Goal: Task Accomplishment & Management: Use online tool/utility

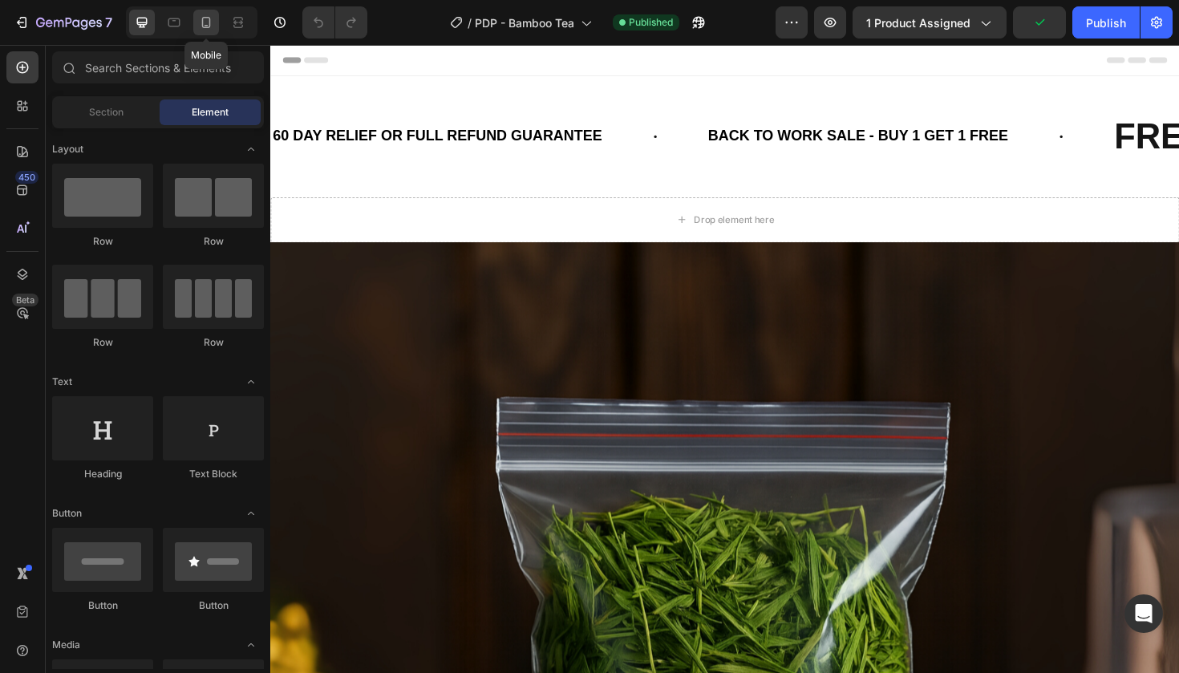
click at [212, 20] on icon at bounding box center [206, 22] width 16 height 16
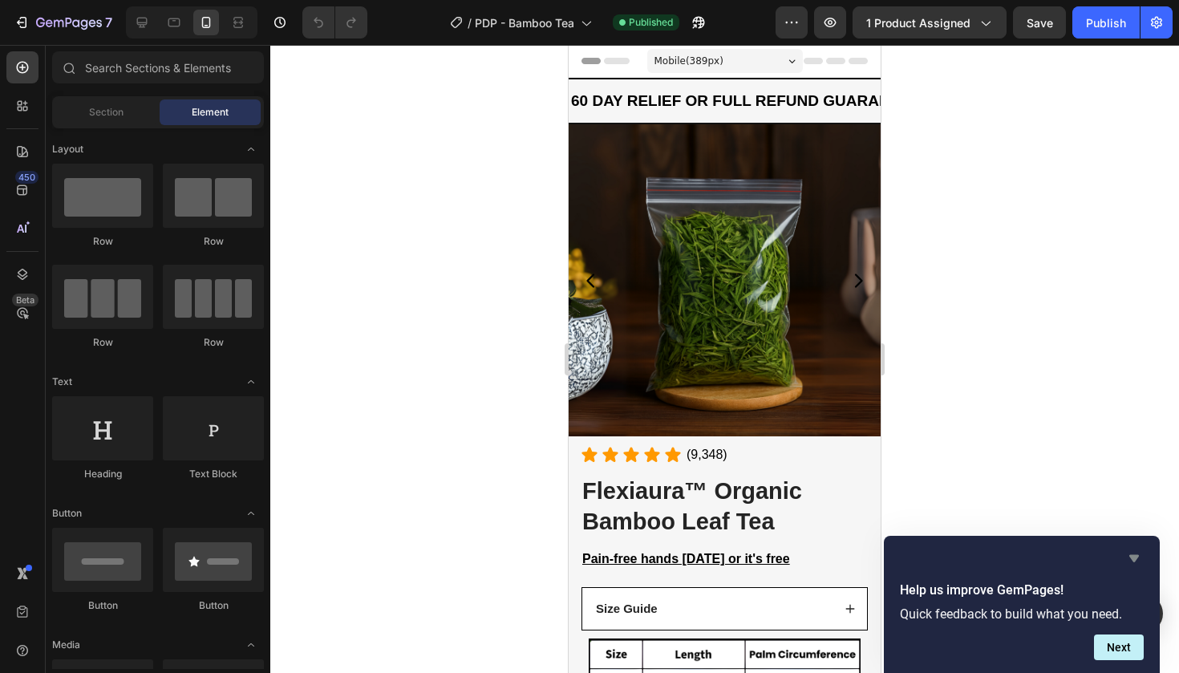
click at [1138, 558] on icon "Hide survey" at bounding box center [1135, 558] width 10 height 7
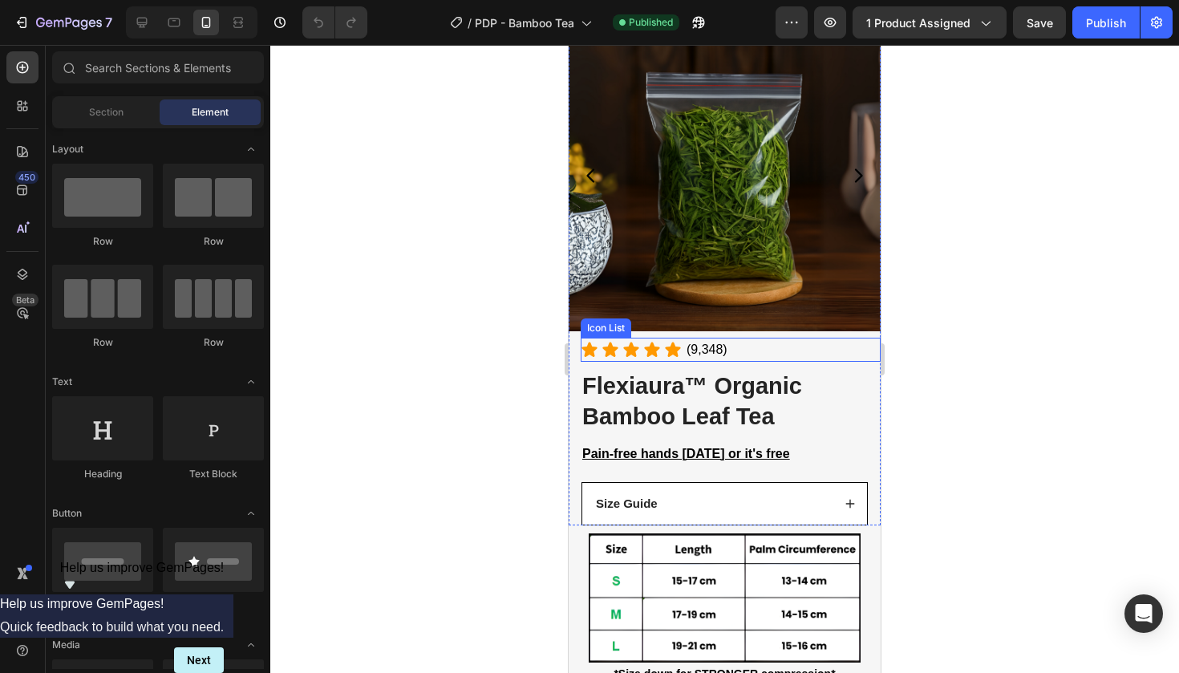
scroll to position [112, 0]
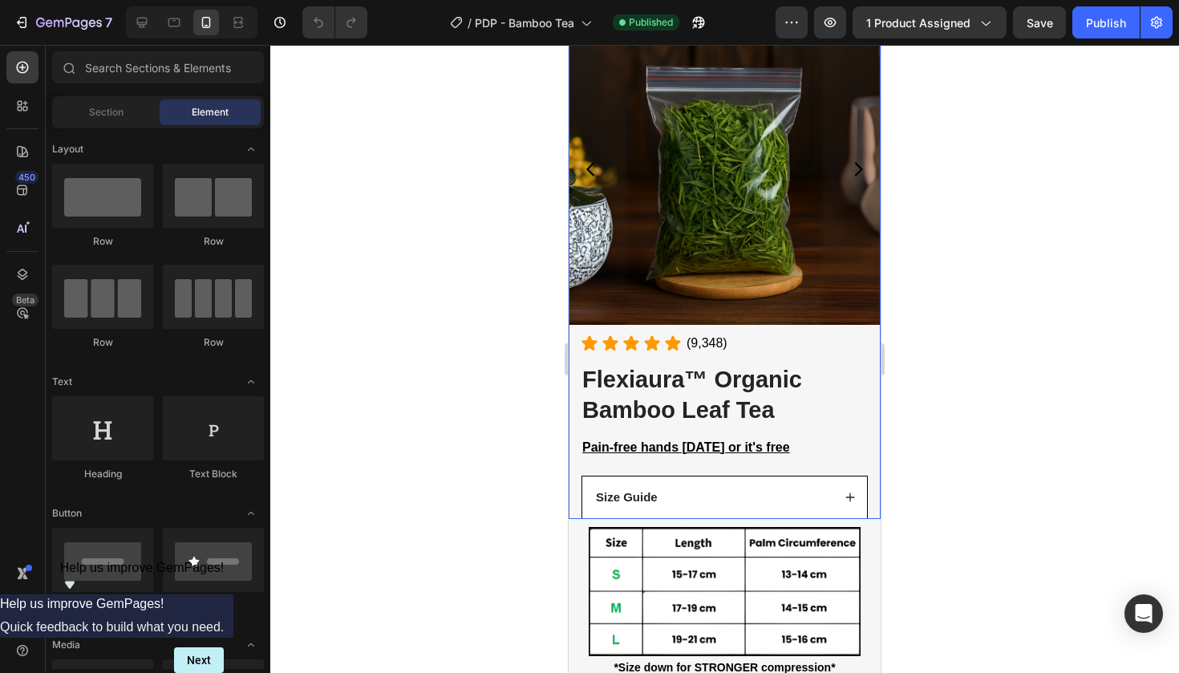
click at [666, 463] on div "(P) Images & Gallery Icon Icon Icon Icon Icon (9,348) Text Block Icon List Flex…" at bounding box center [725, 266] width 312 height 506
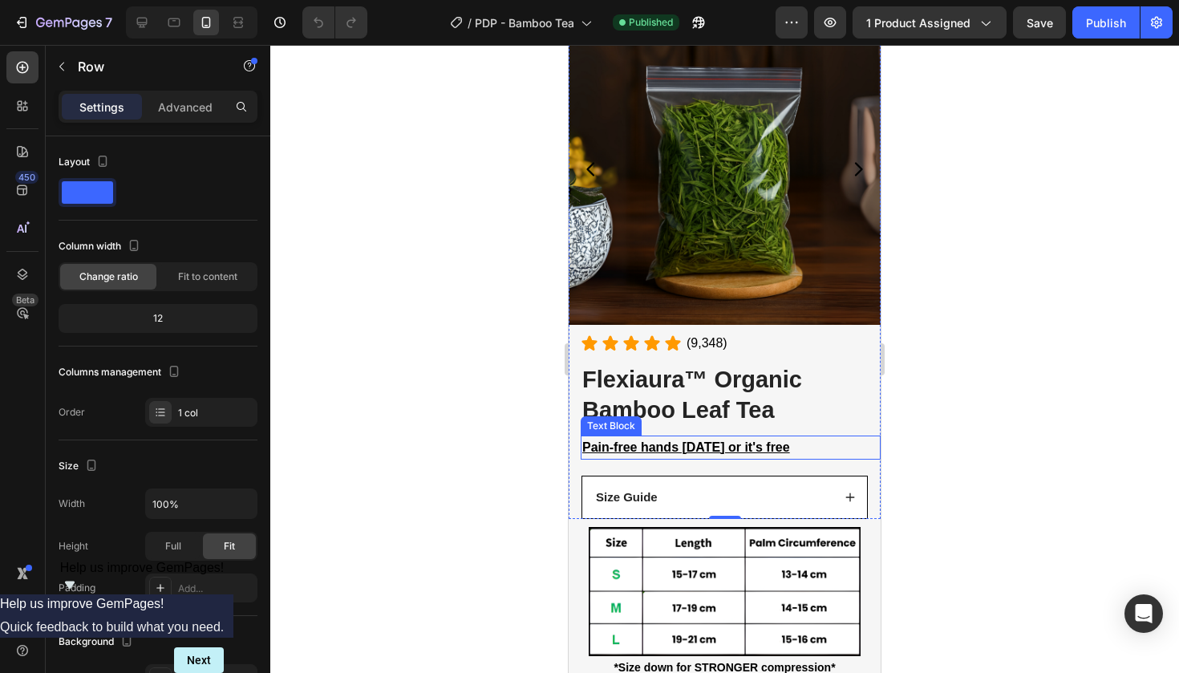
click at [664, 448] on u "Pain-free hands in 4 weeks or it's free" at bounding box center [686, 447] width 208 height 14
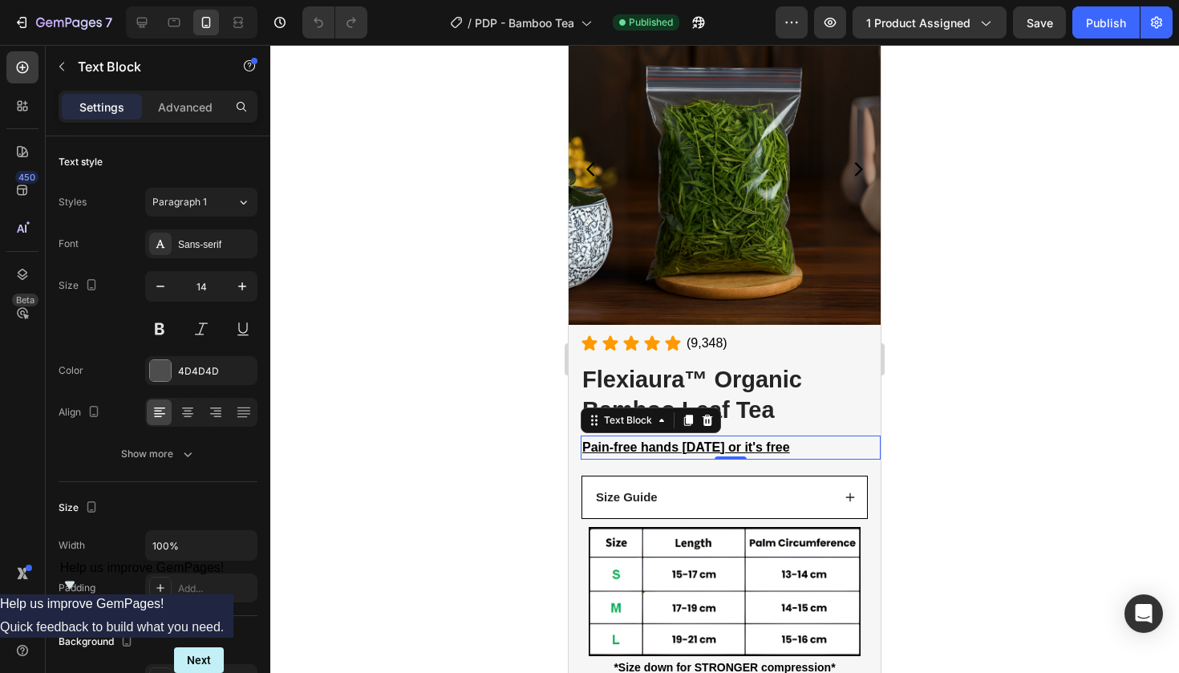
click at [664, 448] on u "Pain-free hands in 4 weeks or it's free" at bounding box center [686, 447] width 208 height 14
click at [982, 376] on div at bounding box center [724, 359] width 909 height 628
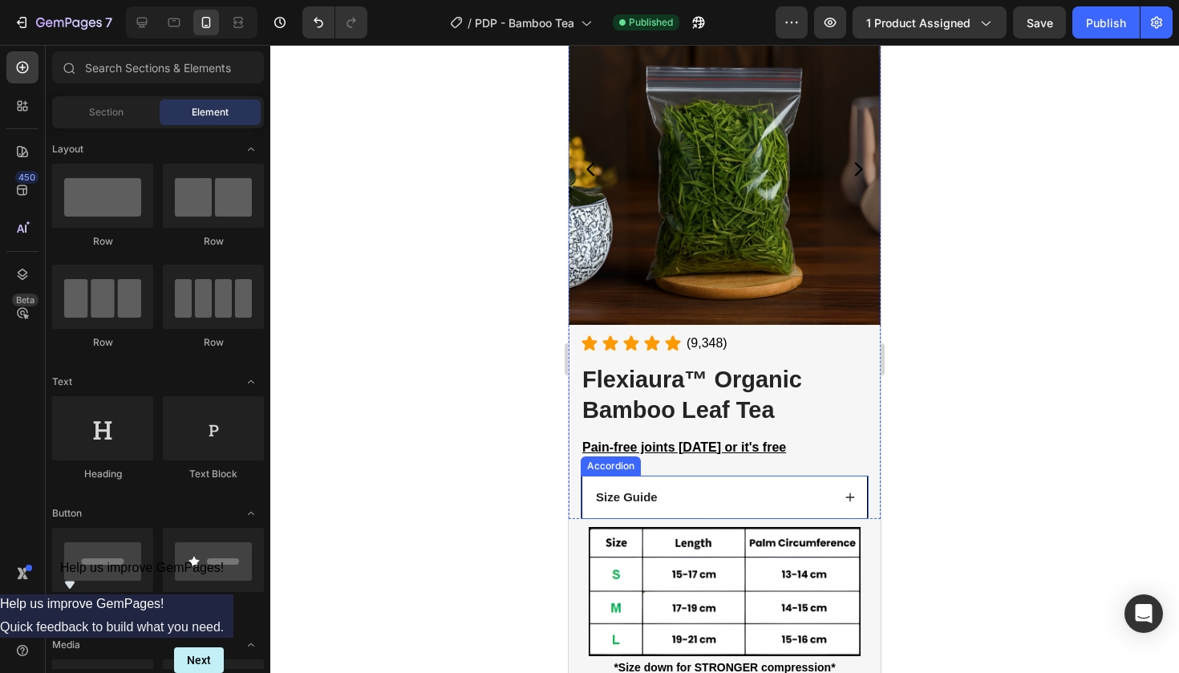
click at [856, 493] on div "Size Guide" at bounding box center [724, 498] width 285 height 42
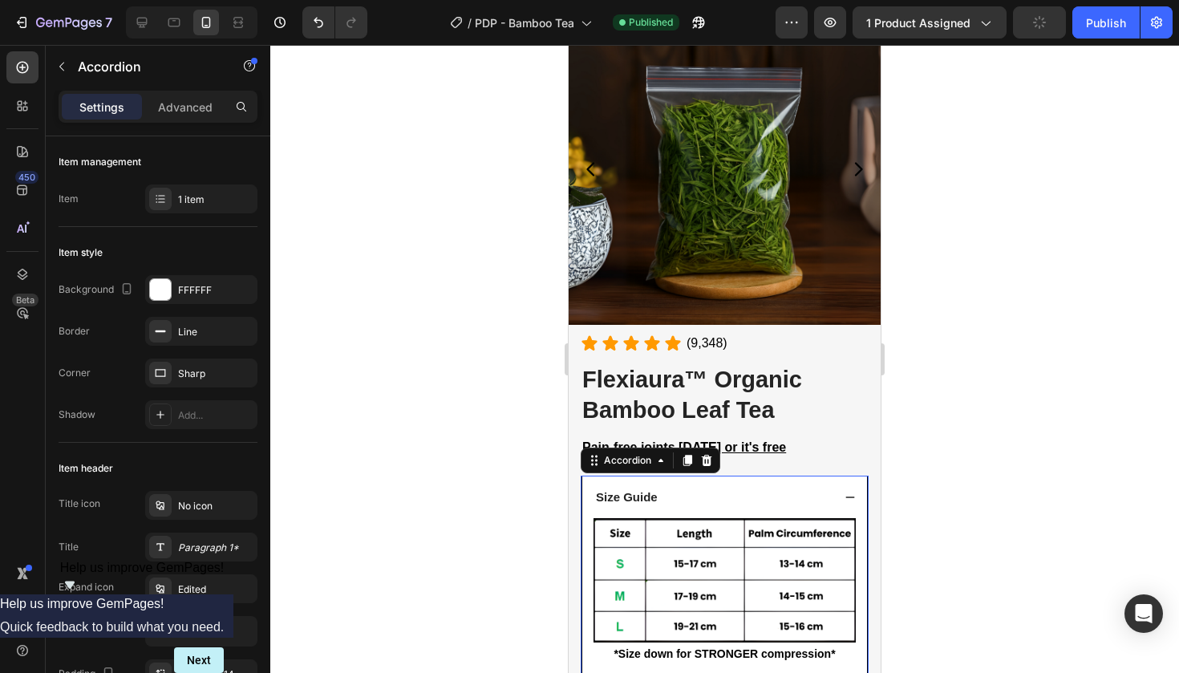
click at [633, 497] on strong "Size Guide" at bounding box center [627, 497] width 62 height 14
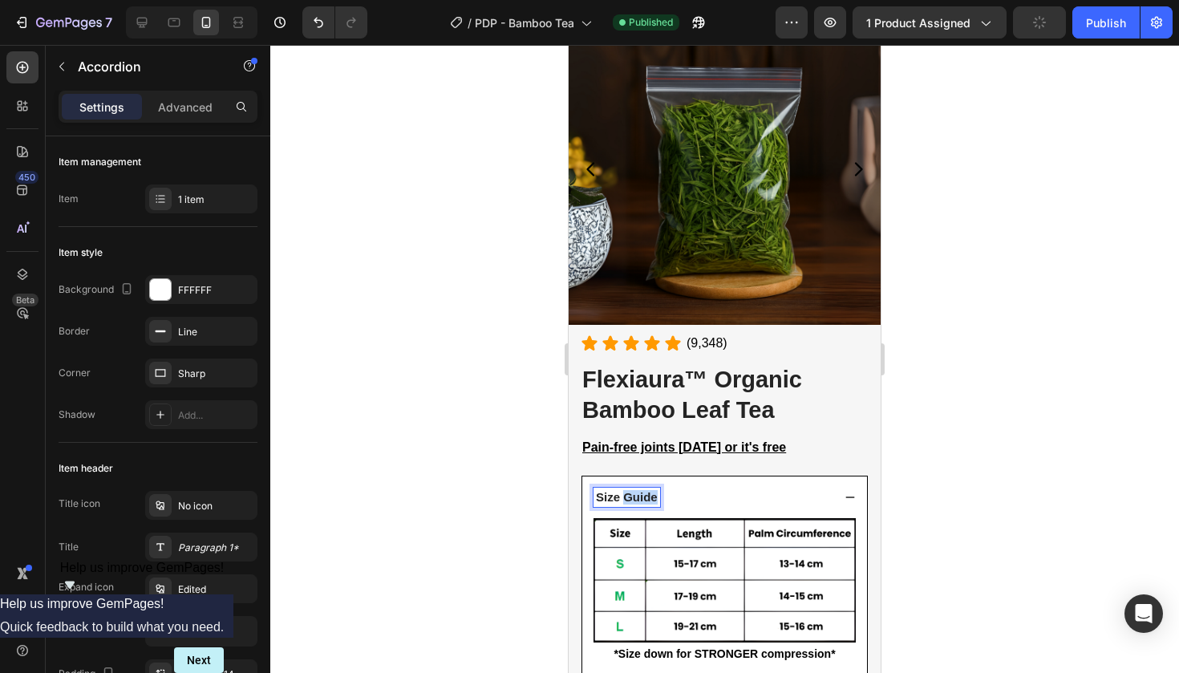
click at [633, 497] on strong "Size Guide" at bounding box center [627, 497] width 62 height 14
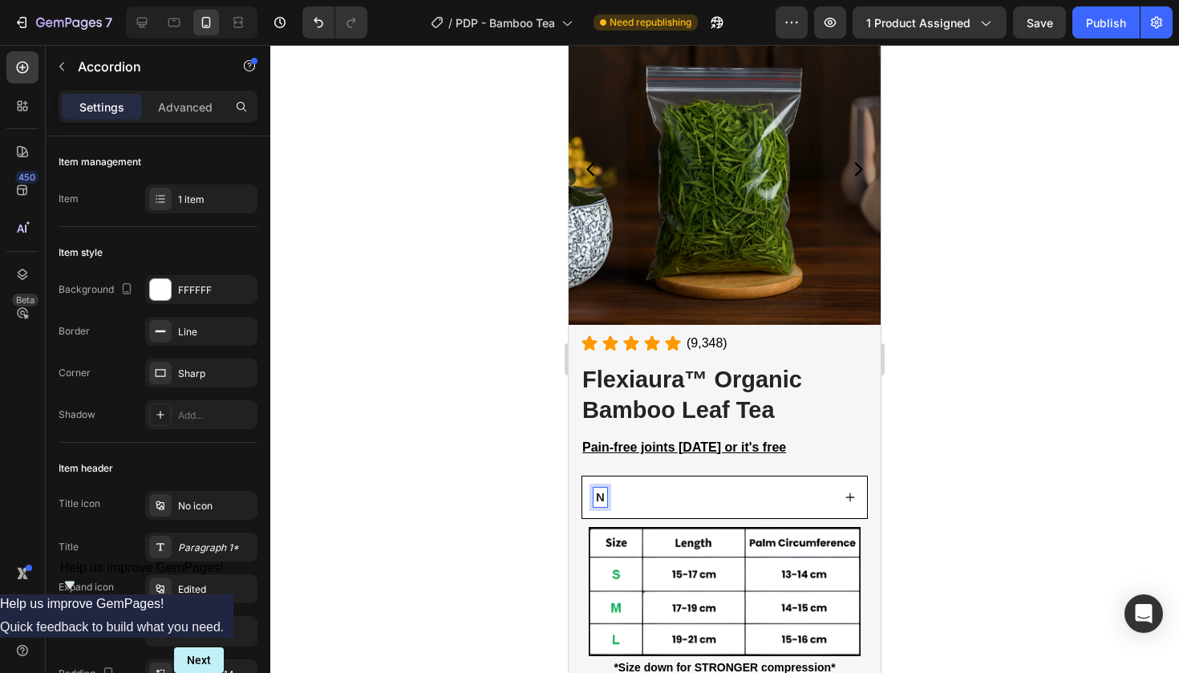
click at [601, 490] on strong "N" at bounding box center [600, 497] width 9 height 14
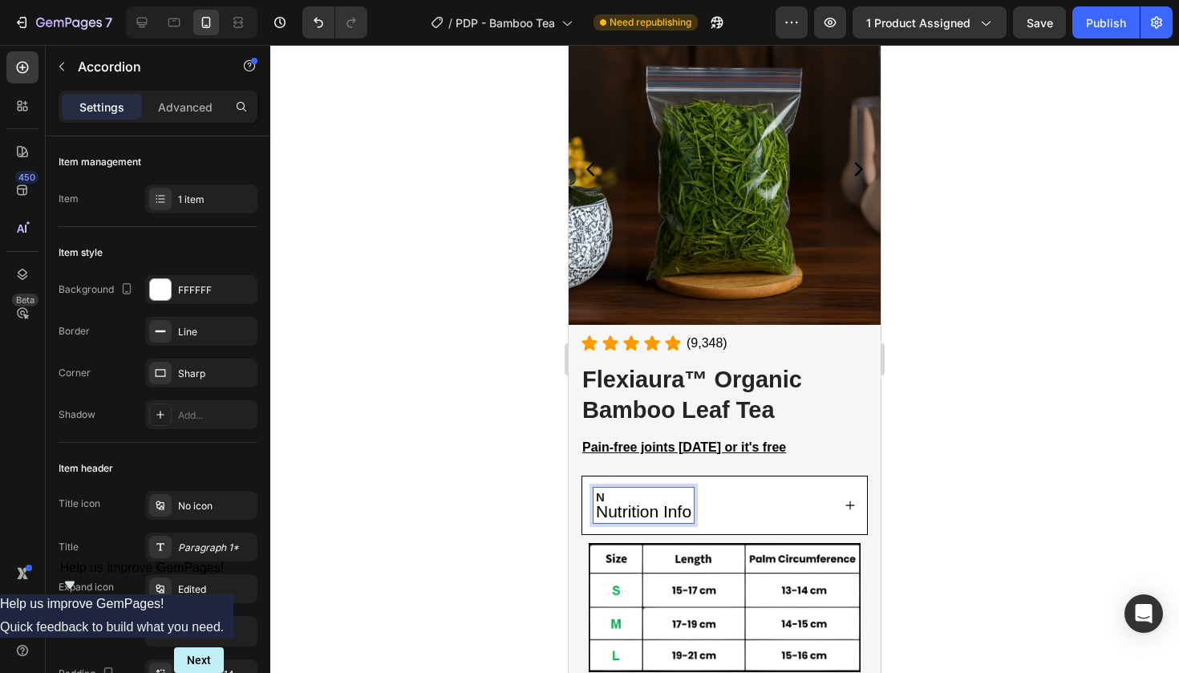
click at [610, 493] on p "N Nutrition Info" at bounding box center [643, 505] width 95 height 30
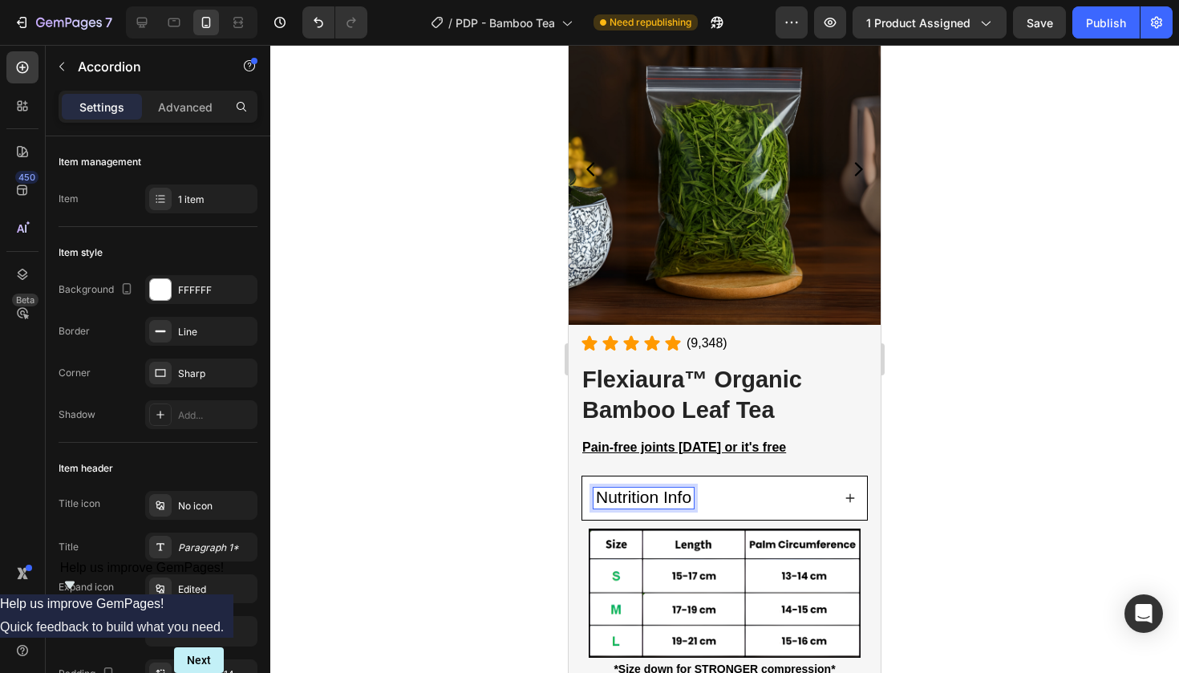
click at [1169, 390] on div at bounding box center [724, 359] width 909 height 628
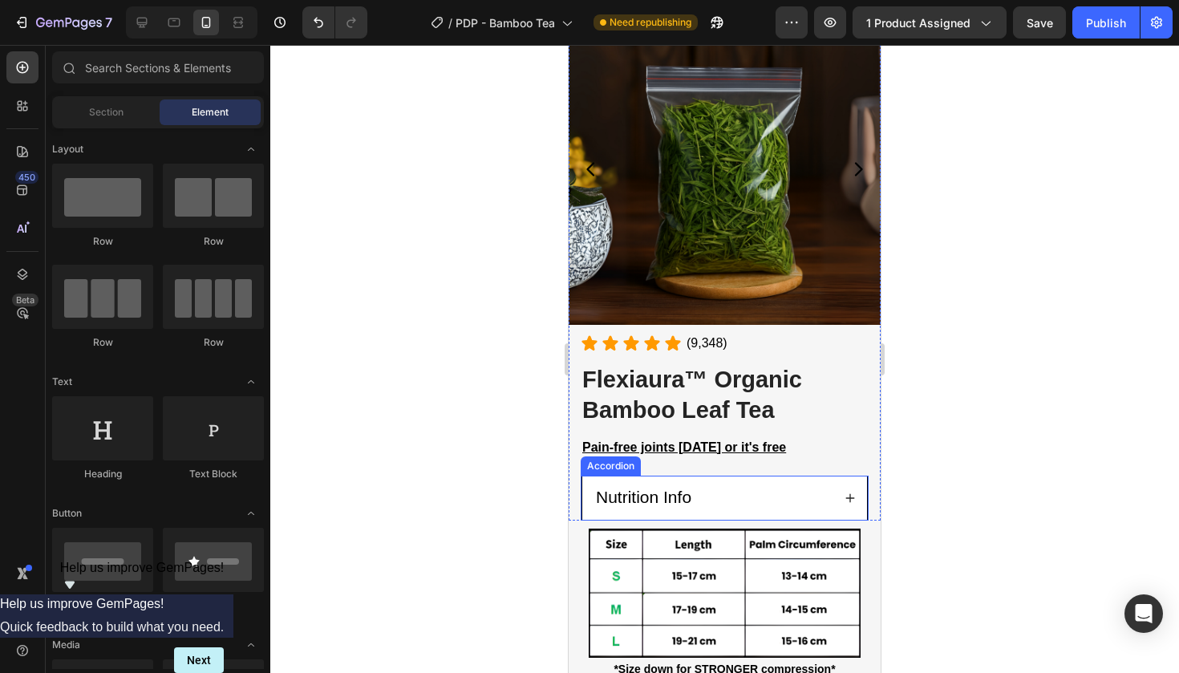
click at [663, 501] on span "Nutrition Info" at bounding box center [643, 497] width 95 height 18
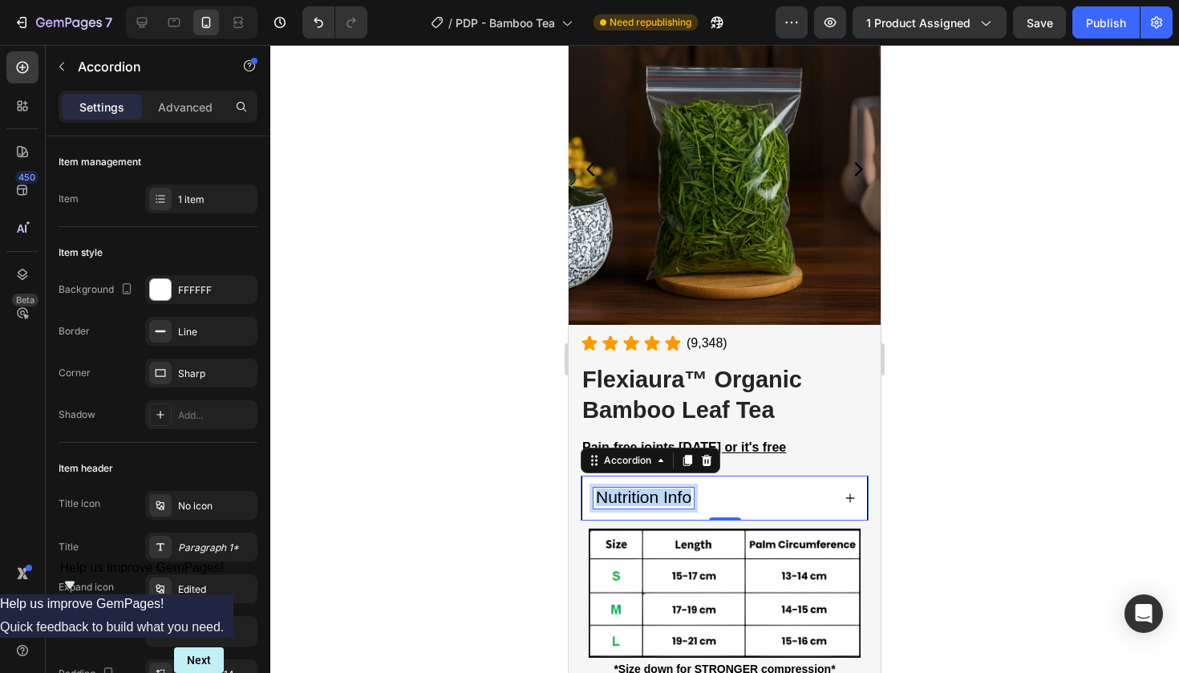
click at [663, 501] on span "Nutrition Info" at bounding box center [643, 497] width 95 height 18
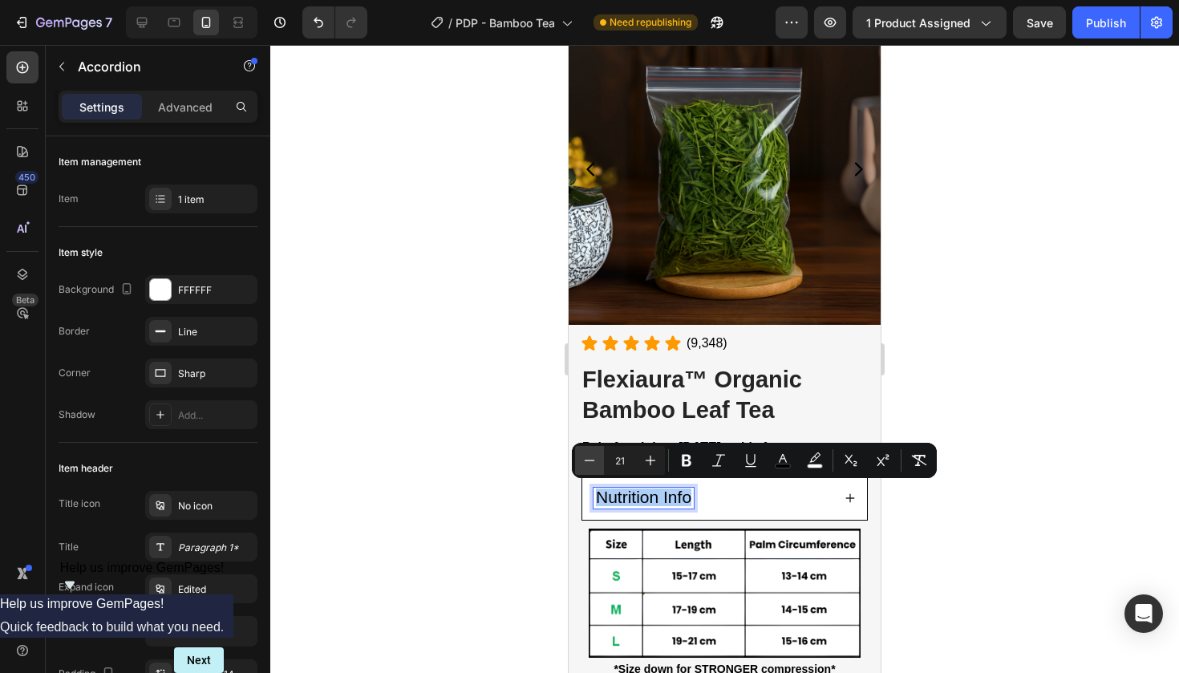
click at [593, 460] on icon "Editor contextual toolbar" at bounding box center [590, 460] width 16 height 16
click at [708, 459] on button "Italic" at bounding box center [718, 460] width 29 height 29
click at [682, 463] on icon "Editor contextual toolbar" at bounding box center [687, 460] width 16 height 16
click at [590, 465] on icon "Editor contextual toolbar" at bounding box center [590, 460] width 16 height 16
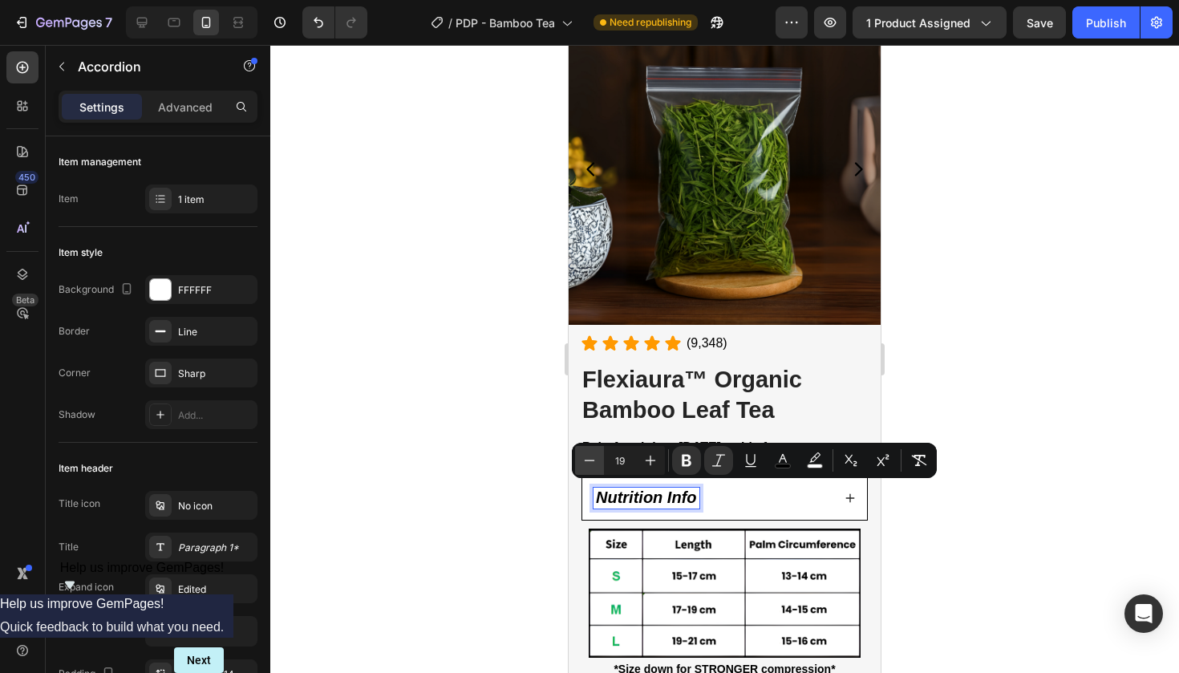
type input "18"
click at [965, 471] on div at bounding box center [724, 359] width 909 height 628
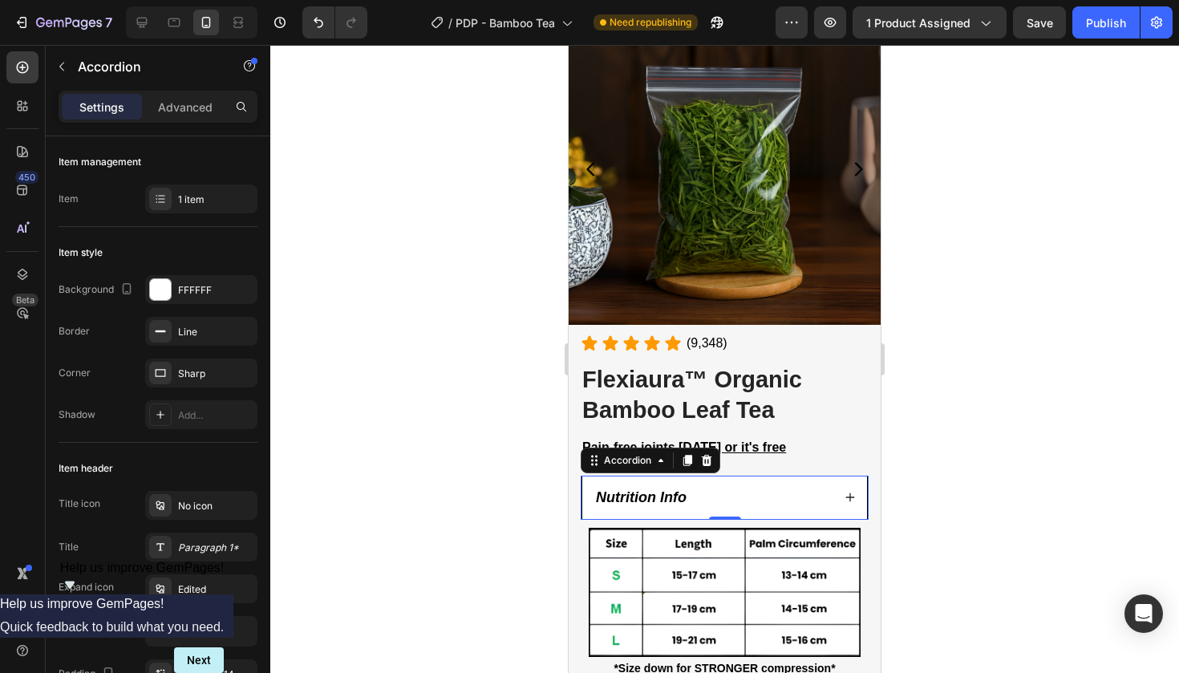
click at [698, 497] on div "Nutrition Info" at bounding box center [713, 498] width 238 height 20
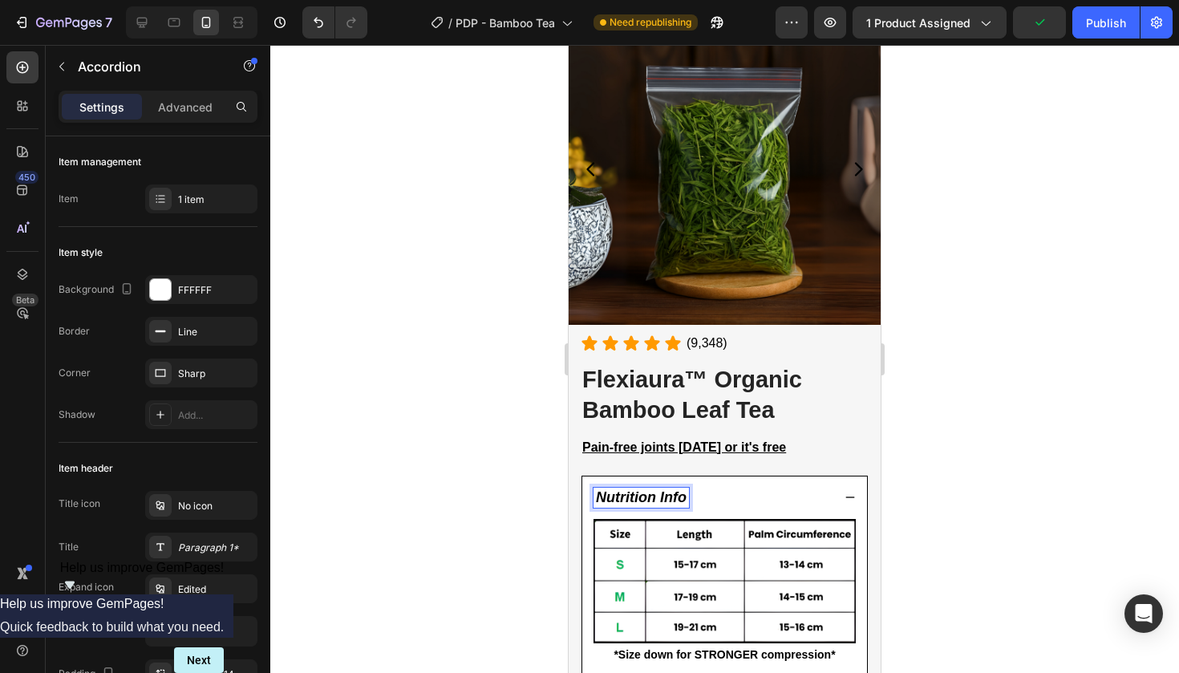
click at [460, 471] on div at bounding box center [724, 359] width 909 height 628
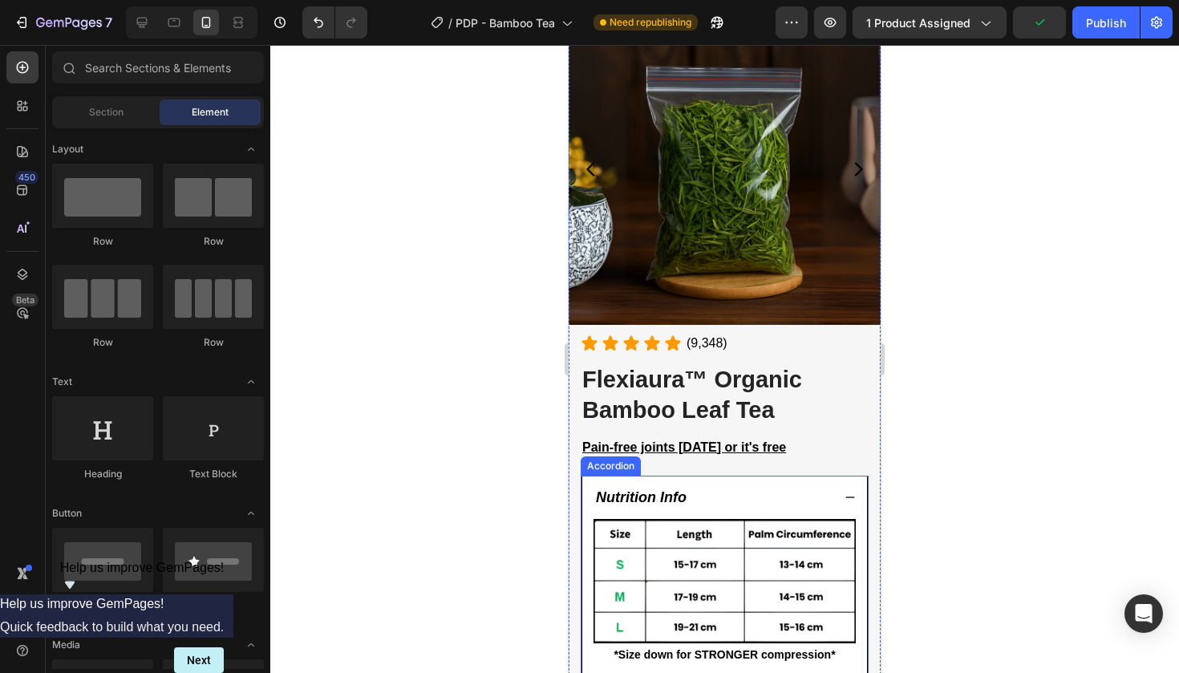
click at [612, 489] on strong "Nutrition Info" at bounding box center [641, 497] width 91 height 16
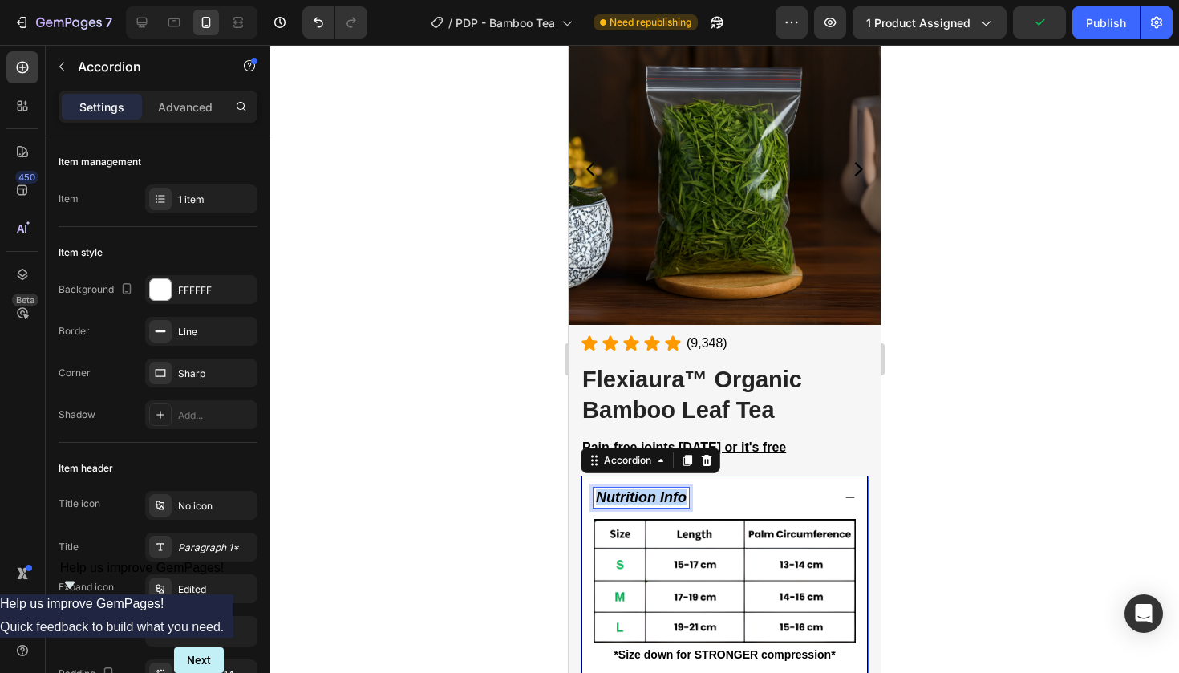
click at [612, 489] on strong "Nutrition Info" at bounding box center [641, 497] width 91 height 16
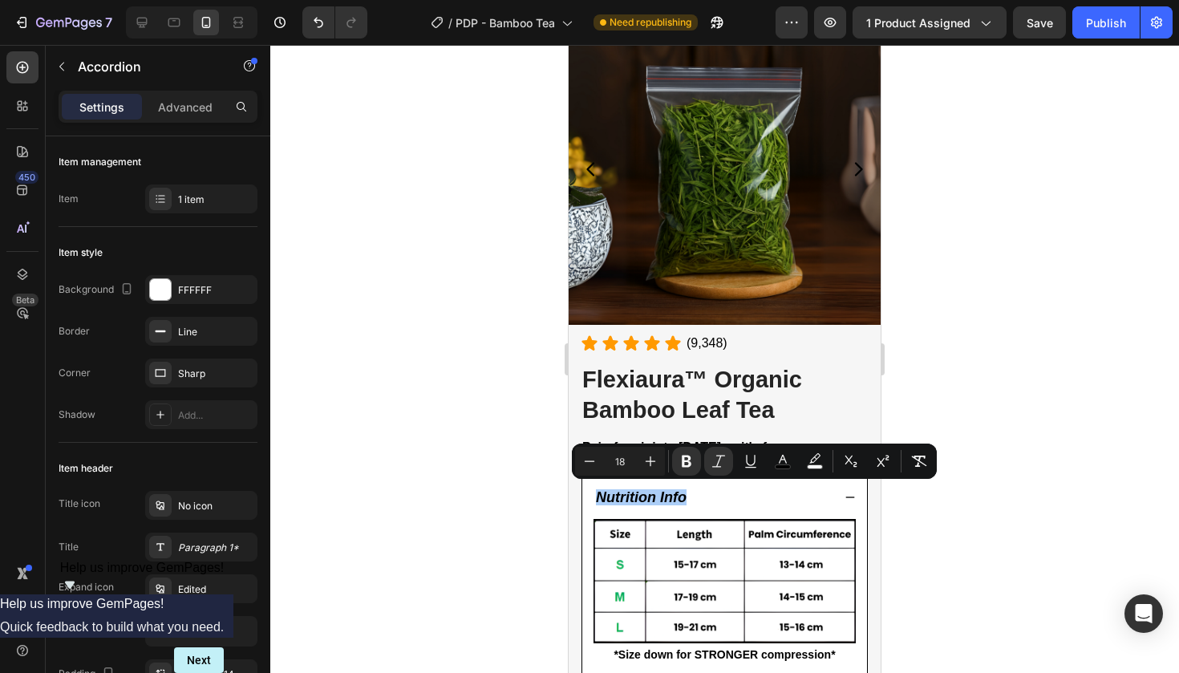
click at [504, 496] on div at bounding box center [724, 359] width 909 height 628
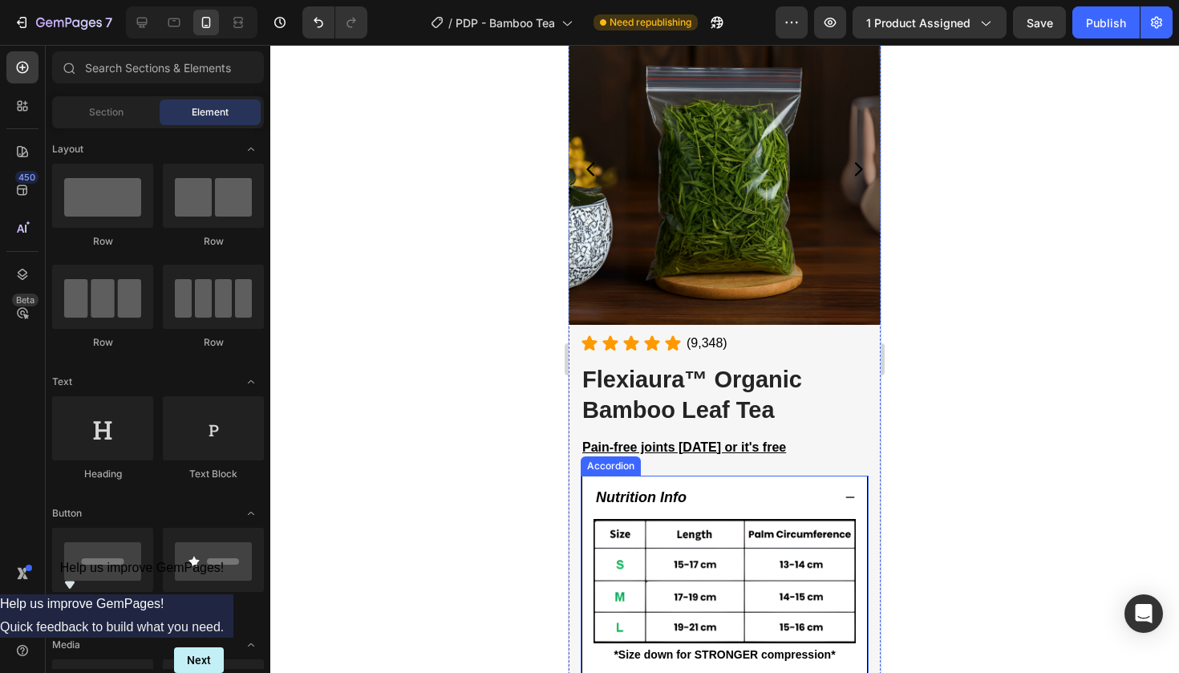
click at [615, 495] on strong "Nutrition Info" at bounding box center [641, 497] width 91 height 16
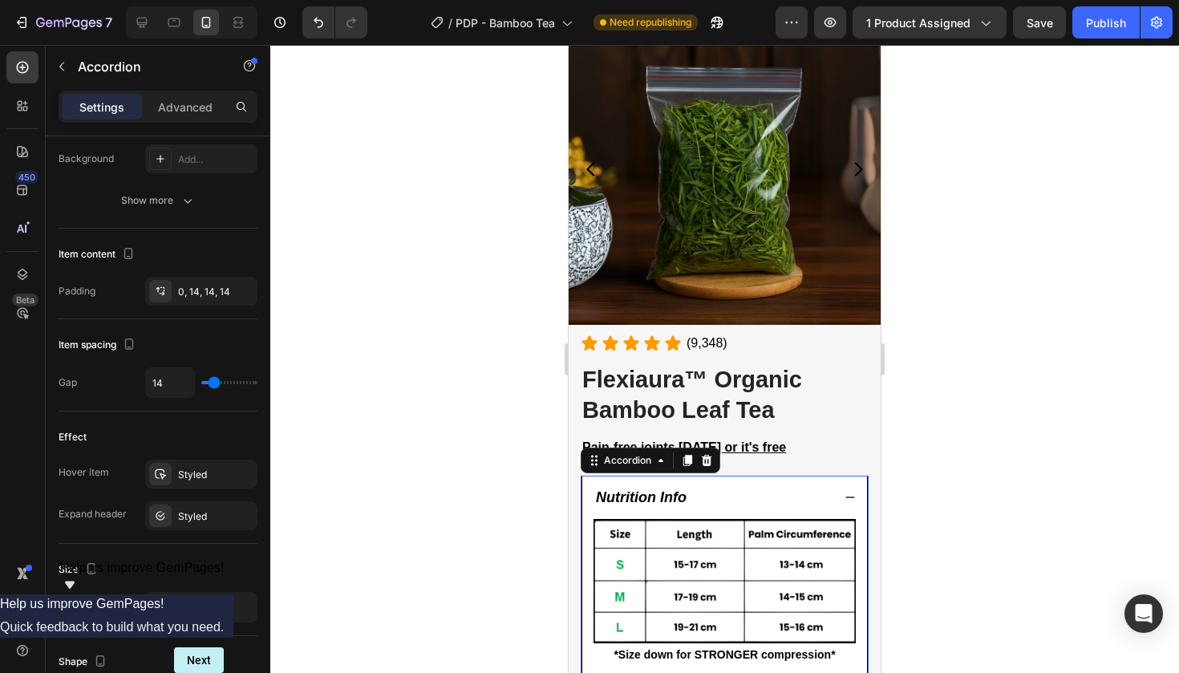
scroll to position [0, 0]
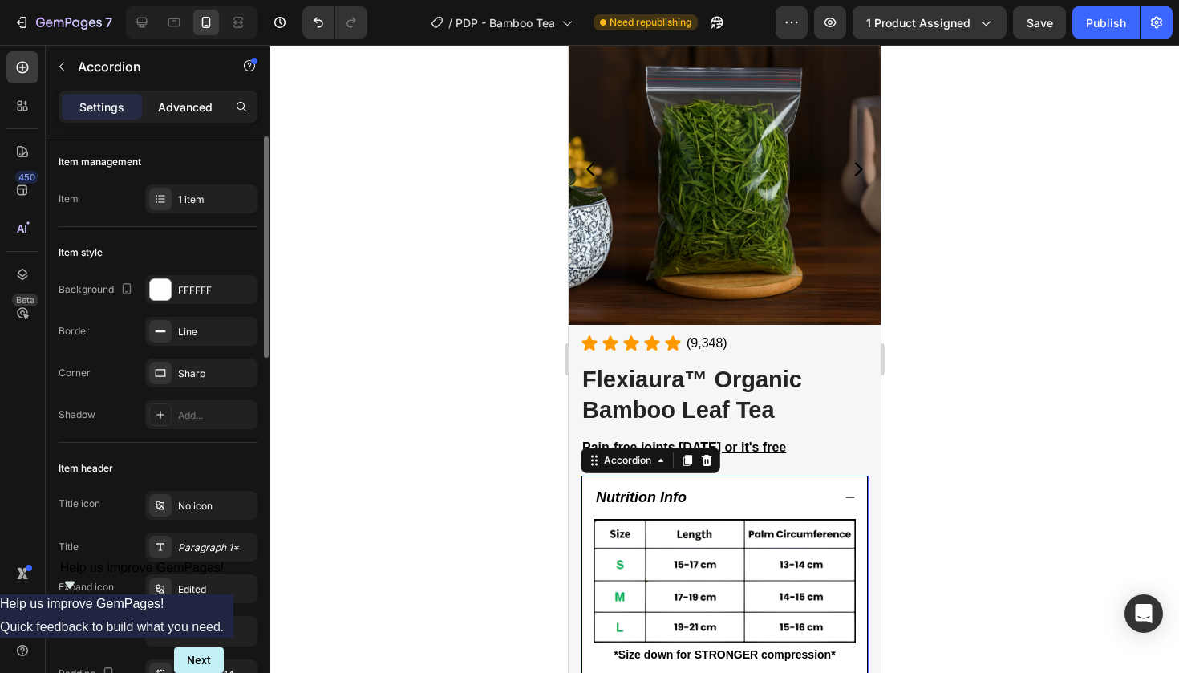
click at [168, 100] on p "Advanced" at bounding box center [185, 107] width 55 height 17
type input "100%"
type input "100"
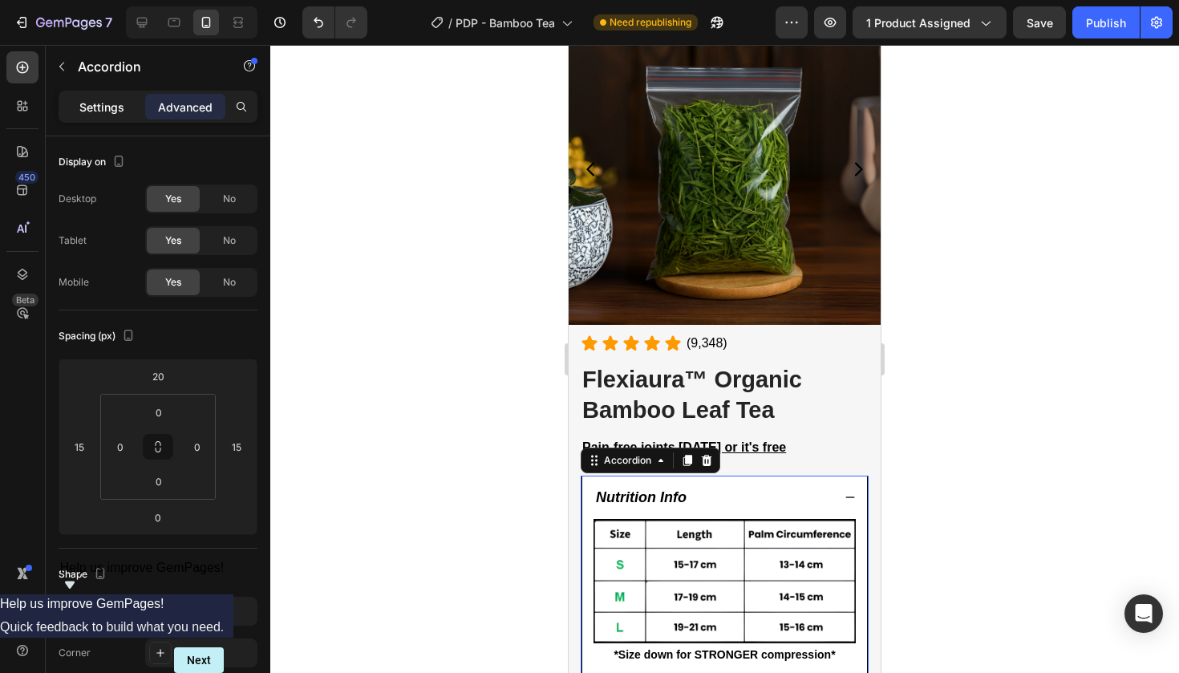
click at [126, 108] on div "Settings" at bounding box center [102, 107] width 80 height 26
type input "14"
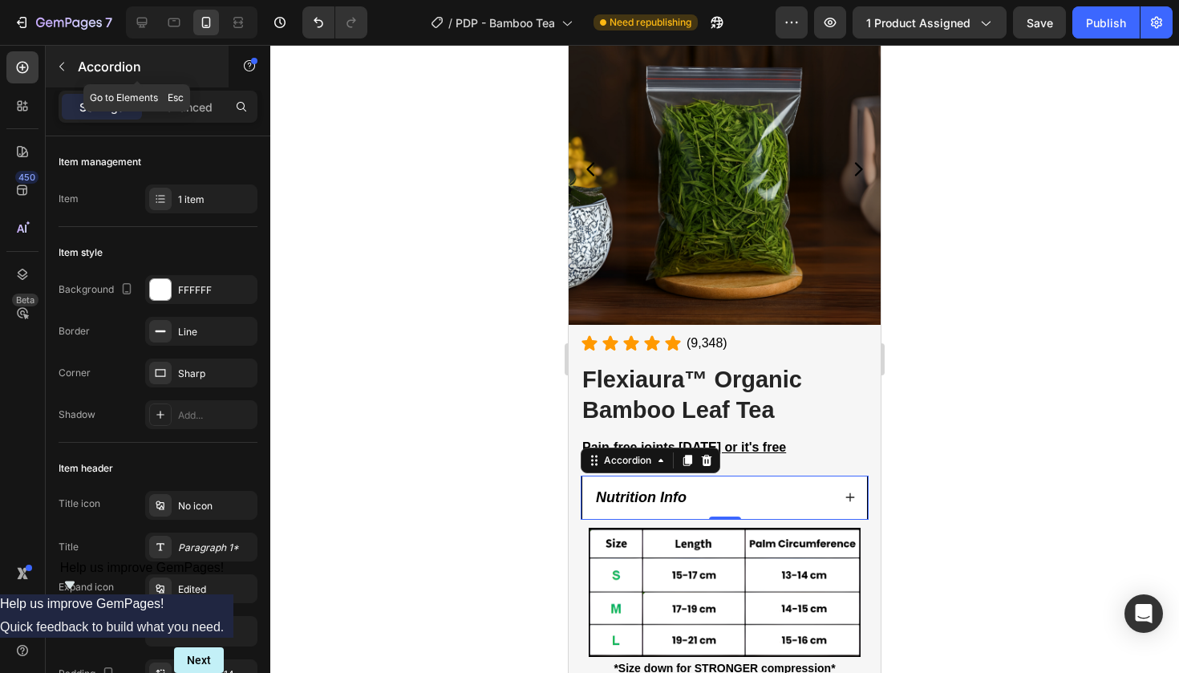
click at [106, 47] on div "Accordion" at bounding box center [137, 67] width 183 height 42
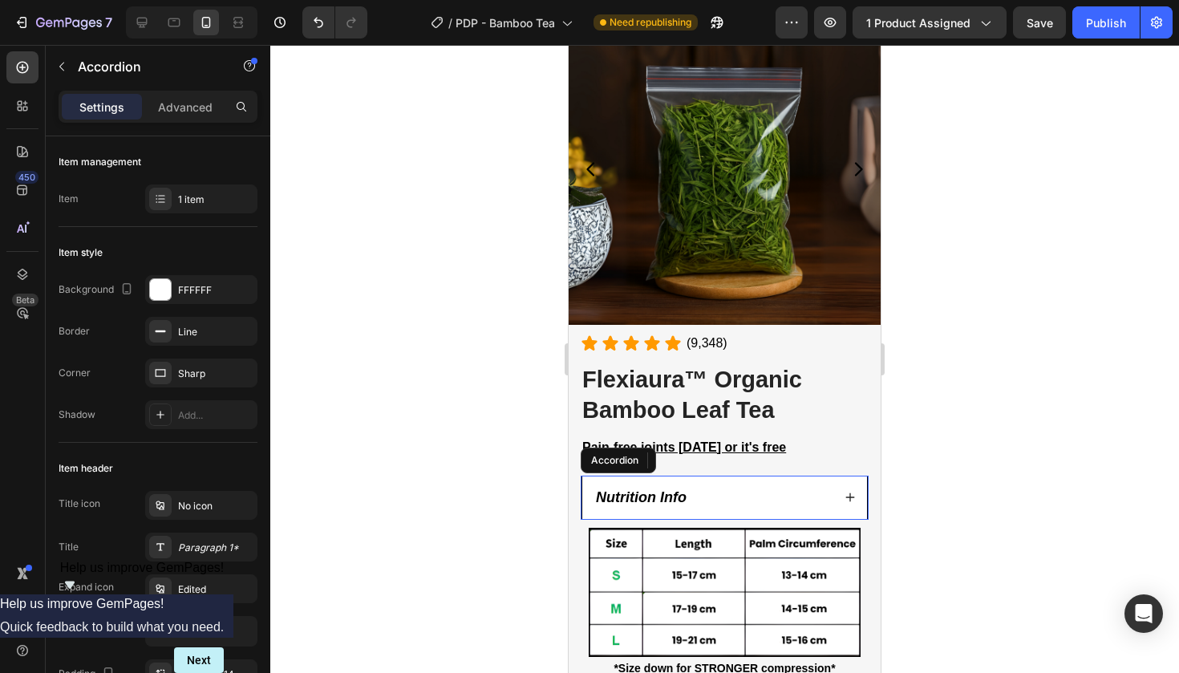
click at [655, 493] on strong "Nutrition Info" at bounding box center [641, 497] width 91 height 16
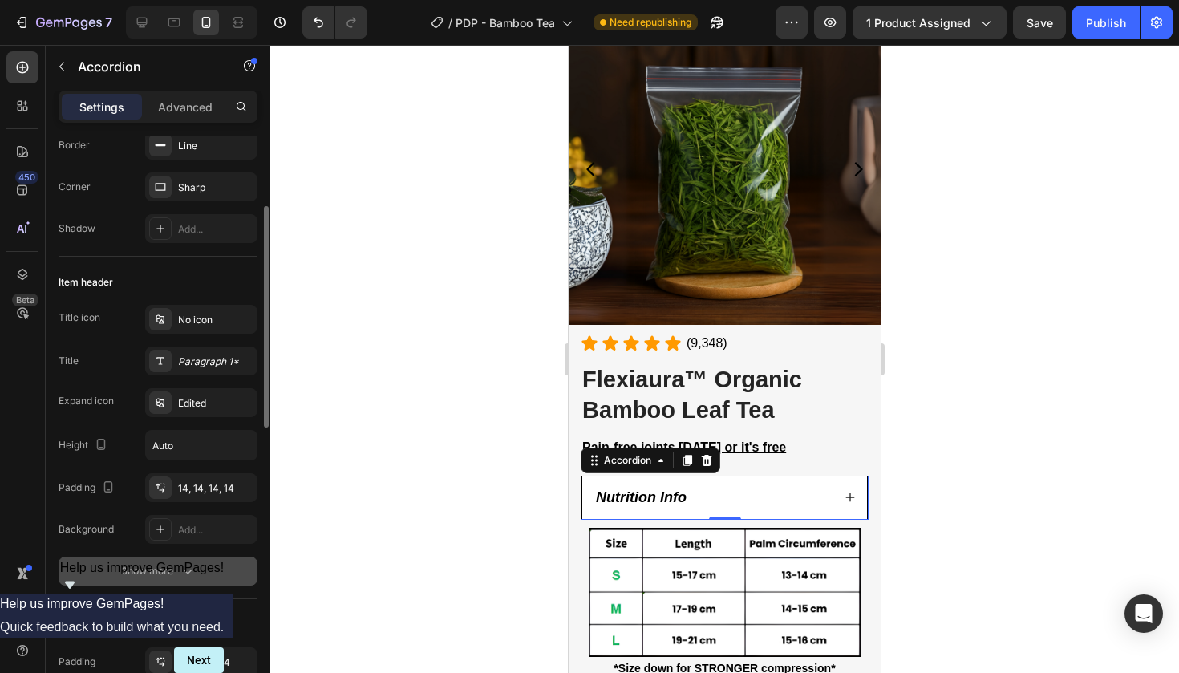
scroll to position [185, 0]
click at [172, 575] on div "Show more" at bounding box center [158, 573] width 75 height 16
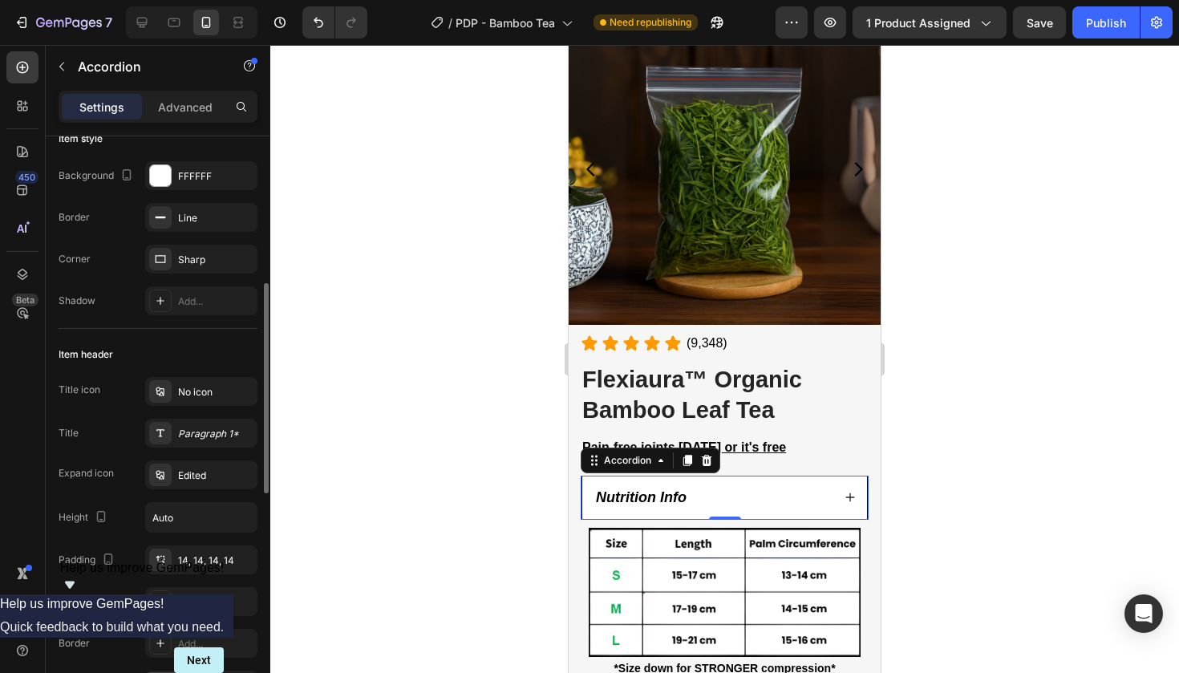
scroll to position [0, 0]
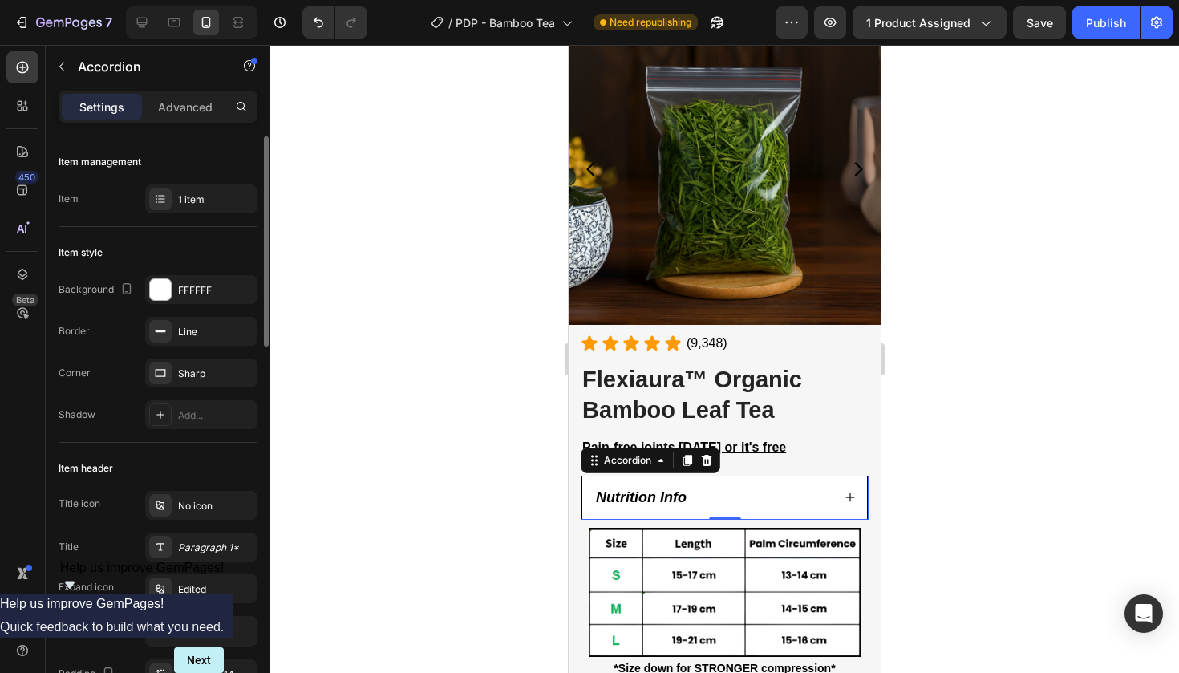
click at [650, 502] on div "Nutrition Info" at bounding box center [641, 498] width 95 height 20
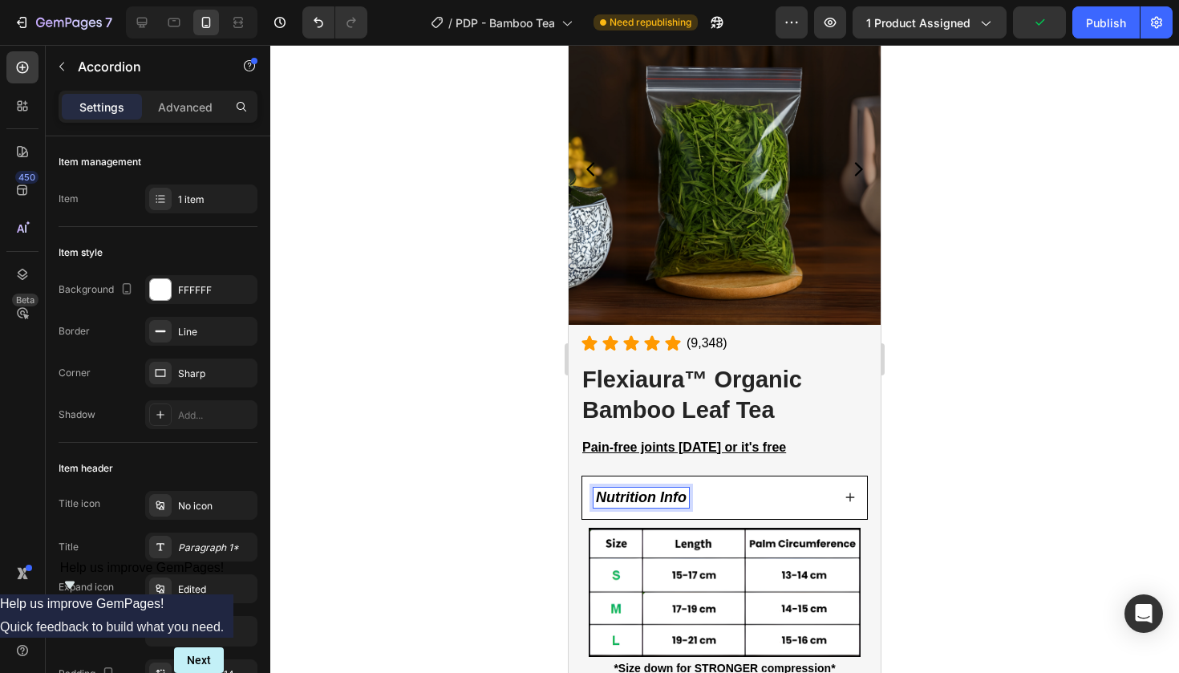
click at [639, 495] on strong "Nutrition Info" at bounding box center [641, 497] width 91 height 16
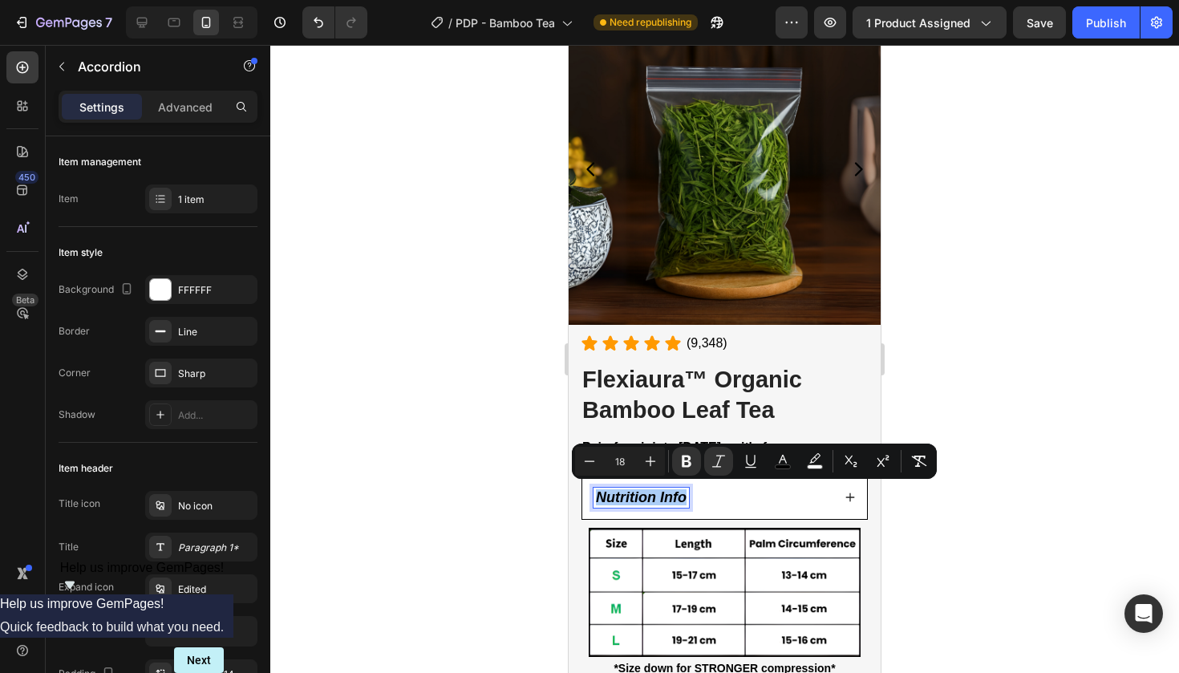
click at [352, 459] on div at bounding box center [724, 359] width 909 height 628
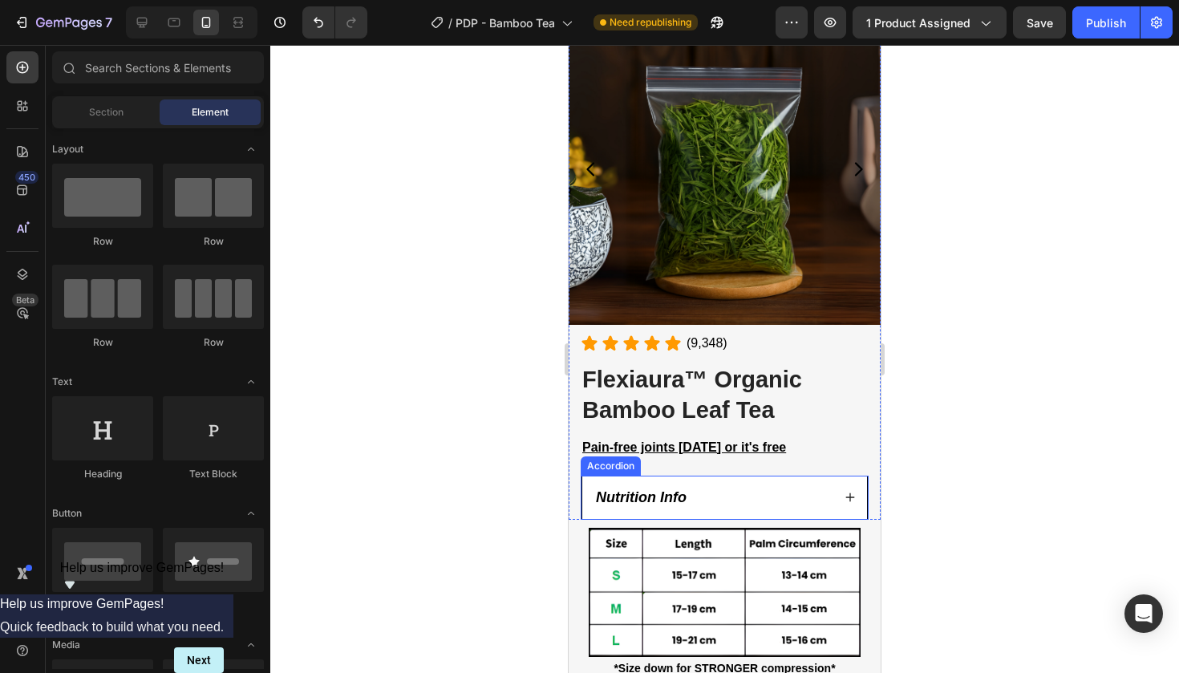
click at [733, 488] on div "Nutrition Info" at bounding box center [713, 498] width 238 height 20
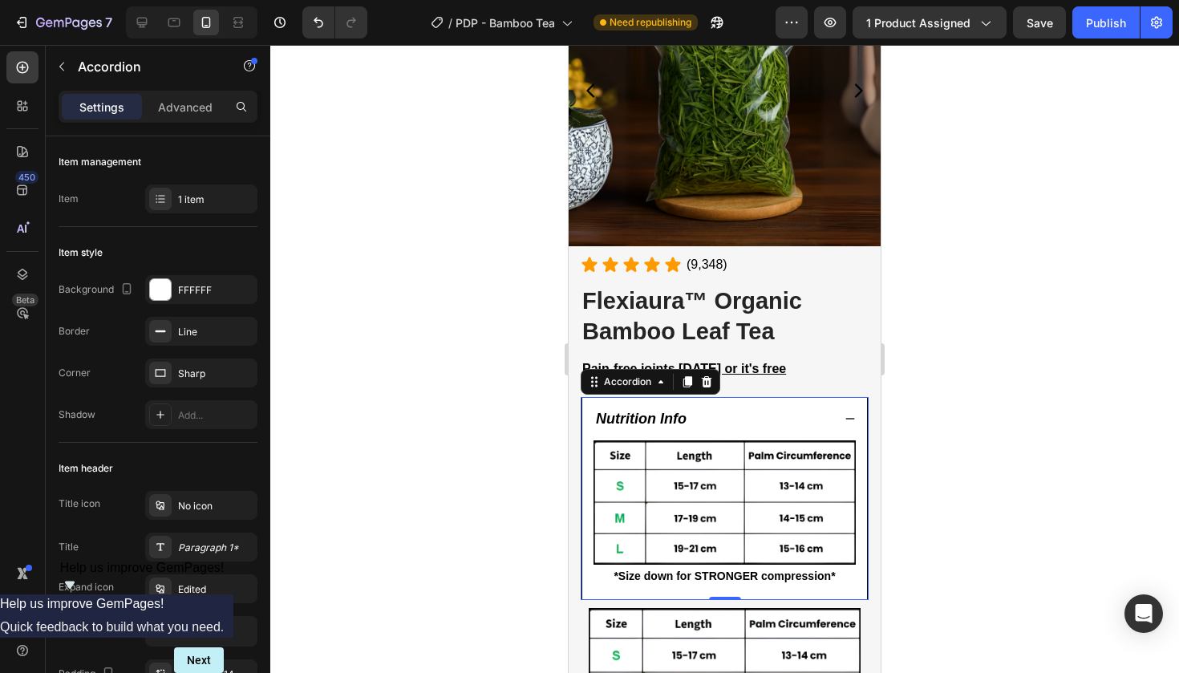
scroll to position [193, 0]
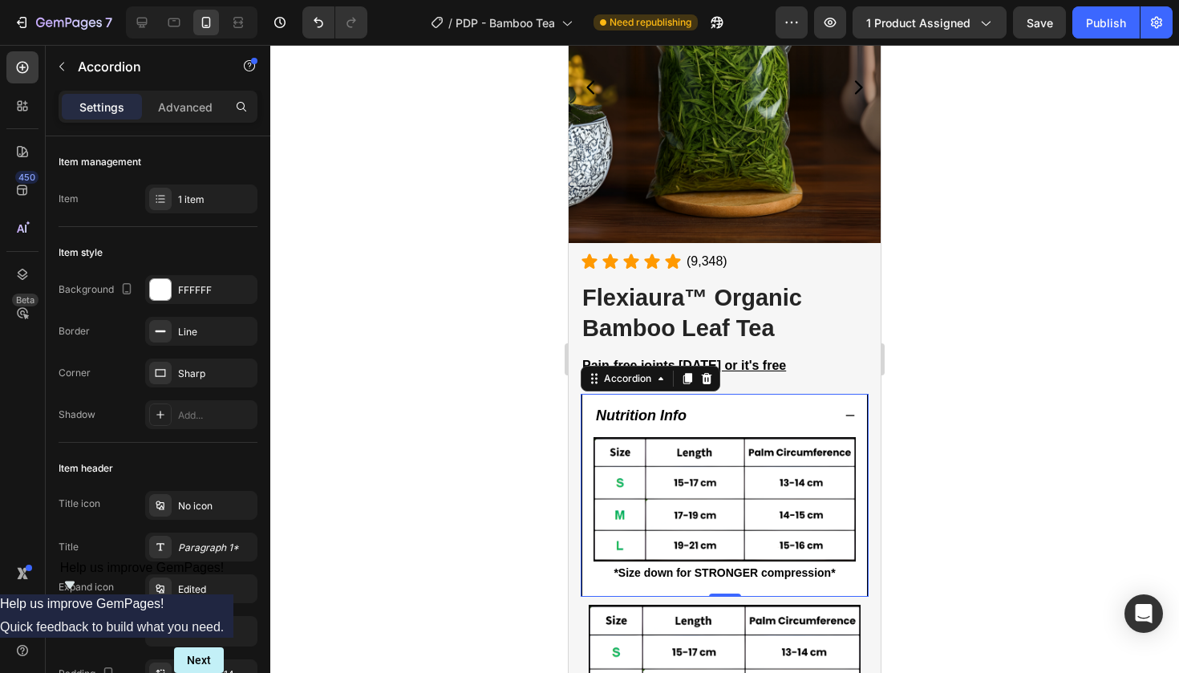
click at [733, 486] on img at bounding box center [725, 499] width 262 height 124
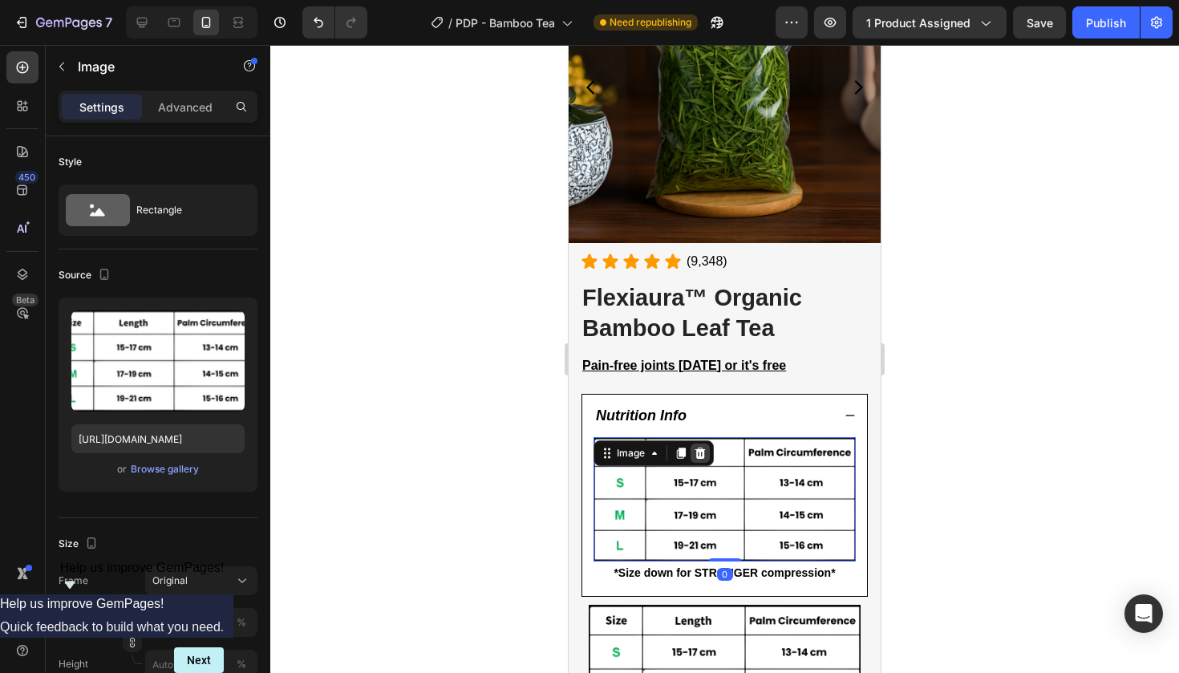
click at [696, 452] on icon at bounding box center [700, 453] width 13 height 13
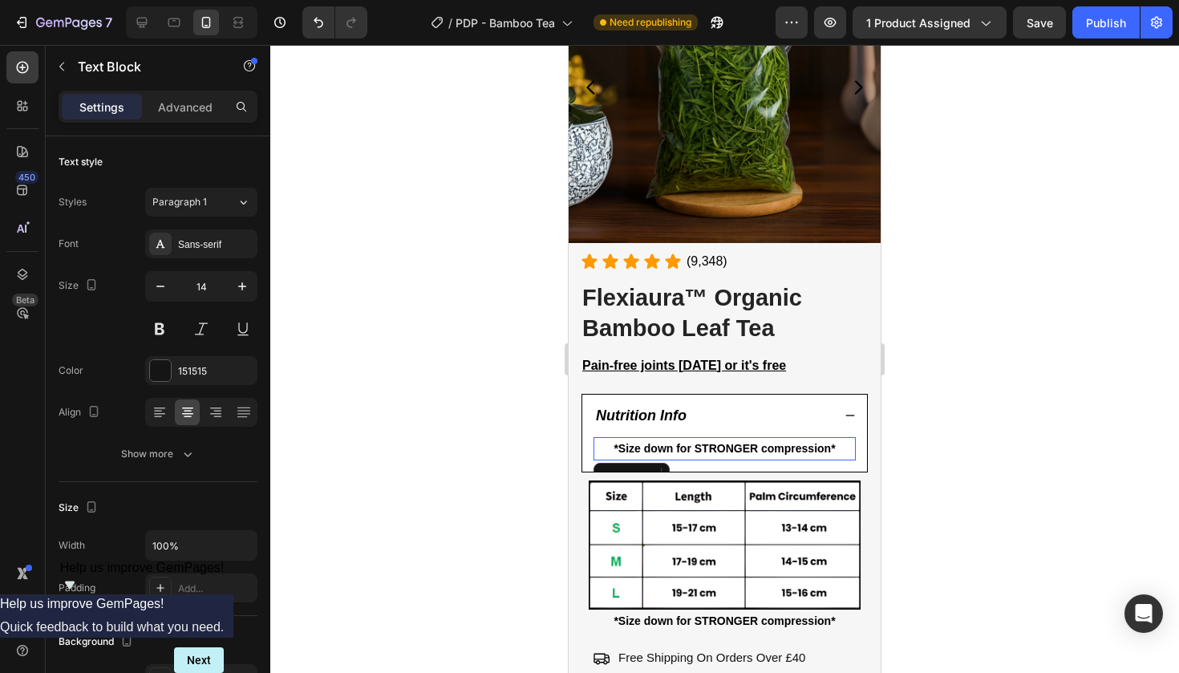
click at [676, 442] on strong "*Size down for STRONGER compression*" at bounding box center [724, 448] width 221 height 13
click at [165, 408] on icon at bounding box center [160, 412] width 16 height 16
click at [639, 443] on strong "*Size down for STRONGER compression*" at bounding box center [705, 448] width 221 height 13
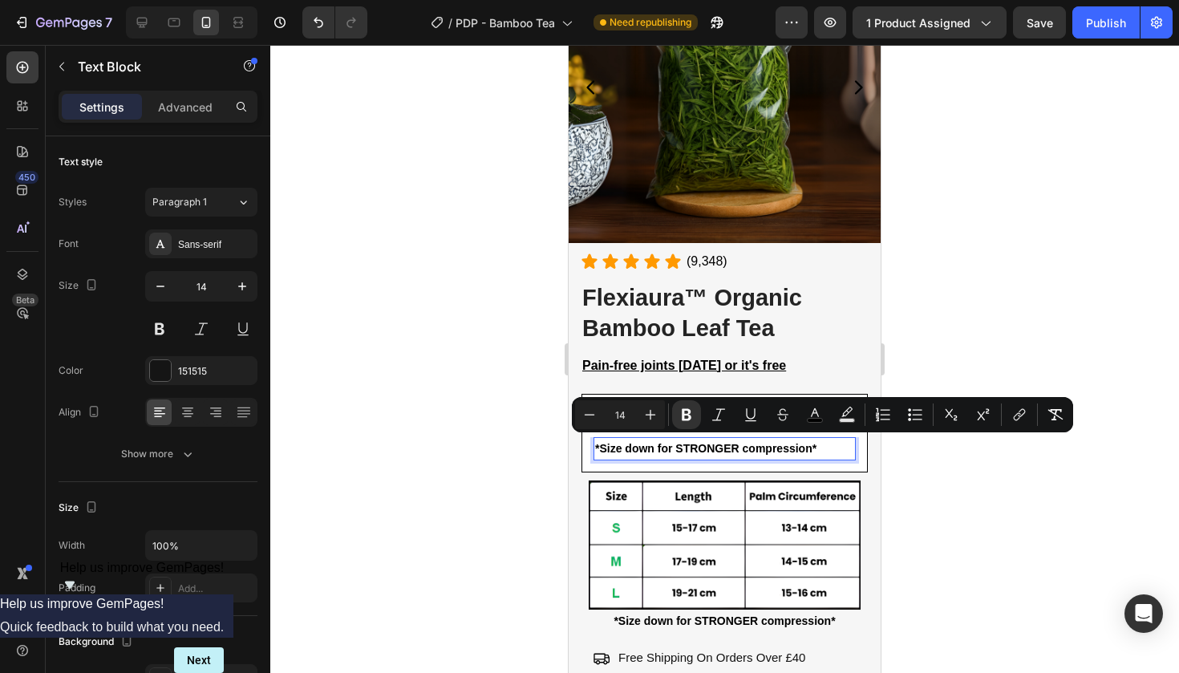
click at [596, 447] on strong "*Size down for STRONGER compression*" at bounding box center [705, 448] width 221 height 13
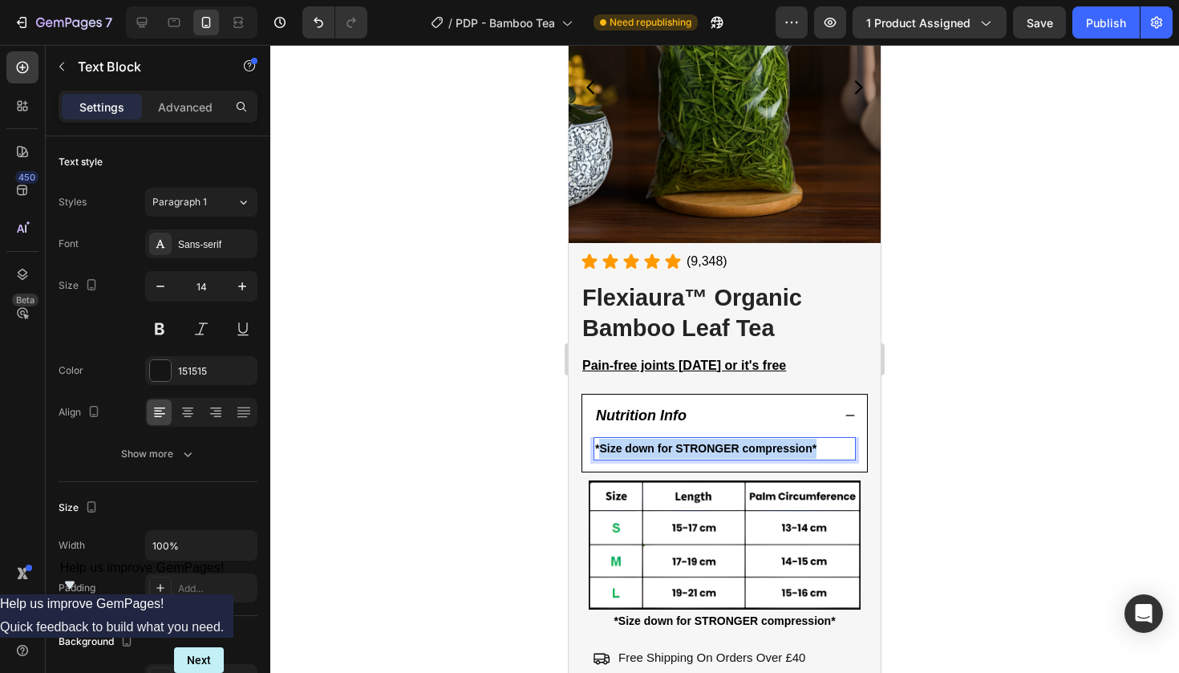
drag, startPoint x: 602, startPoint y: 447, endPoint x: 827, endPoint y: 440, distance: 225.5
click at [827, 440] on p "*Size down for STRONGER compression*" at bounding box center [724, 449] width 259 height 20
click at [1102, 374] on div at bounding box center [724, 359] width 909 height 628
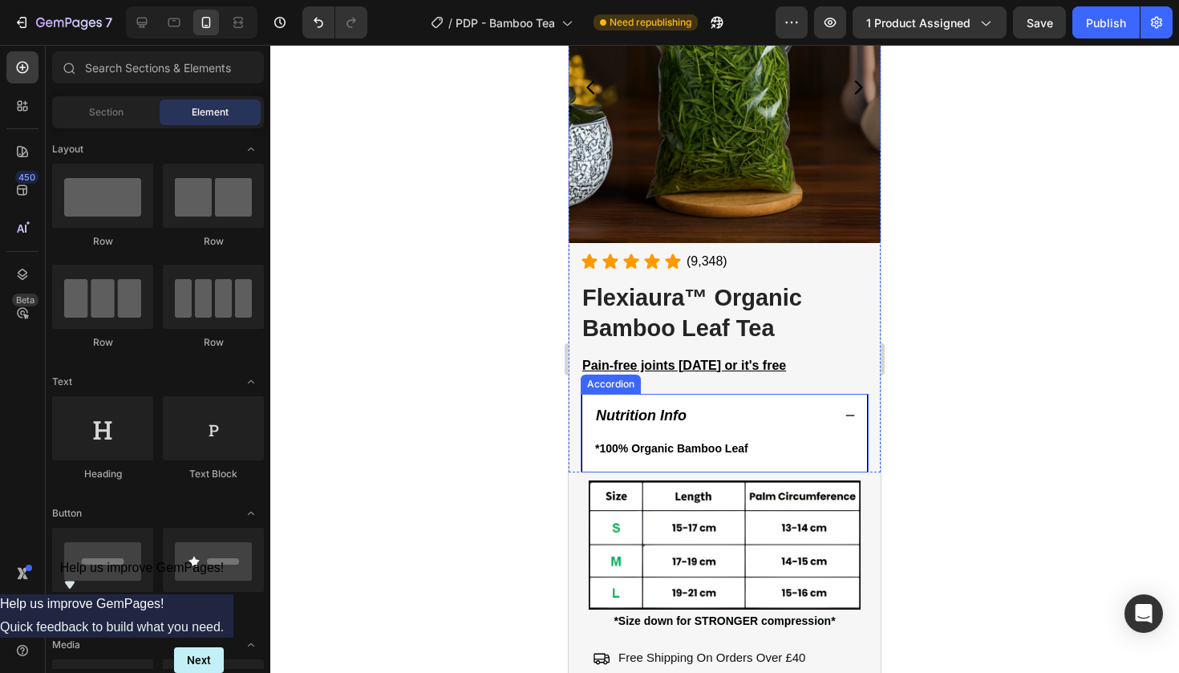
click at [844, 417] on div "Nutrition Info" at bounding box center [724, 416] width 285 height 43
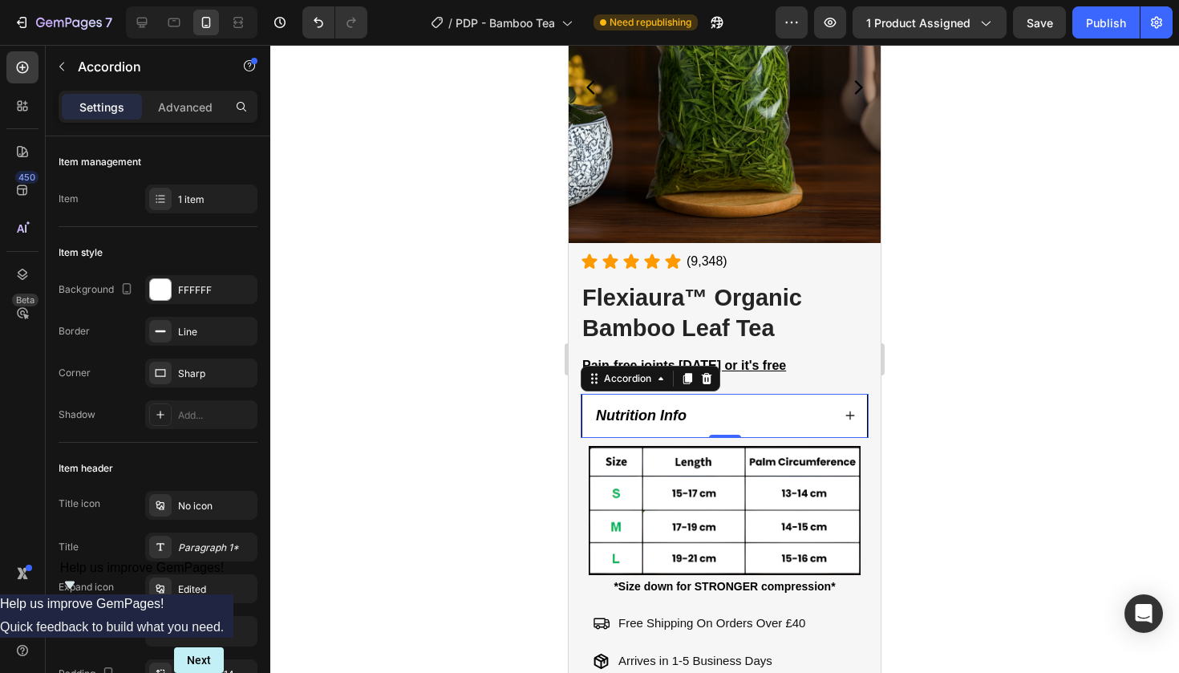
click at [985, 347] on div at bounding box center [724, 359] width 909 height 628
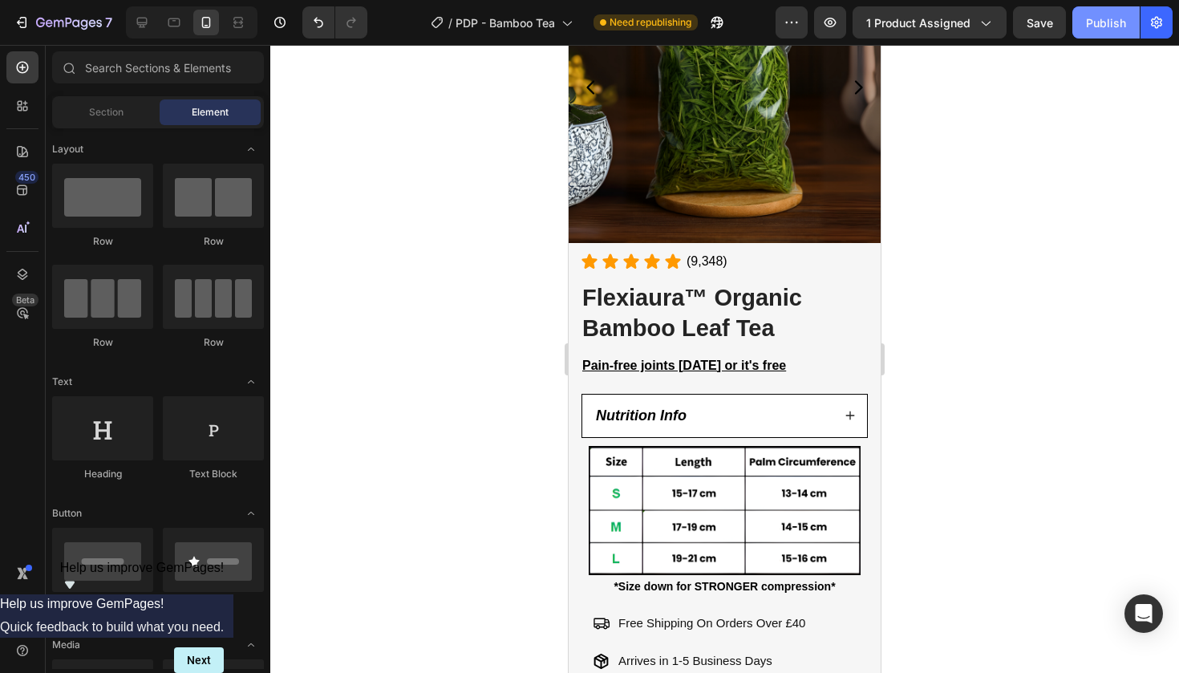
click at [1122, 35] on button "Publish" at bounding box center [1106, 22] width 67 height 32
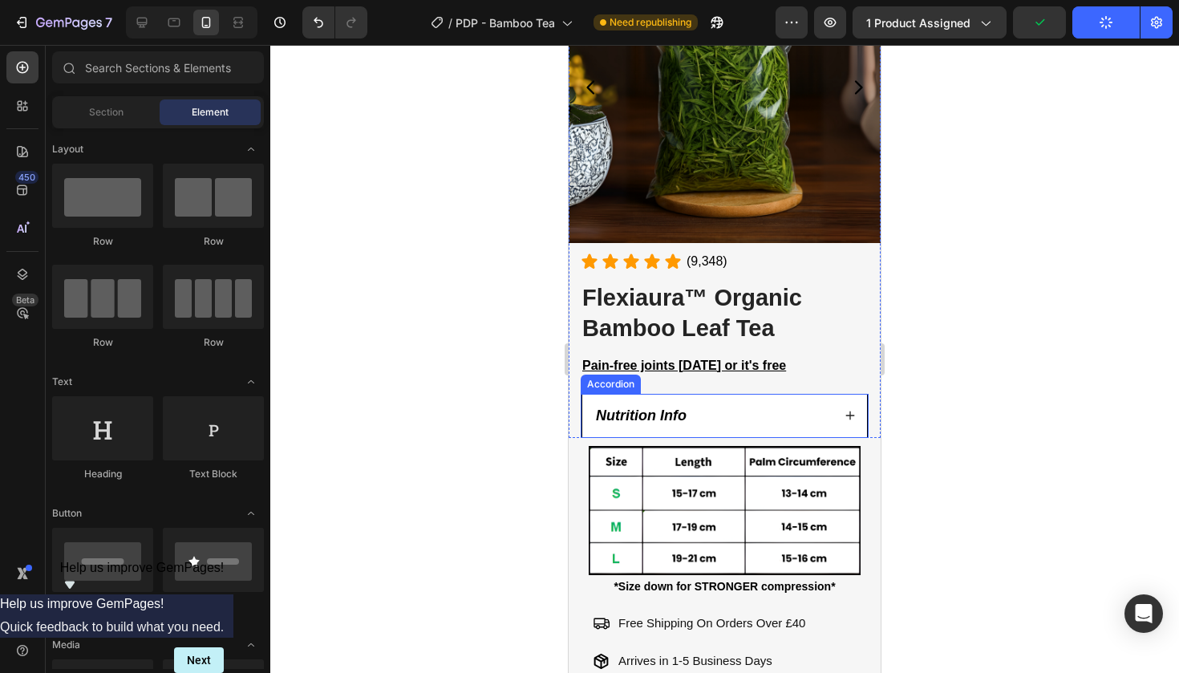
click at [651, 410] on strong "Nutrition Info" at bounding box center [641, 416] width 91 height 16
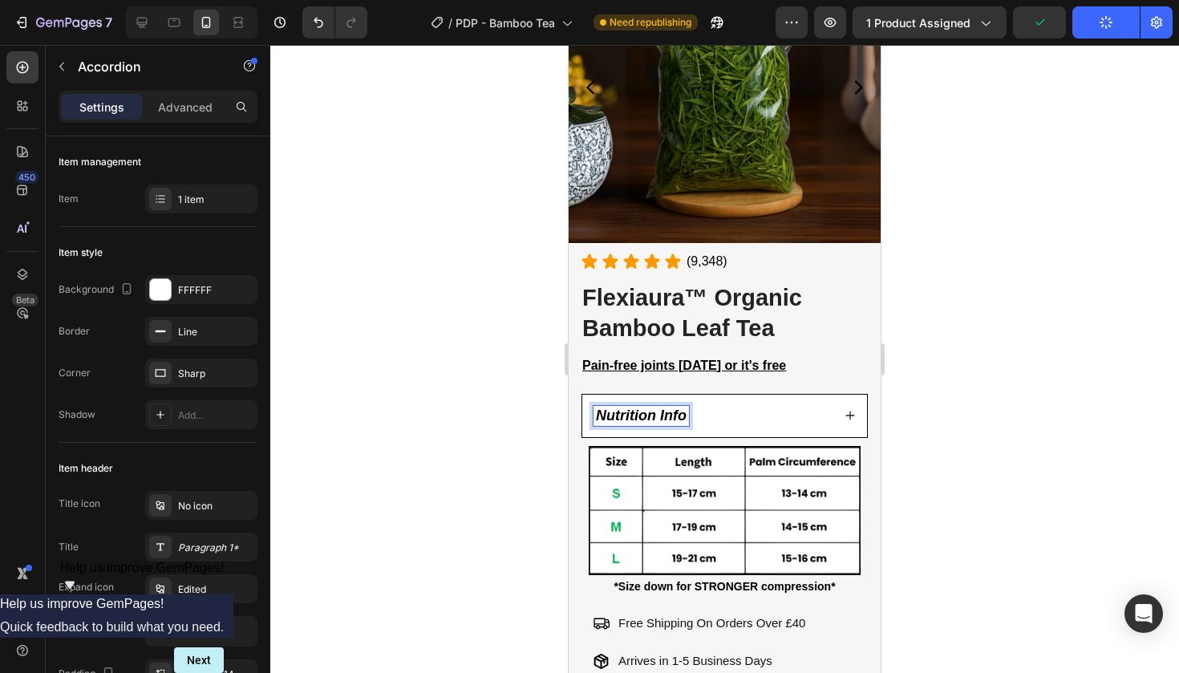
click at [651, 410] on strong "Nutrition Info" at bounding box center [641, 416] width 91 height 16
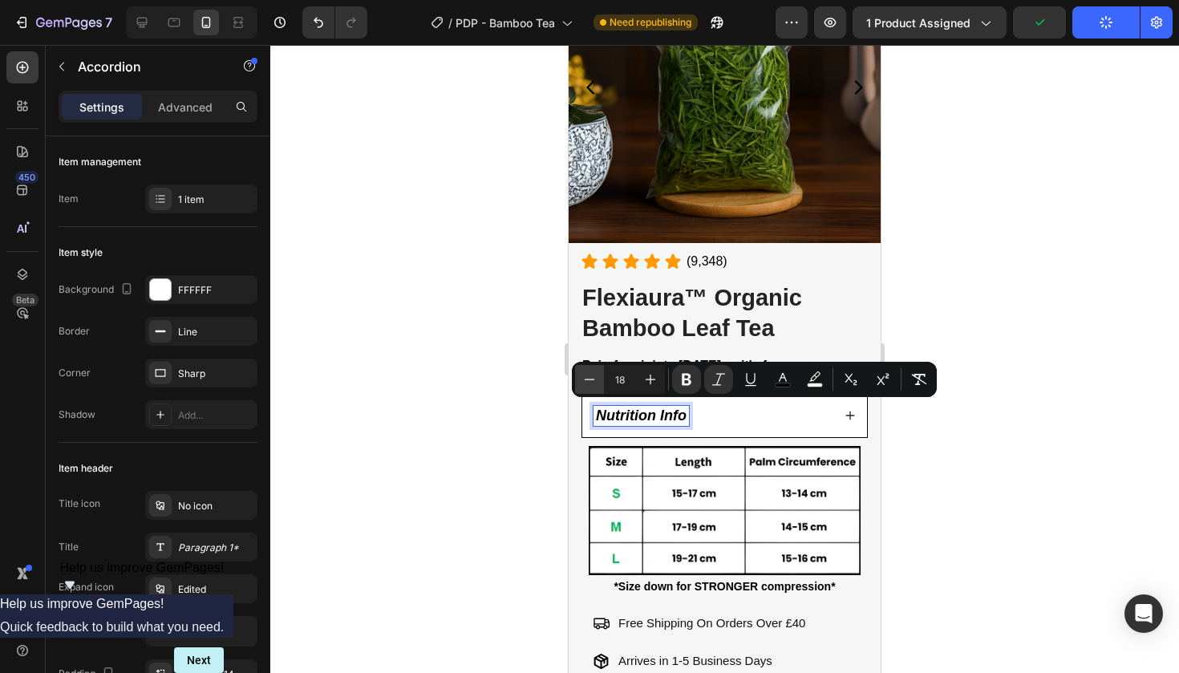
click at [597, 379] on icon "Editor contextual toolbar" at bounding box center [590, 379] width 16 height 16
type input "16"
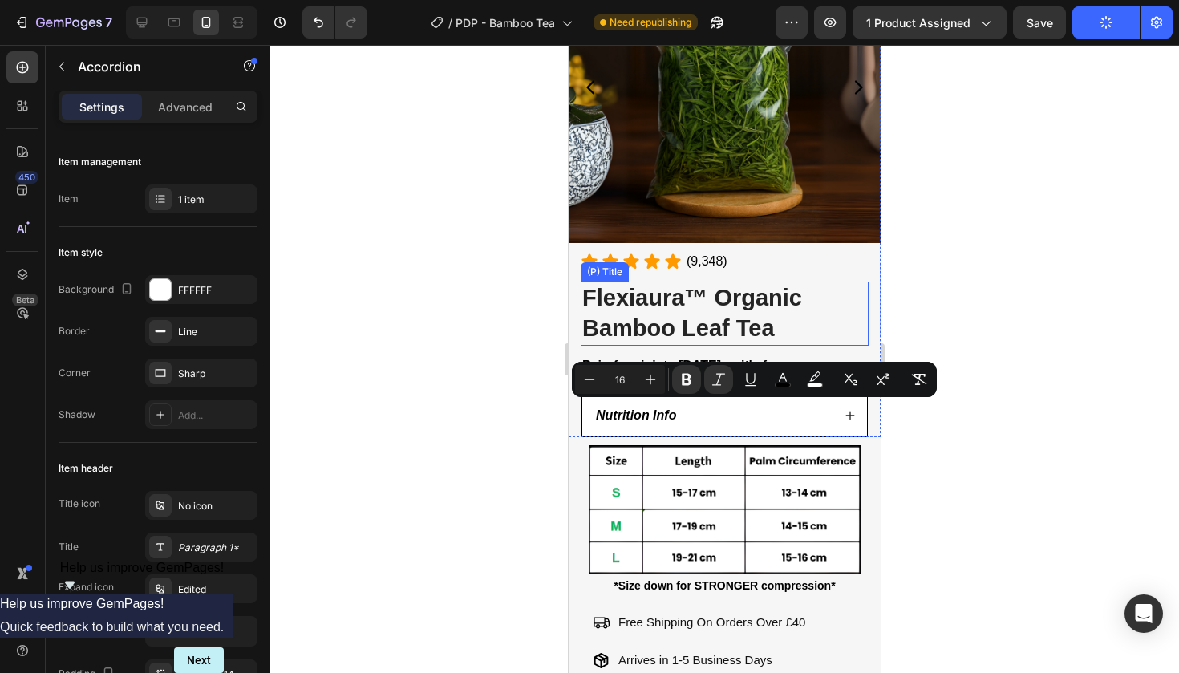
click at [1000, 262] on div at bounding box center [724, 359] width 909 height 628
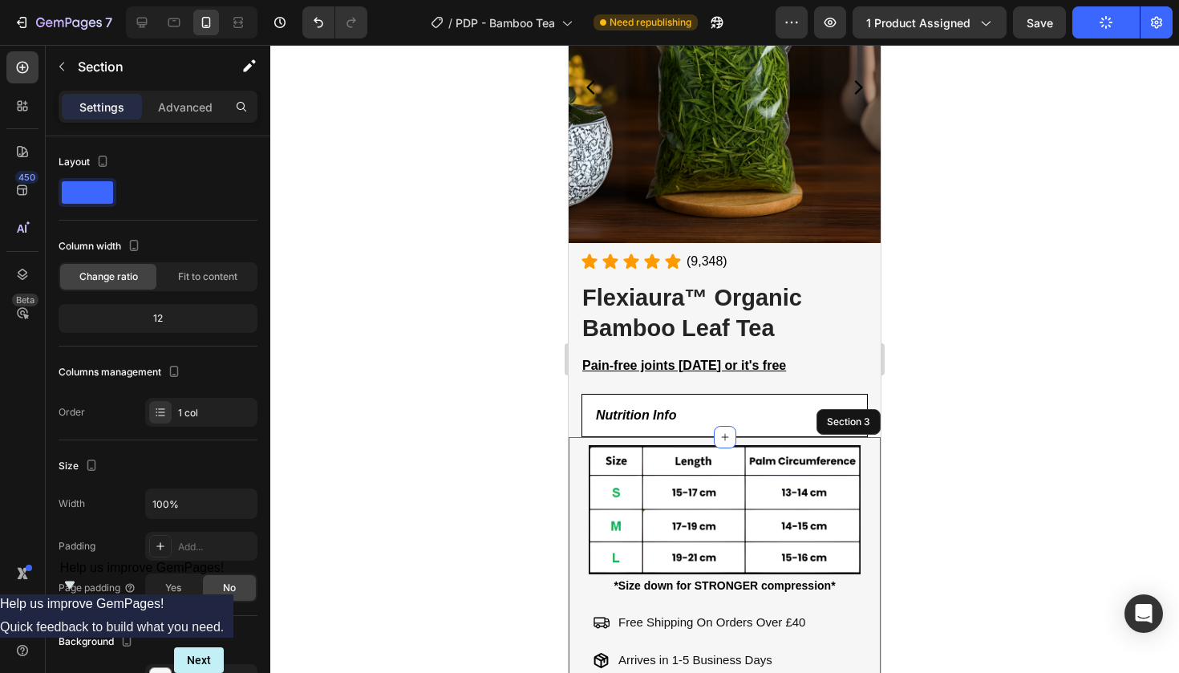
click at [867, 451] on div "Image *Size down for STRONGER compression* Text Block Free Shipping On Orders O…" at bounding box center [725, 563] width 288 height 252
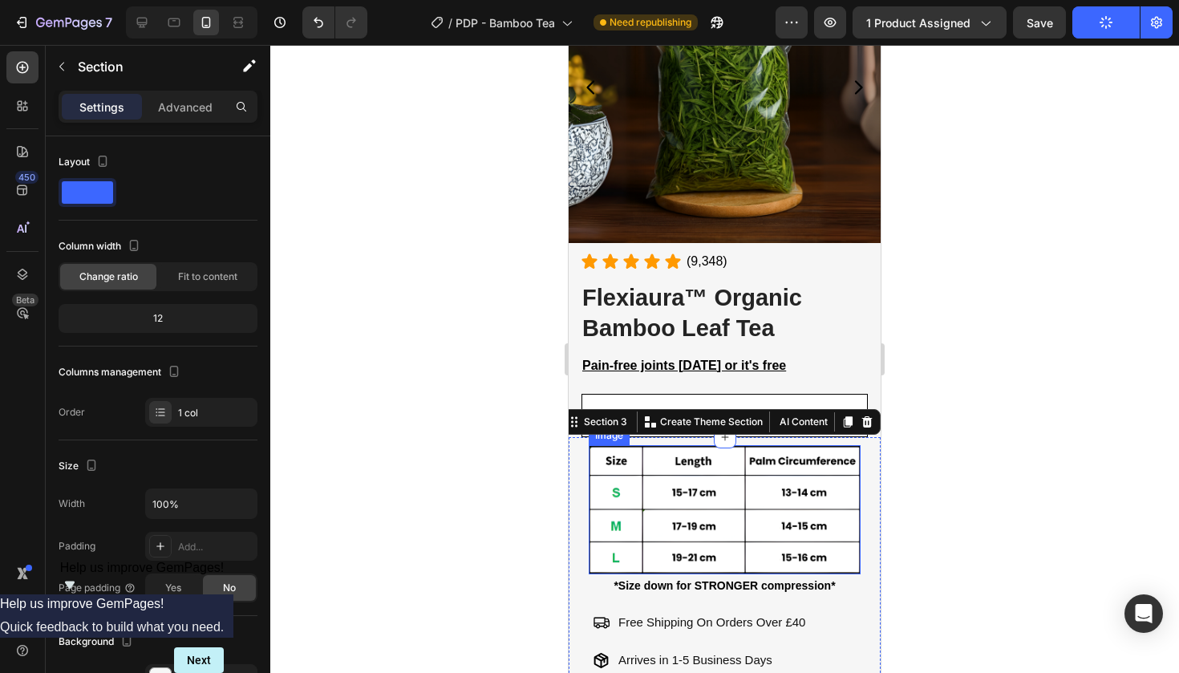
click at [784, 501] on img at bounding box center [725, 509] width 272 height 129
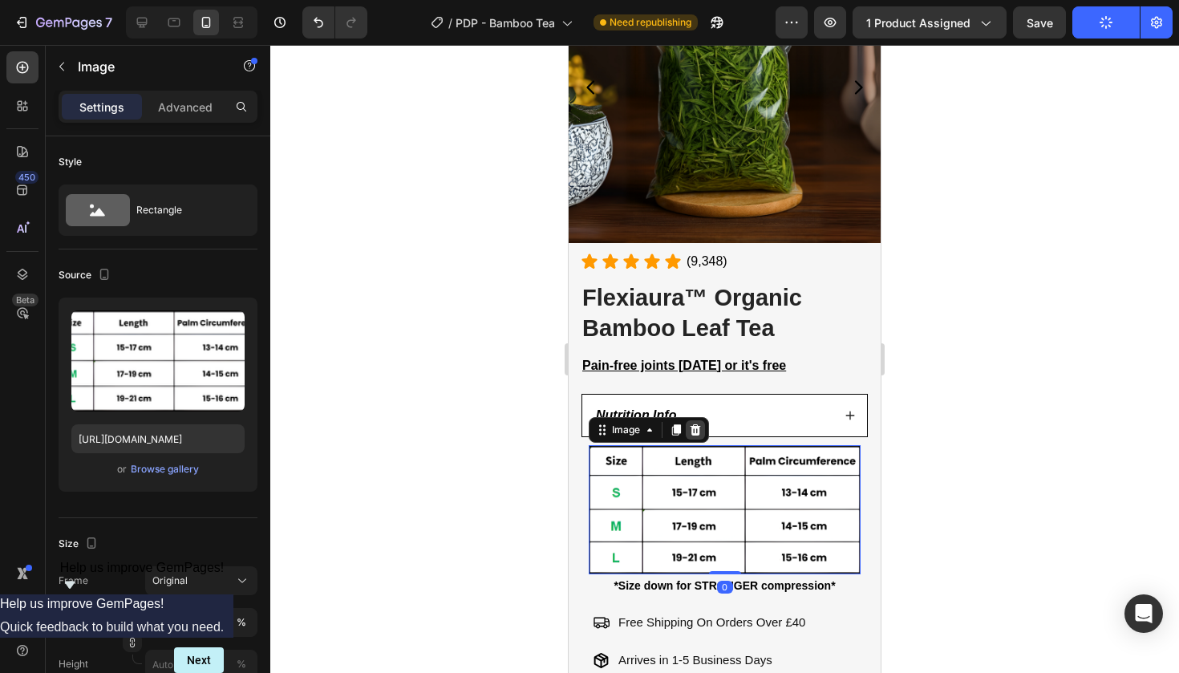
click at [700, 430] on icon at bounding box center [695, 430] width 13 height 13
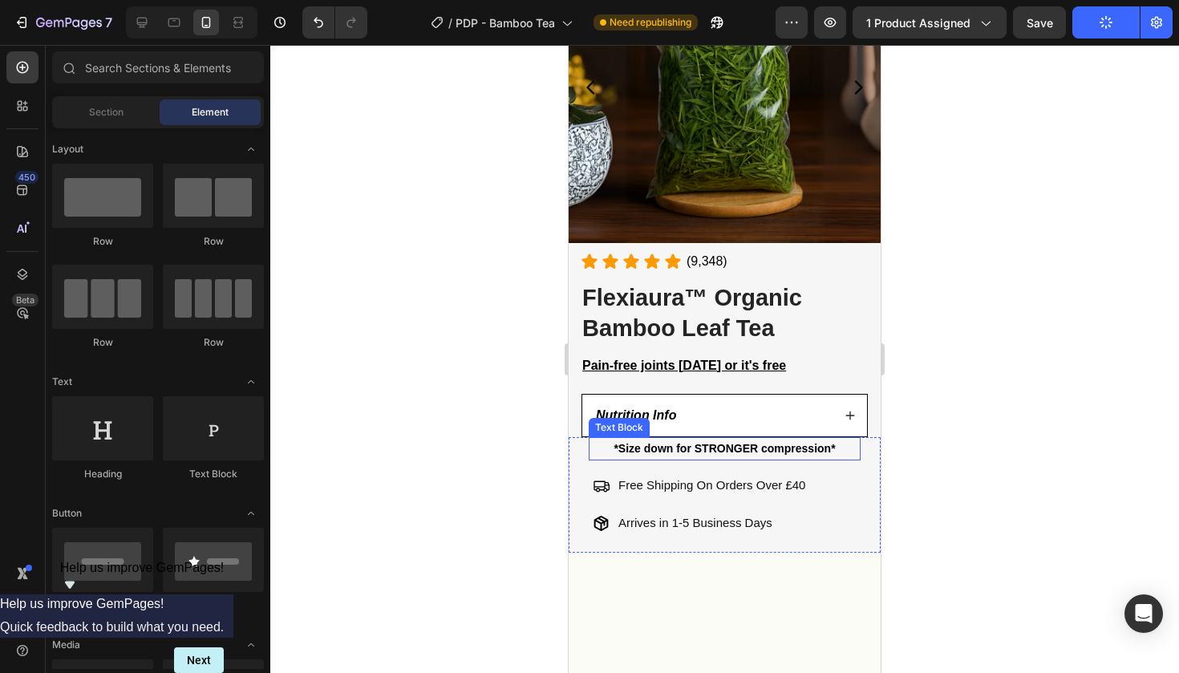
click at [704, 442] on strong "*Size down for STRONGER compression*" at bounding box center [724, 448] width 221 height 13
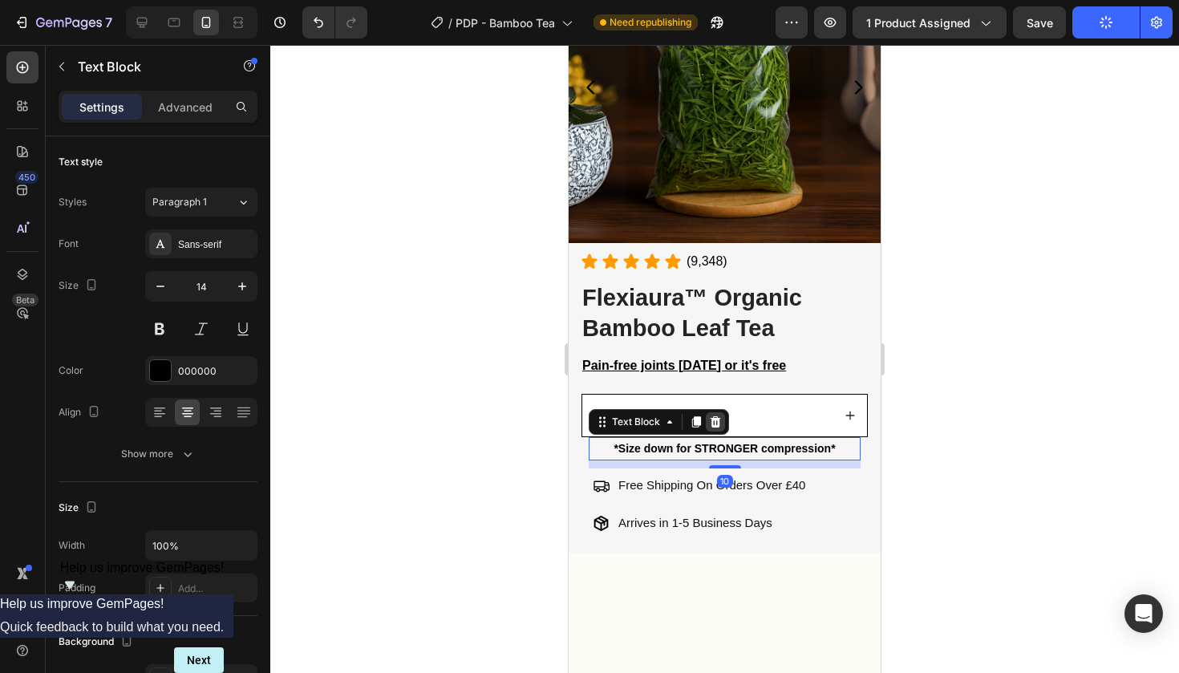
click at [716, 417] on icon at bounding box center [716, 421] width 10 height 11
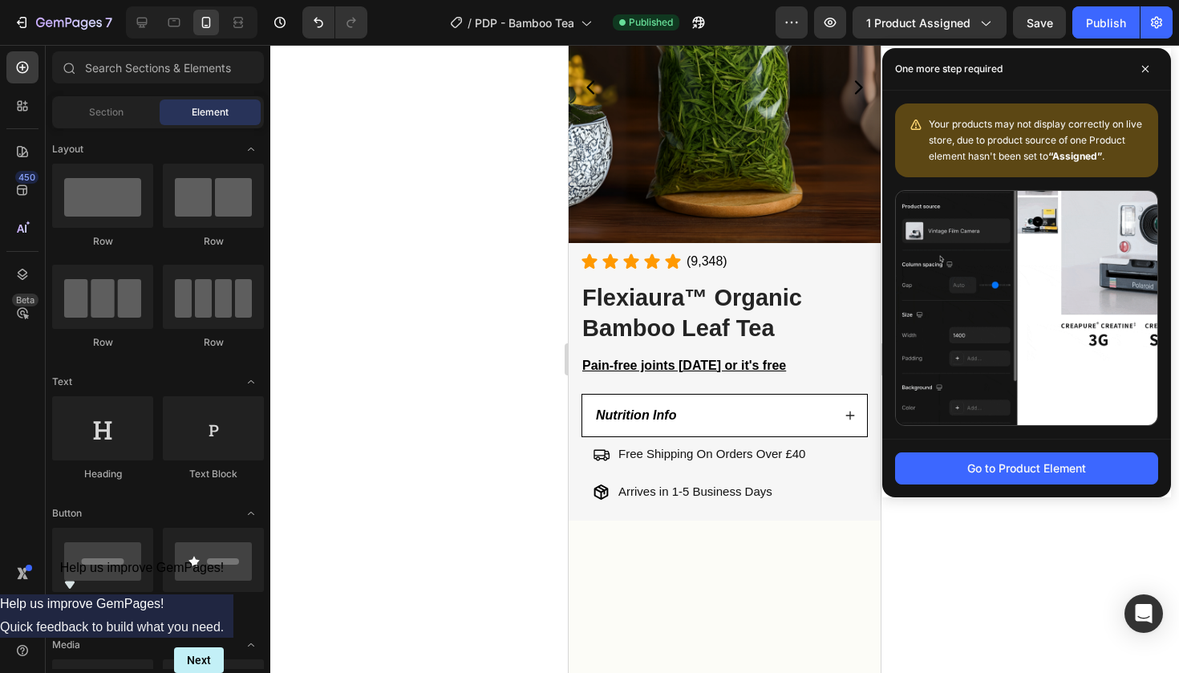
click at [498, 372] on div at bounding box center [724, 359] width 909 height 628
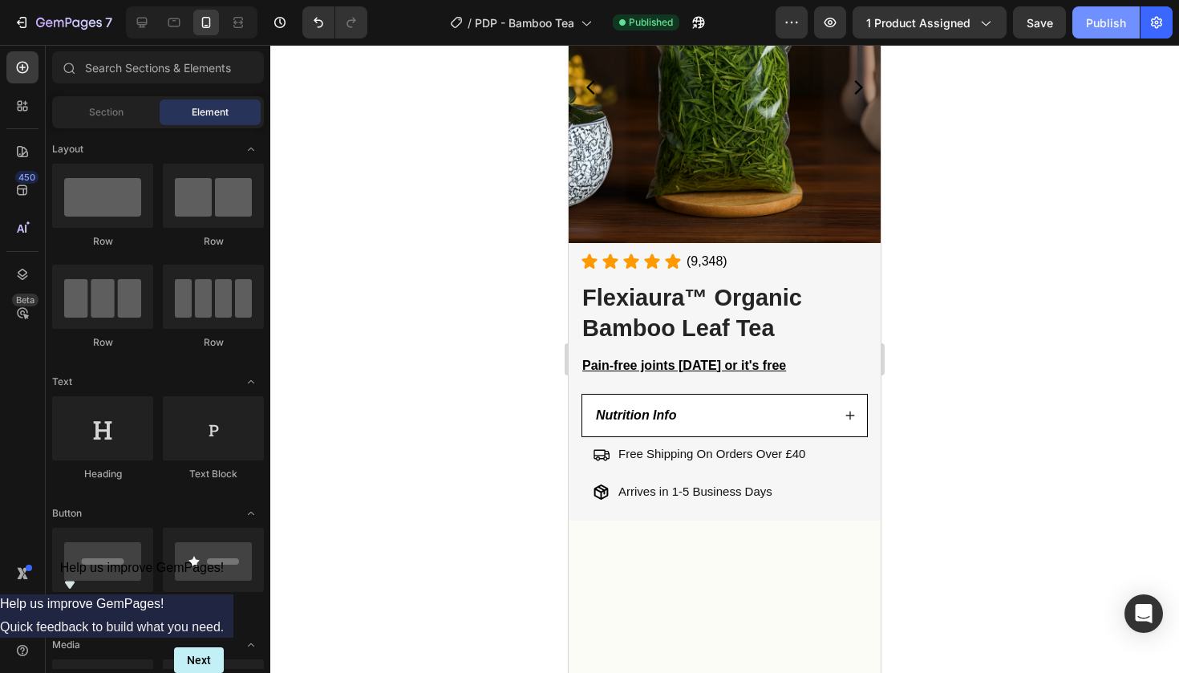
click at [1126, 18] on div "Publish" at bounding box center [1106, 22] width 40 height 17
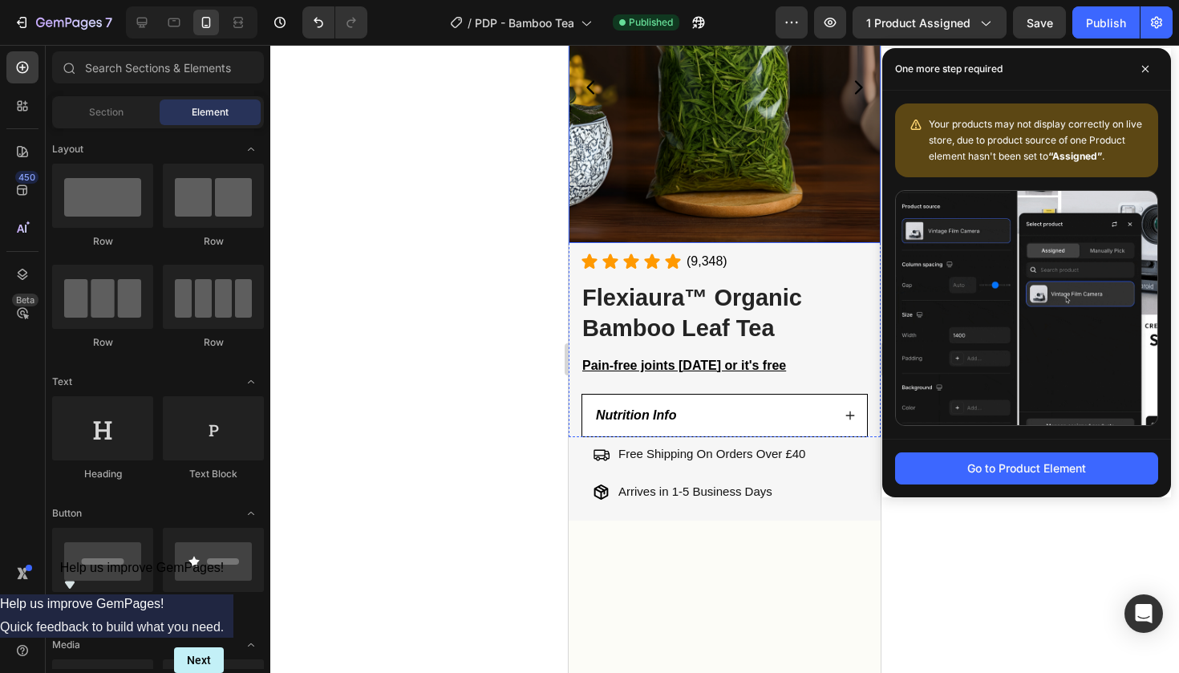
click at [513, 247] on div at bounding box center [724, 359] width 909 height 628
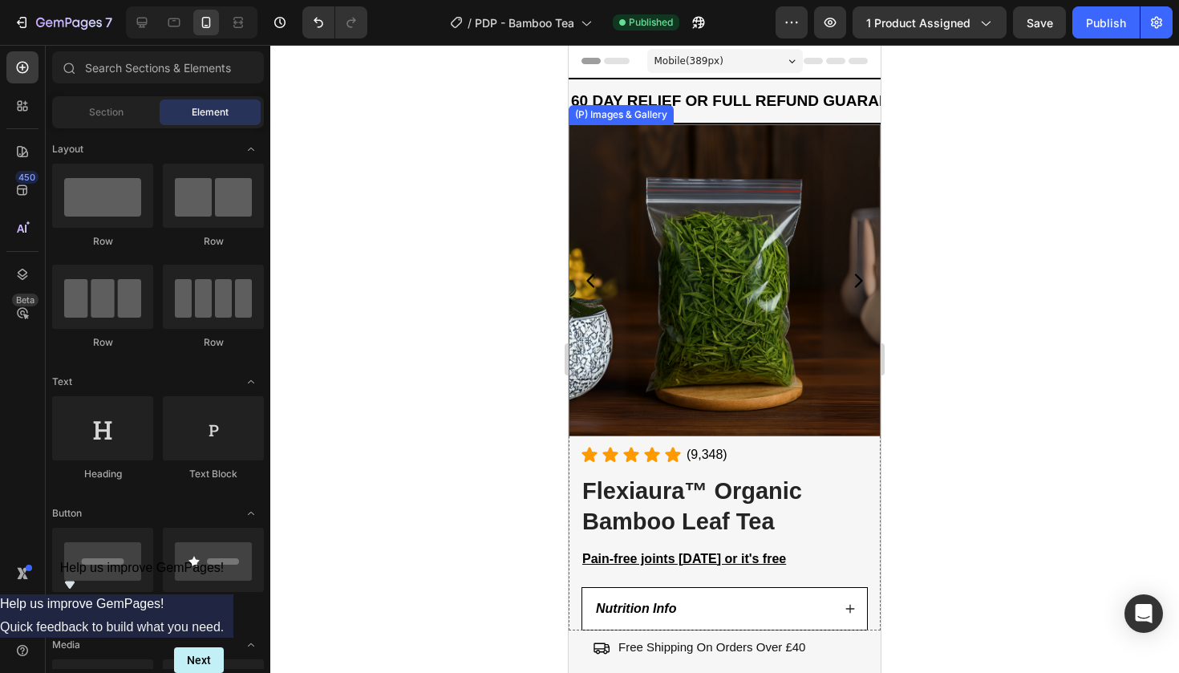
scroll to position [0, 0]
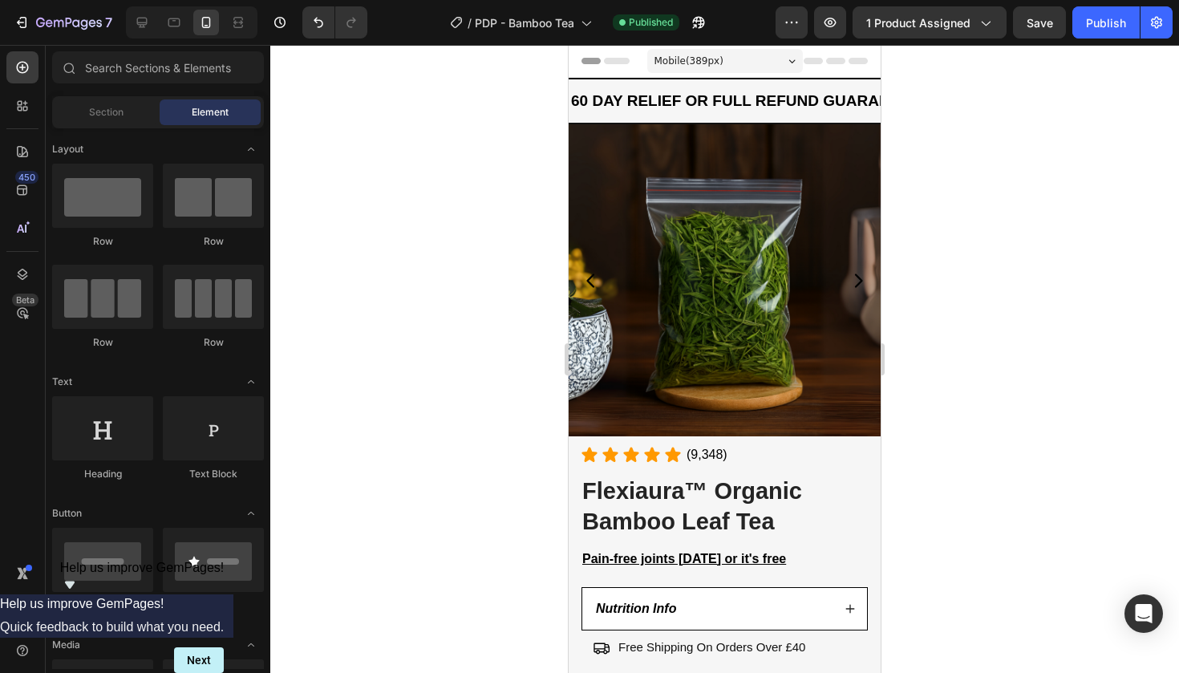
click at [447, 163] on div at bounding box center [724, 359] width 909 height 628
click at [87, 113] on div "Section" at bounding box center [105, 112] width 101 height 26
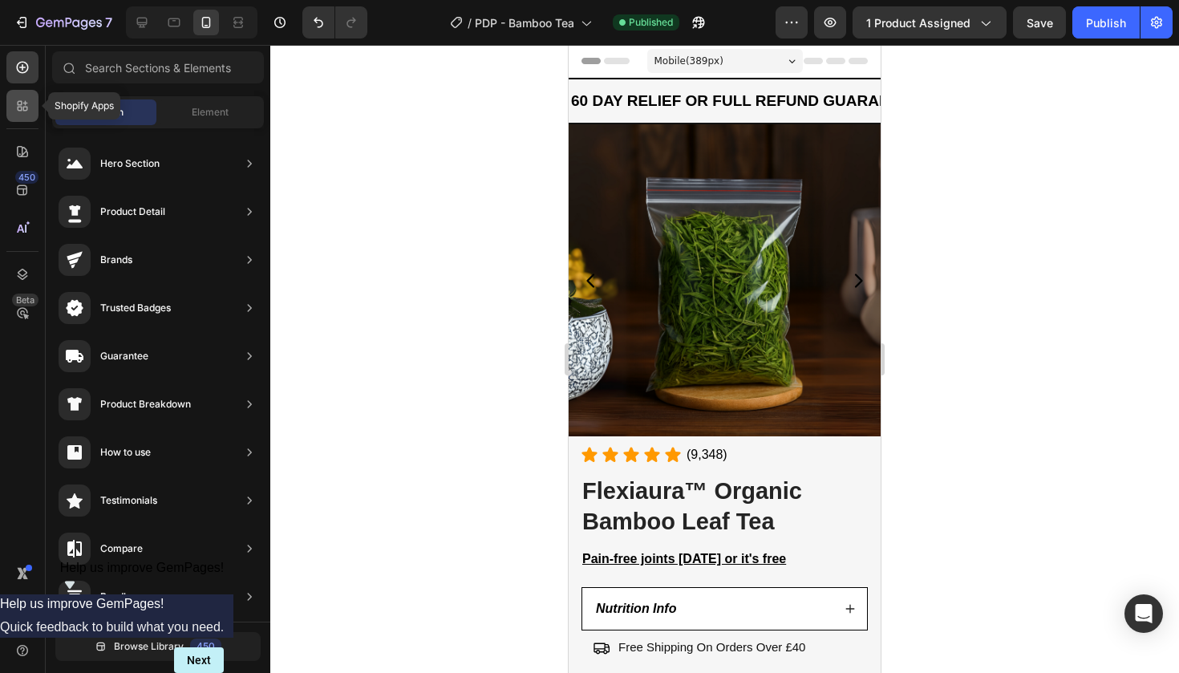
click at [26, 109] on icon at bounding box center [25, 109] width 5 height 5
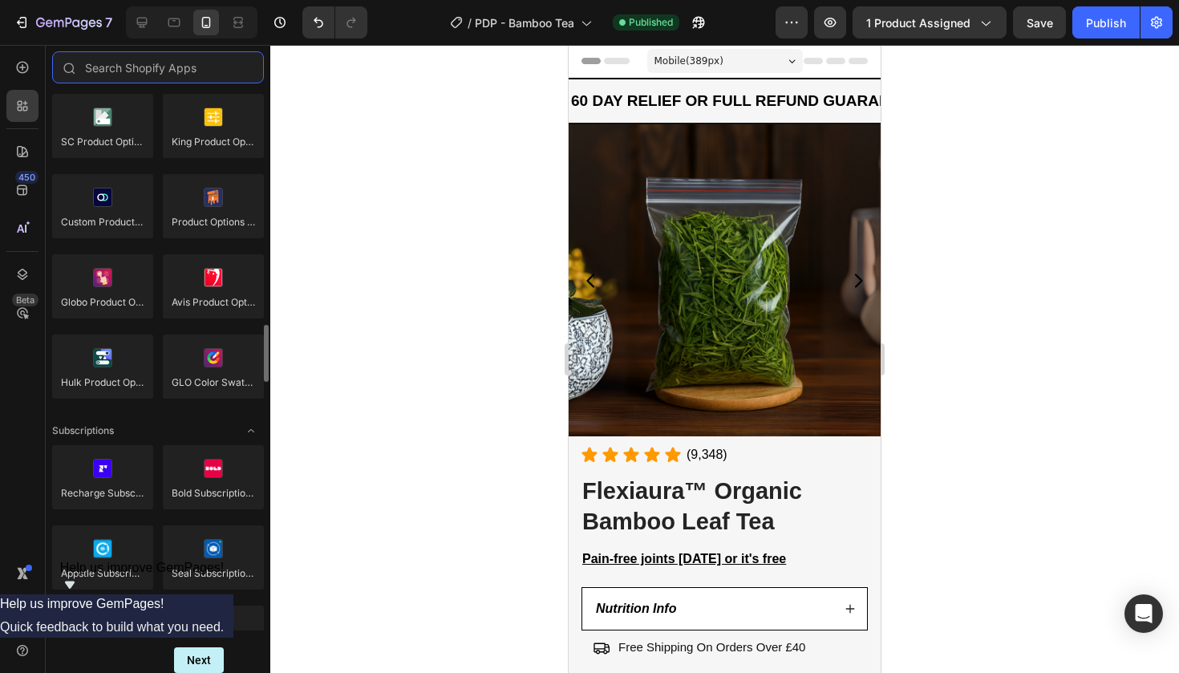
scroll to position [1982, 0]
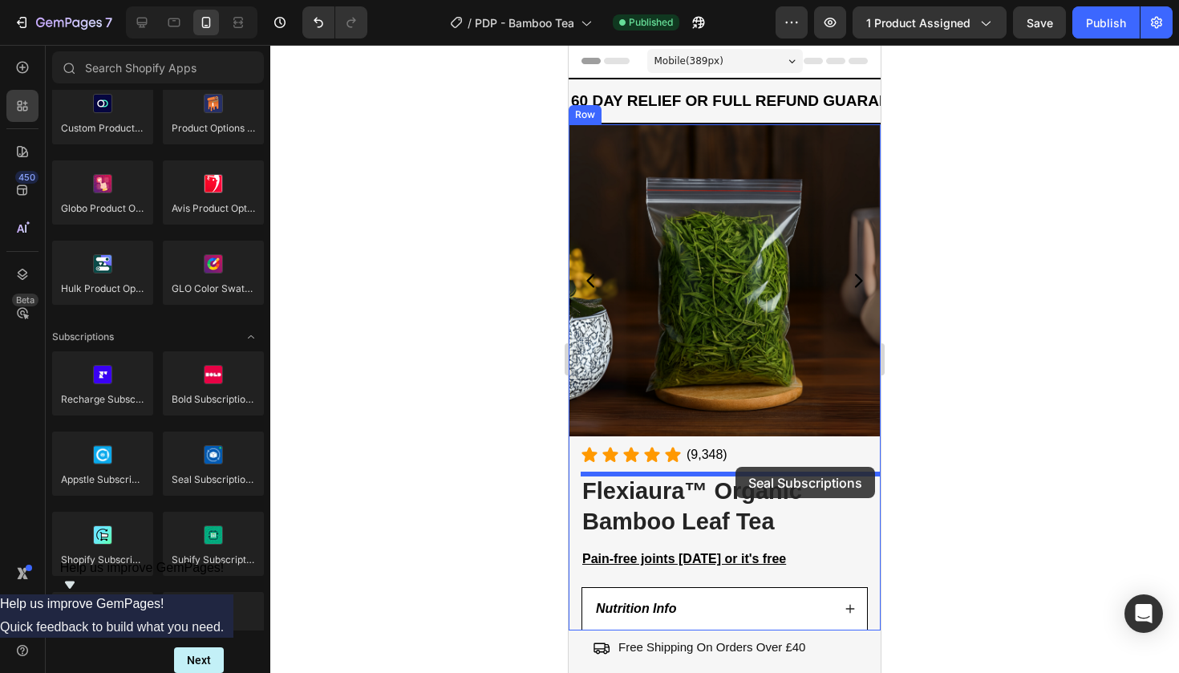
drag, startPoint x: 785, startPoint y: 521, endPoint x: 736, endPoint y: 467, distance: 73.3
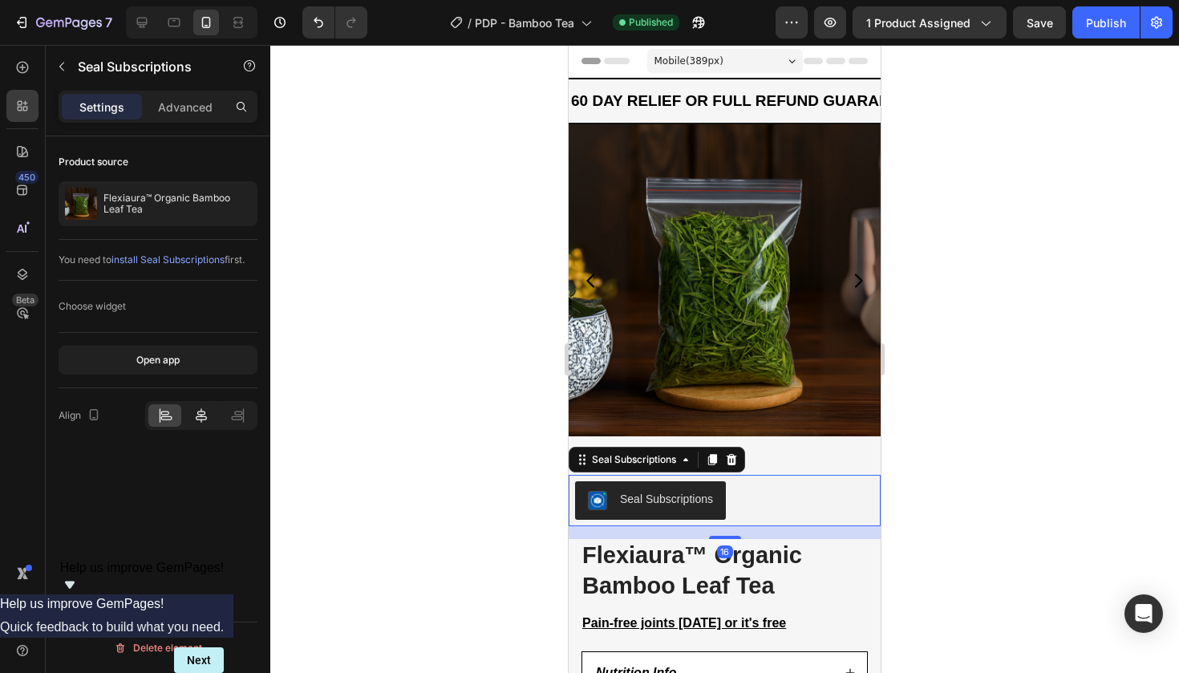
click at [189, 425] on div at bounding box center [201, 415] width 33 height 22
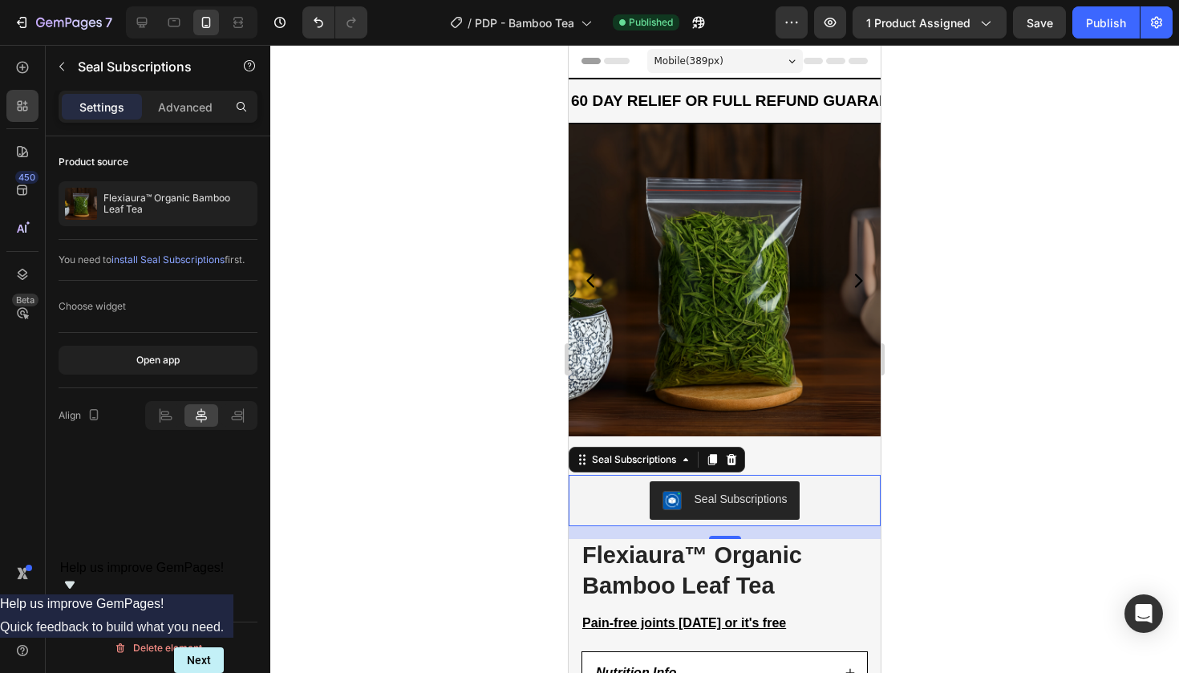
click at [1065, 181] on div at bounding box center [724, 359] width 909 height 628
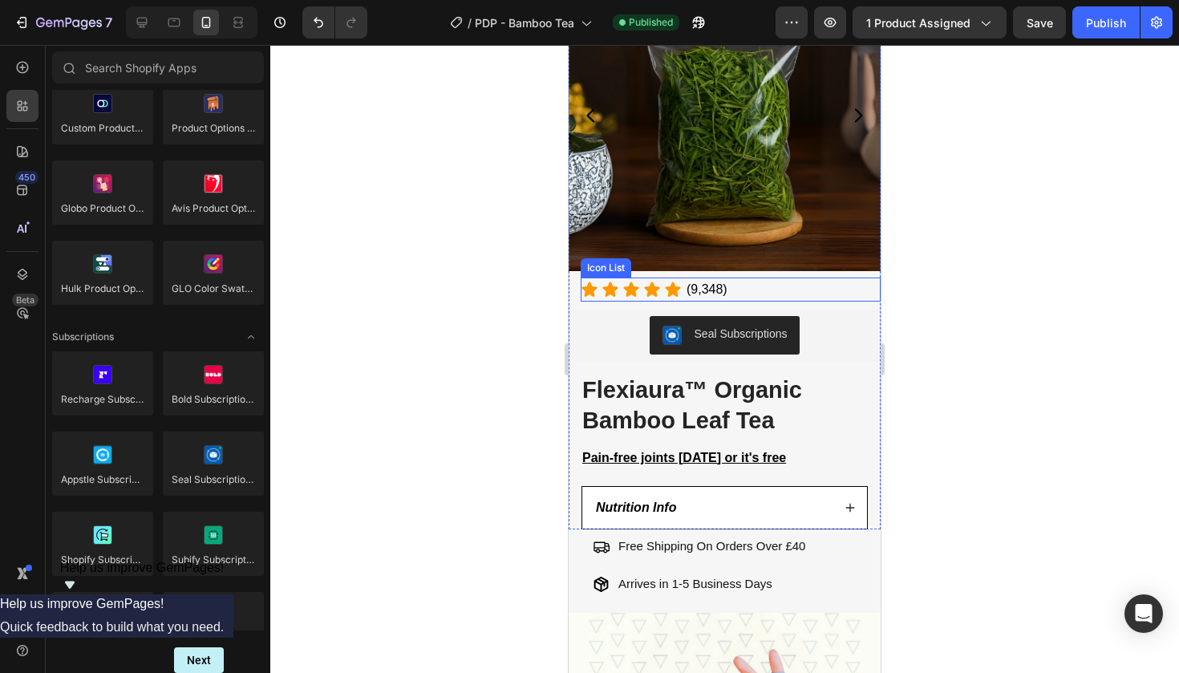
scroll to position [175, 0]
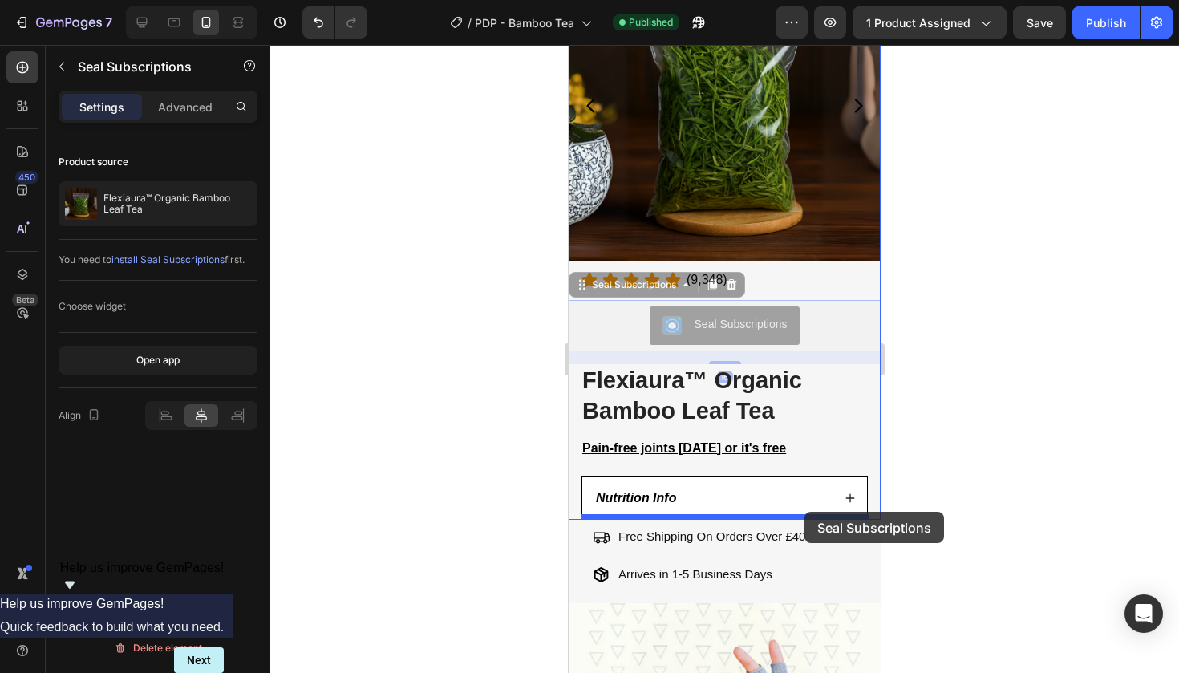
drag, startPoint x: 814, startPoint y: 324, endPoint x: 805, endPoint y: 512, distance: 187.9
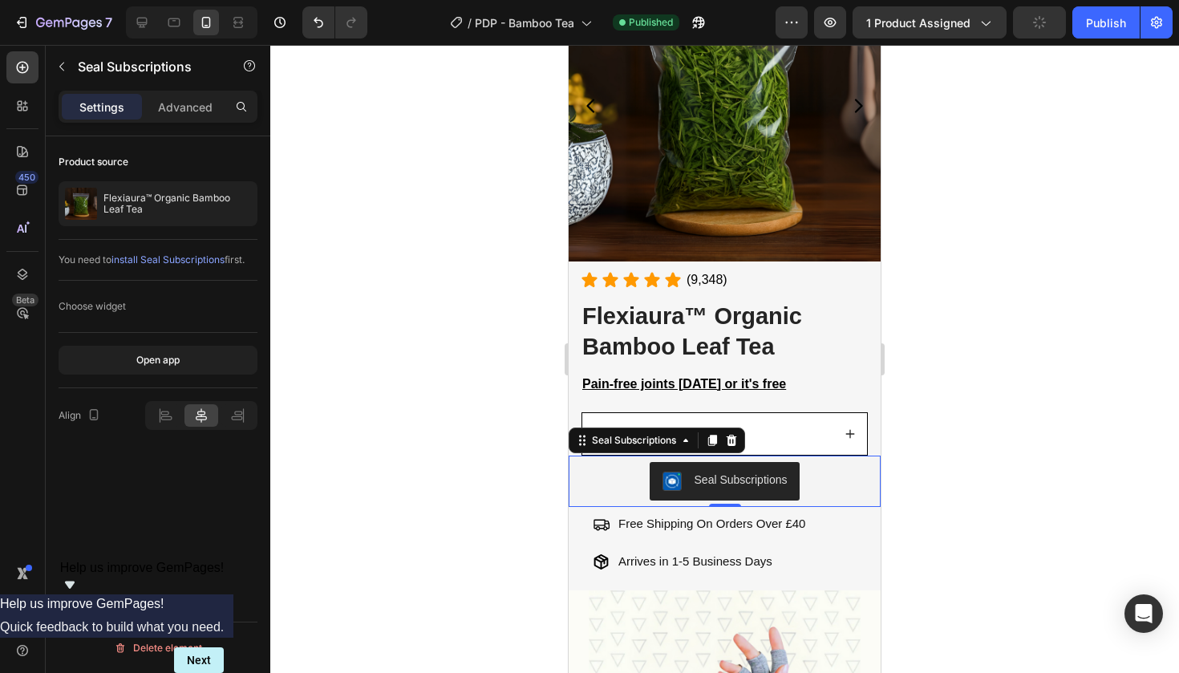
click at [1064, 263] on div at bounding box center [724, 359] width 909 height 628
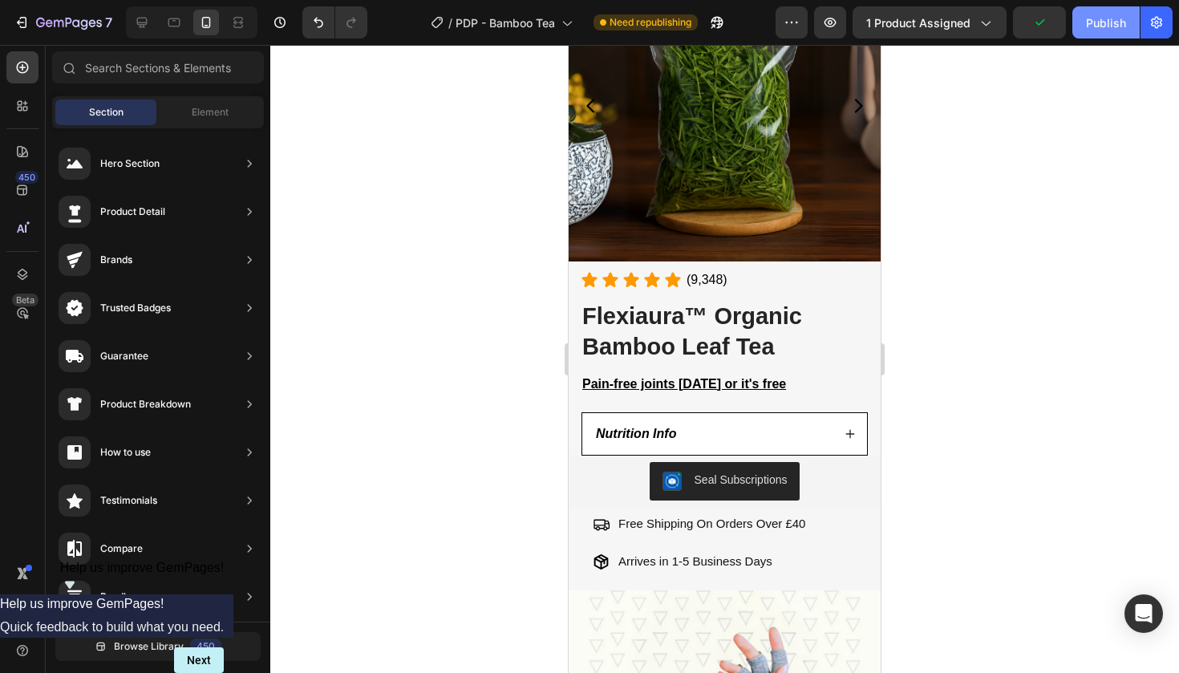
click at [1104, 18] on div "Publish" at bounding box center [1106, 22] width 40 height 17
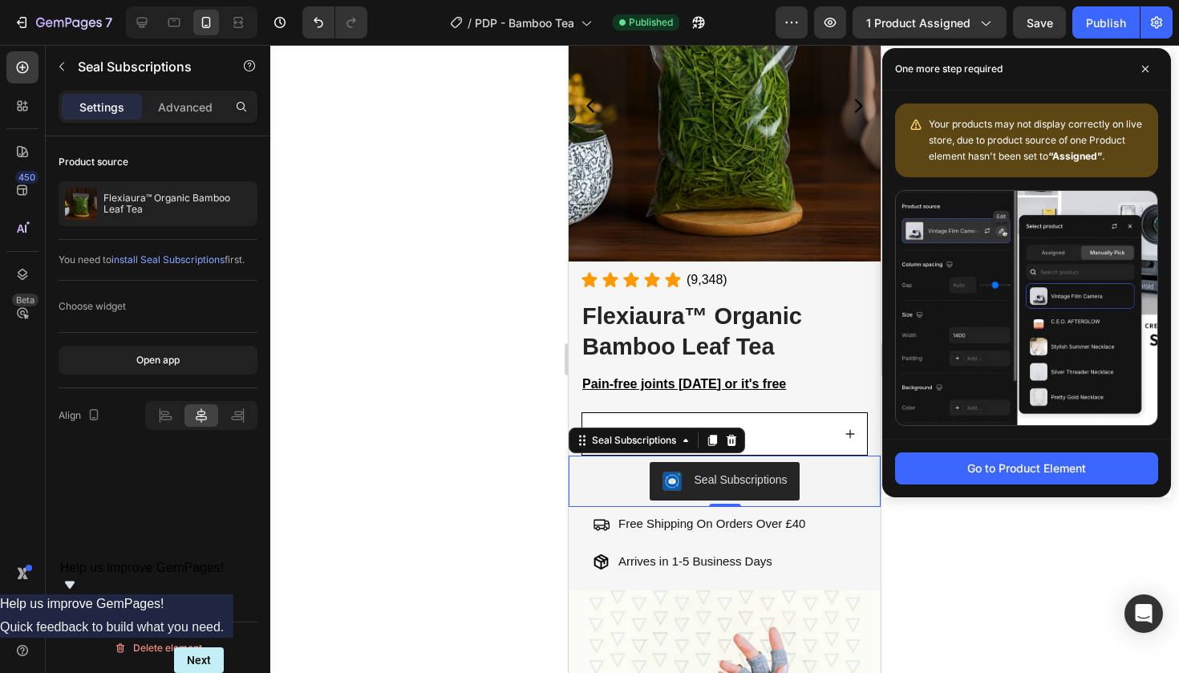
click at [633, 462] on div "Seal Subscriptions" at bounding box center [724, 481] width 299 height 39
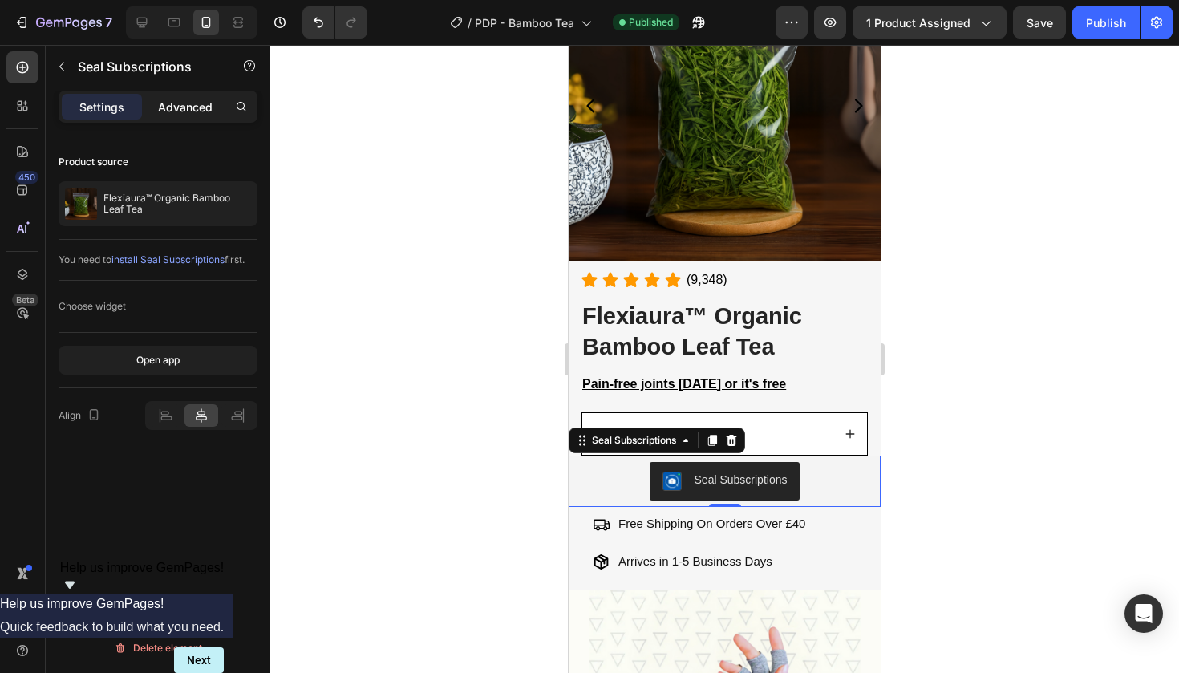
click at [171, 108] on p "Advanced" at bounding box center [185, 107] width 55 height 17
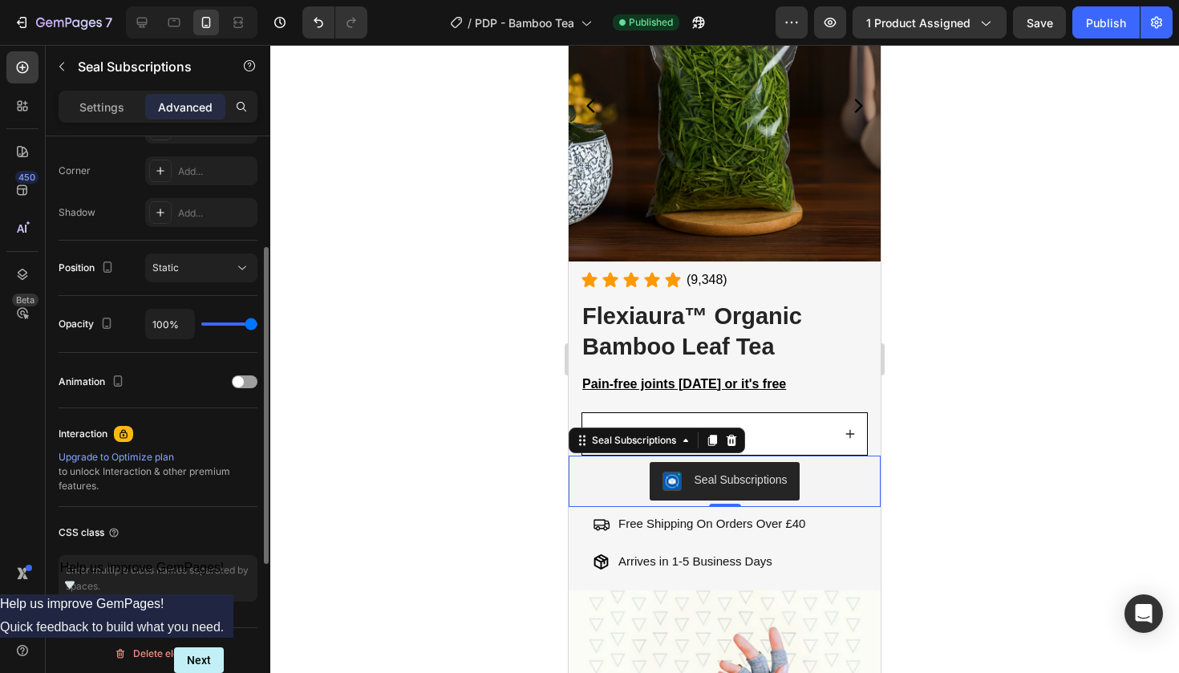
scroll to position [488, 0]
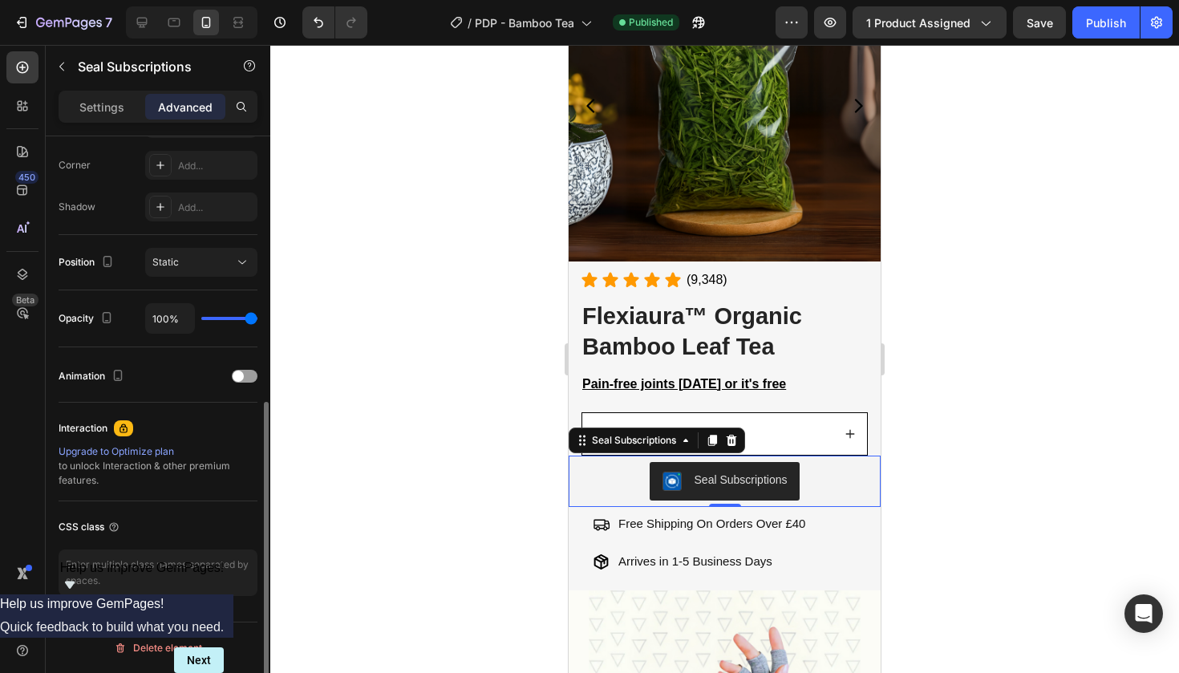
drag, startPoint x: 222, startPoint y: 321, endPoint x: 140, endPoint y: 321, distance: 82.6
click at [140, 321] on div "Opacity 100%" at bounding box center [158, 318] width 199 height 30
type input "94%"
type input "94"
type input "87%"
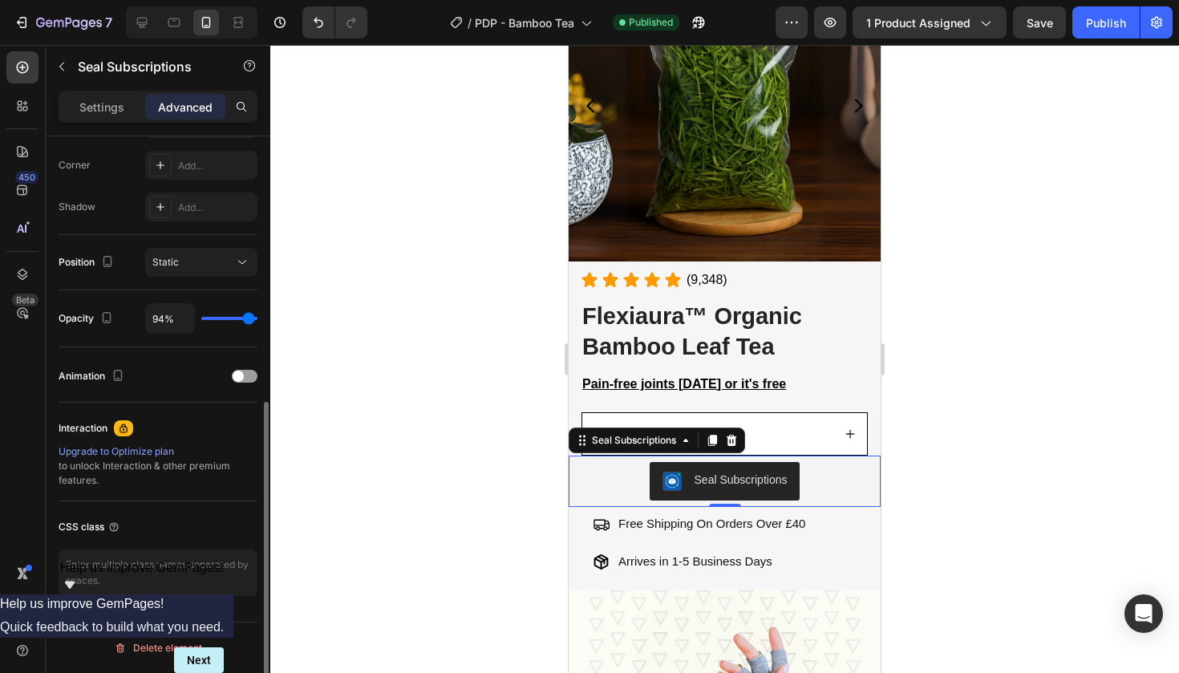
type input "87"
type input "71%"
type input "71"
type input "55%"
type input "55"
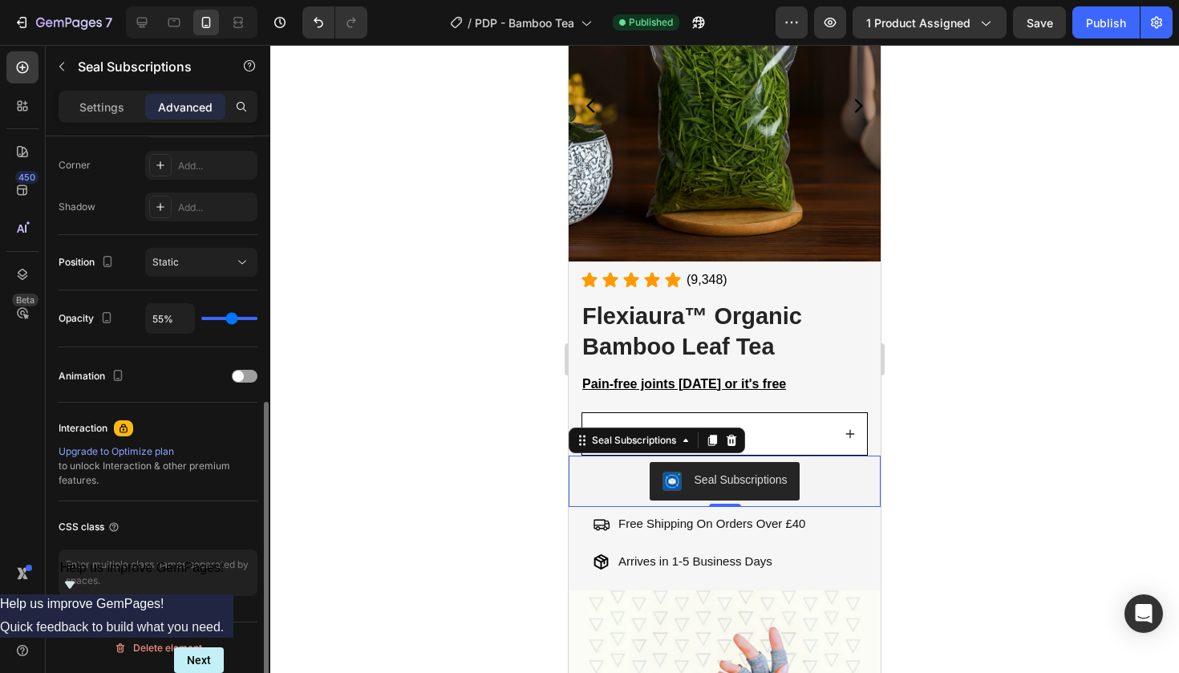
type input "38%"
type input "38"
type input "18%"
type input "18"
type input "4%"
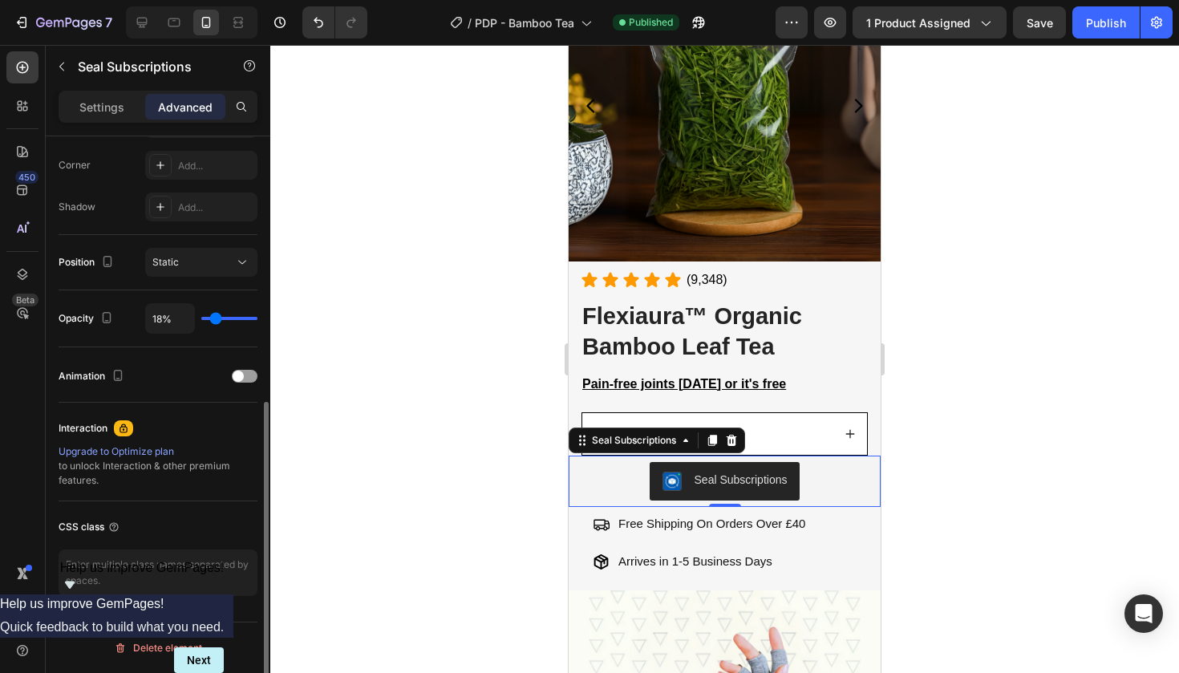
type input "4"
type input "0%"
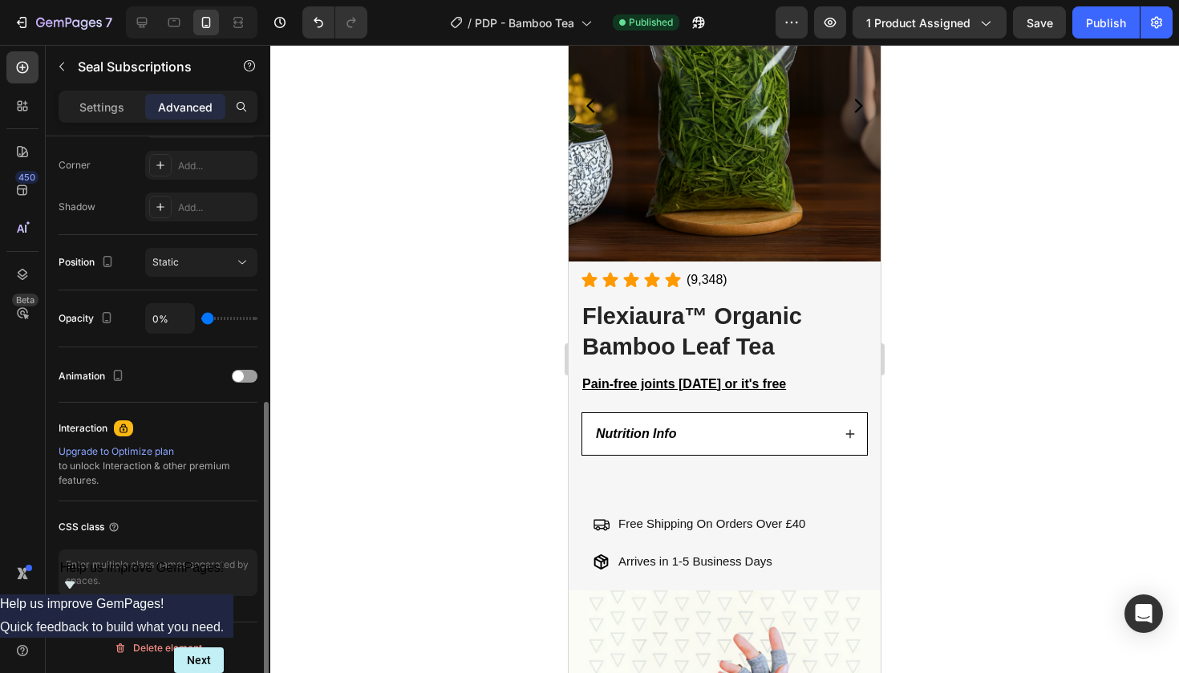
drag, startPoint x: 249, startPoint y: 323, endPoint x: 190, endPoint y: 323, distance: 58.6
type input "0"
click at [190, 323] on div "0%" at bounding box center [201, 318] width 112 height 30
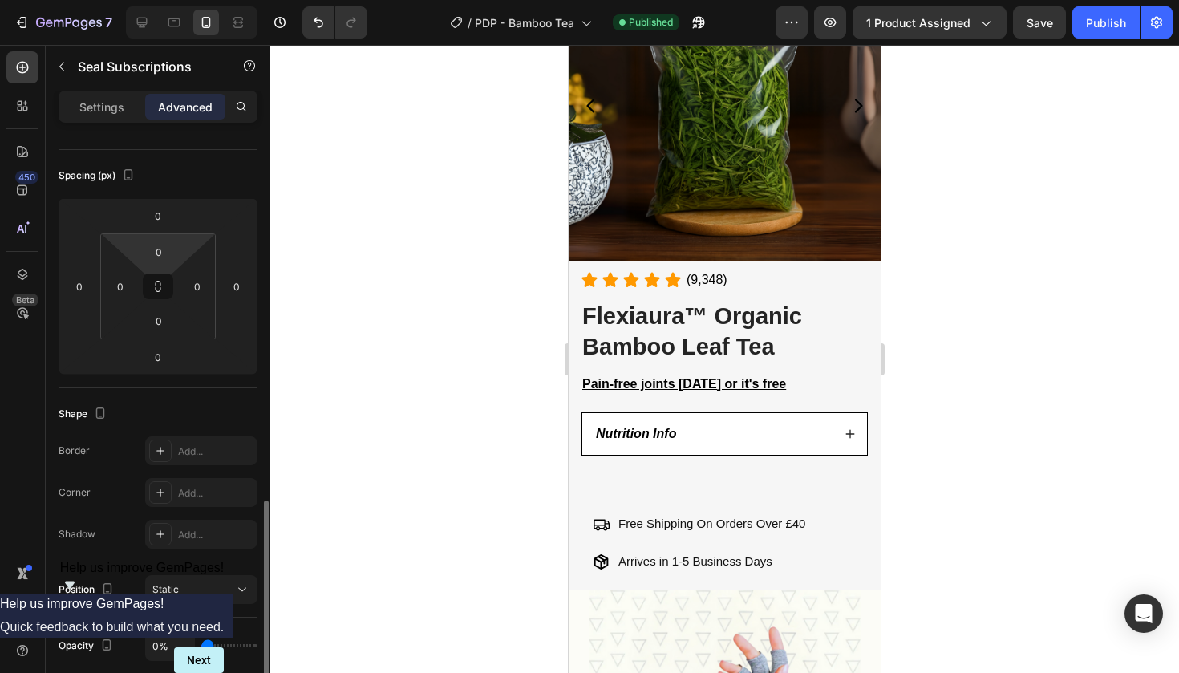
scroll to position [340, 0]
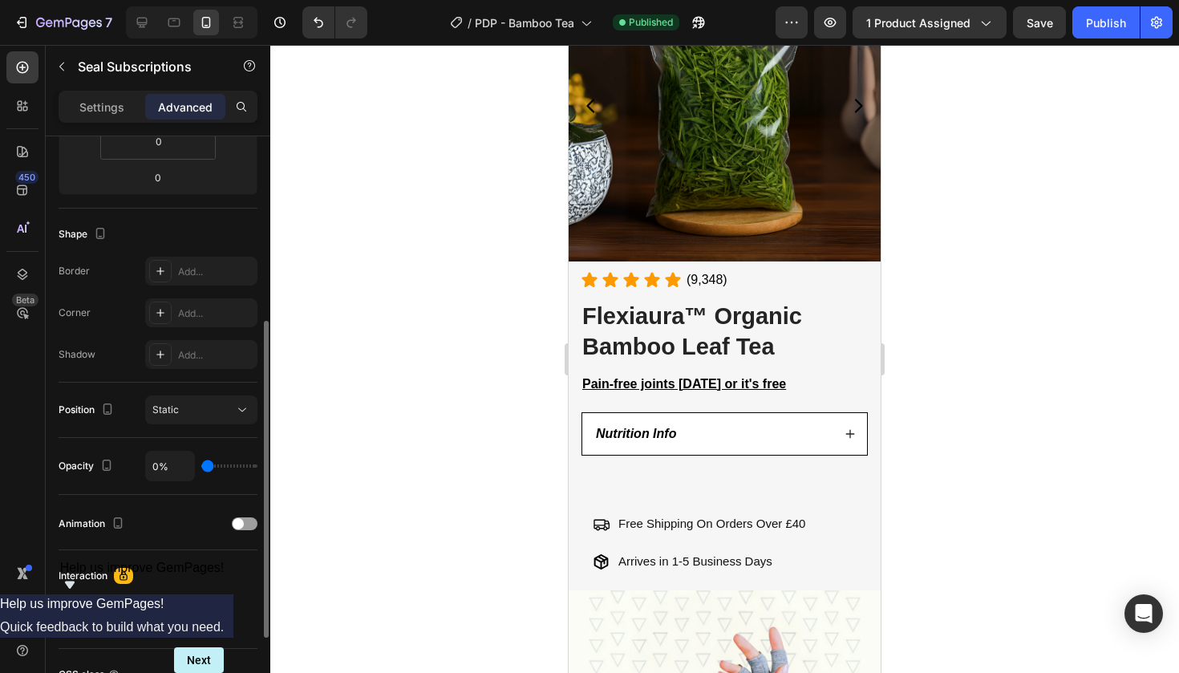
type input "6%"
type input "6"
type input "55%"
type input "55"
type input "90%"
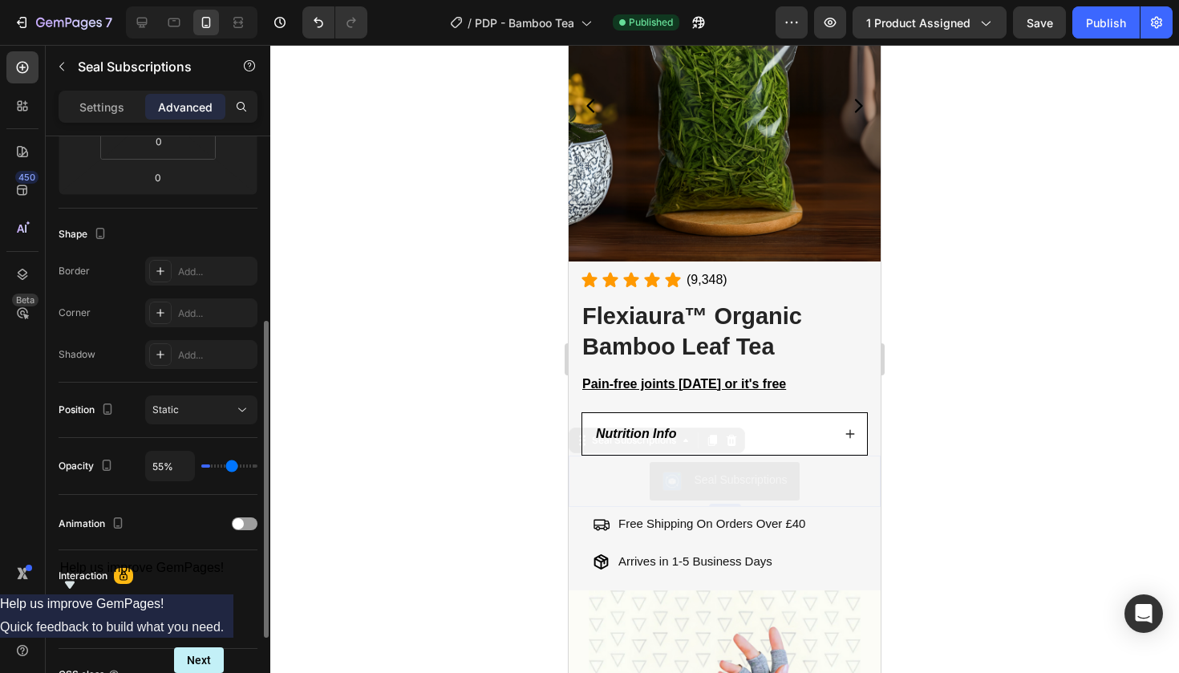
type input "90"
type input "100%"
drag, startPoint x: 203, startPoint y: 467, endPoint x: 305, endPoint y: 474, distance: 102.1
type input "100"
click at [305, 0] on div "7 Version history / PDP - Bamboo Tea Published Preview 1 product assigned Save …" at bounding box center [589, 0] width 1179 height 0
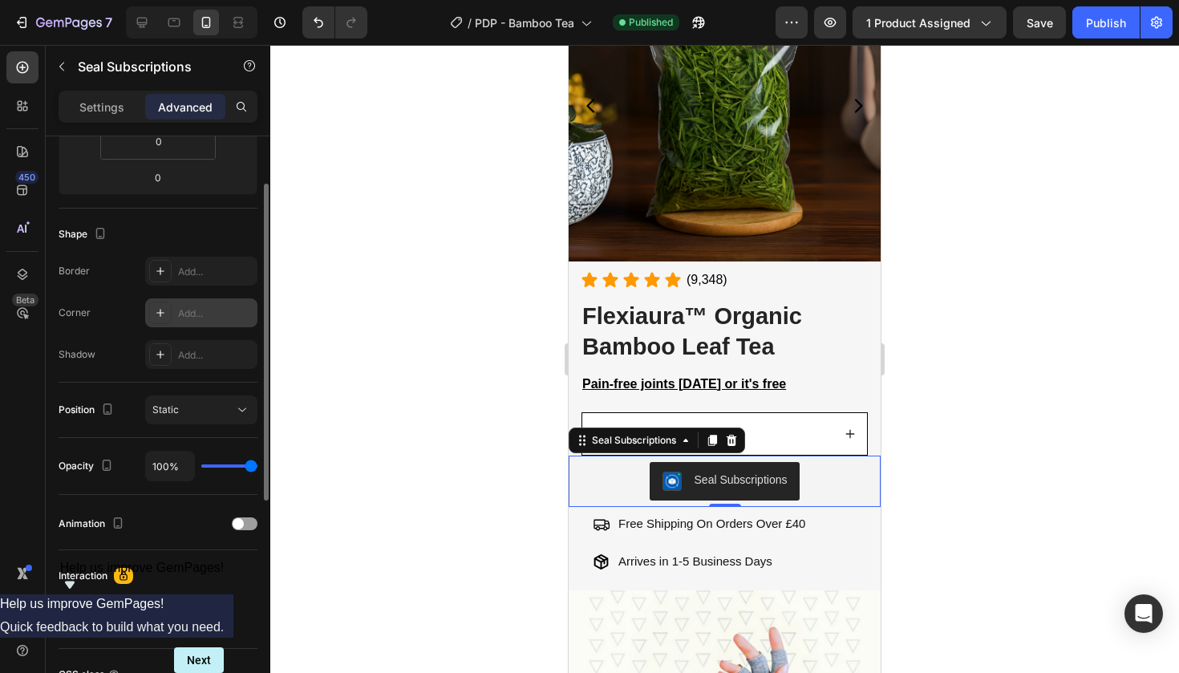
scroll to position [0, 0]
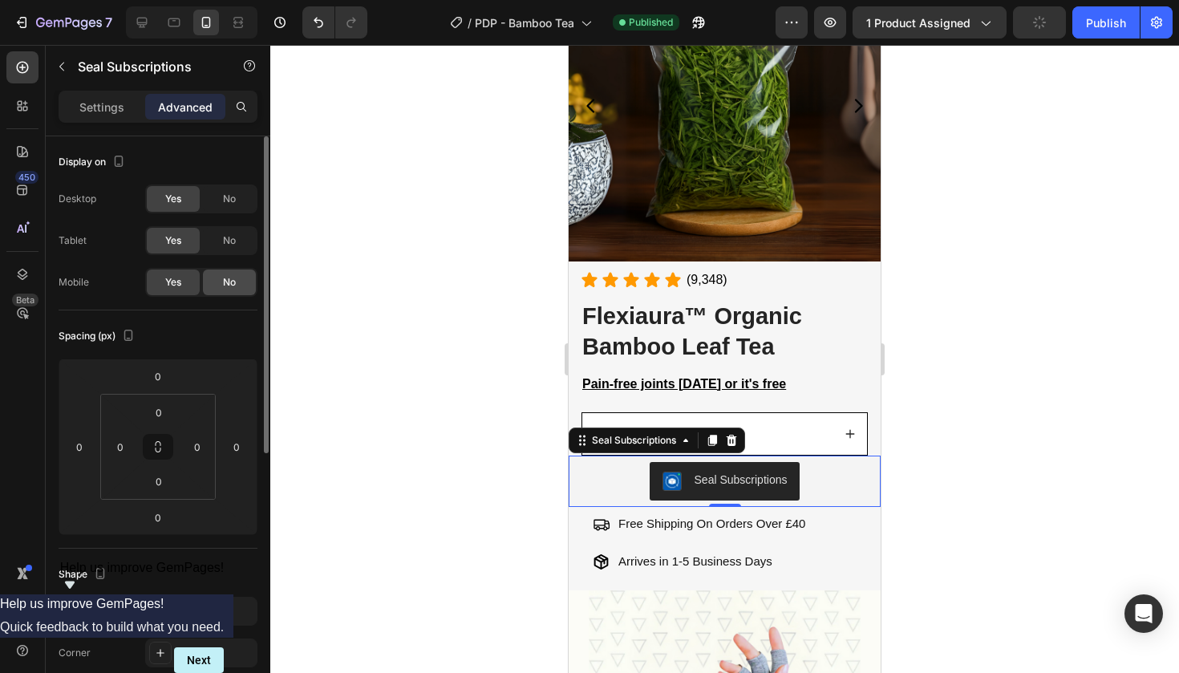
click at [227, 294] on div "No" at bounding box center [229, 283] width 53 height 26
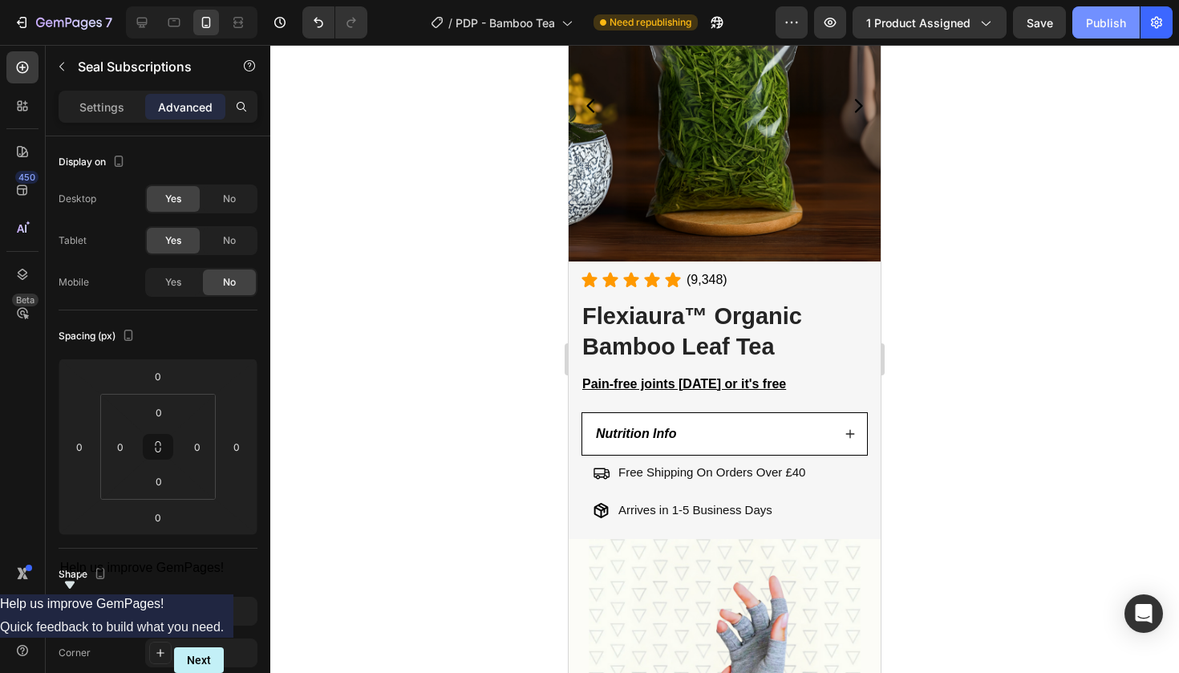
click at [1095, 35] on button "Publish" at bounding box center [1106, 22] width 67 height 32
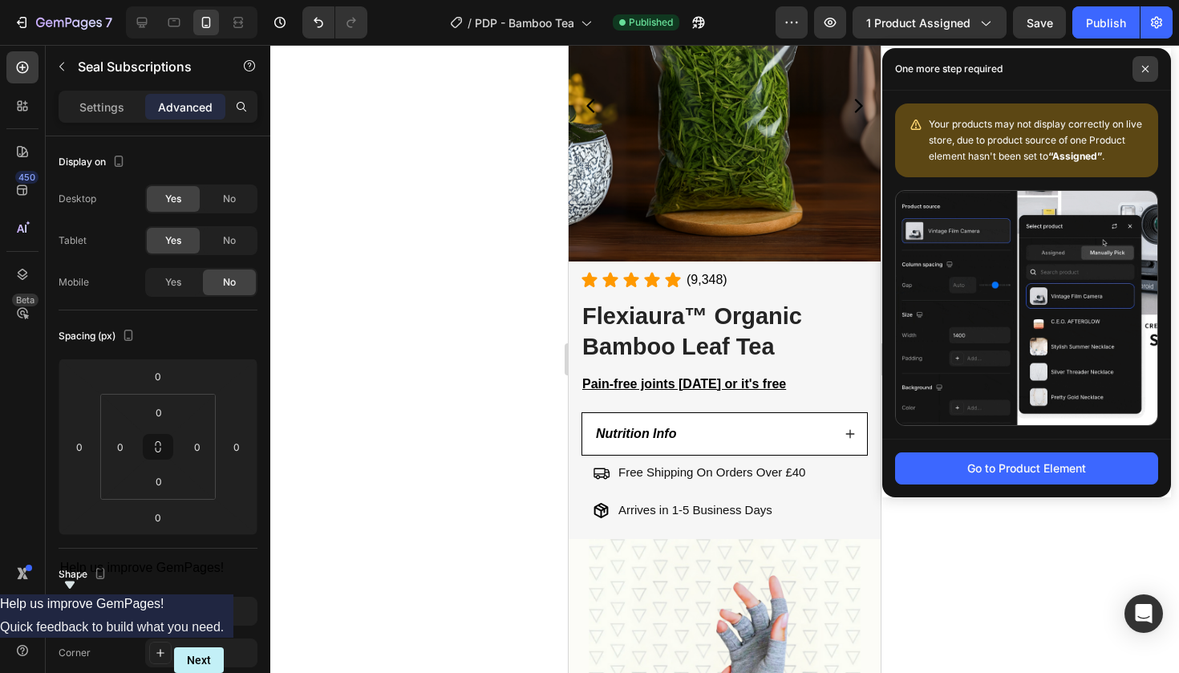
click at [1158, 71] on span at bounding box center [1146, 69] width 26 height 26
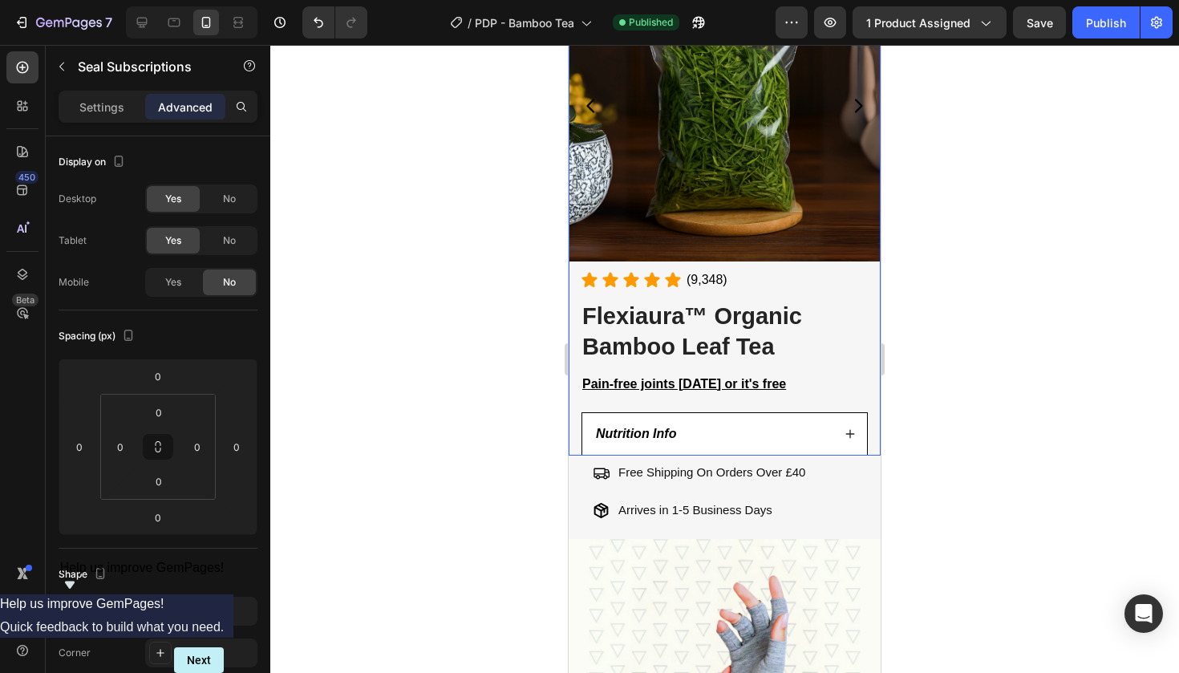
click at [493, 2] on div "7 Version history / PDP - Bamboo Tea Published Preview 1 product assigned Save …" at bounding box center [589, 23] width 1179 height 46
click at [614, 400] on div "(P) Images & Gallery Icon Icon Icon Icon Icon (9,348) Text Block Icon List Flex…" at bounding box center [725, 202] width 312 height 506
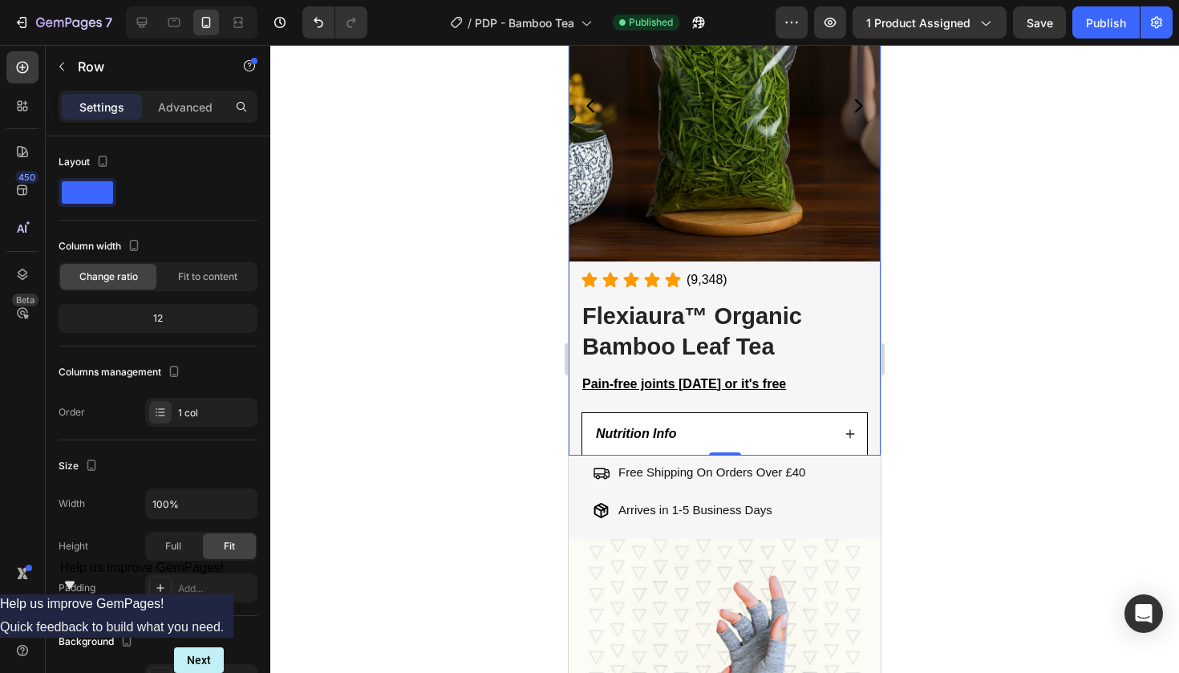
click at [377, 347] on div at bounding box center [724, 359] width 909 height 628
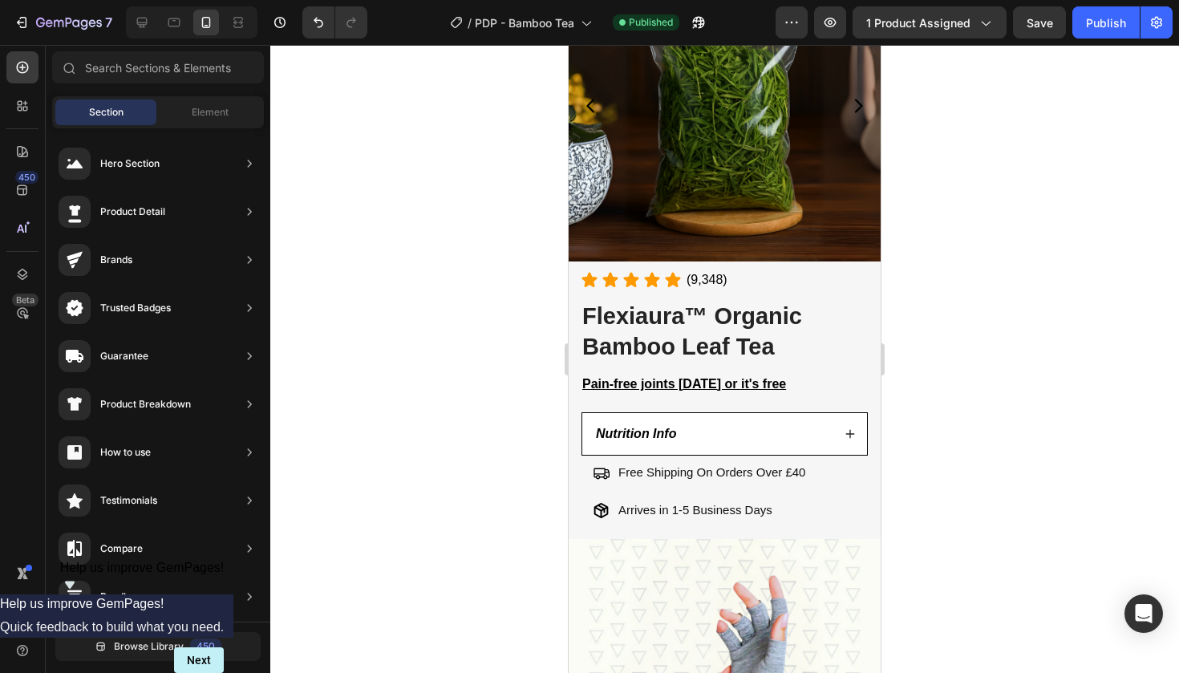
click at [160, 16] on div at bounding box center [192, 22] width 132 height 32
click at [163, 17] on div at bounding box center [174, 23] width 26 height 26
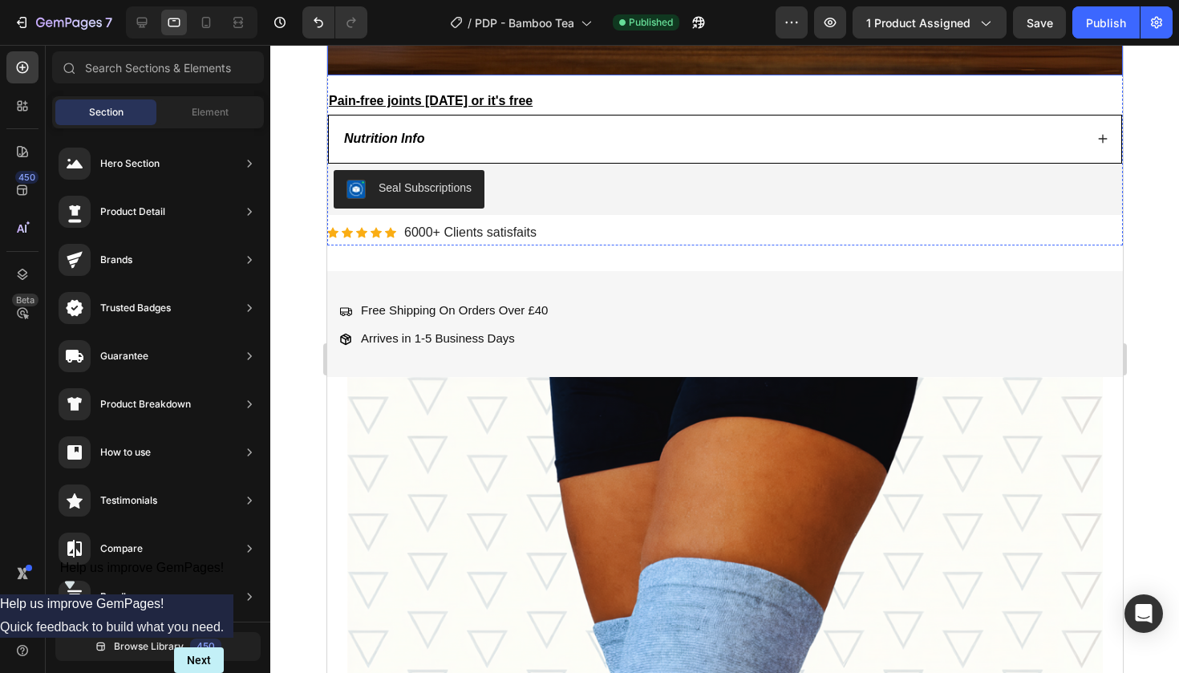
scroll to position [929, 0]
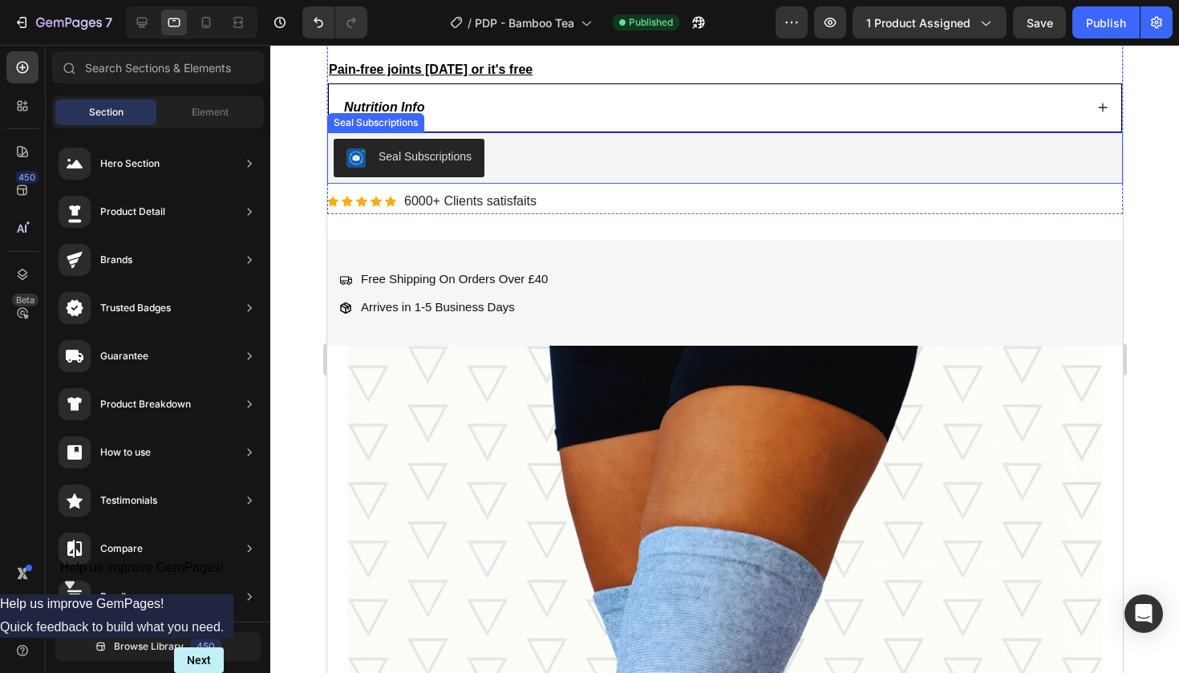
click at [594, 164] on div "Seal Subscriptions" at bounding box center [724, 158] width 783 height 39
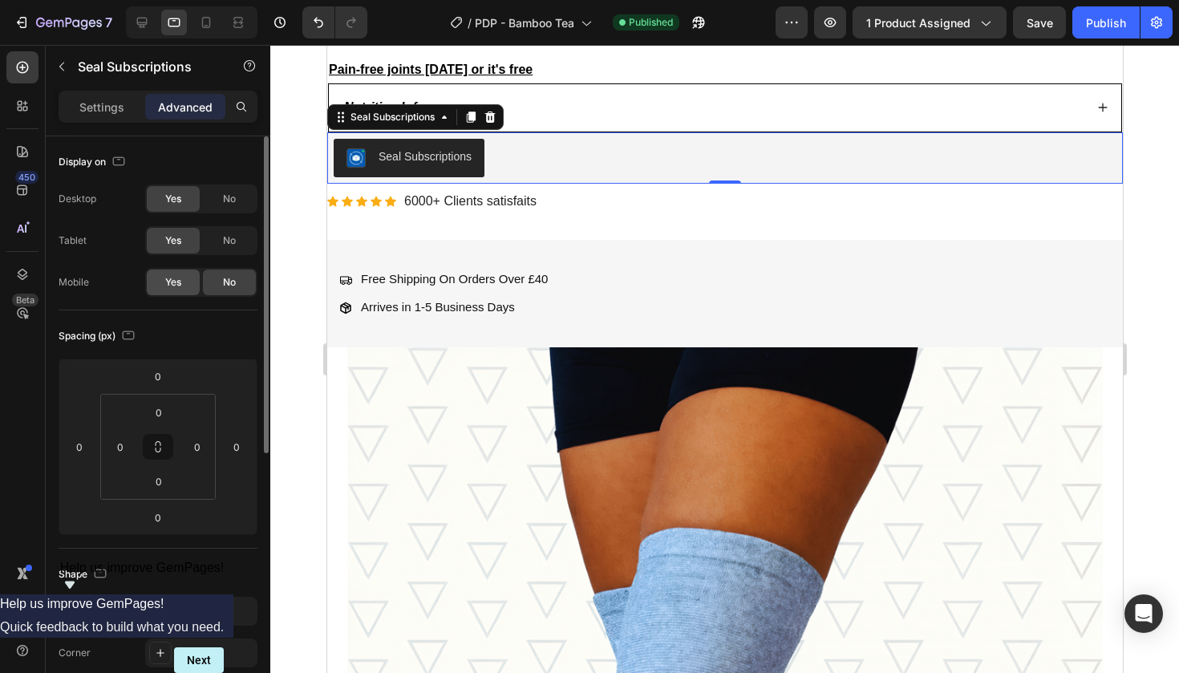
click at [185, 282] on div "Yes" at bounding box center [173, 283] width 53 height 26
click at [210, 26] on icon at bounding box center [206, 22] width 16 height 16
type input "0"
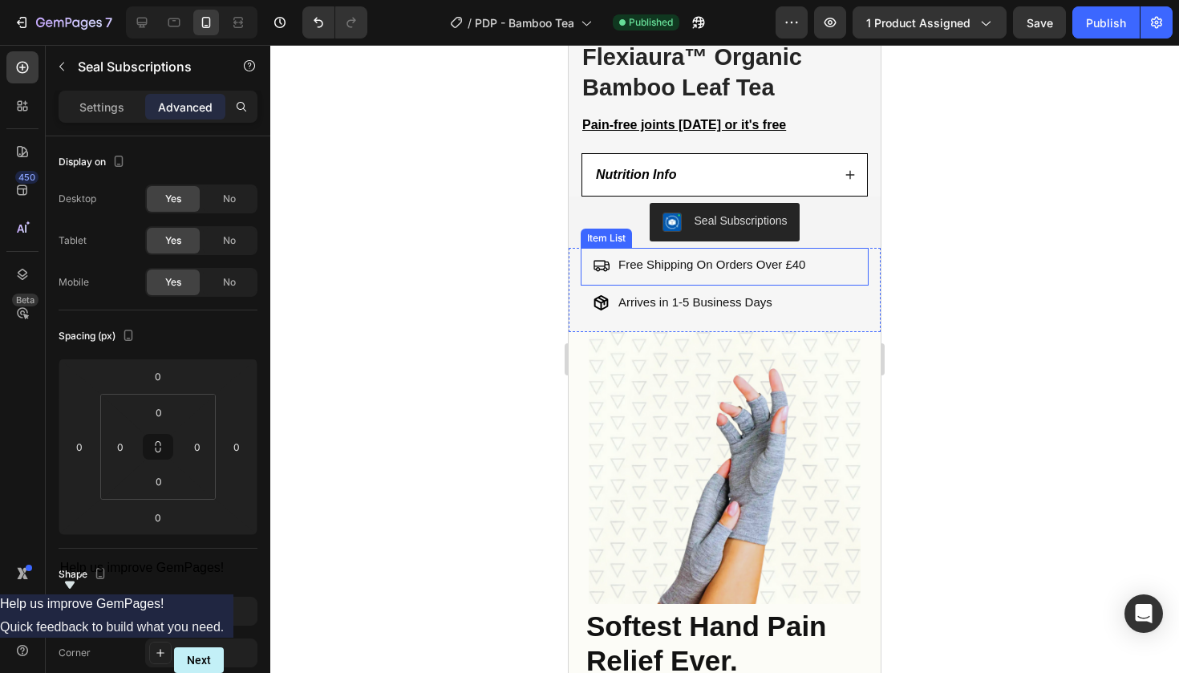
scroll to position [506, 0]
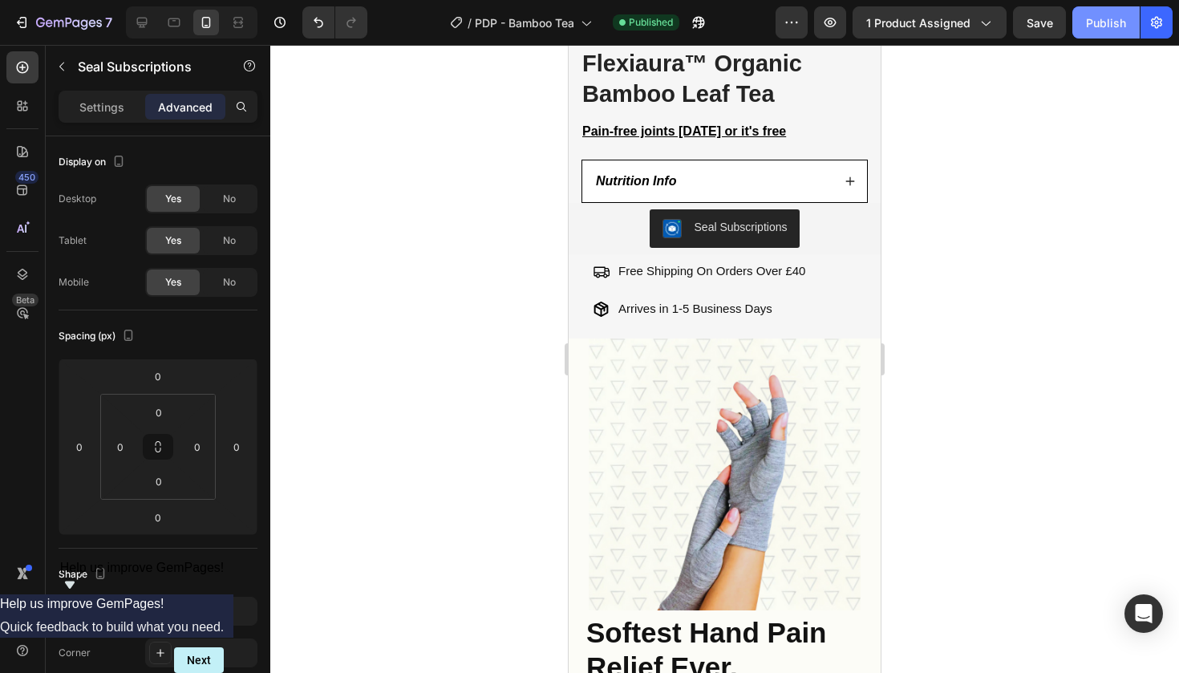
click at [1114, 18] on div "Publish" at bounding box center [1106, 22] width 40 height 17
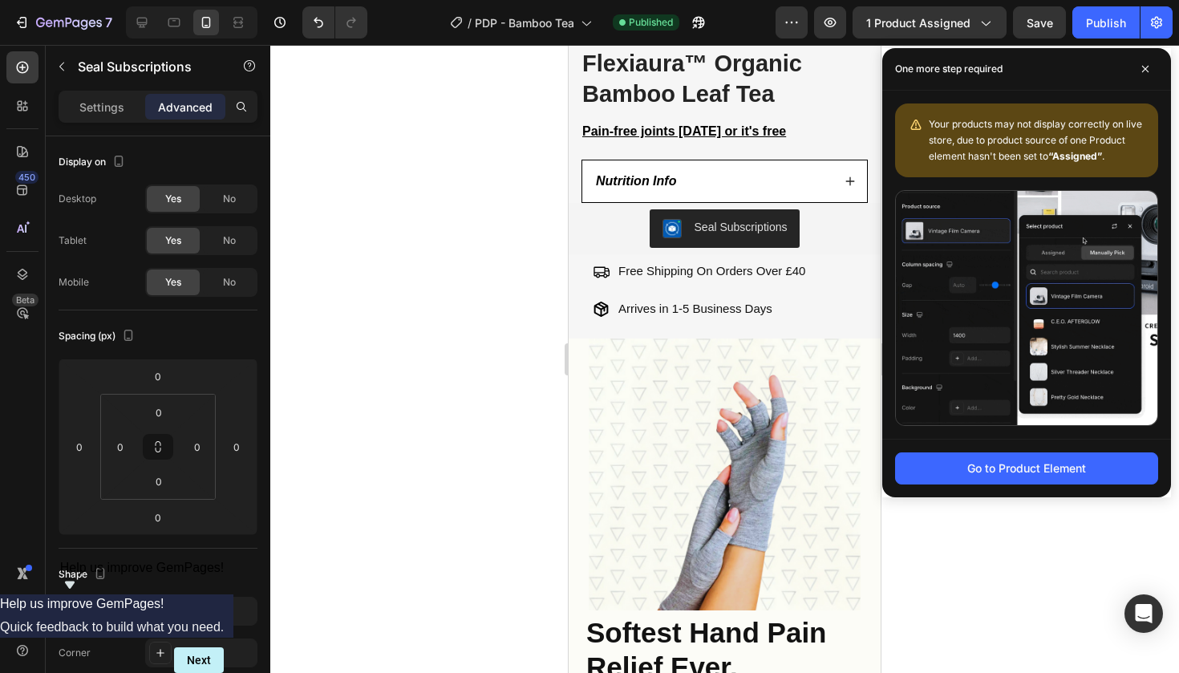
click at [763, 221] on div "Seal Subscriptions" at bounding box center [741, 227] width 93 height 17
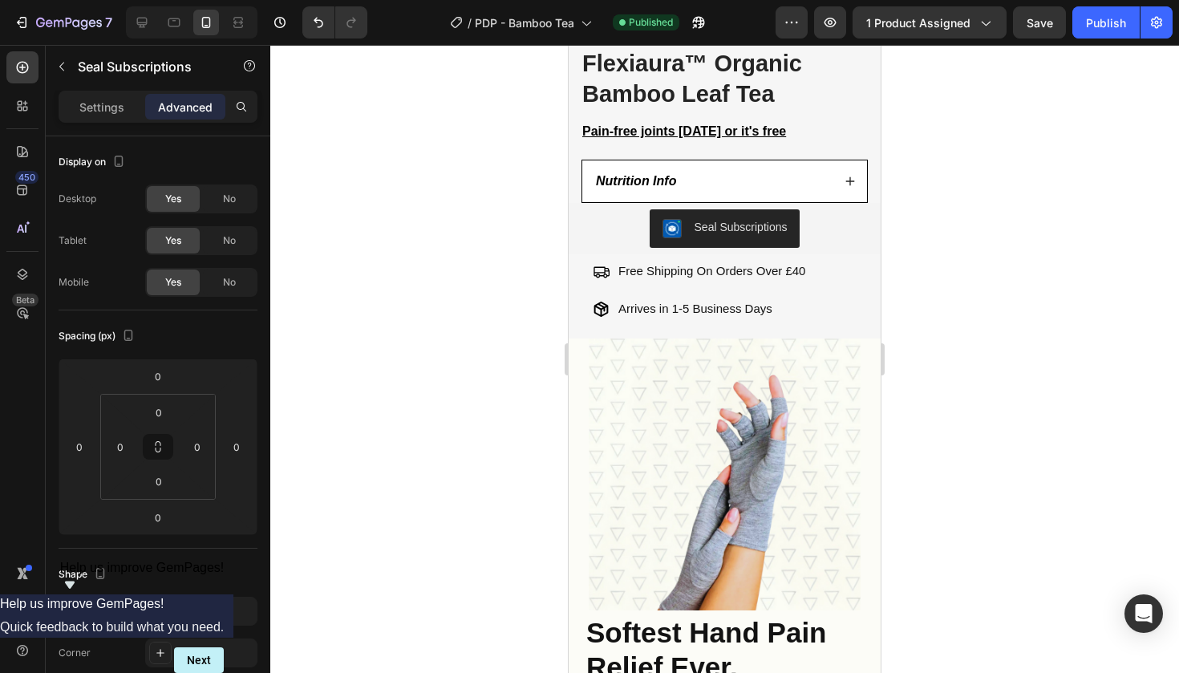
click at [603, 240] on div "Seal Subscriptions" at bounding box center [724, 228] width 299 height 39
click at [673, 223] on img "Seal Subscriptions" at bounding box center [672, 228] width 19 height 19
click at [716, 234] on div "Seal Subscriptions" at bounding box center [725, 228] width 125 height 19
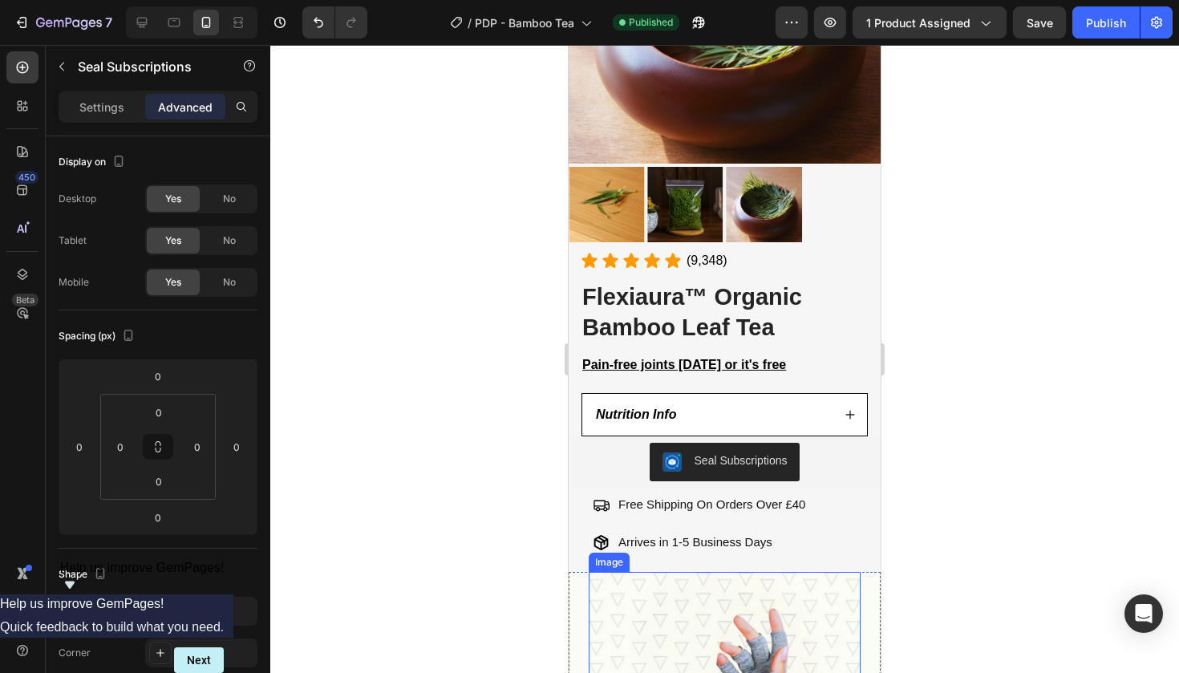
scroll to position [269, 0]
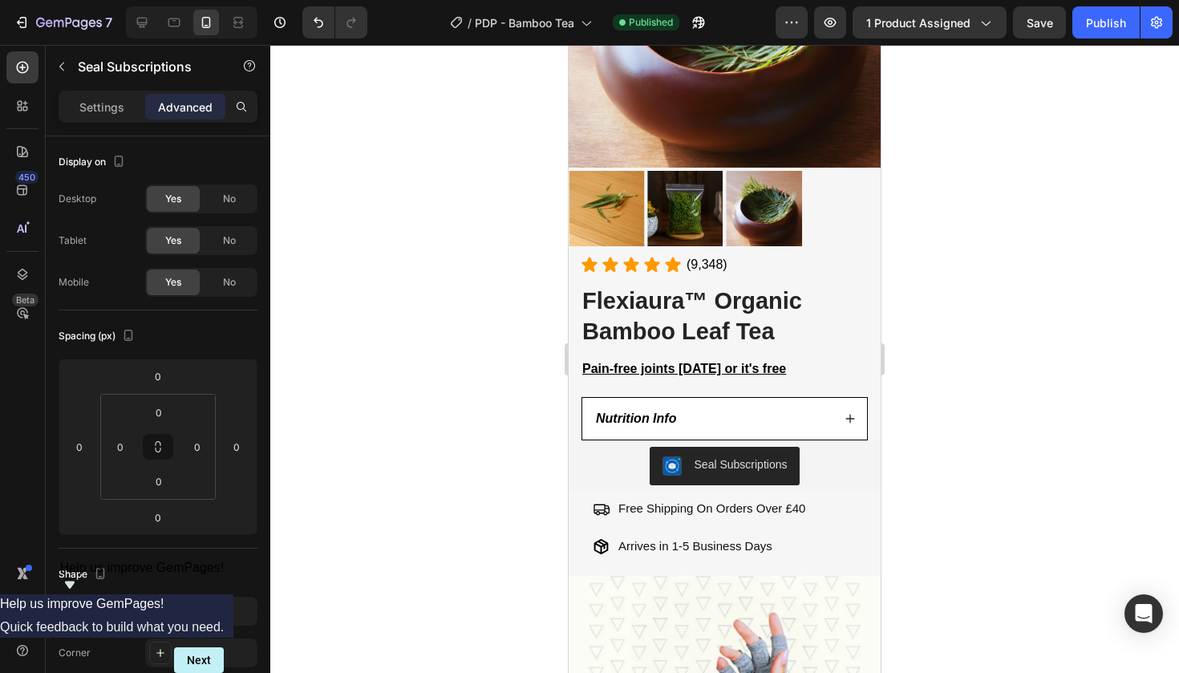
click at [832, 470] on div "Seal Subscriptions" at bounding box center [724, 466] width 299 height 39
click at [806, 424] on div "Nutrition Info" at bounding box center [713, 418] width 238 height 19
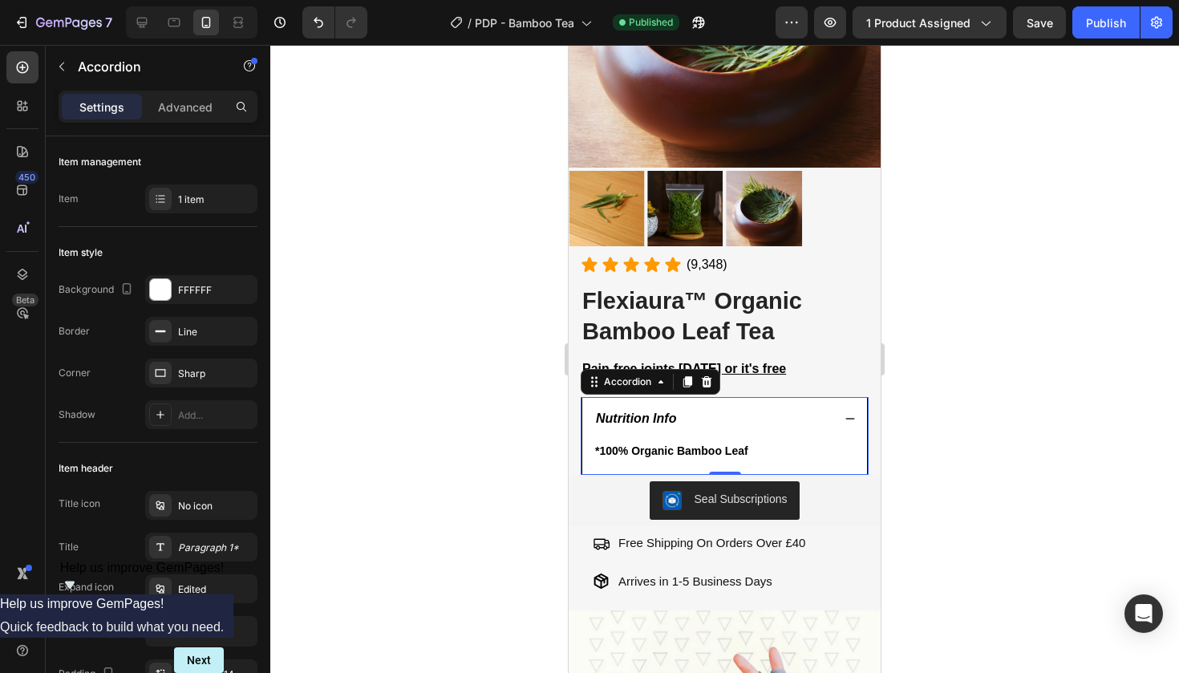
click at [806, 424] on div "Nutrition Info" at bounding box center [713, 418] width 238 height 19
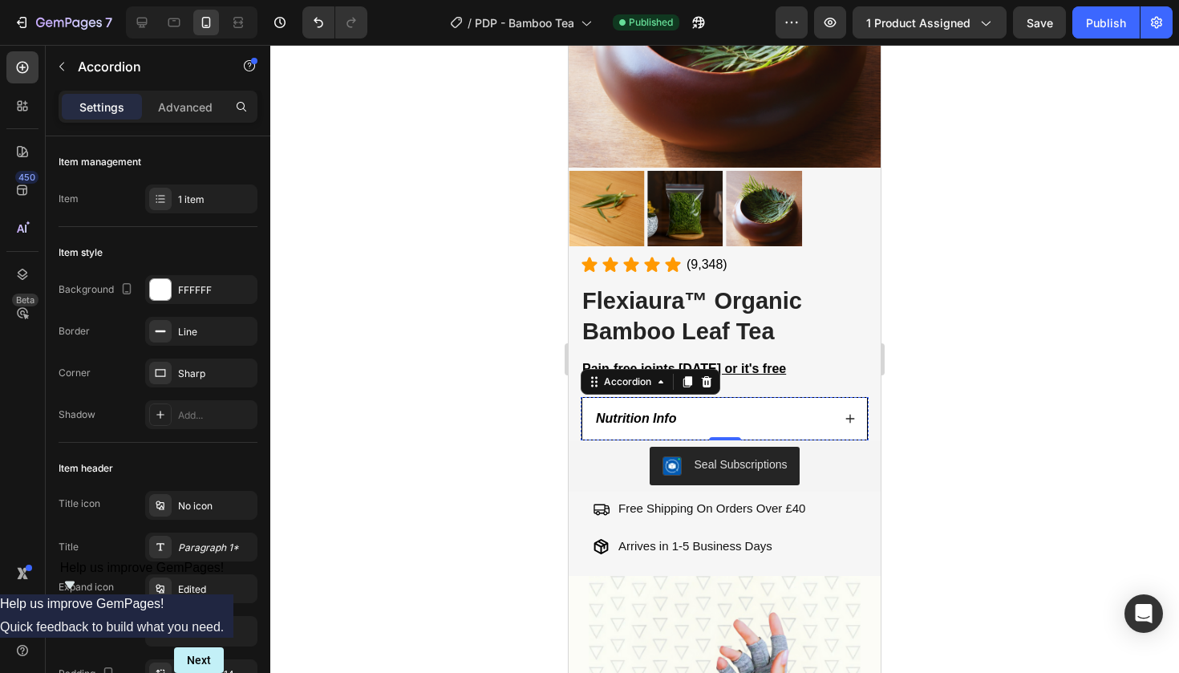
click at [822, 471] on div "Seal Subscriptions" at bounding box center [724, 466] width 299 height 39
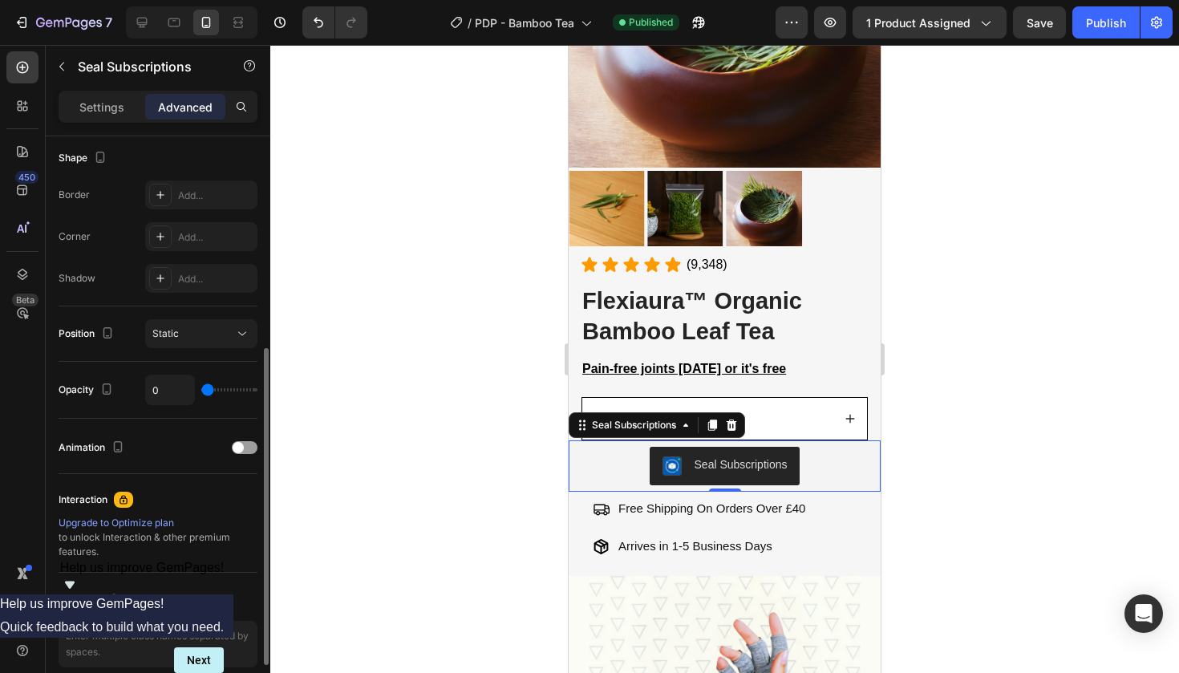
scroll to position [432, 0]
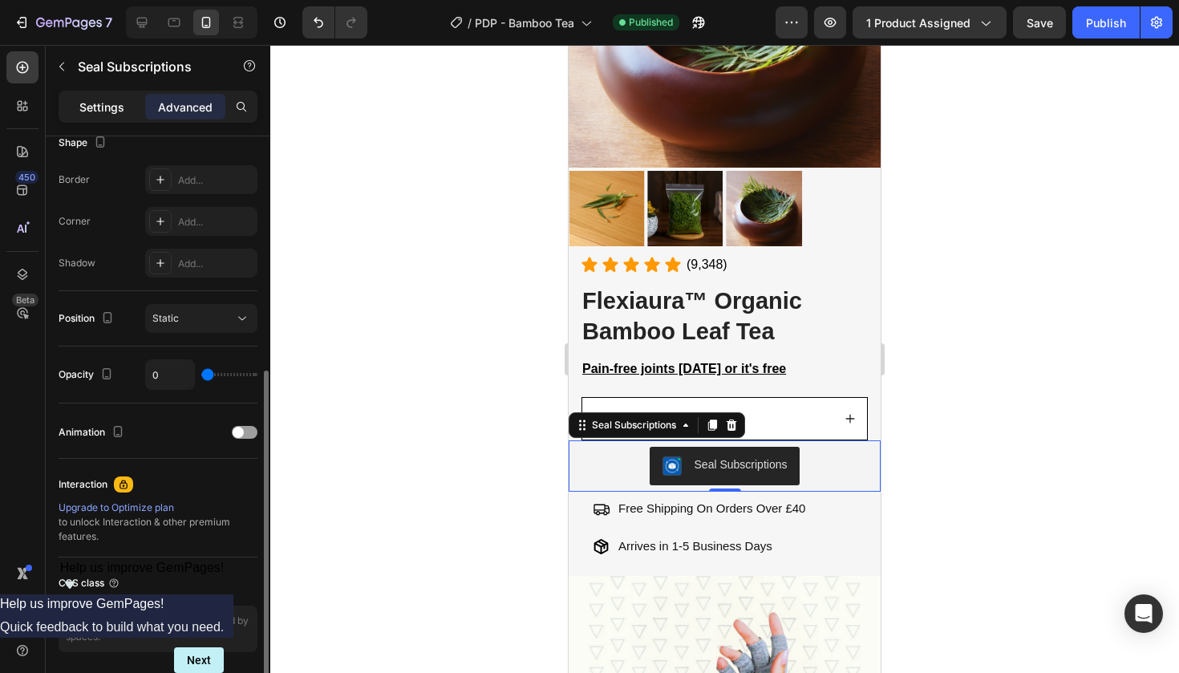
click at [113, 99] on p "Settings" at bounding box center [101, 107] width 45 height 17
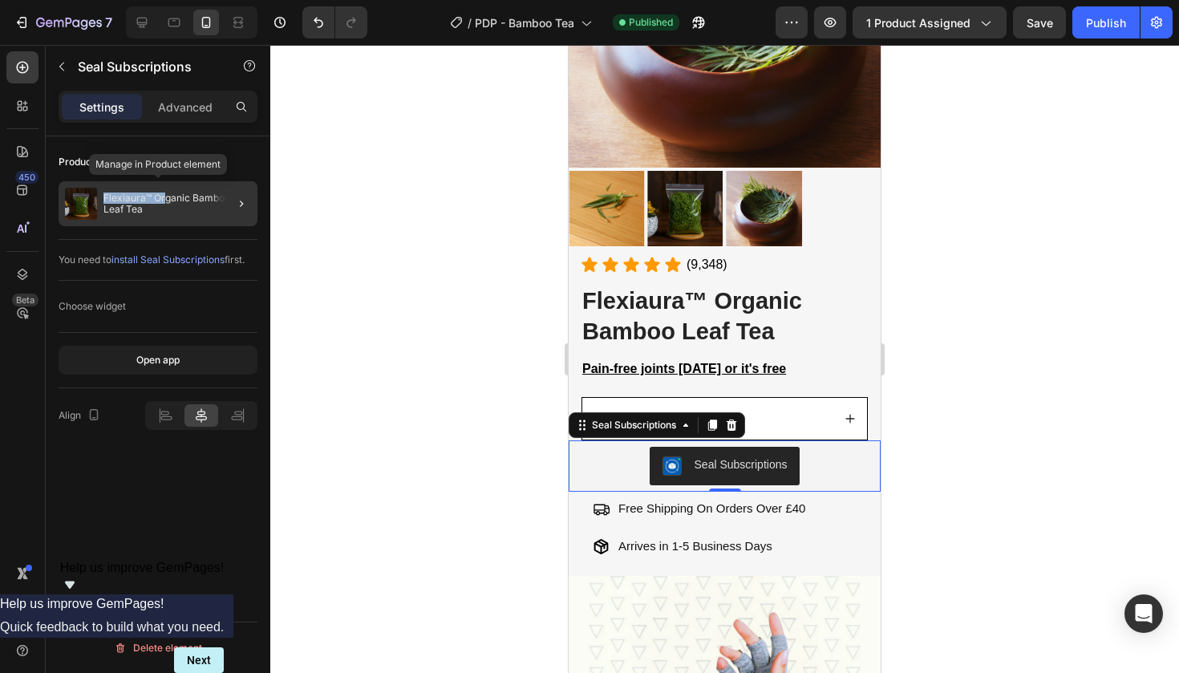
click at [164, 192] on div "Flexiaura™ Organic Bamboo Leaf Tea" at bounding box center [158, 203] width 199 height 45
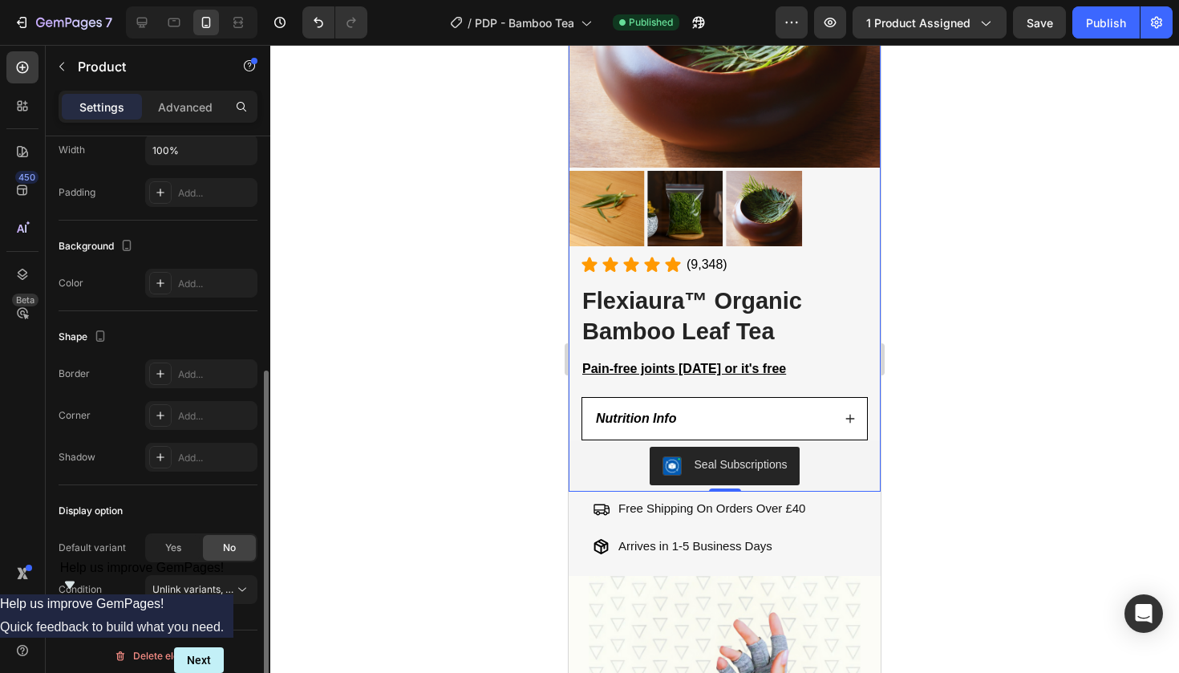
scroll to position [370, 0]
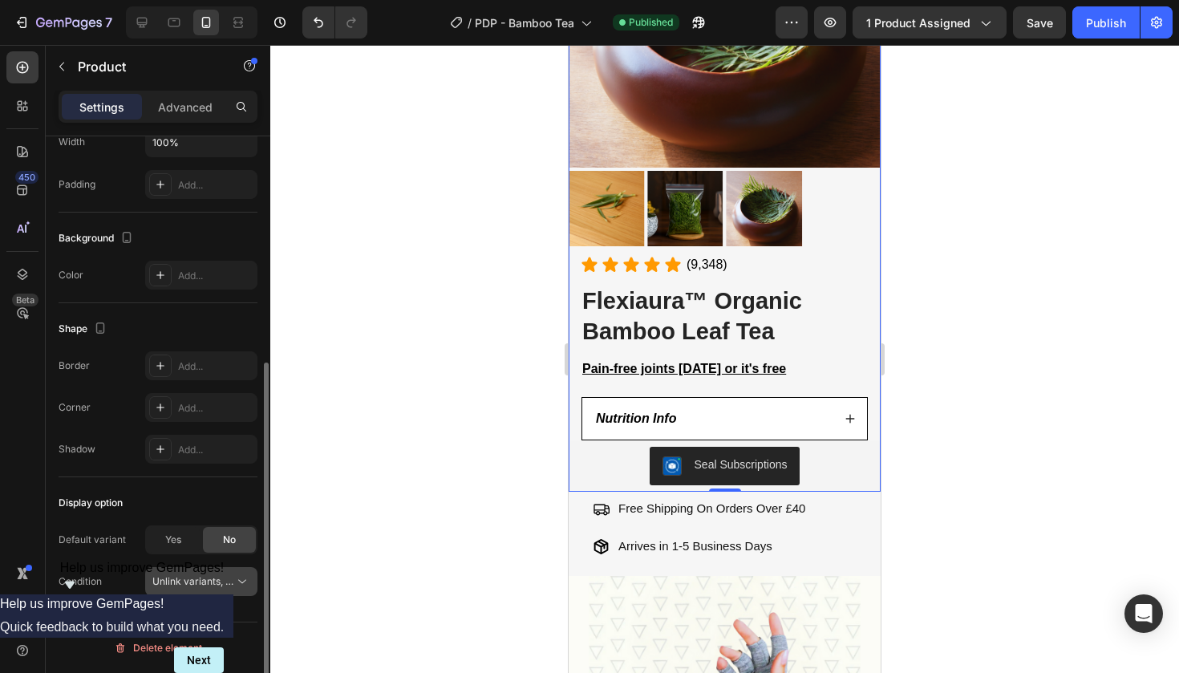
click at [188, 582] on span "Unlink variants, quantity <br> between same products" at bounding box center [275, 581] width 246 height 12
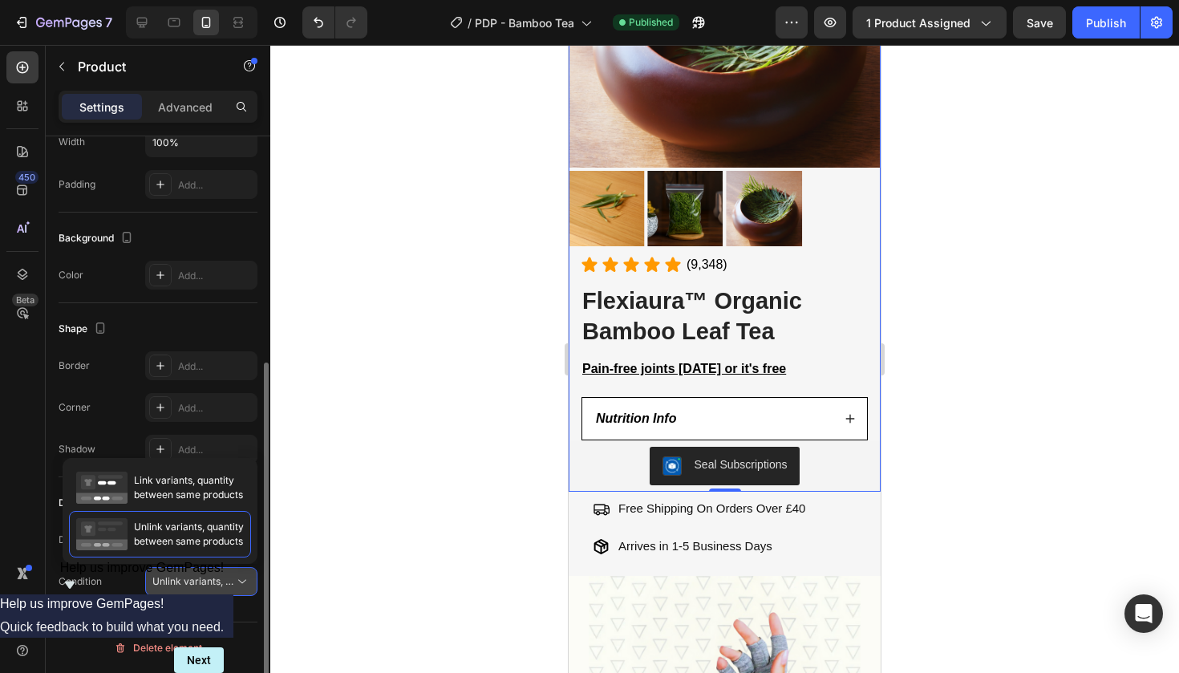
click at [188, 582] on span "Unlink variants, quantity <br> between same products" at bounding box center [275, 581] width 246 height 12
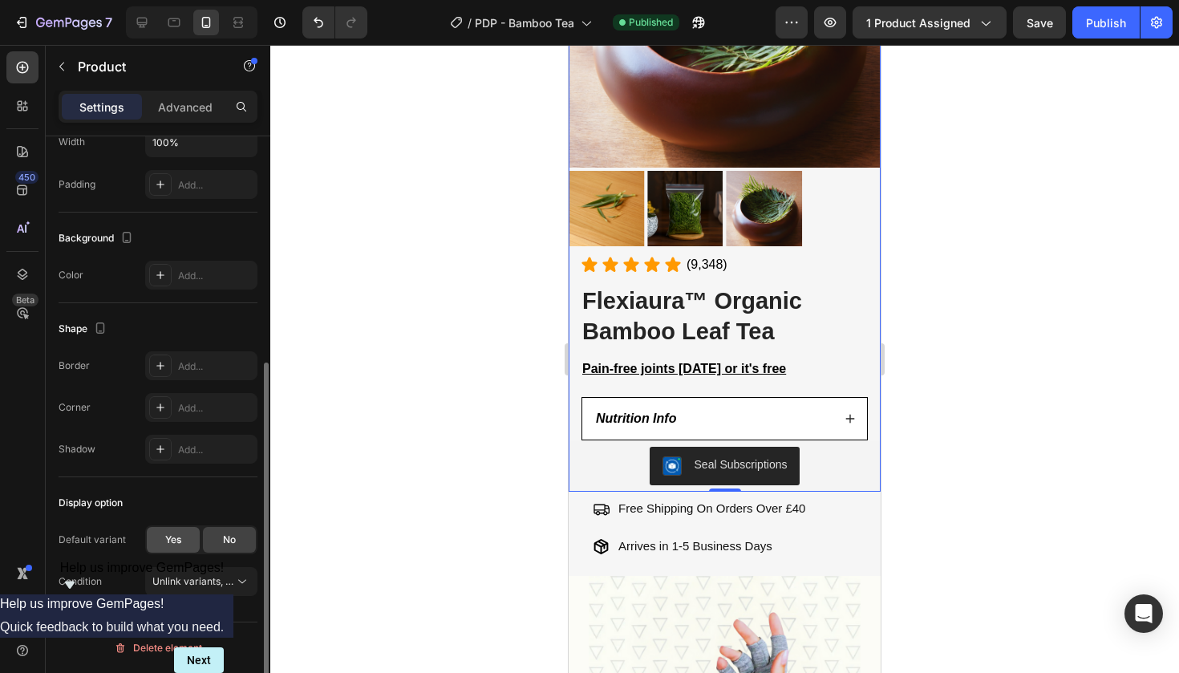
click at [177, 545] on span "Yes" at bounding box center [173, 540] width 16 height 14
click at [188, 571] on button "Default Title" at bounding box center [201, 581] width 112 height 29
click at [188, 577] on span "Default Title" at bounding box center [179, 581] width 55 height 14
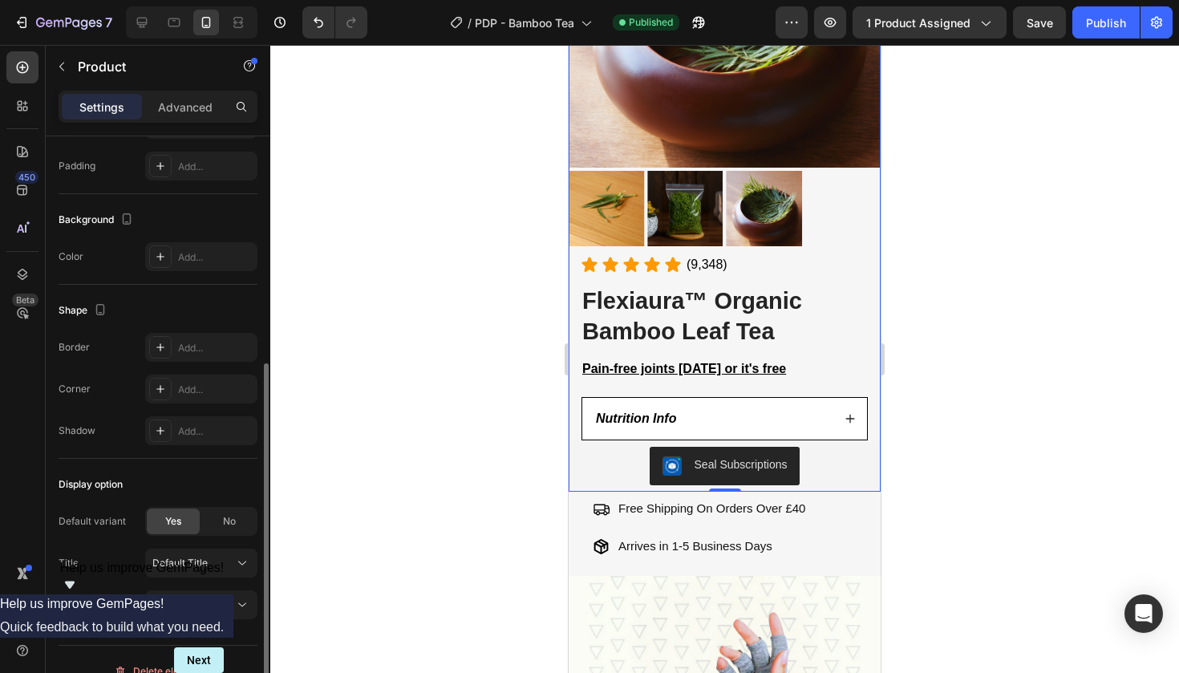
click at [185, 621] on div "Display option Default variant Yes No Title Default Title Condition Unlink vari…" at bounding box center [158, 545] width 199 height 173
click at [185, 611] on span "Unlink variants, quantity <br> between same products" at bounding box center [193, 605] width 82 height 14
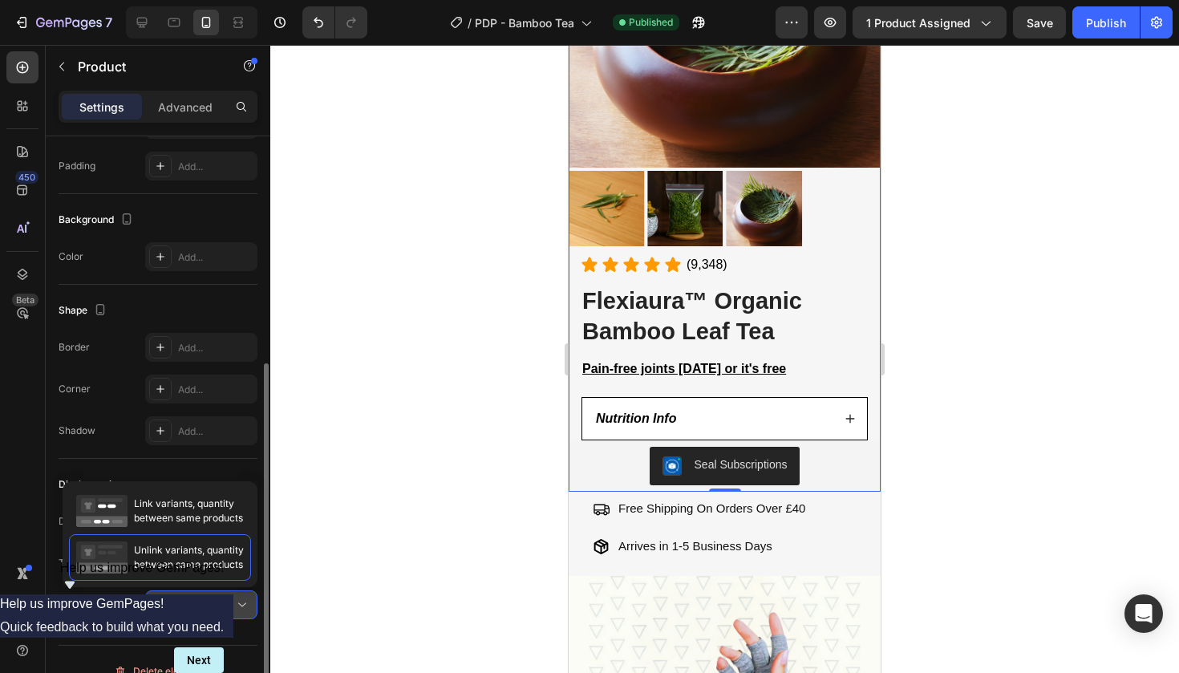
click at [185, 611] on span "Unlink variants, quantity <br> between same products" at bounding box center [193, 605] width 82 height 14
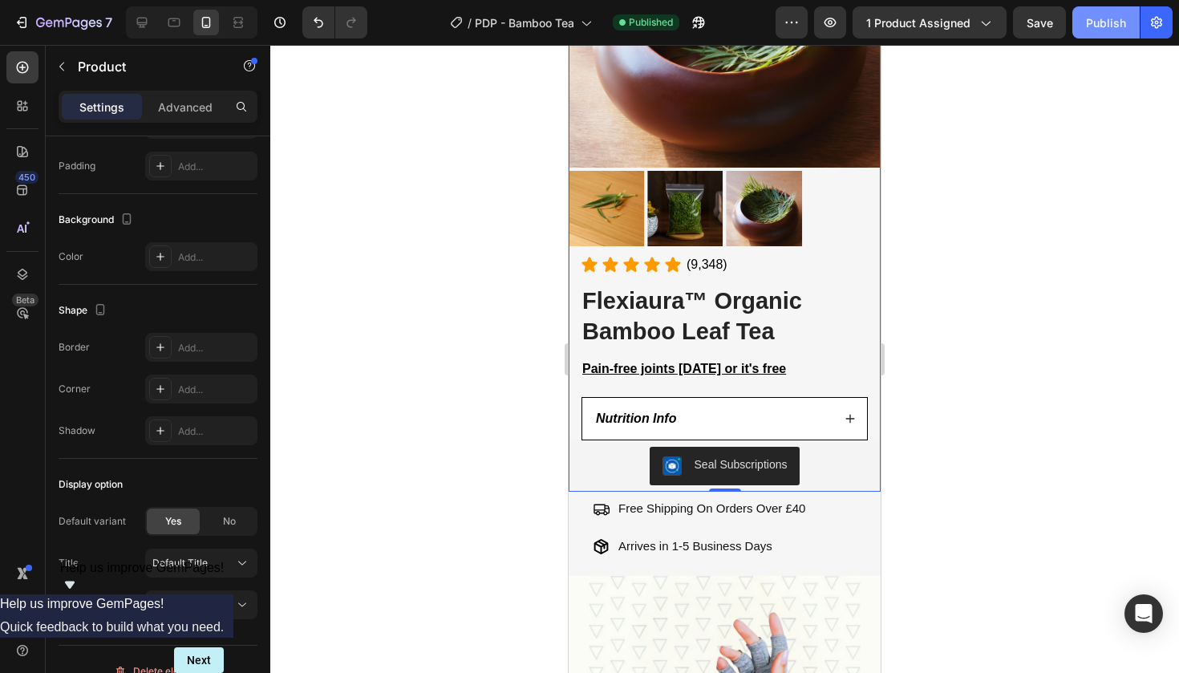
click at [1085, 35] on button "Publish" at bounding box center [1106, 22] width 67 height 32
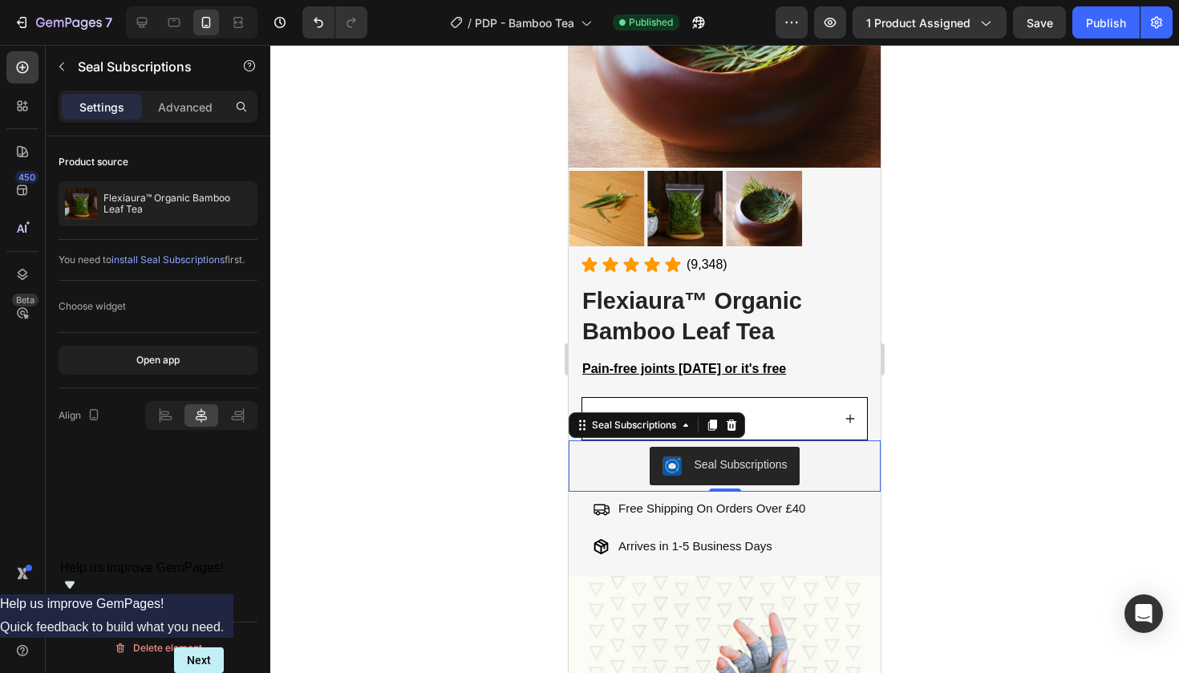
scroll to position [0, 0]
click at [593, 465] on div "Seal Subscriptions" at bounding box center [724, 466] width 299 height 39
click at [740, 420] on div at bounding box center [731, 425] width 19 height 19
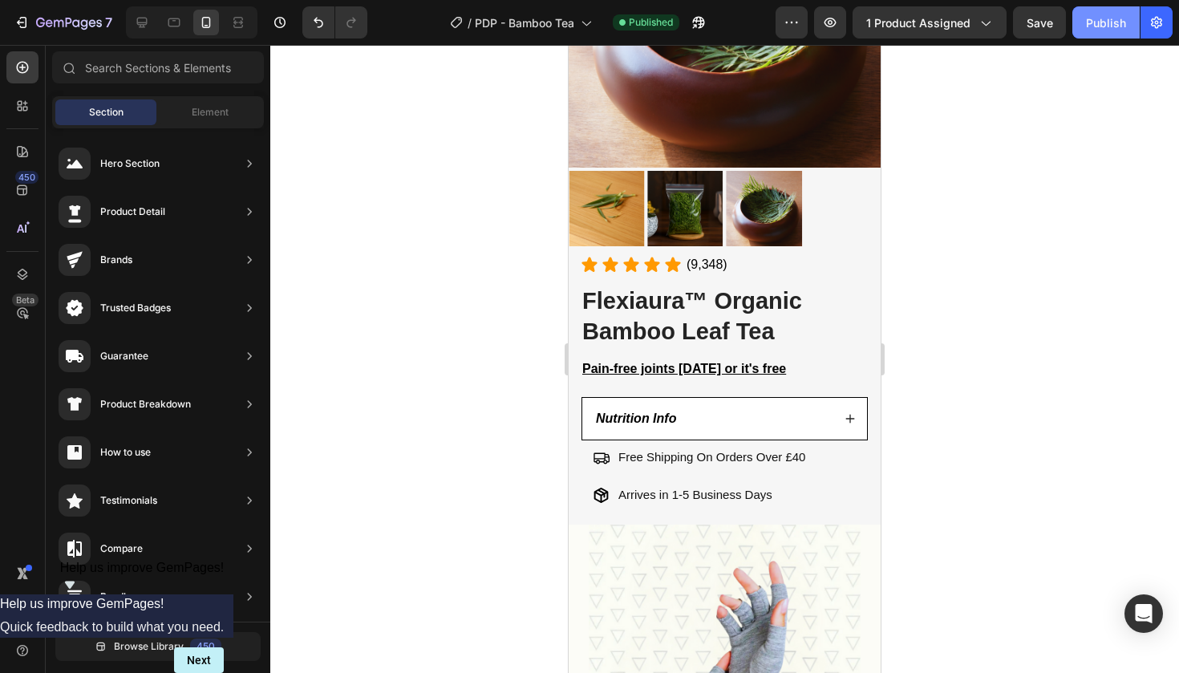
click at [1106, 30] on div "Publish" at bounding box center [1106, 22] width 40 height 17
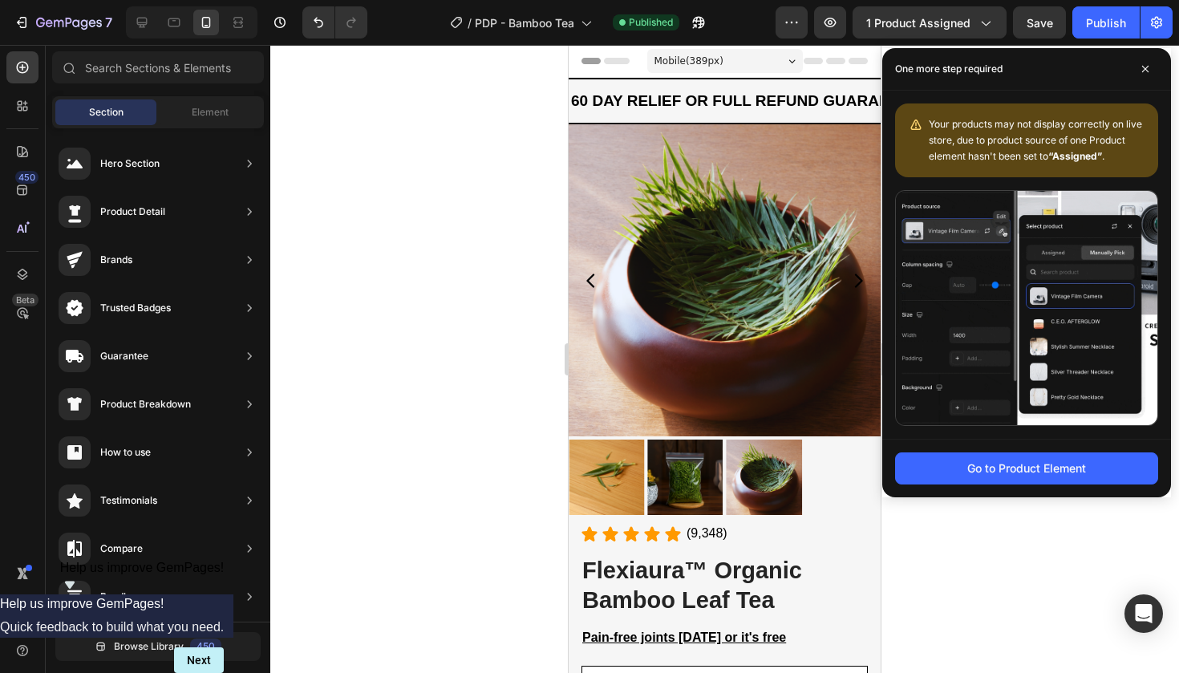
click at [469, 414] on div at bounding box center [724, 359] width 909 height 628
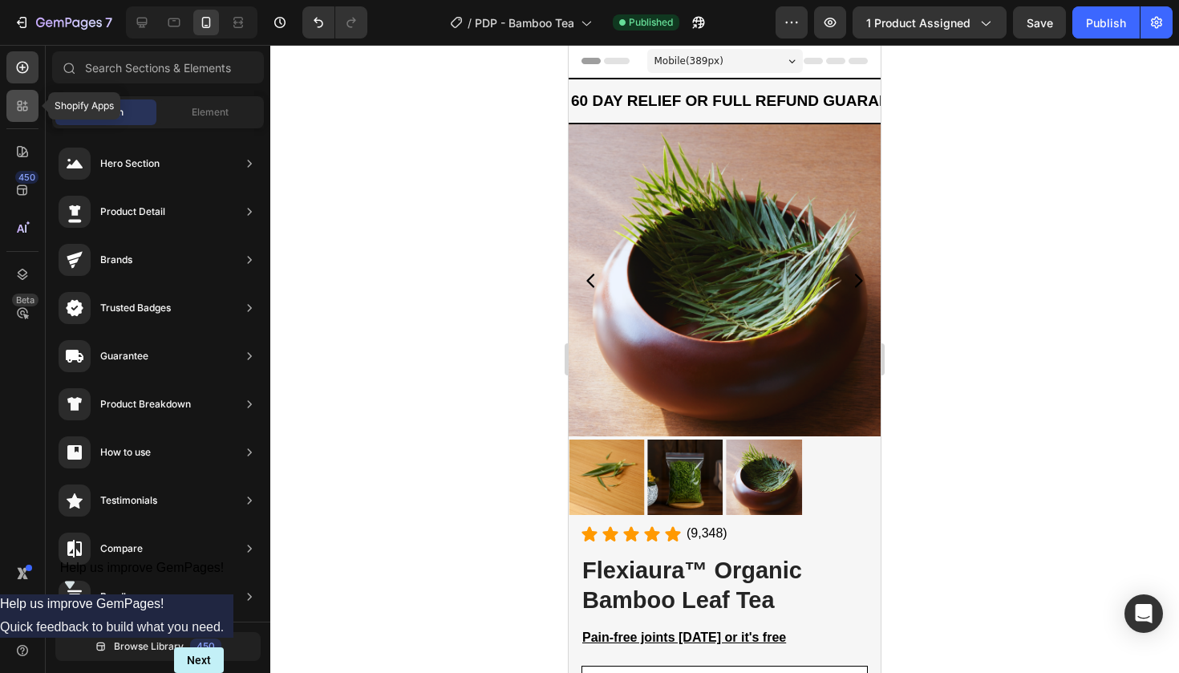
click at [18, 103] on icon at bounding box center [20, 103] width 5 height 5
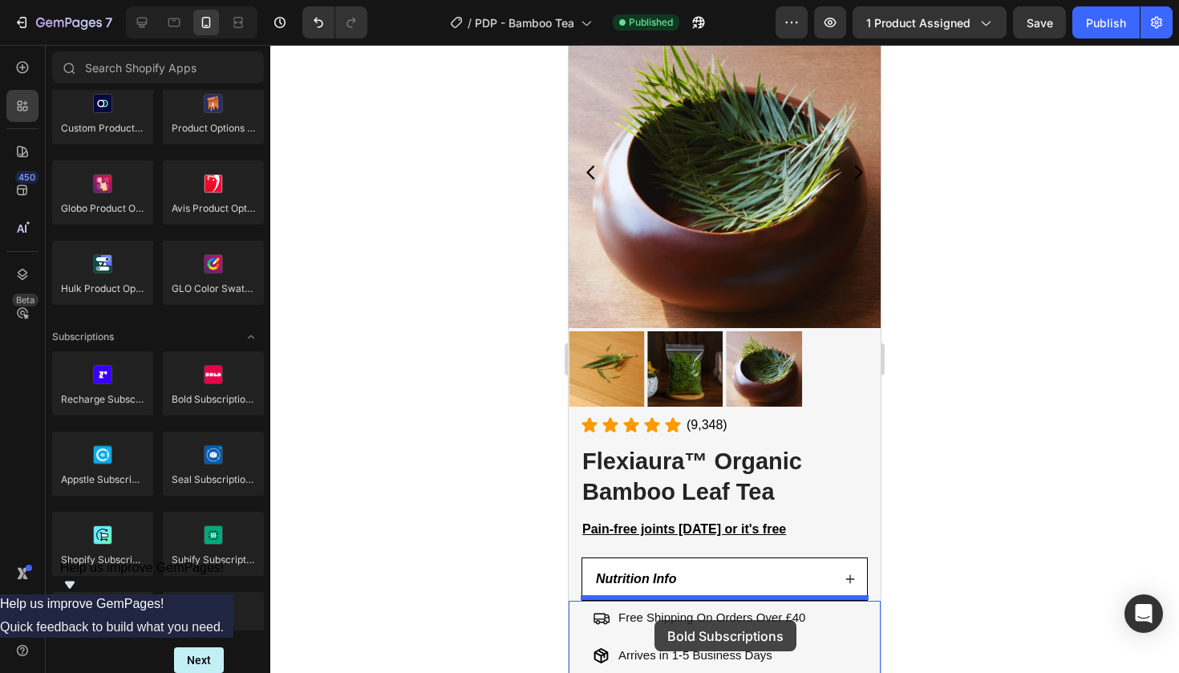
scroll to position [139, 0]
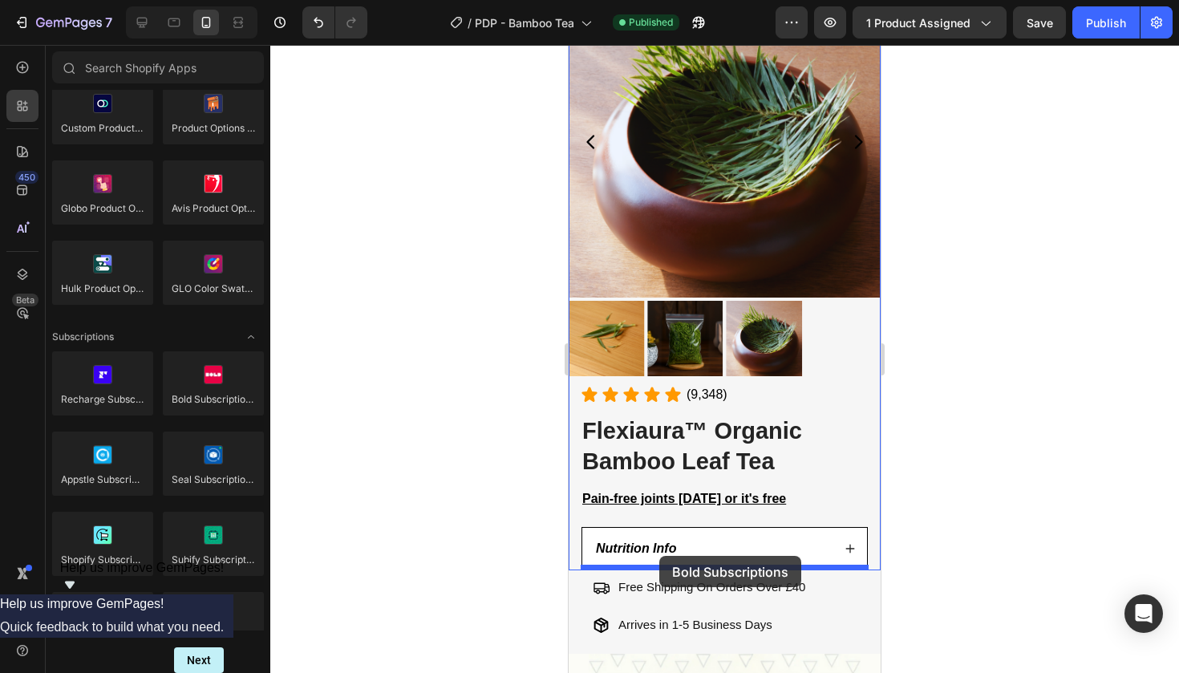
drag, startPoint x: 792, startPoint y: 409, endPoint x: 659, endPoint y: 556, distance: 197.7
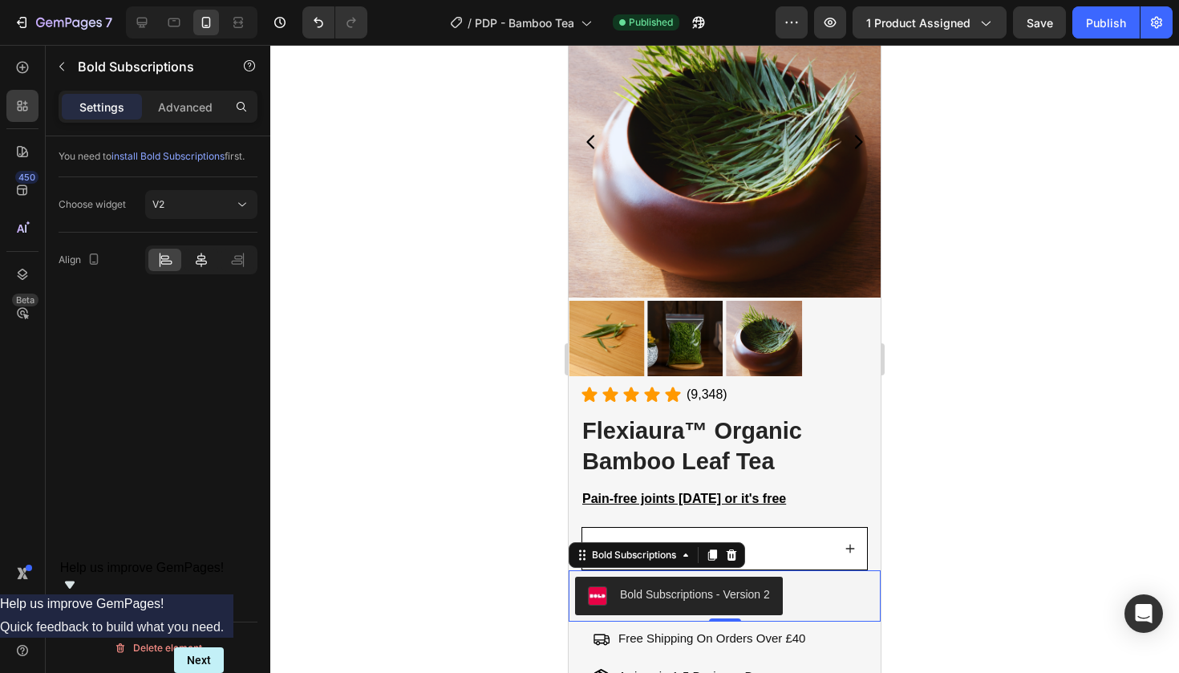
click at [209, 262] on icon at bounding box center [201, 260] width 16 height 16
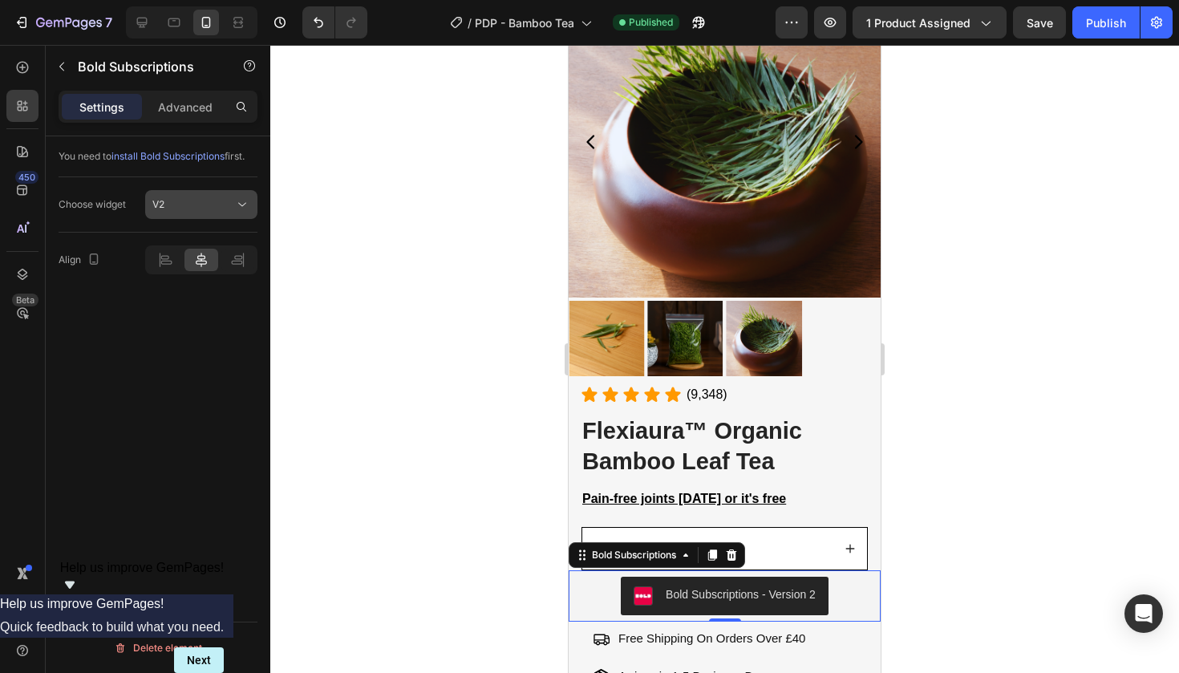
click at [204, 213] on button "V2" at bounding box center [201, 204] width 112 height 29
click at [1010, 294] on div at bounding box center [724, 359] width 909 height 628
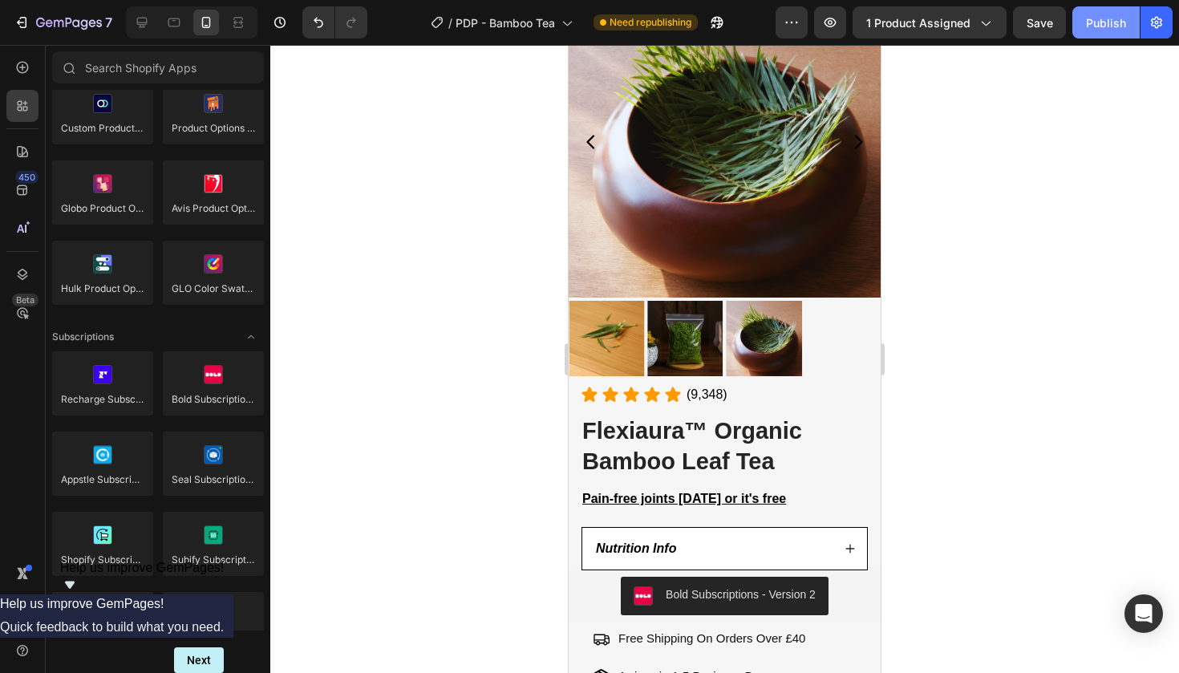
click at [1103, 34] on button "Publish" at bounding box center [1106, 22] width 67 height 32
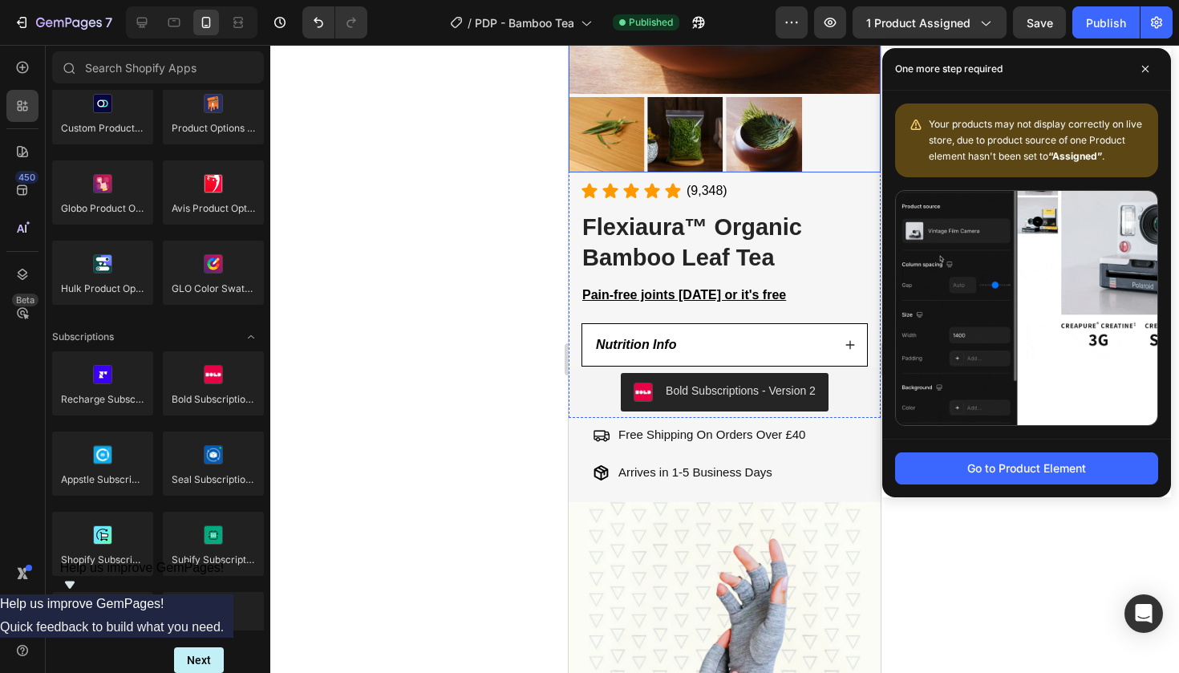
scroll to position [484, 0]
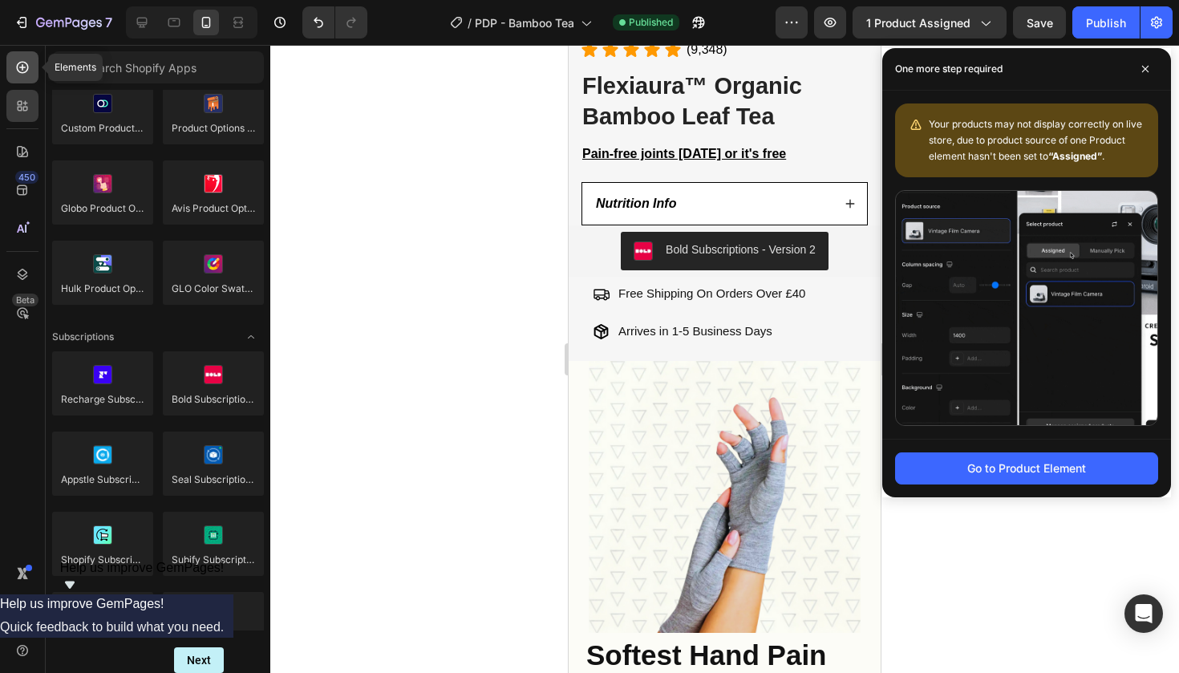
click at [19, 71] on icon at bounding box center [22, 67] width 16 height 16
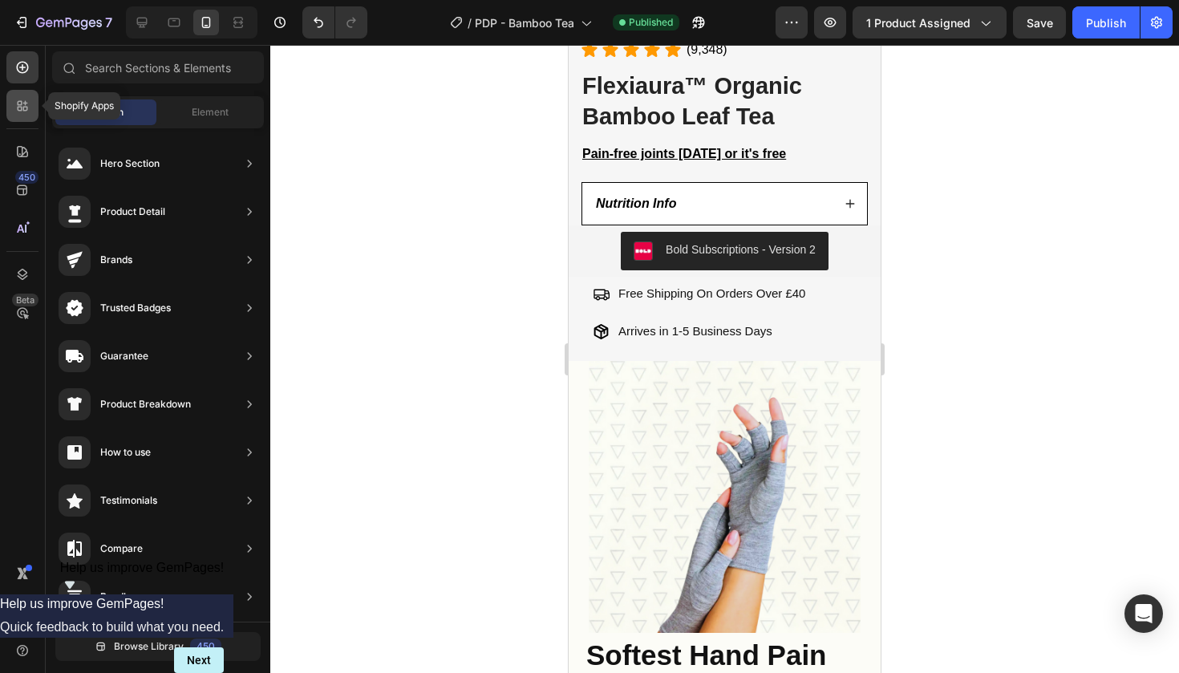
click at [14, 112] on icon at bounding box center [22, 106] width 16 height 16
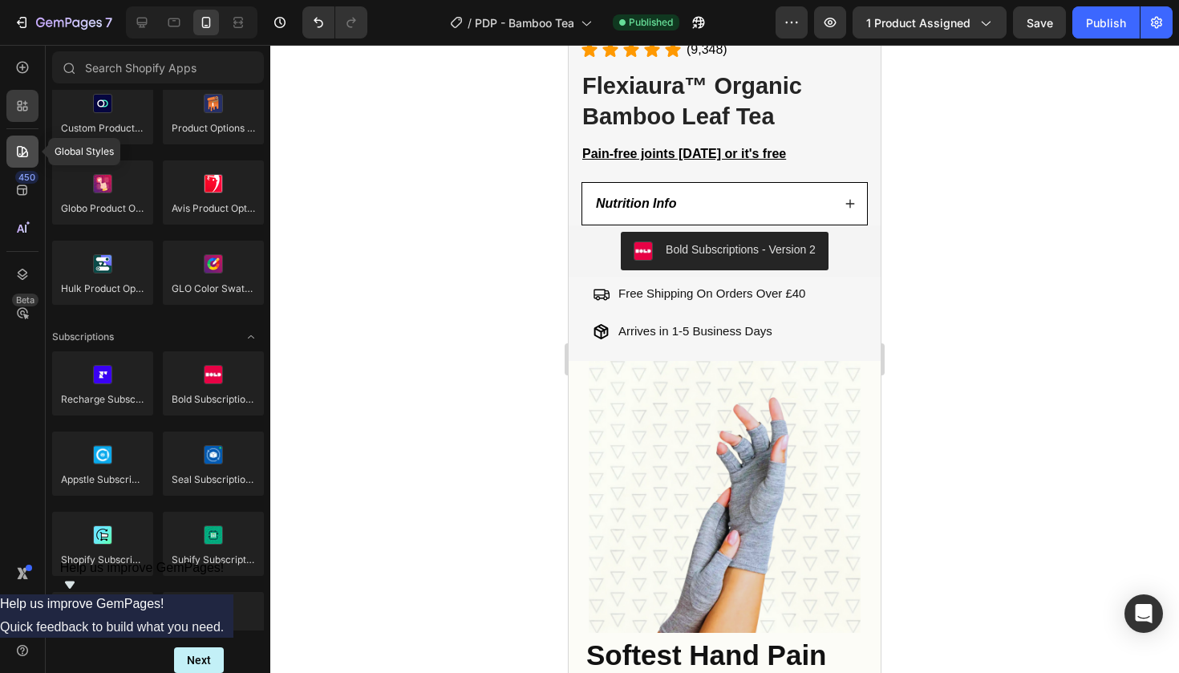
click at [16, 148] on icon at bounding box center [22, 152] width 16 height 16
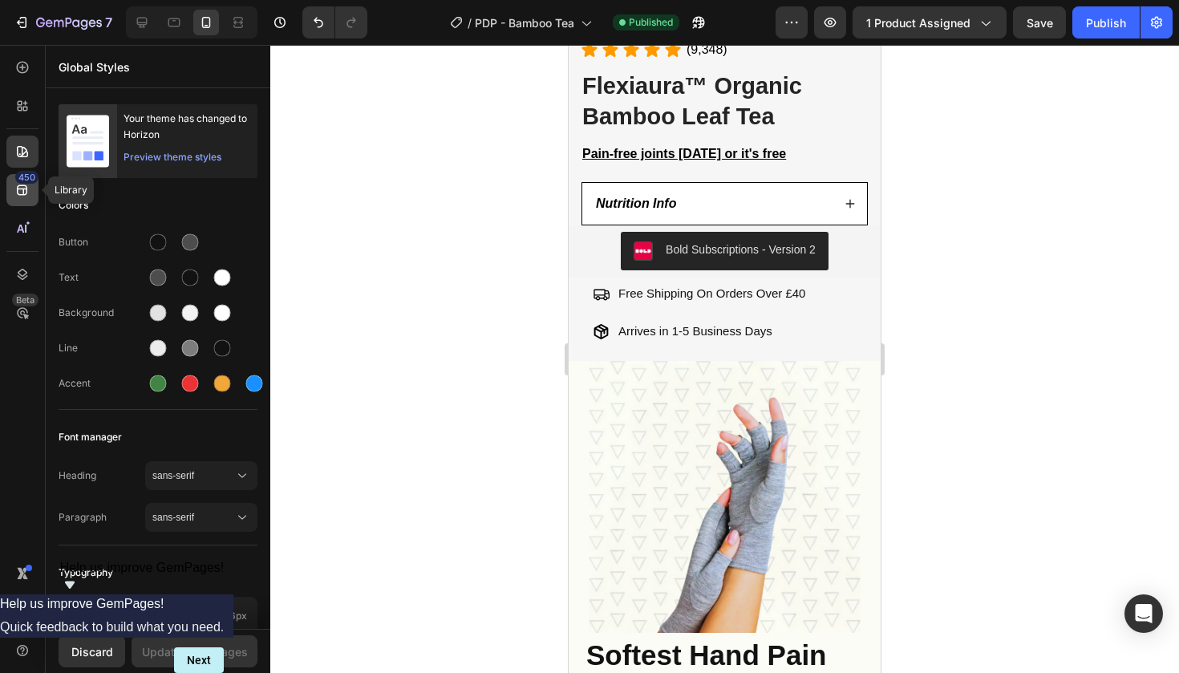
click at [23, 178] on div "450" at bounding box center [26, 177] width 23 height 13
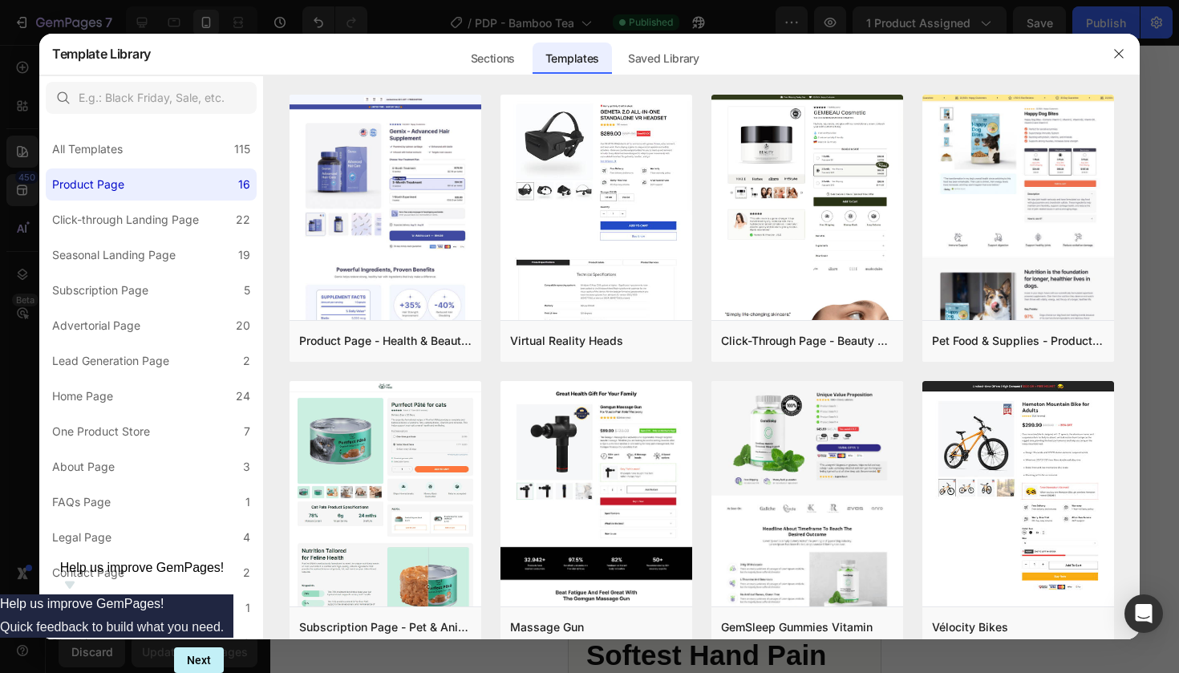
click at [217, 31] on div at bounding box center [589, 336] width 1179 height 673
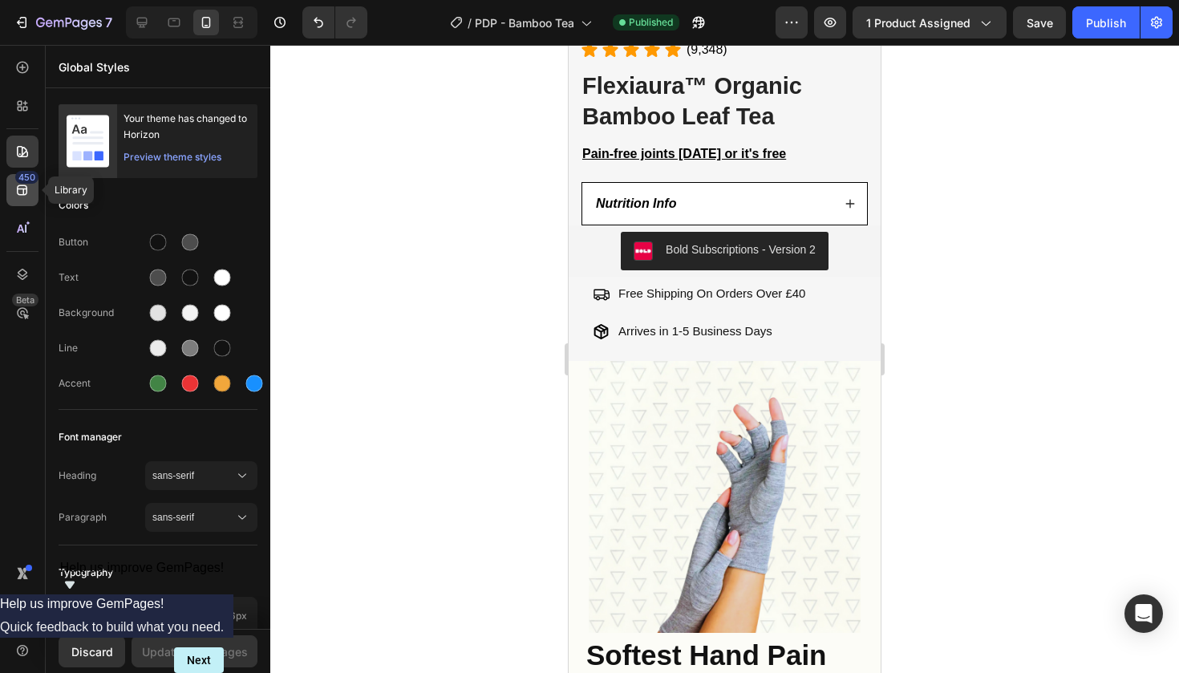
click at [21, 191] on icon at bounding box center [22, 190] width 16 height 16
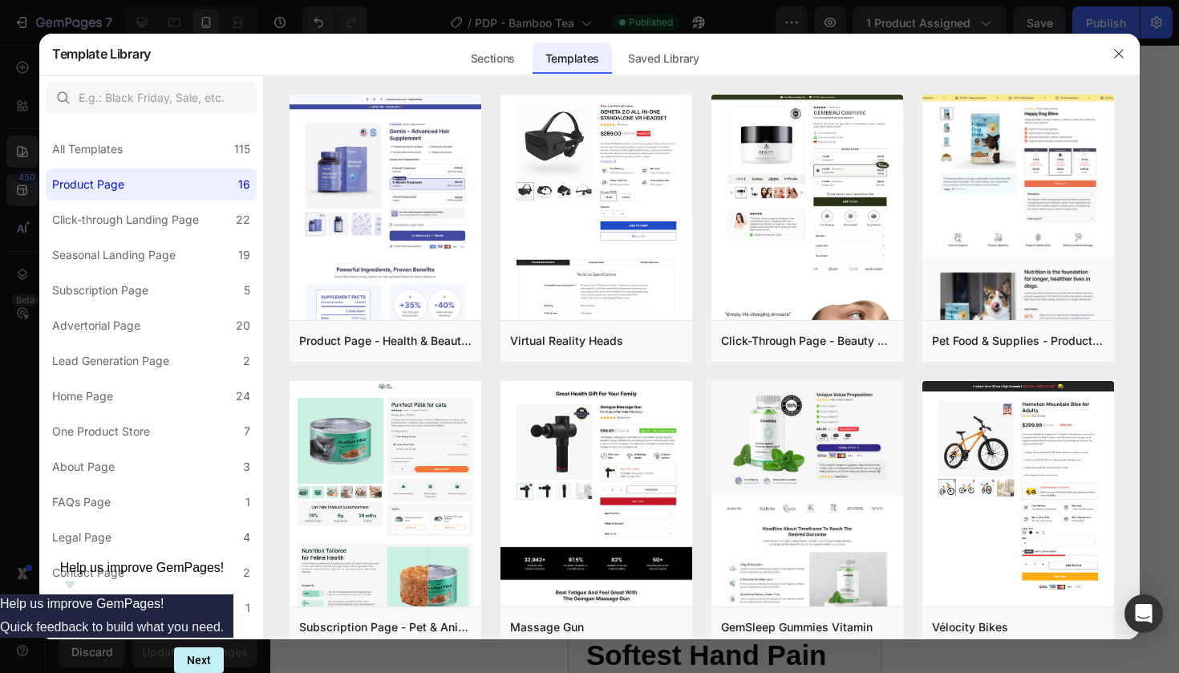
click at [334, 10] on div at bounding box center [589, 336] width 1179 height 673
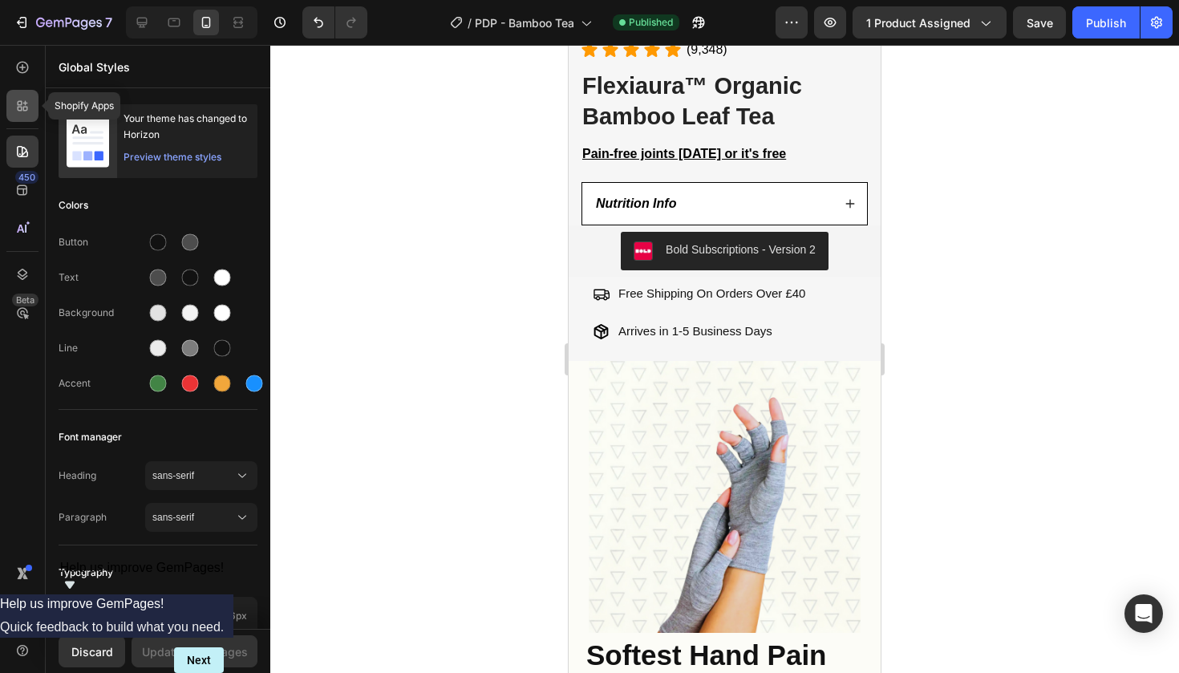
click at [25, 107] on icon at bounding box center [25, 109] width 5 height 5
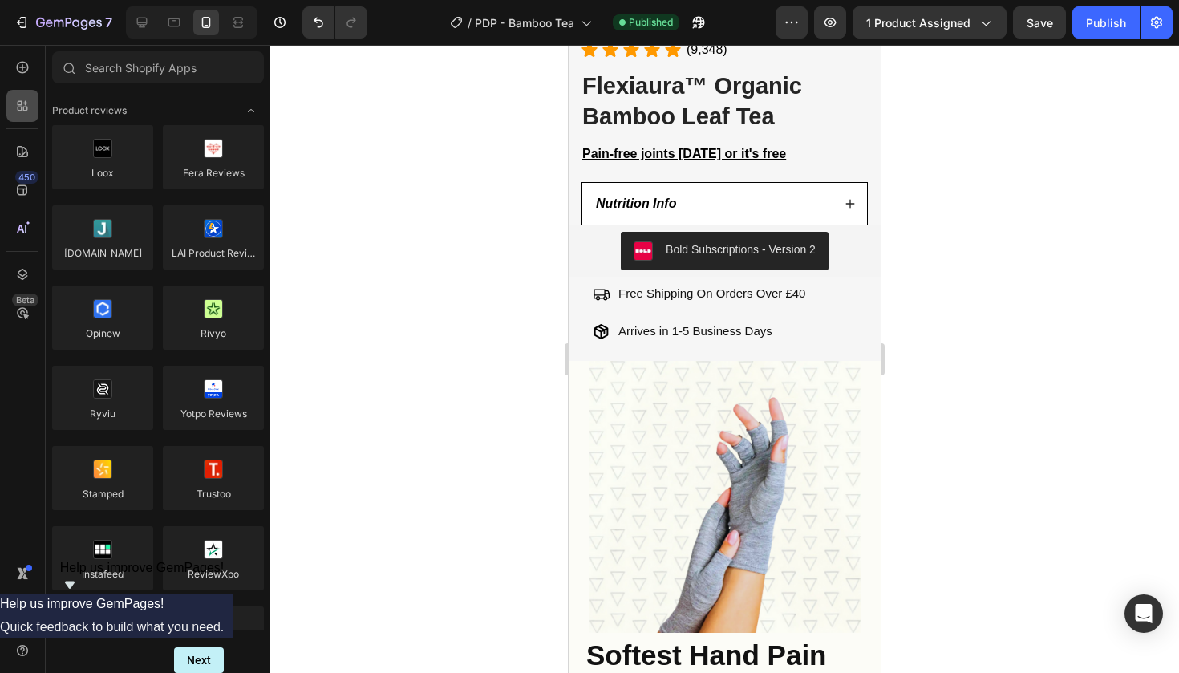
scroll to position [1982, 0]
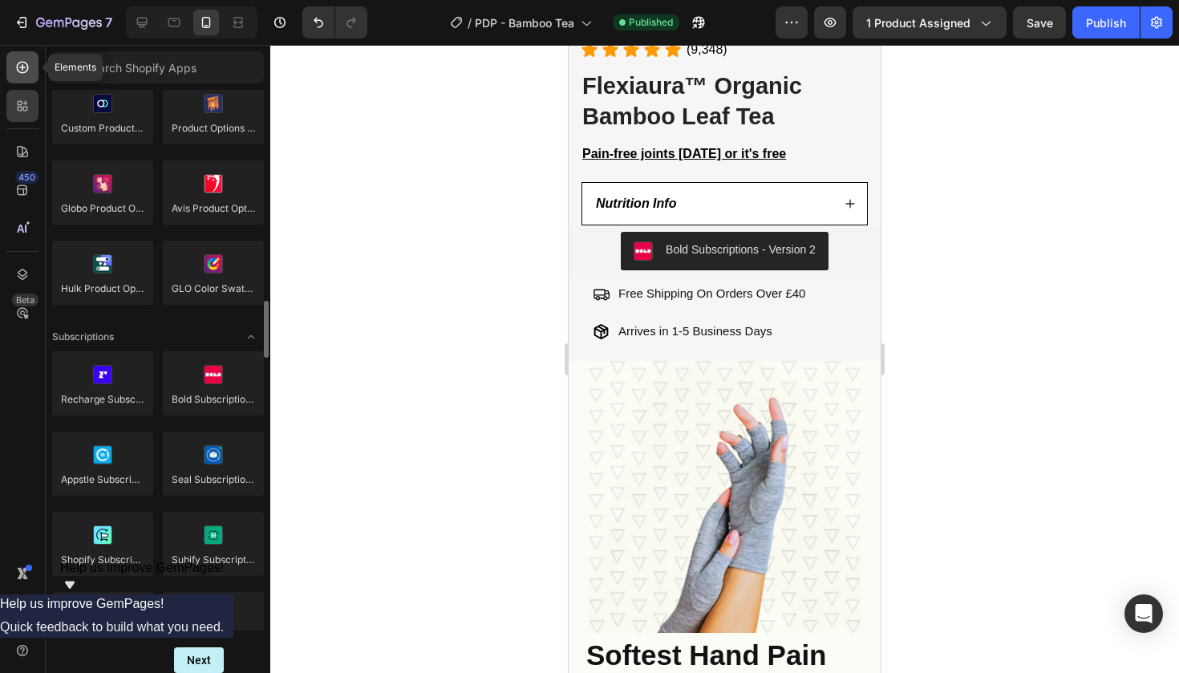
click at [27, 59] on div at bounding box center [22, 67] width 32 height 32
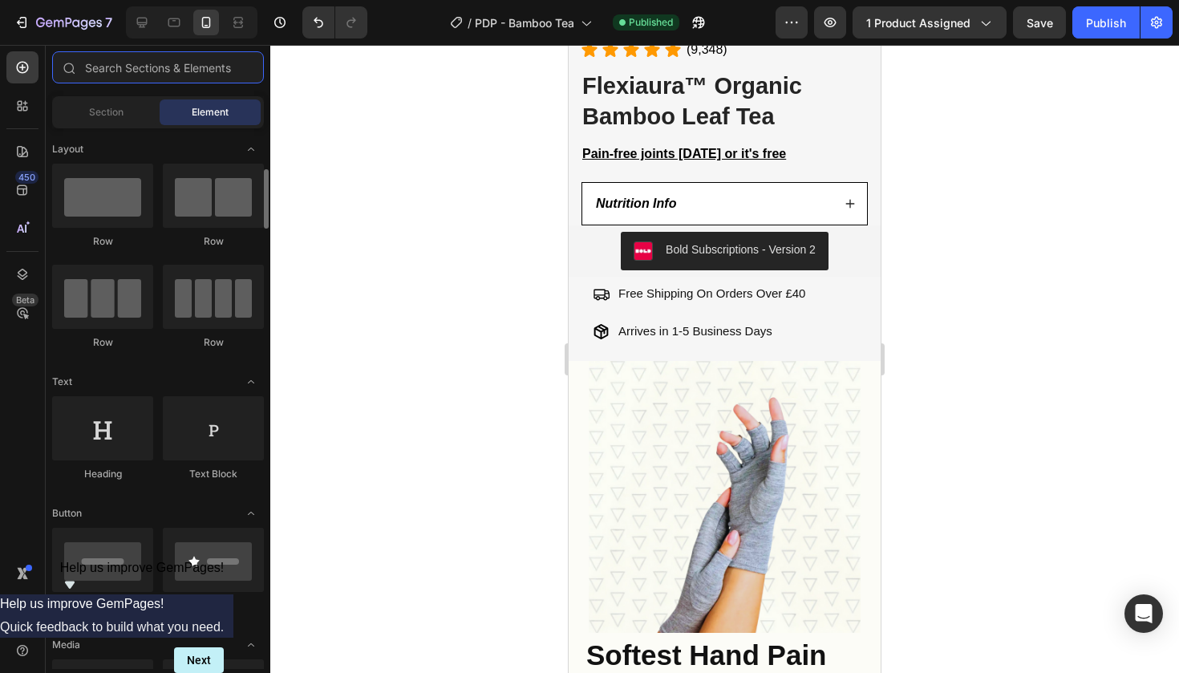
scroll to position [236, 0]
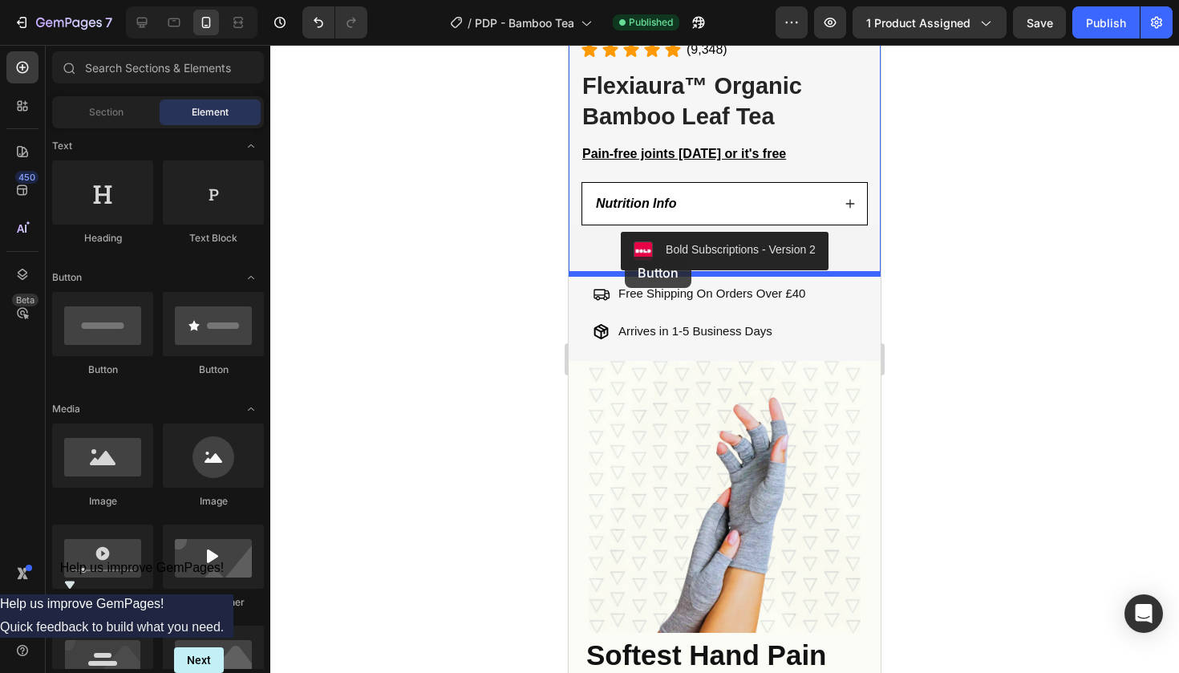
drag, startPoint x: 671, startPoint y: 361, endPoint x: 625, endPoint y: 257, distance: 113.9
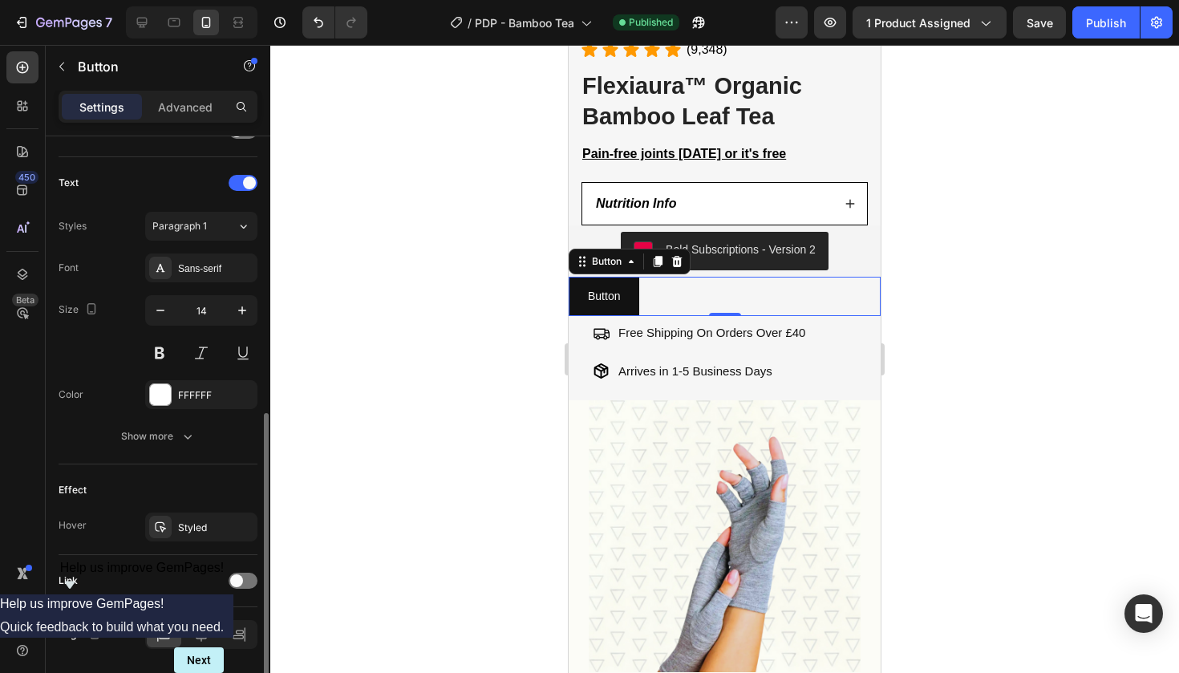
scroll to position [568, 0]
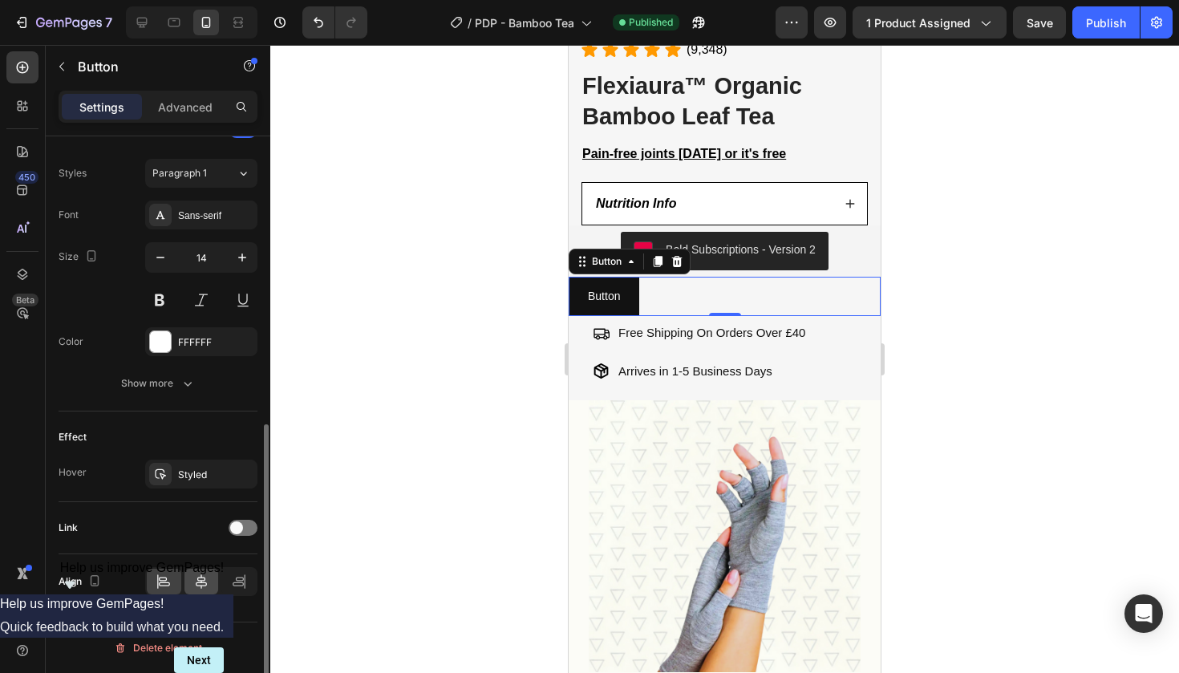
click at [212, 578] on div at bounding box center [202, 582] width 34 height 26
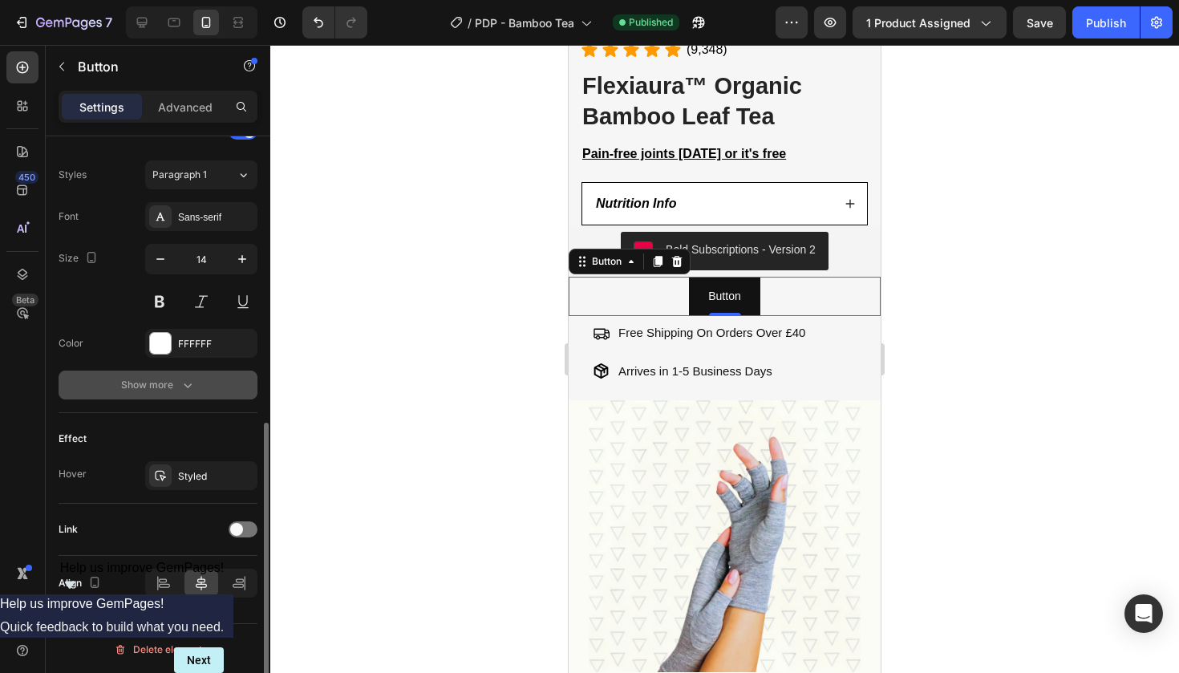
click at [153, 375] on button "Show more" at bounding box center [158, 385] width 199 height 29
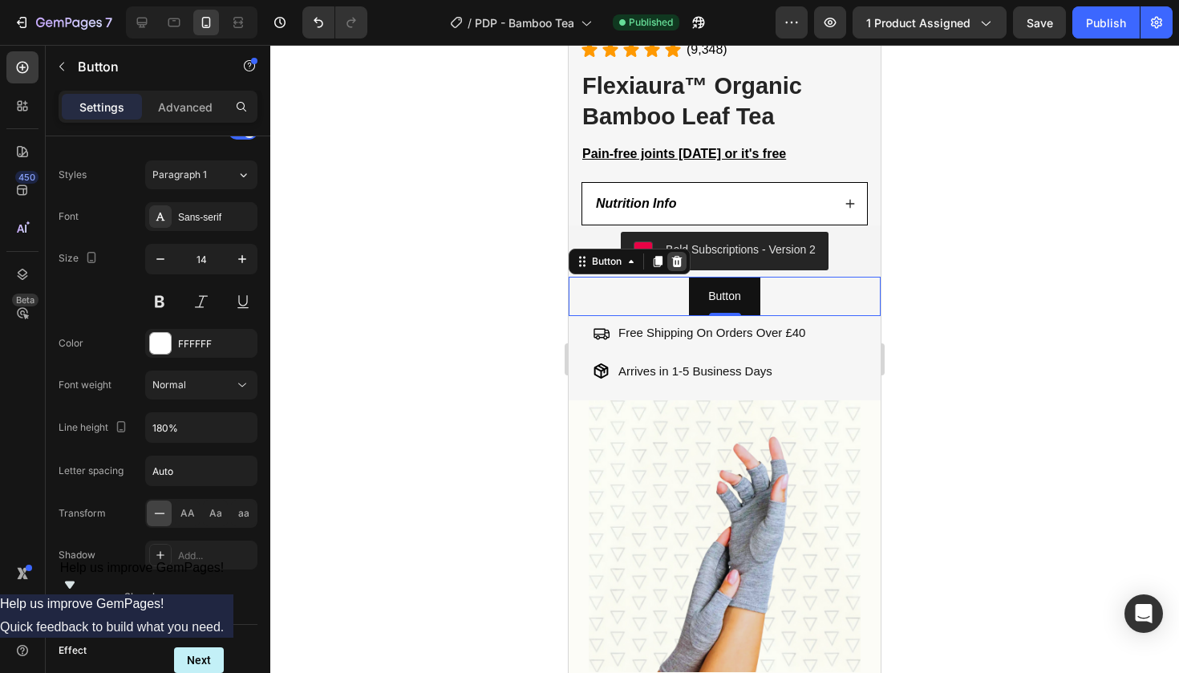
click at [679, 258] on icon at bounding box center [677, 261] width 13 height 13
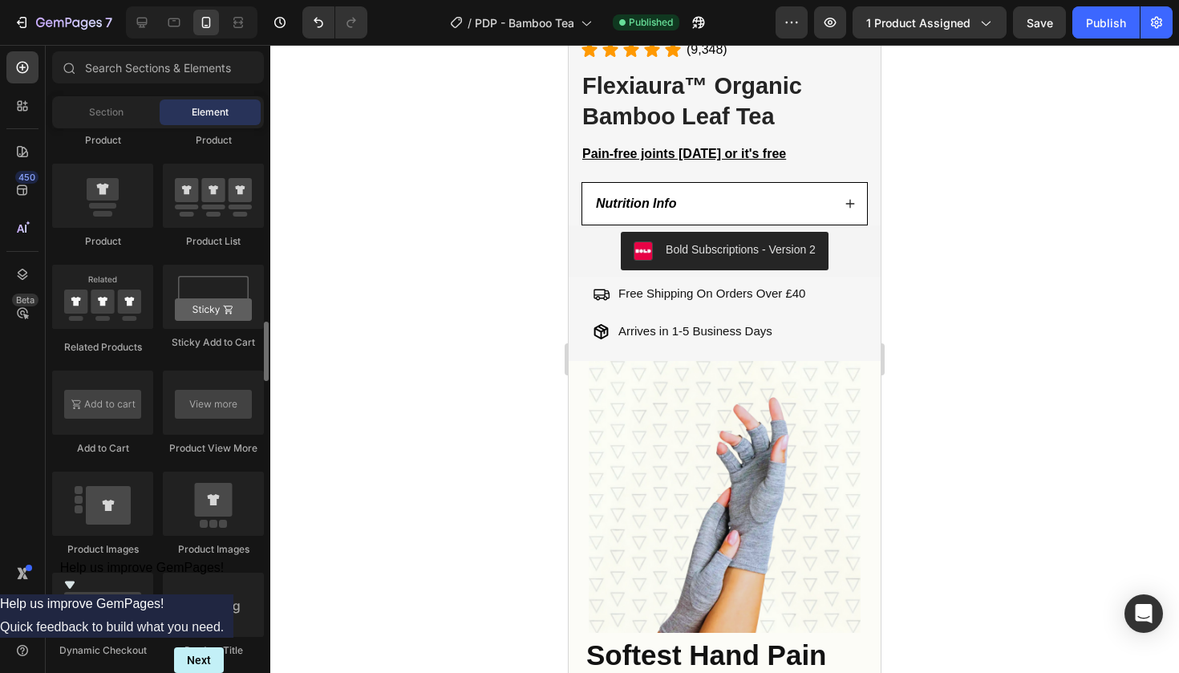
scroll to position [2259, 0]
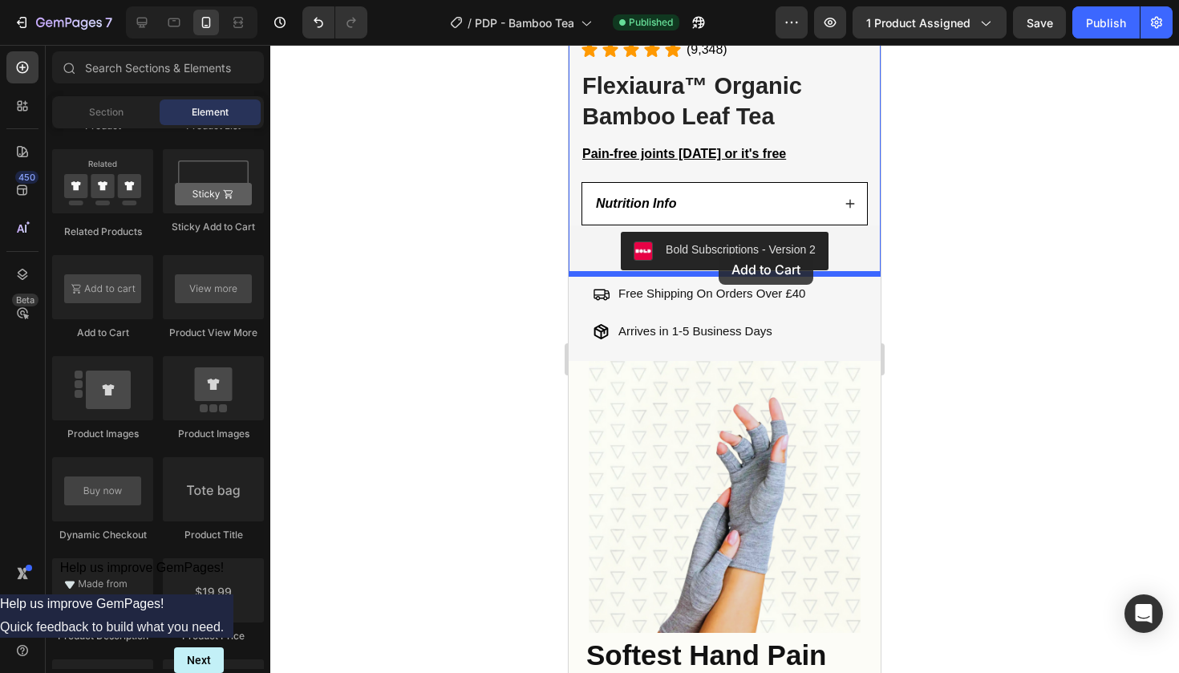
drag, startPoint x: 698, startPoint y: 343, endPoint x: 719, endPoint y: 254, distance: 92.2
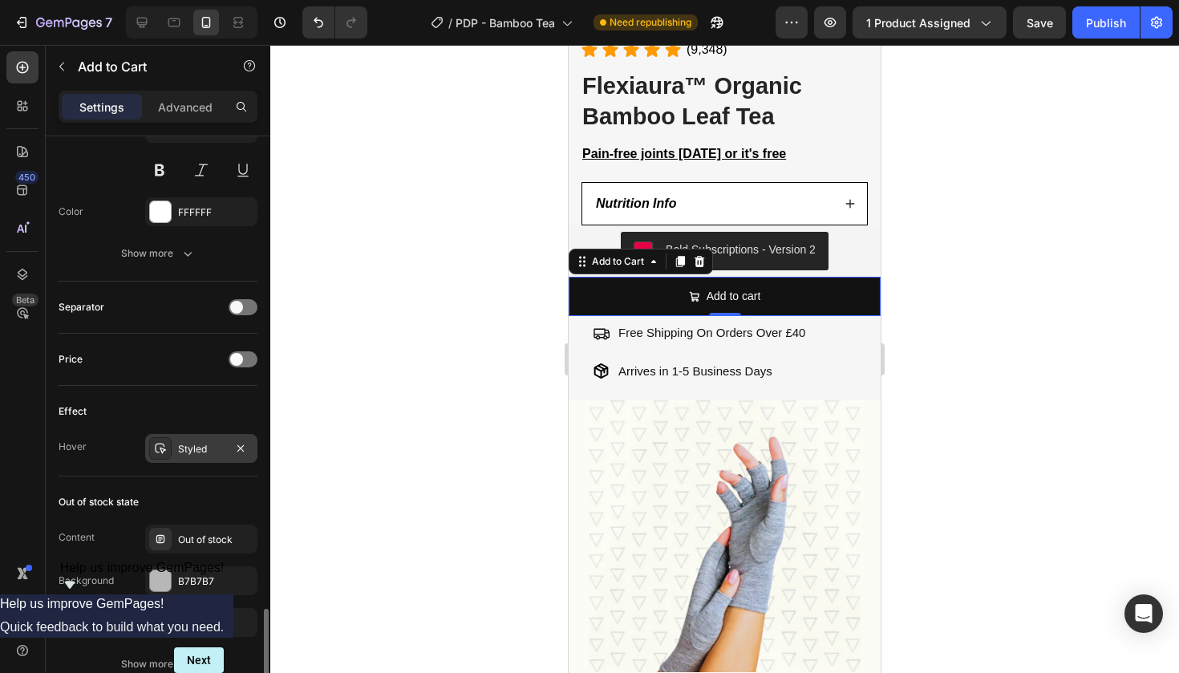
scroll to position [1264, 0]
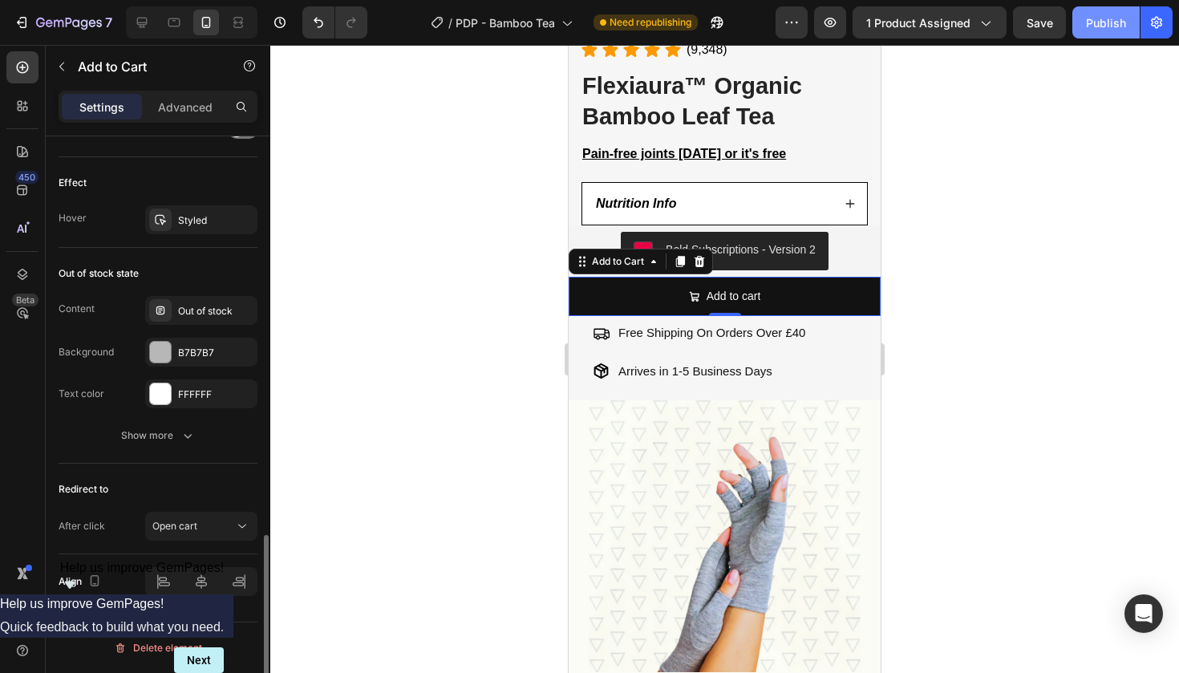
click at [1123, 22] on div "Publish" at bounding box center [1106, 22] width 40 height 17
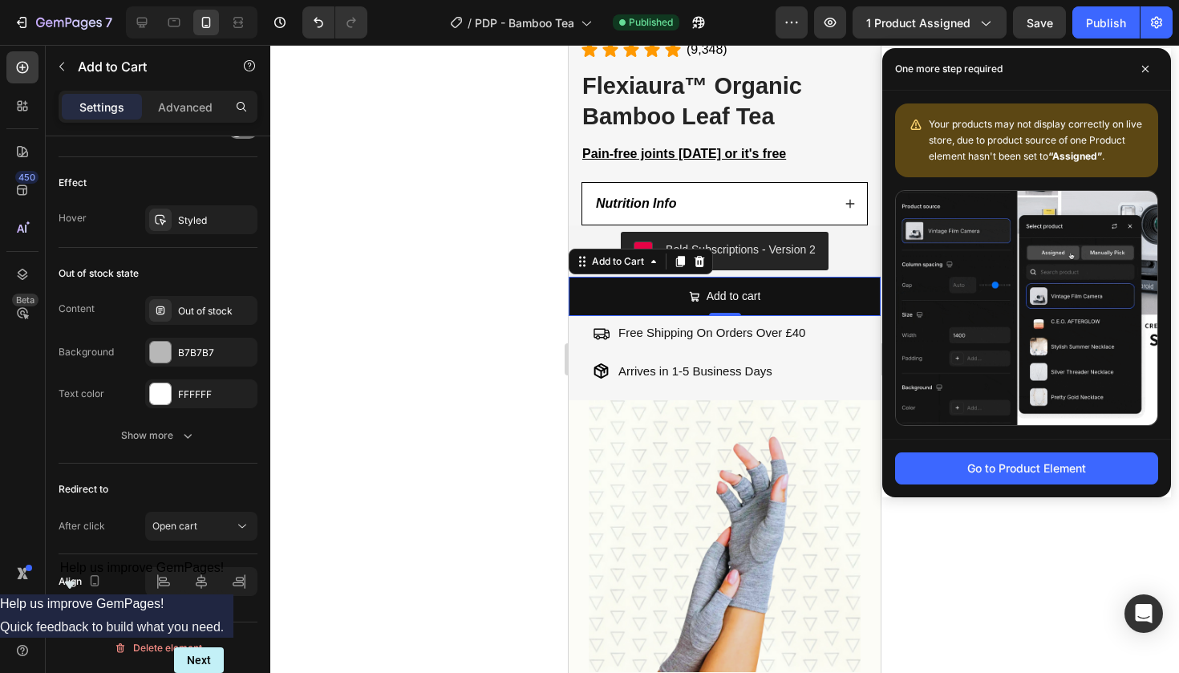
click at [503, 126] on div at bounding box center [724, 359] width 909 height 628
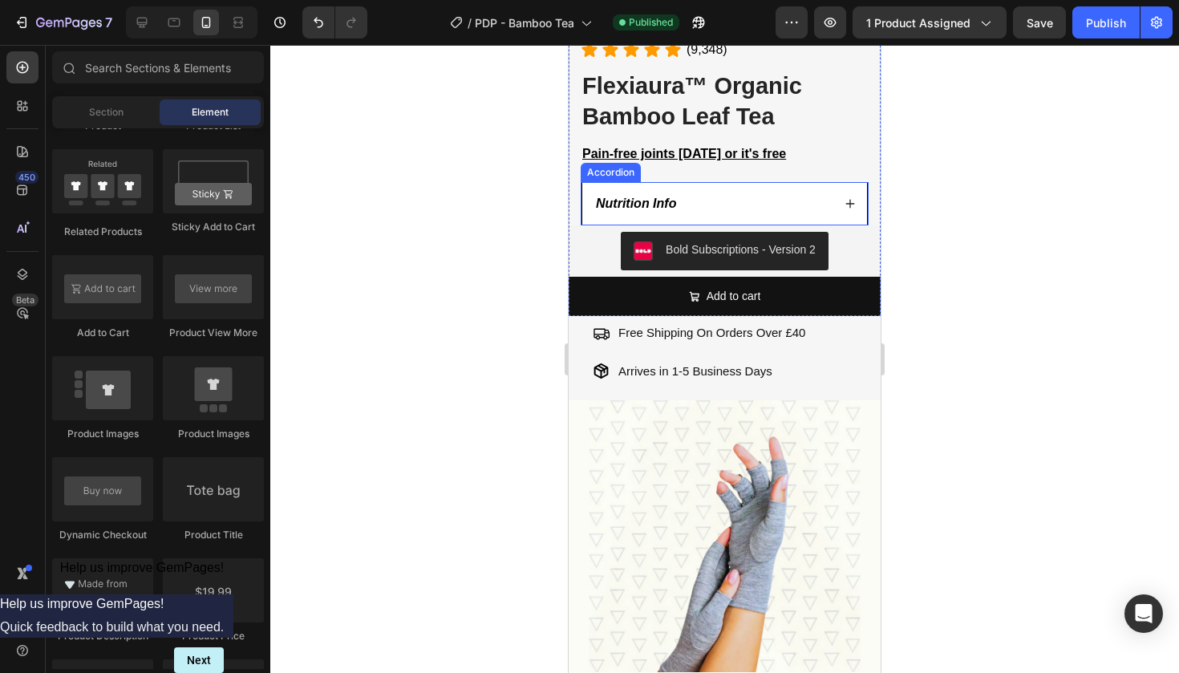
click at [635, 225] on div "Bold Subscriptions - Version 2" at bounding box center [725, 250] width 312 height 51
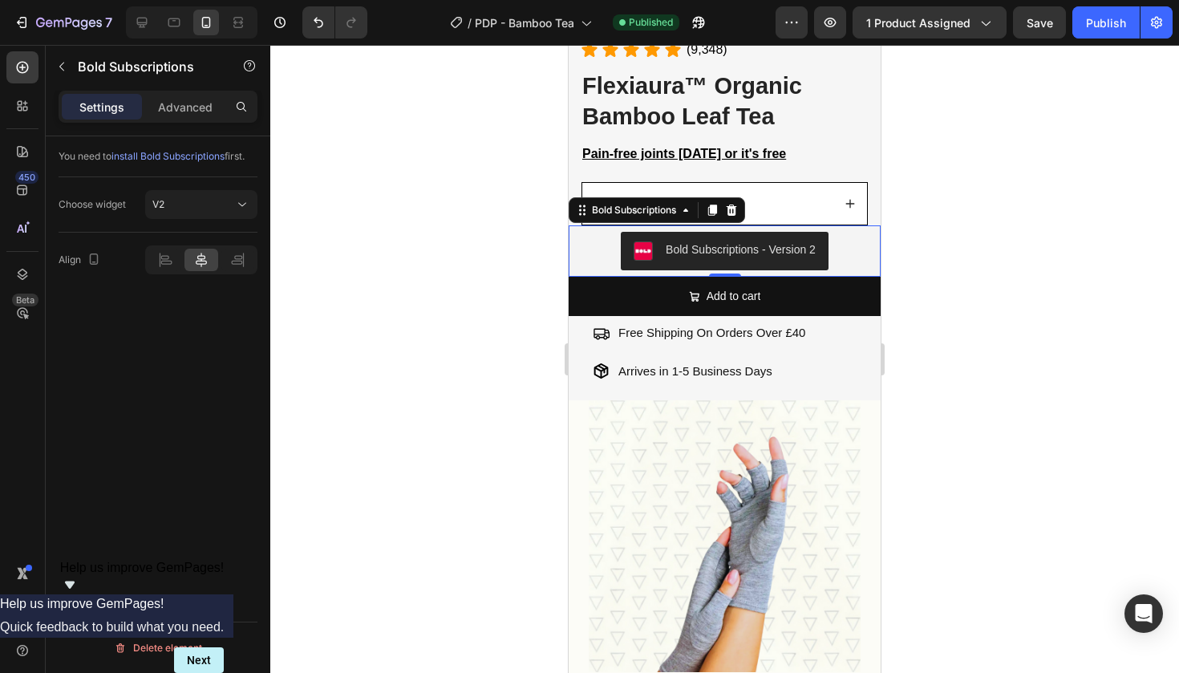
click at [504, 221] on div at bounding box center [724, 359] width 909 height 628
click at [605, 252] on div "Bold Subscriptions - Version 2" at bounding box center [724, 251] width 299 height 39
click at [208, 214] on button "V2" at bounding box center [201, 204] width 112 height 29
click at [214, 255] on div "V1" at bounding box center [186, 244] width 132 height 30
click at [732, 205] on icon at bounding box center [732, 210] width 10 height 11
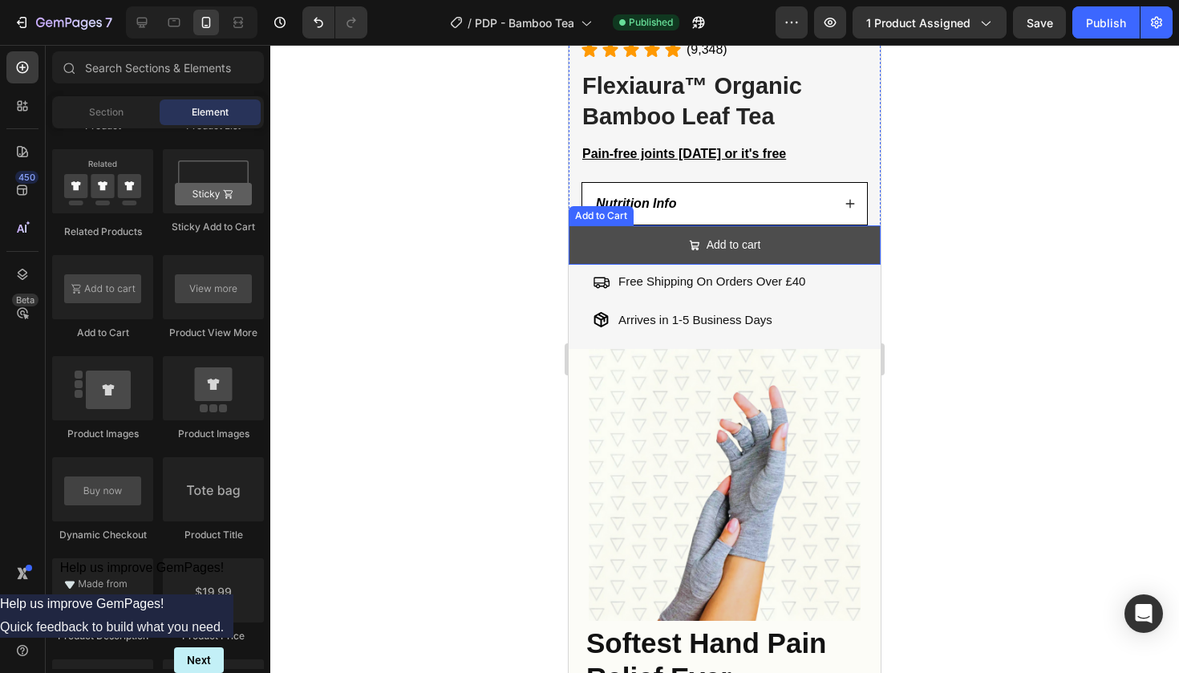
click at [674, 237] on button "Add to cart" at bounding box center [725, 244] width 312 height 39
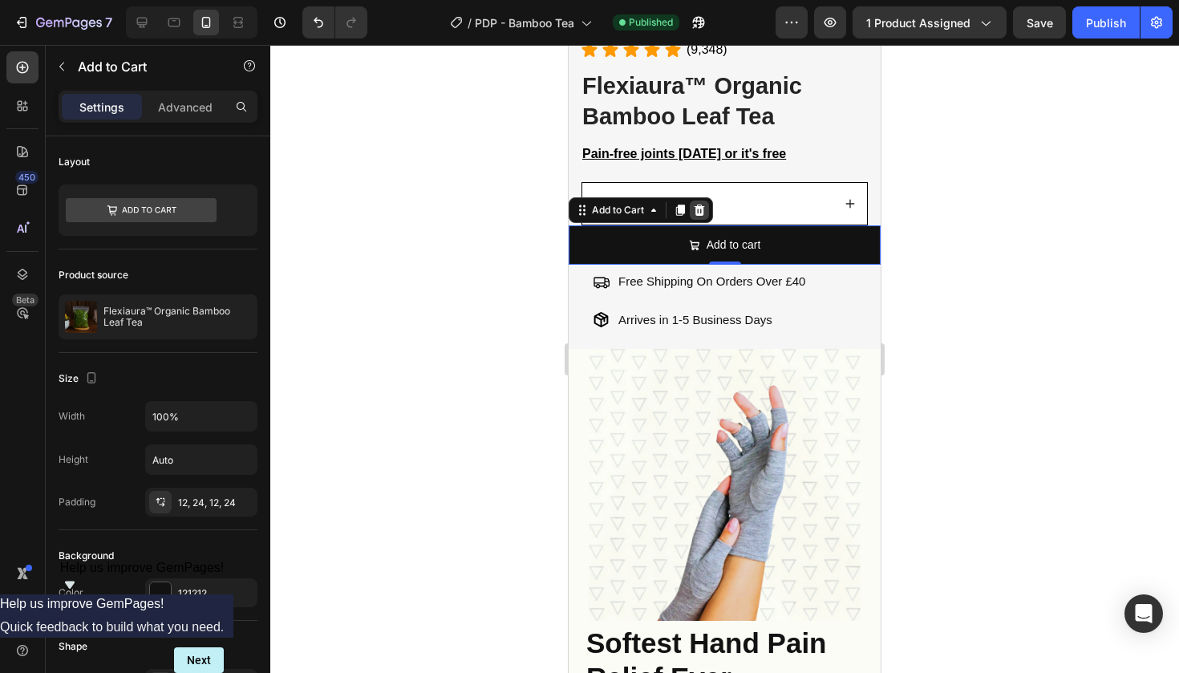
click at [699, 209] on icon at bounding box center [699, 210] width 13 height 13
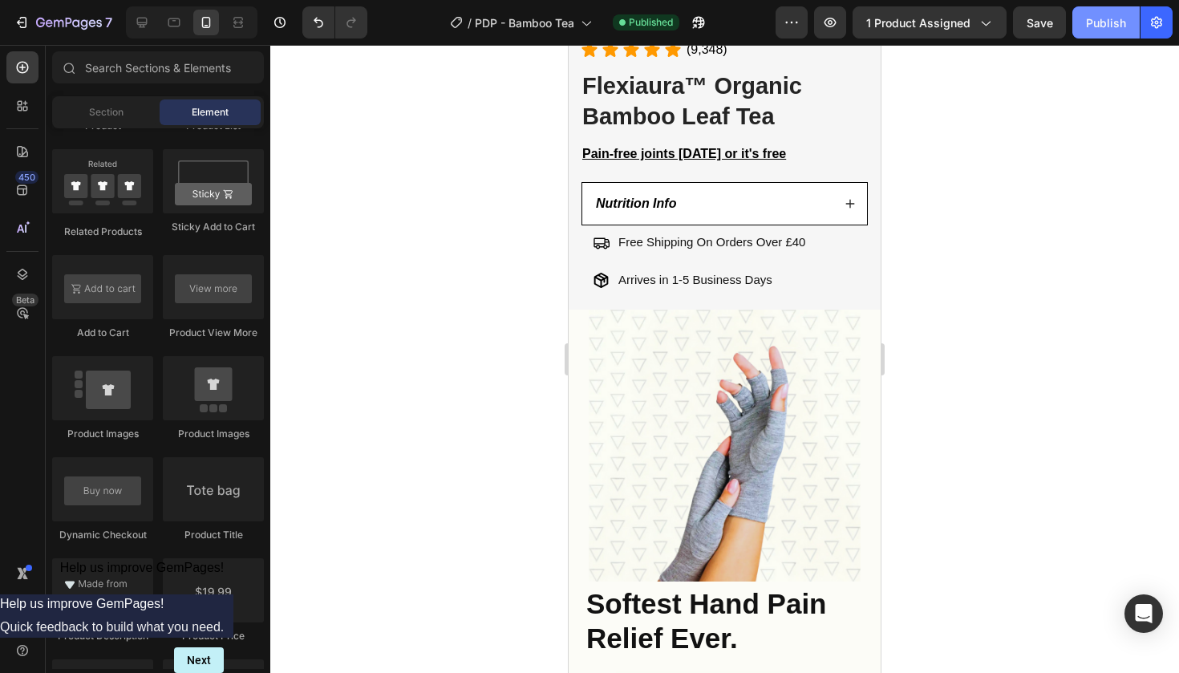
click at [1090, 17] on div "Publish" at bounding box center [1106, 22] width 40 height 17
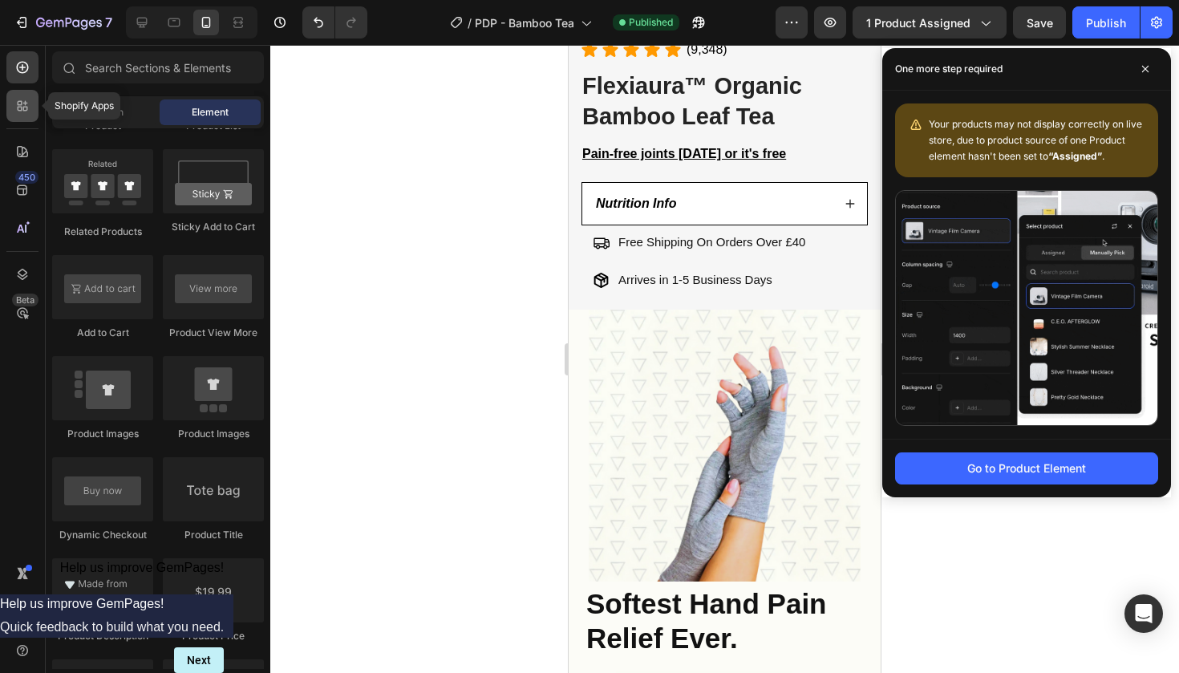
click at [14, 112] on div at bounding box center [22, 106] width 32 height 32
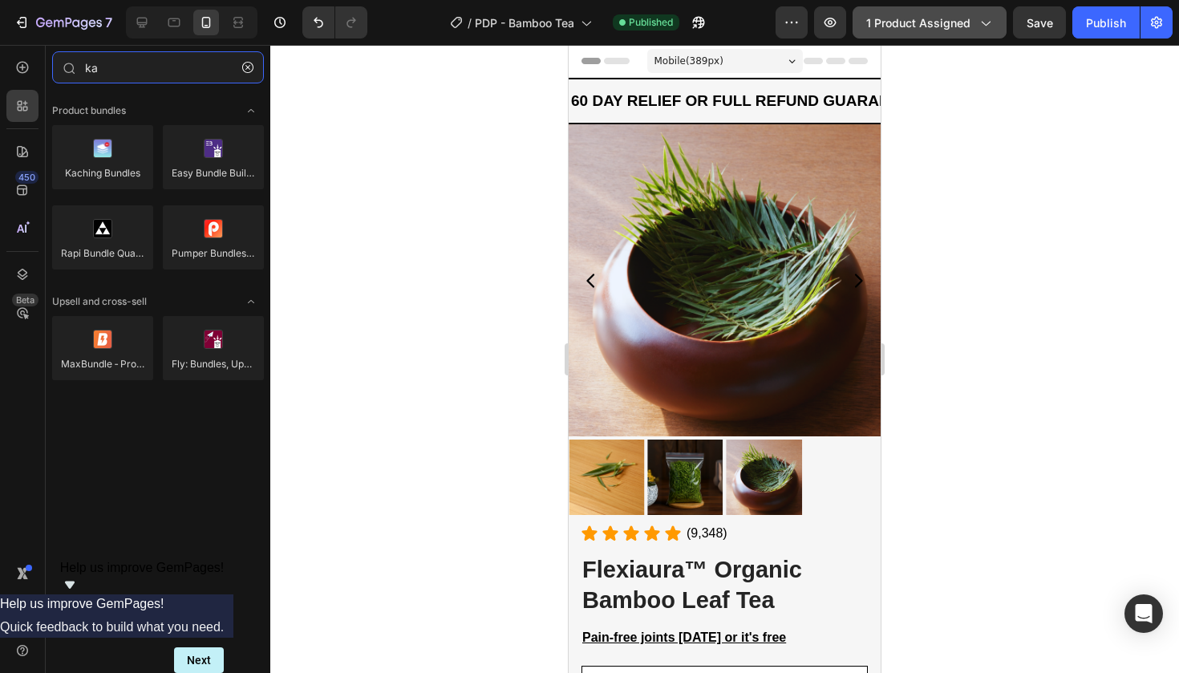
scroll to position [0, 0]
type input "ka"
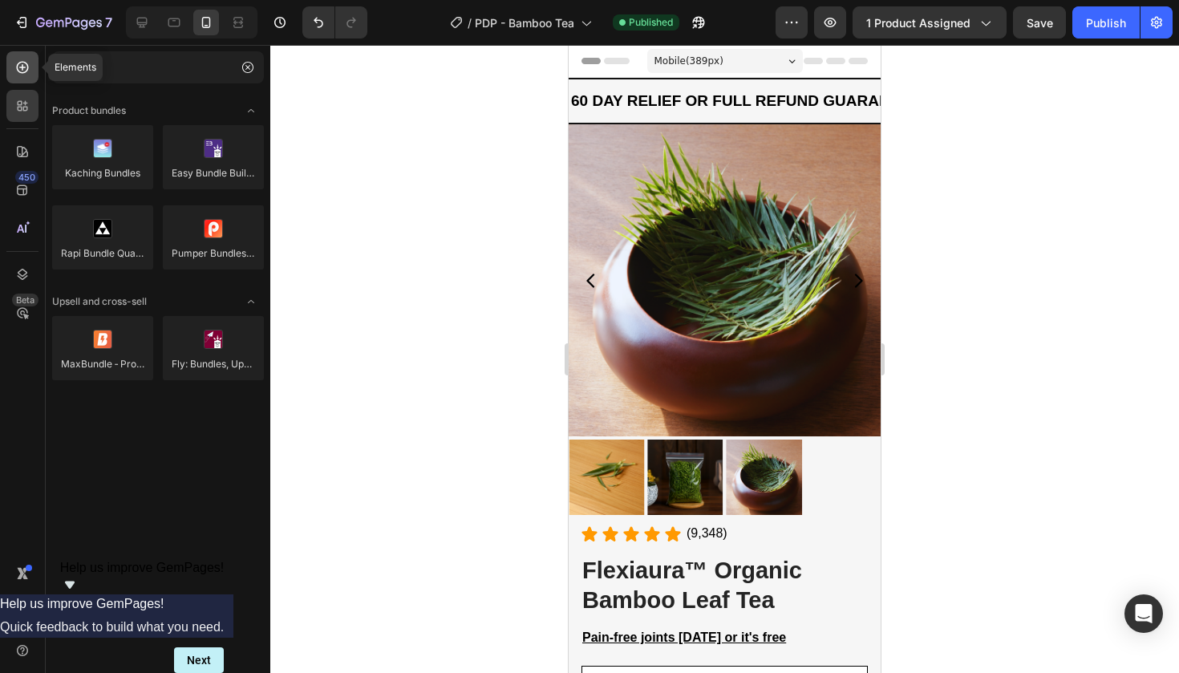
click at [21, 72] on icon at bounding box center [23, 68] width 12 height 12
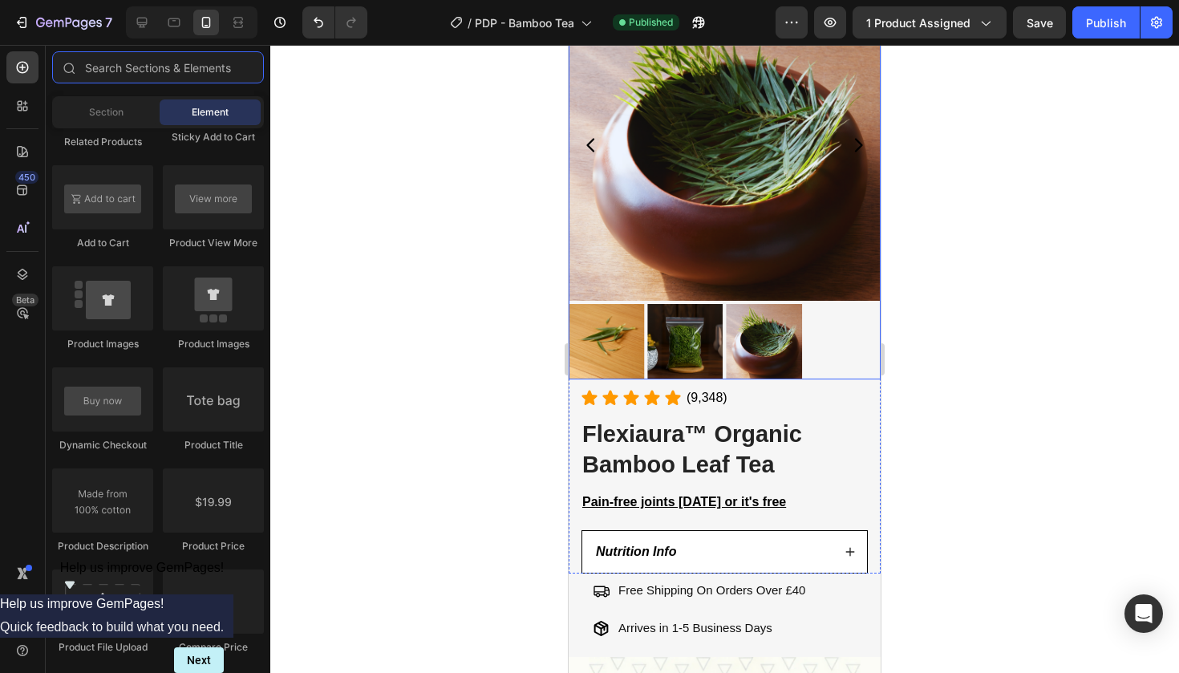
scroll to position [175, 0]
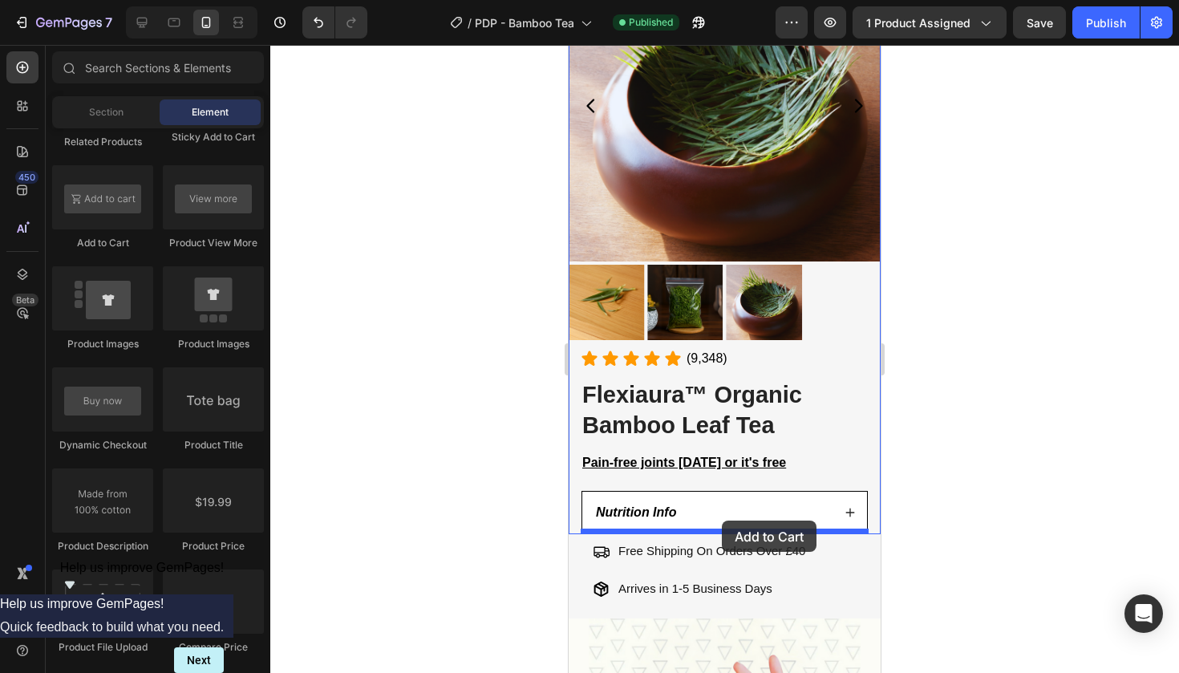
drag, startPoint x: 701, startPoint y: 264, endPoint x: 722, endPoint y: 521, distance: 257.6
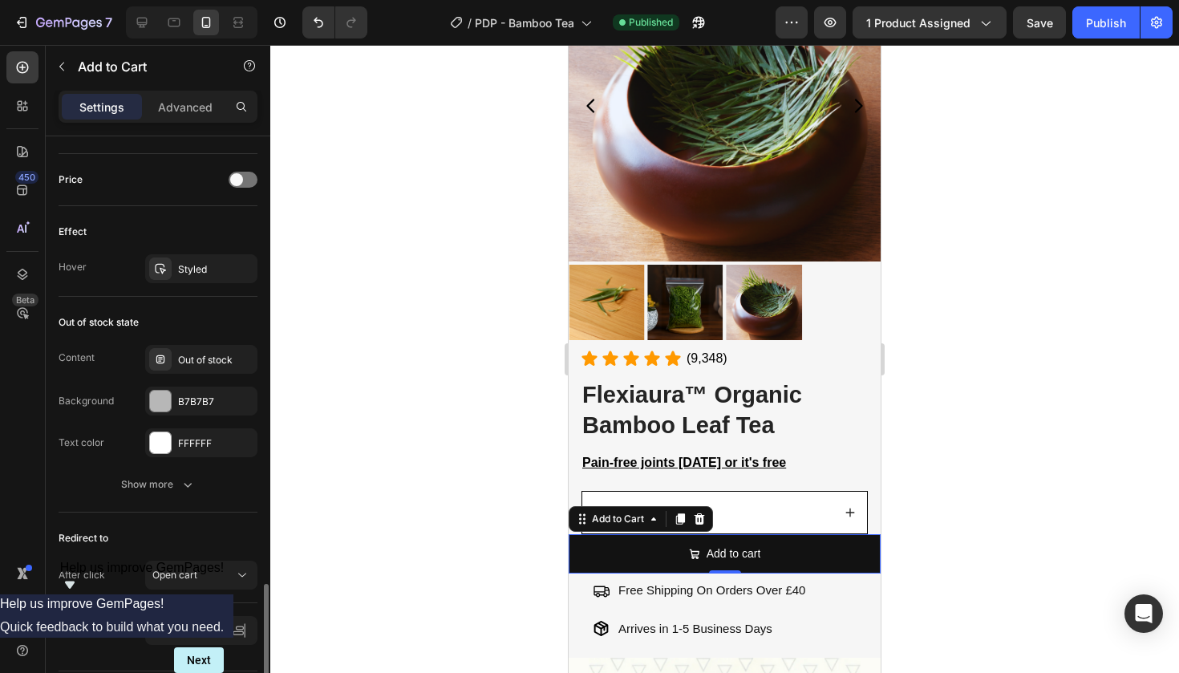
scroll to position [1264, 0]
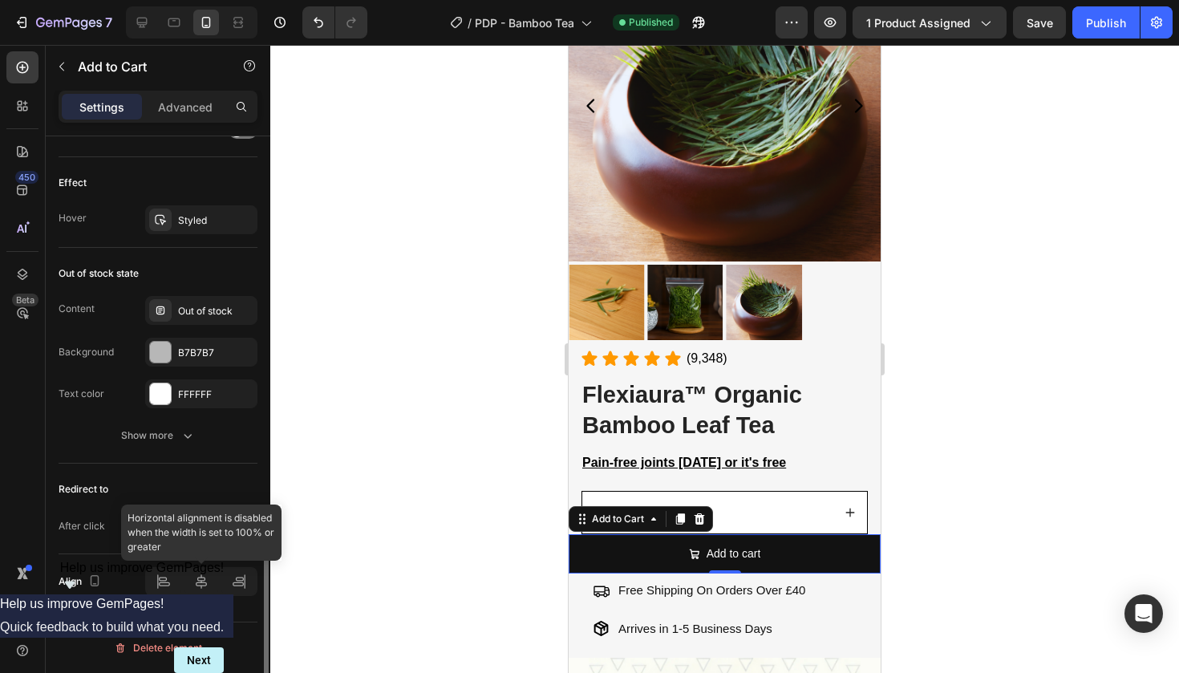
click at [209, 579] on div at bounding box center [201, 581] width 112 height 29
click at [225, 521] on div "Open cart" at bounding box center [193, 526] width 82 height 14
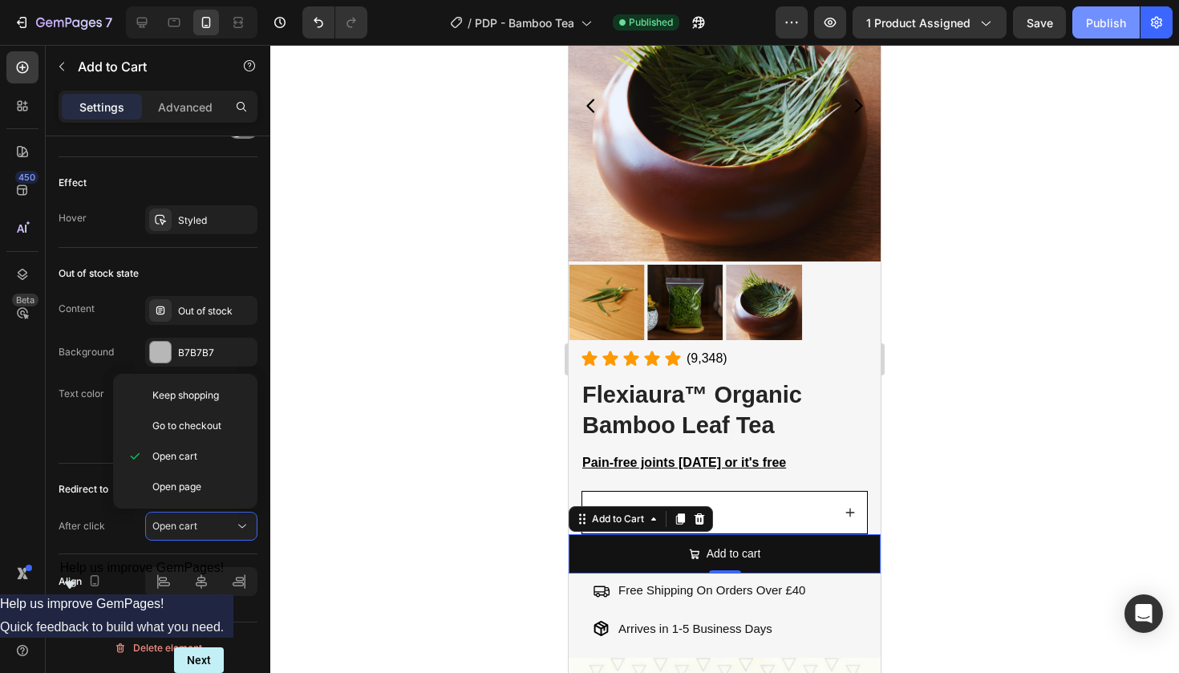
click at [1090, 24] on div "Publish" at bounding box center [1106, 22] width 40 height 17
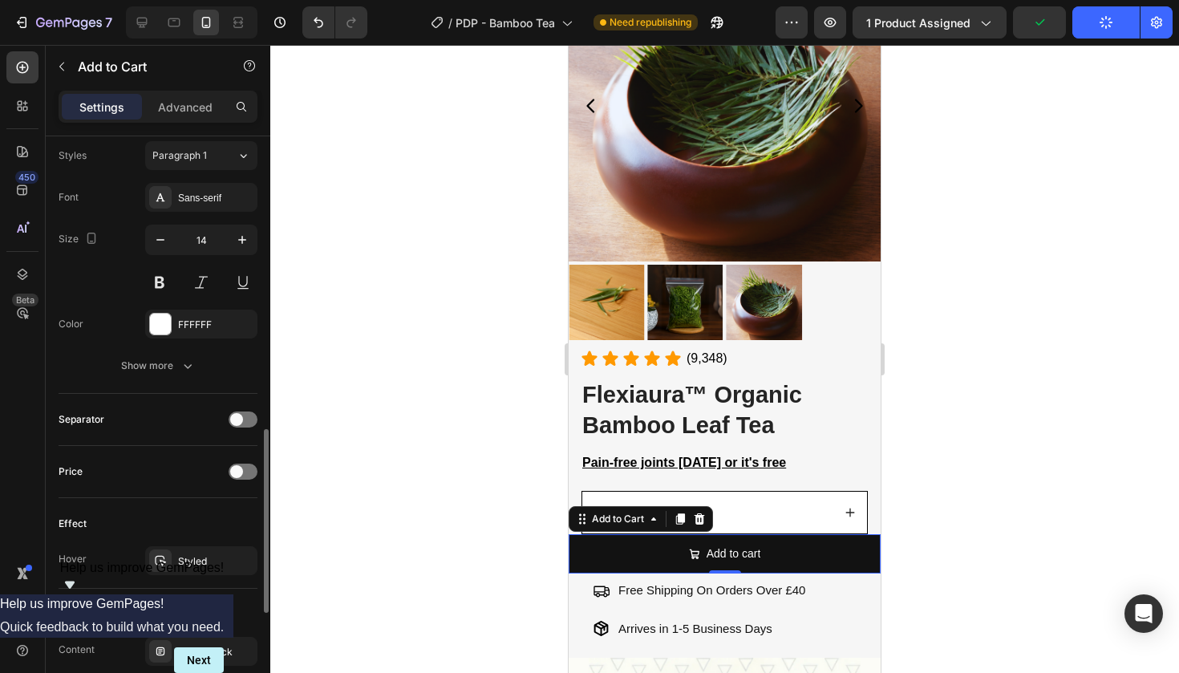
scroll to position [924, 0]
click at [255, 473] on div at bounding box center [243, 470] width 29 height 16
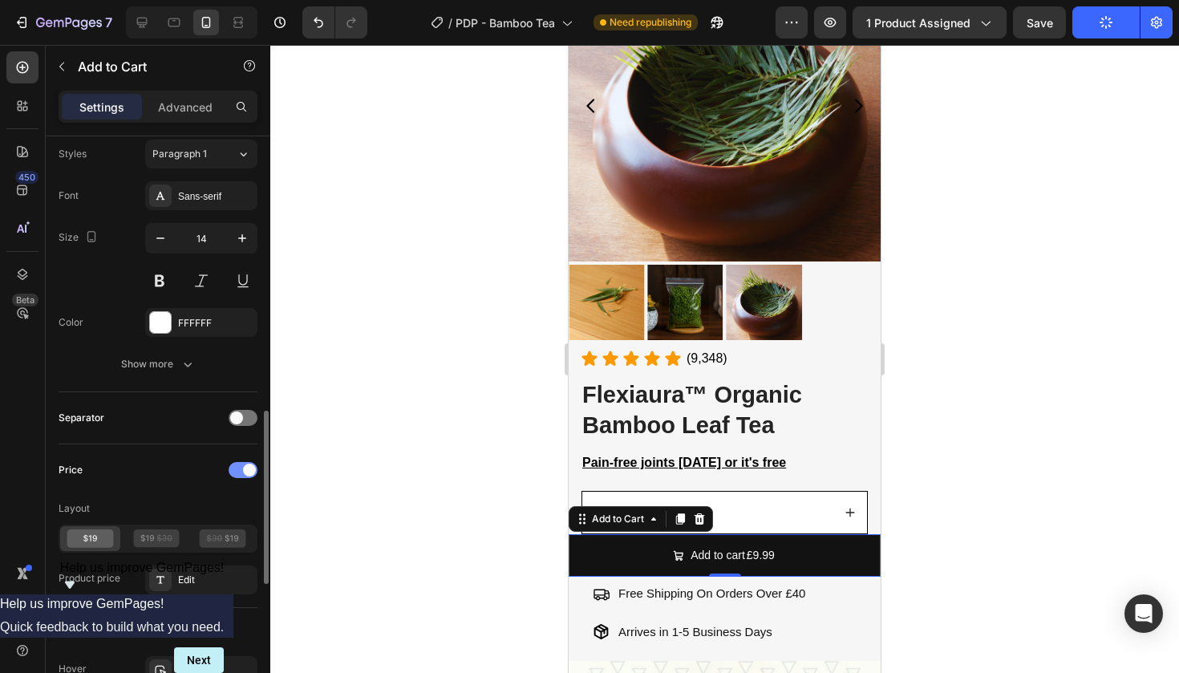
click at [252, 473] on span at bounding box center [249, 470] width 13 height 13
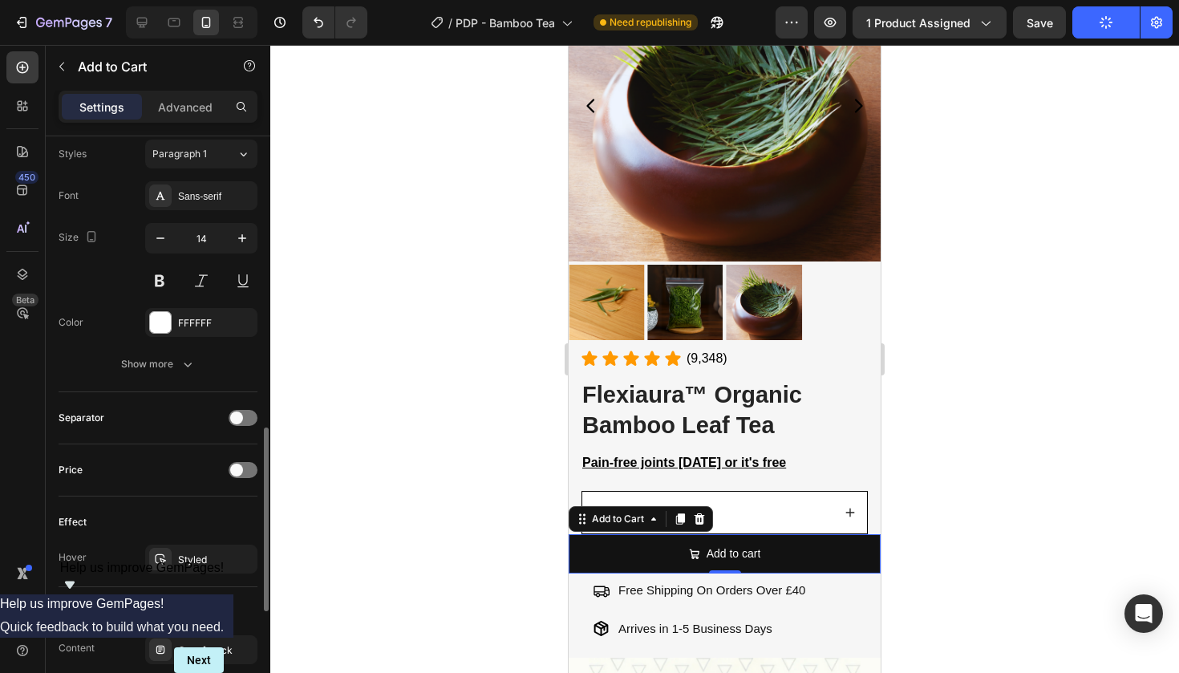
click at [238, 480] on div "Price" at bounding box center [158, 470] width 199 height 26
click at [234, 469] on span at bounding box center [236, 470] width 13 height 13
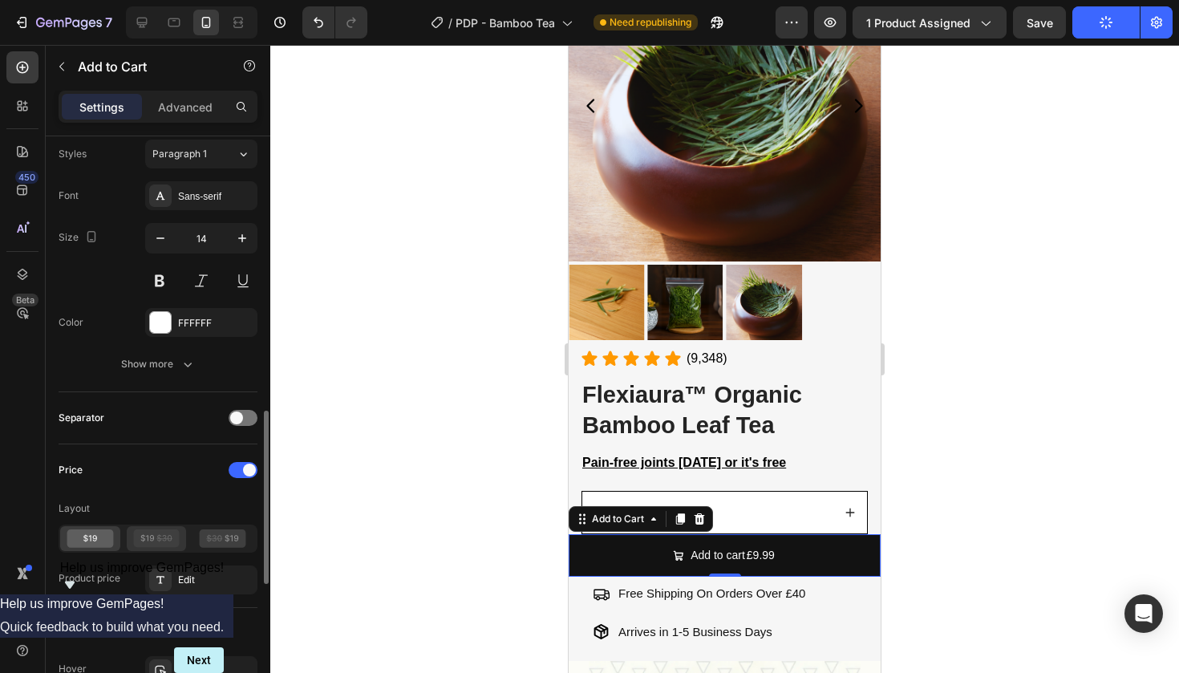
click at [147, 542] on icon at bounding box center [156, 539] width 47 height 18
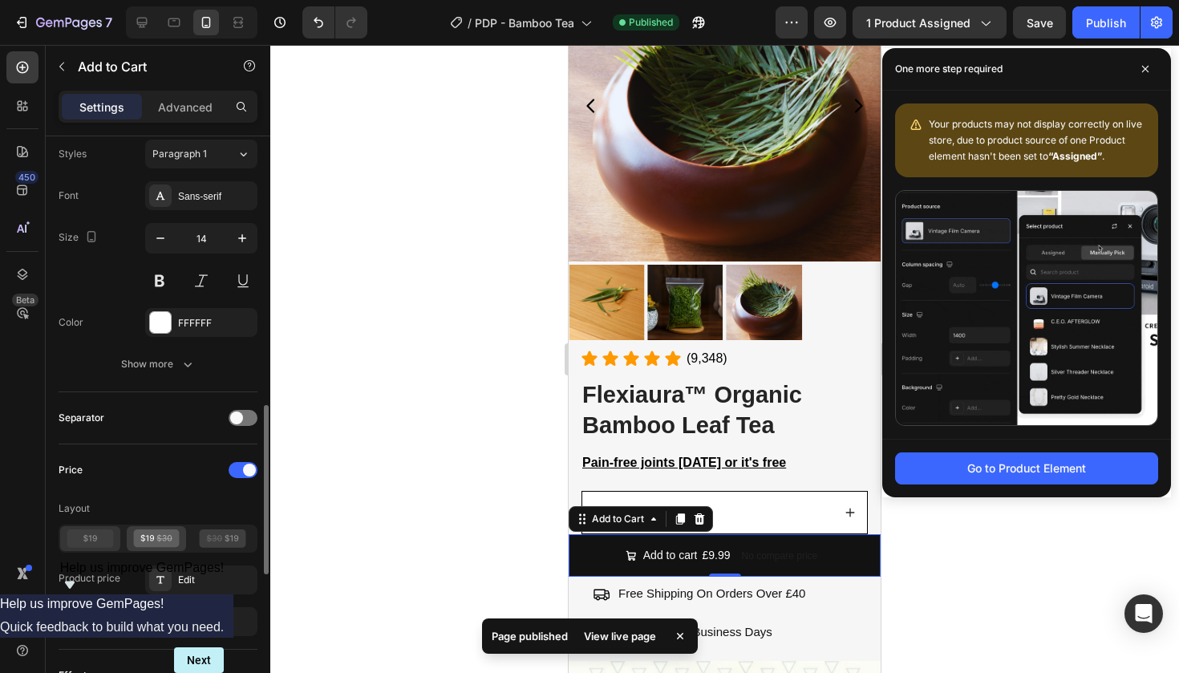
click at [94, 542] on icon at bounding box center [90, 539] width 47 height 18
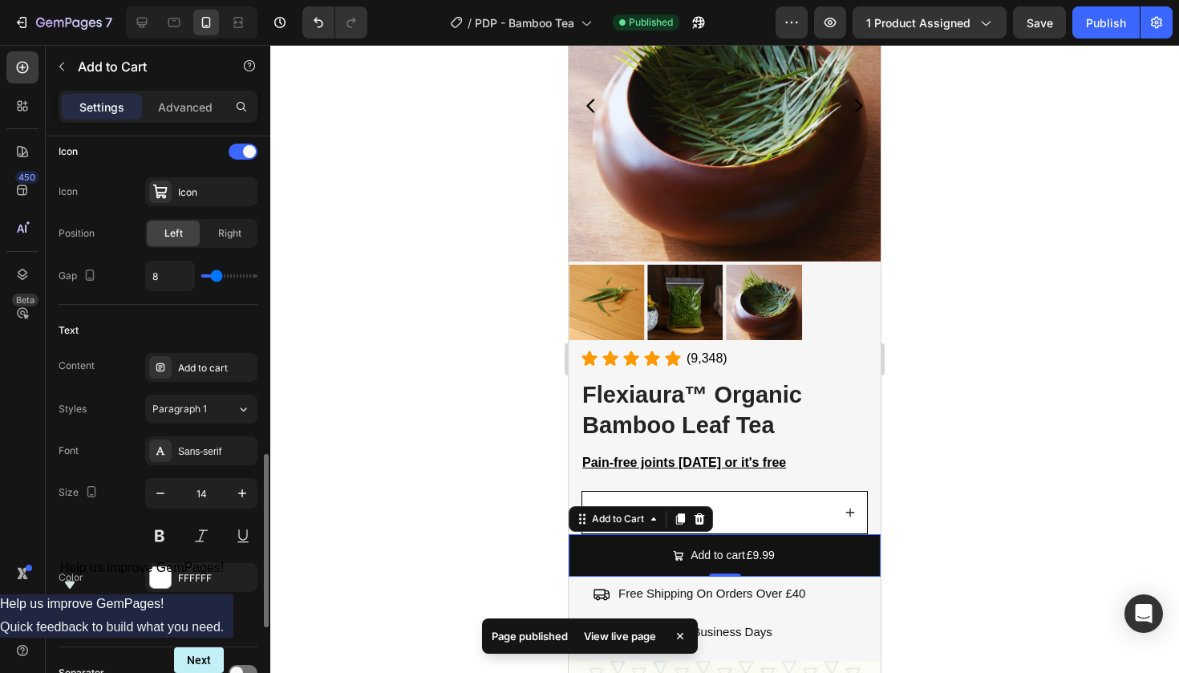
scroll to position [994, 0]
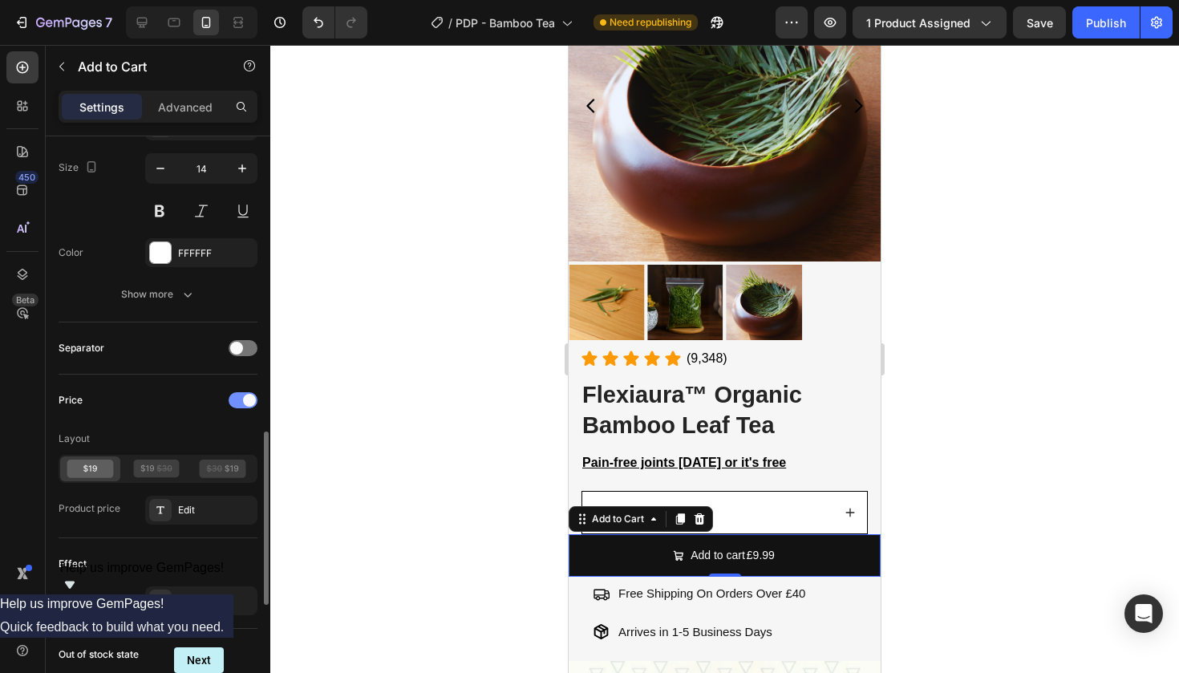
click at [242, 404] on div at bounding box center [243, 400] width 29 height 16
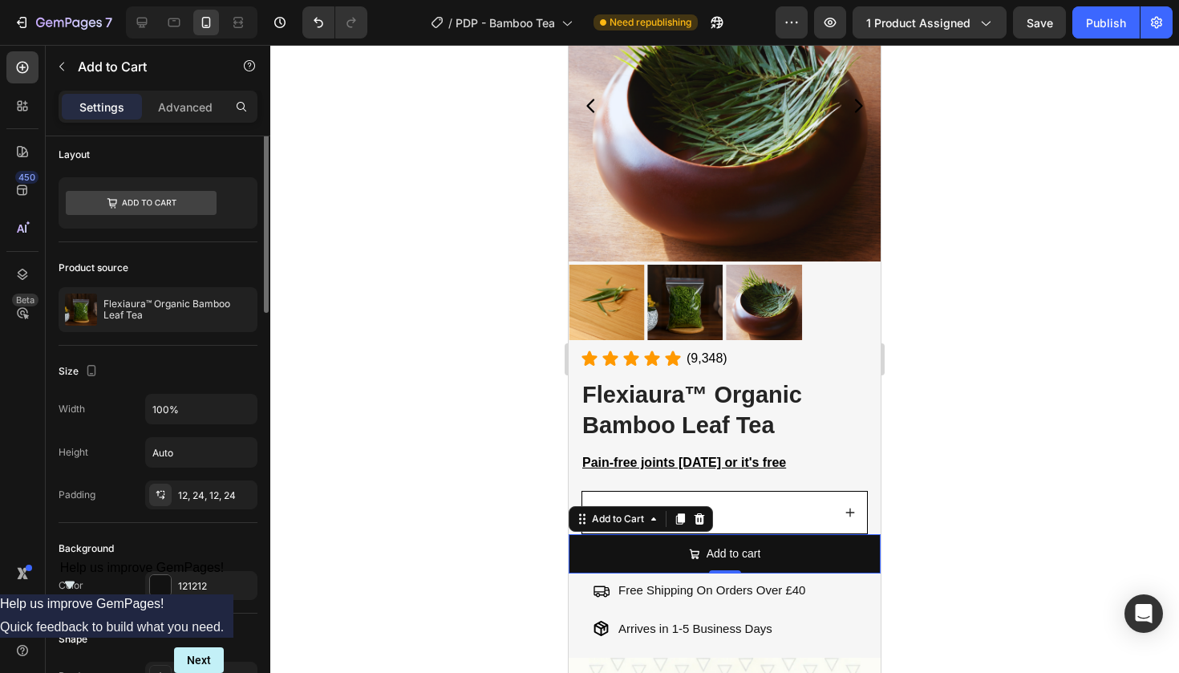
scroll to position [0, 0]
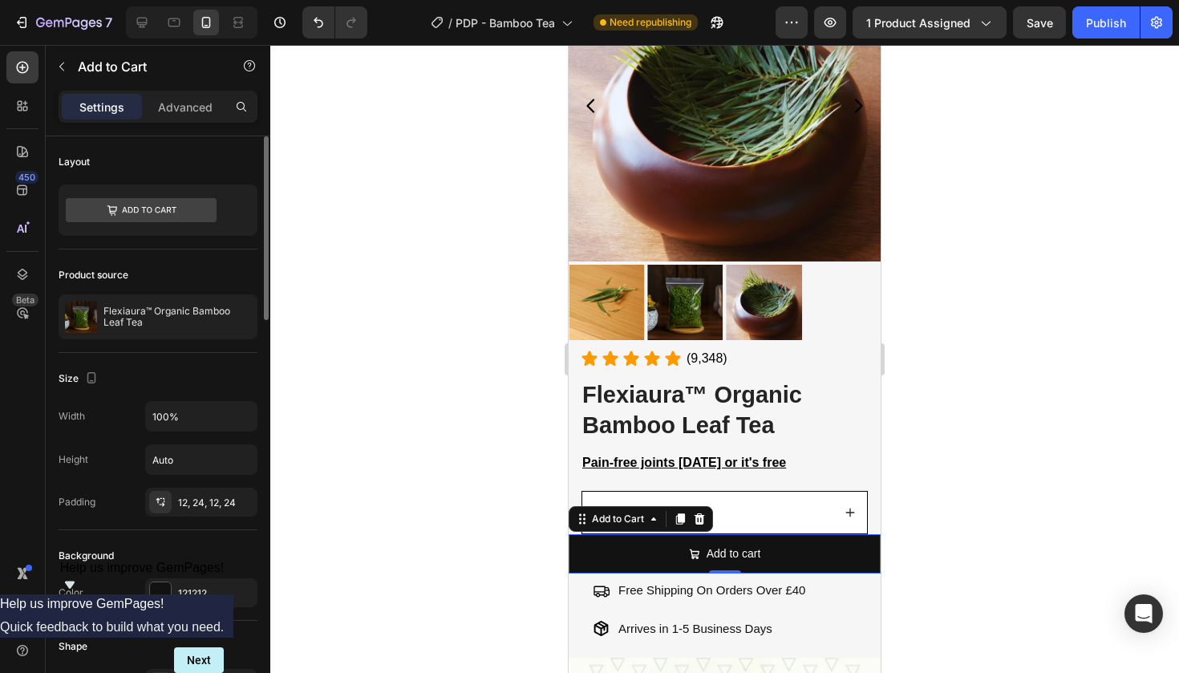
click at [179, 357] on div "Size Width 100% Height Auto Padding 12, 24, 12, 24" at bounding box center [158, 441] width 199 height 177
click at [179, 329] on div "Flexiaura™ Organic Bamboo Leaf Tea" at bounding box center [158, 316] width 199 height 45
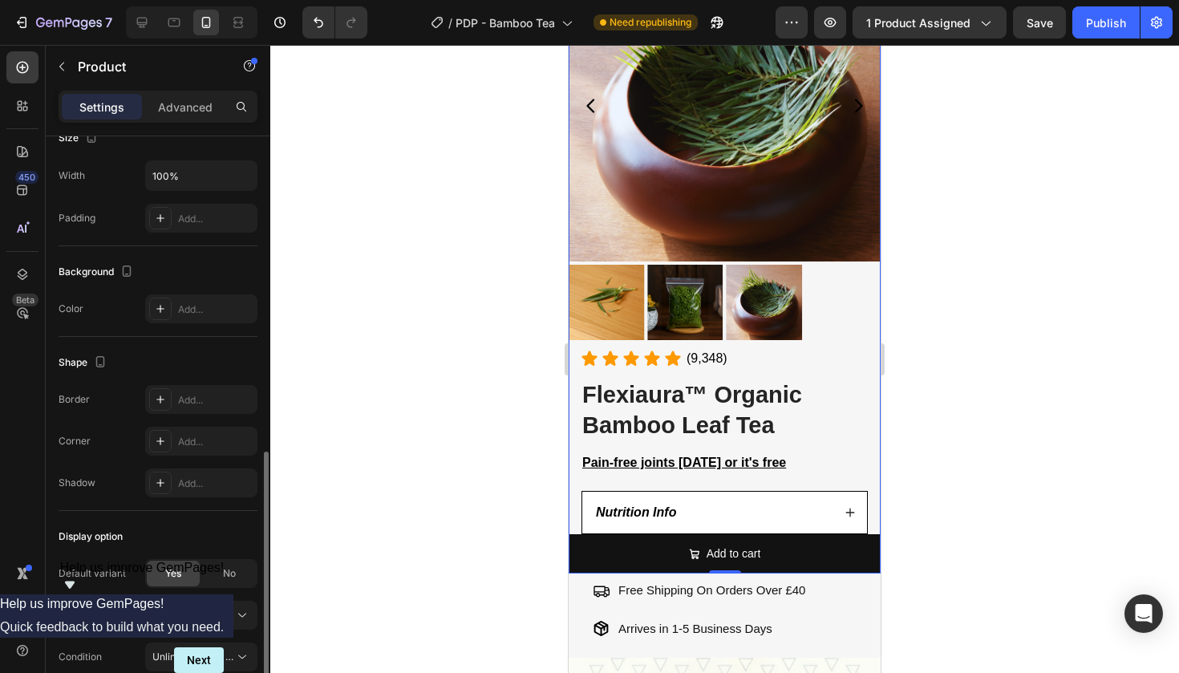
scroll to position [412, 0]
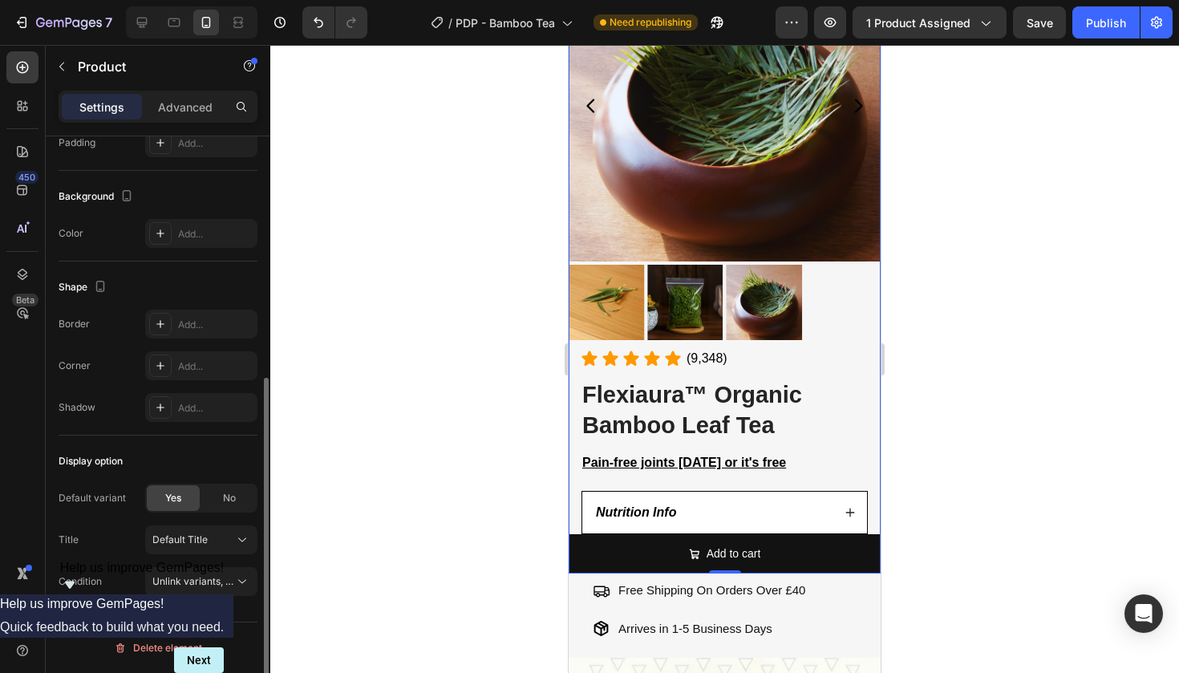
click at [220, 484] on div "Yes No" at bounding box center [201, 498] width 112 height 29
click at [229, 538] on div "Default Title" at bounding box center [191, 540] width 79 height 14
click at [219, 579] on span "Unlink variants, quantity <br> between same products" at bounding box center [275, 581] width 246 height 12
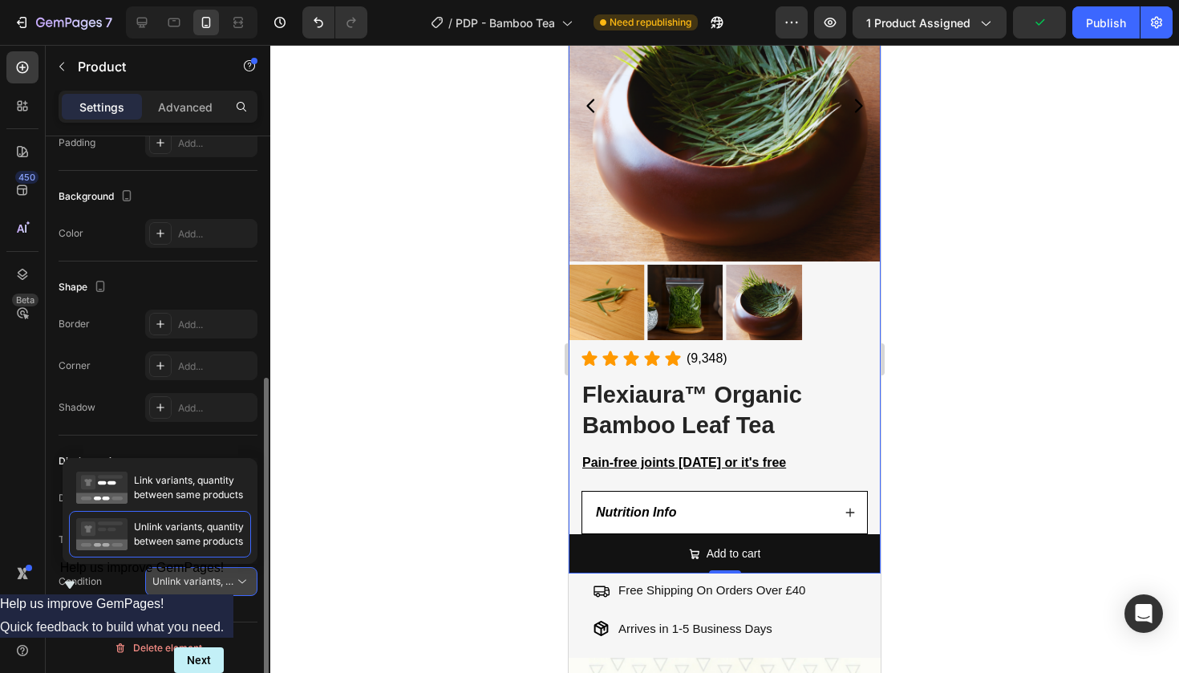
click at [219, 579] on span "Unlink variants, quantity <br> between same products" at bounding box center [275, 581] width 246 height 12
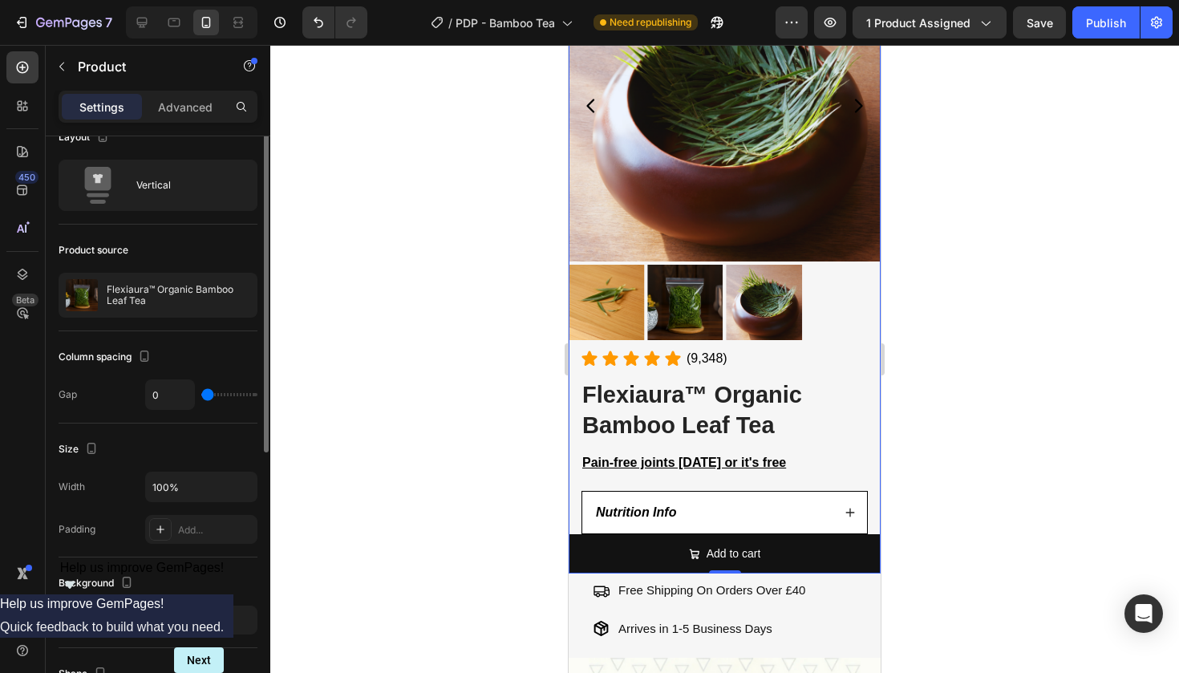
scroll to position [0, 0]
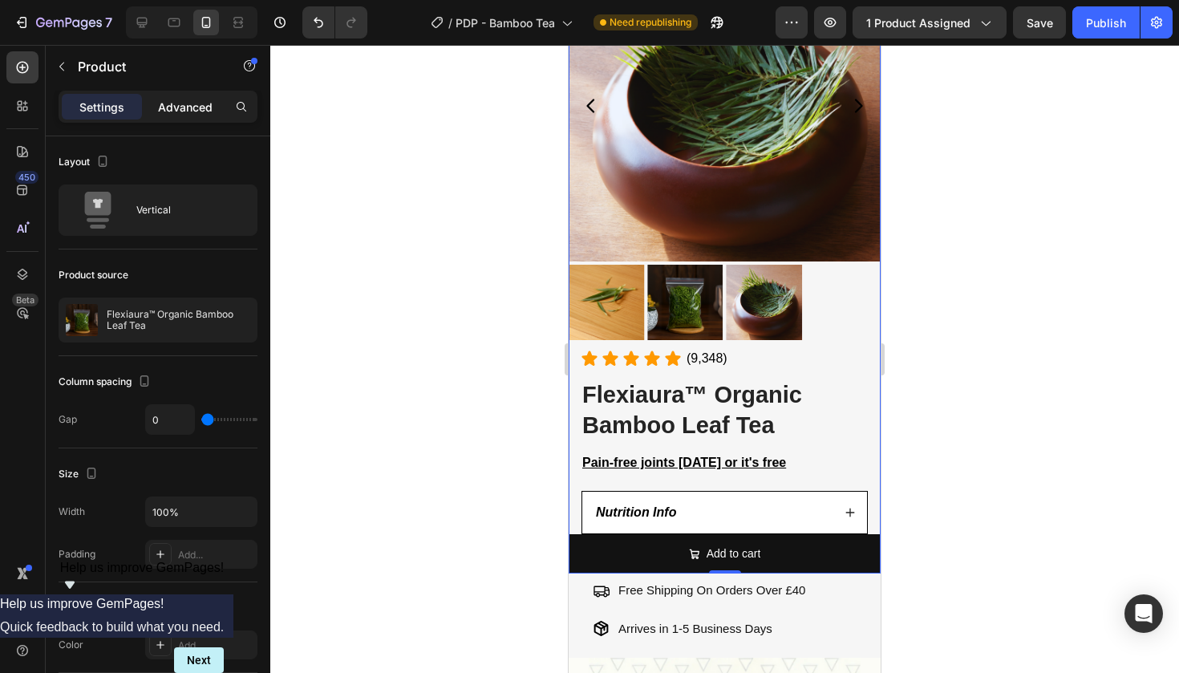
click at [169, 113] on p "Advanced" at bounding box center [185, 107] width 55 height 17
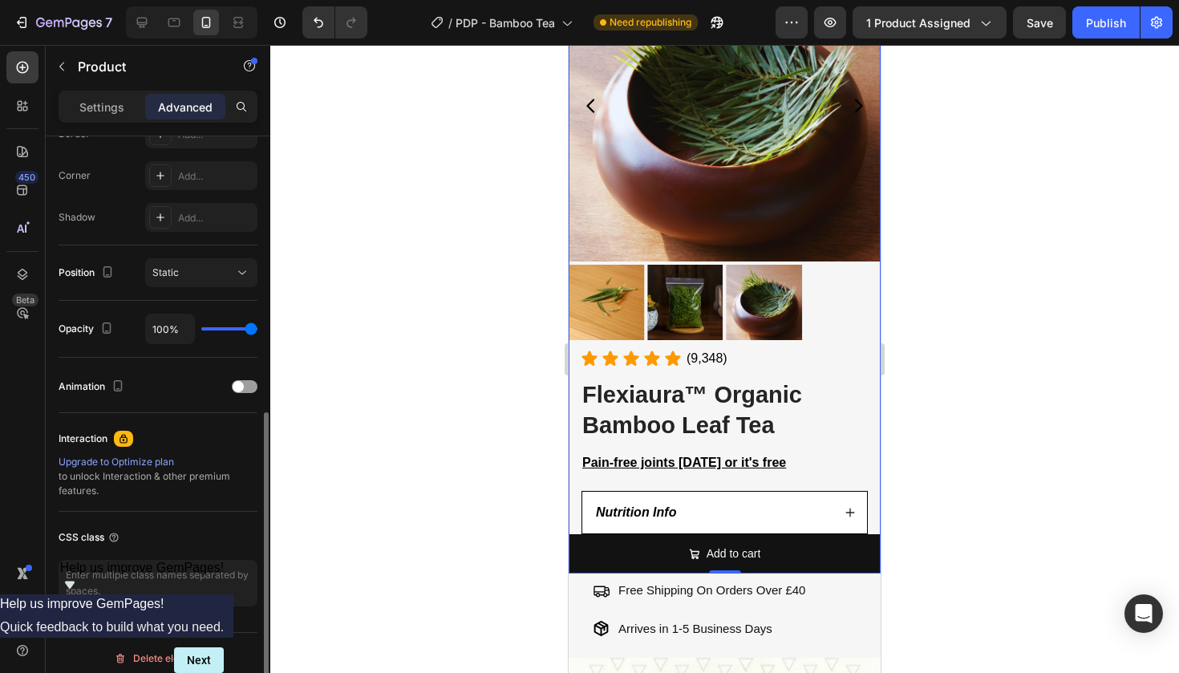
scroll to position [488, 0]
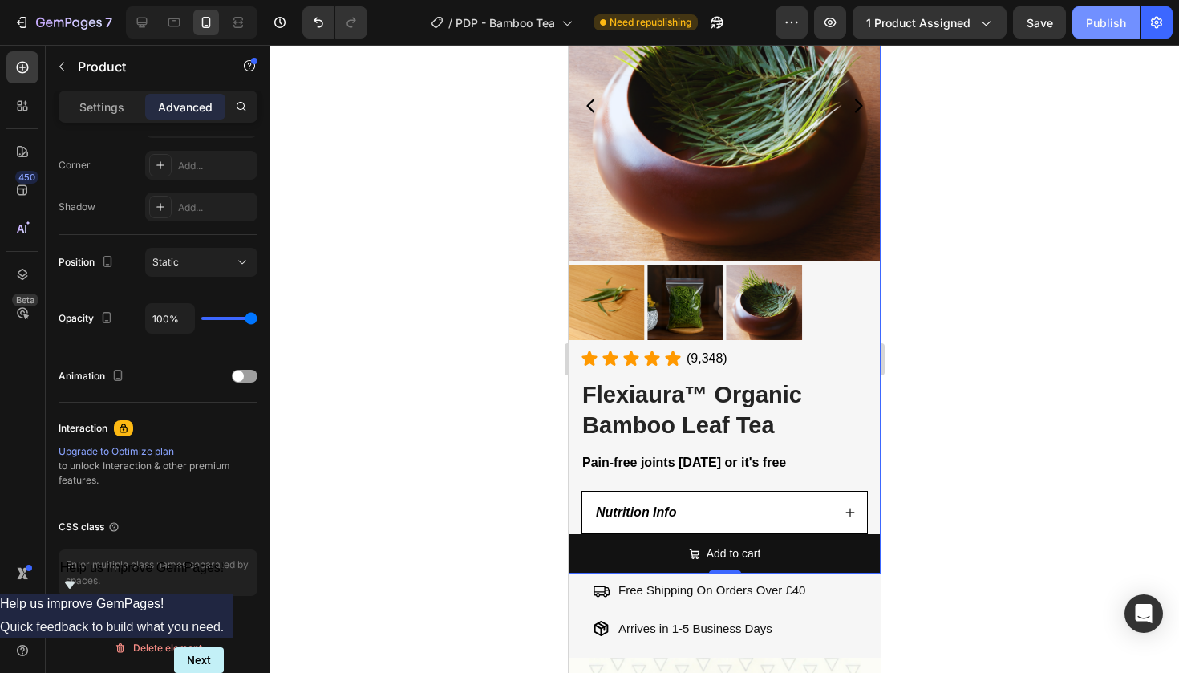
click at [1095, 19] on div "Publish" at bounding box center [1106, 22] width 40 height 17
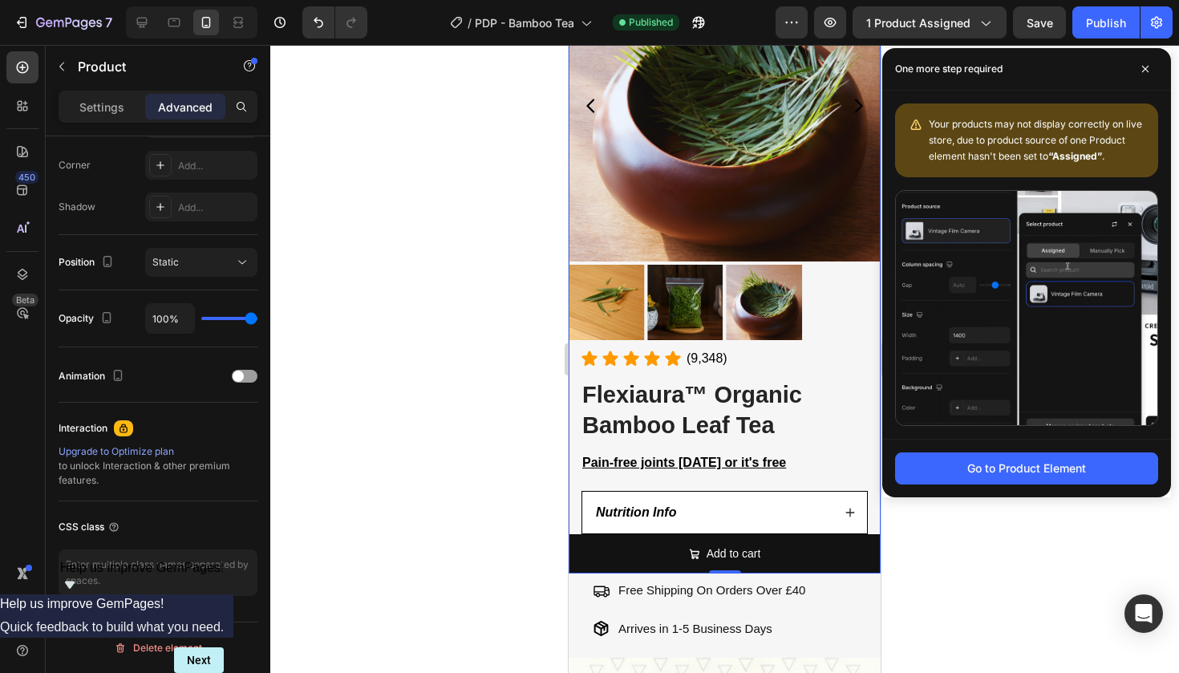
click at [425, 301] on div at bounding box center [724, 359] width 909 height 628
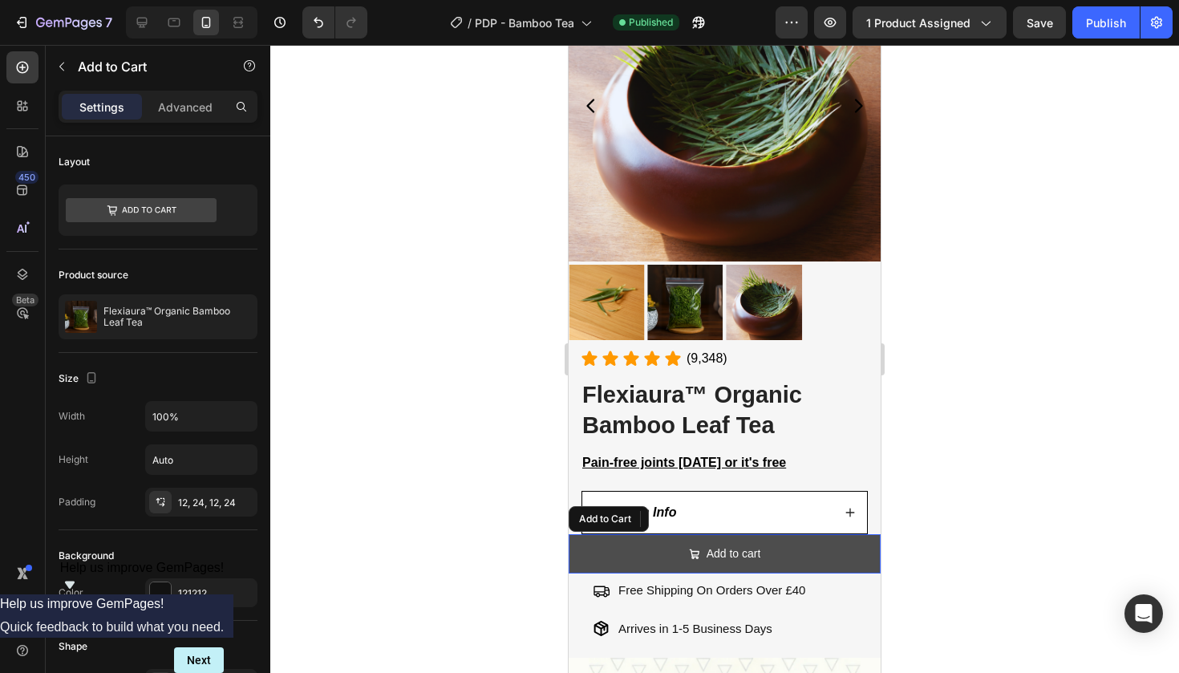
click at [593, 542] on button "Add to cart" at bounding box center [725, 553] width 312 height 39
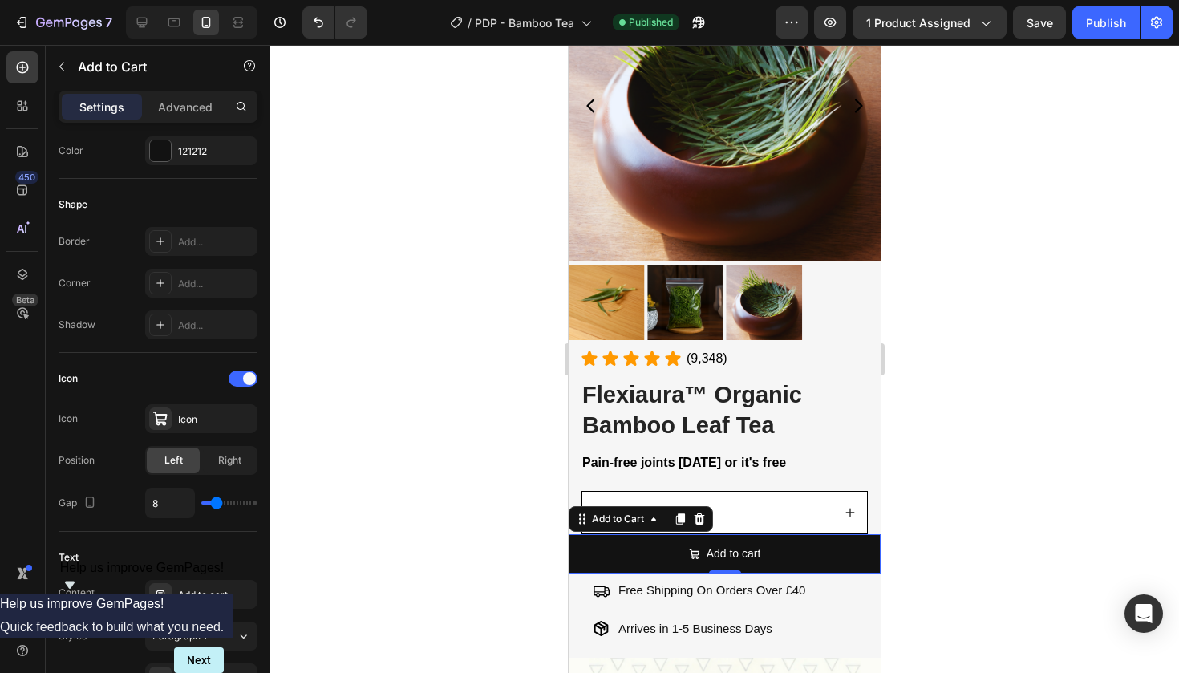
scroll to position [0, 0]
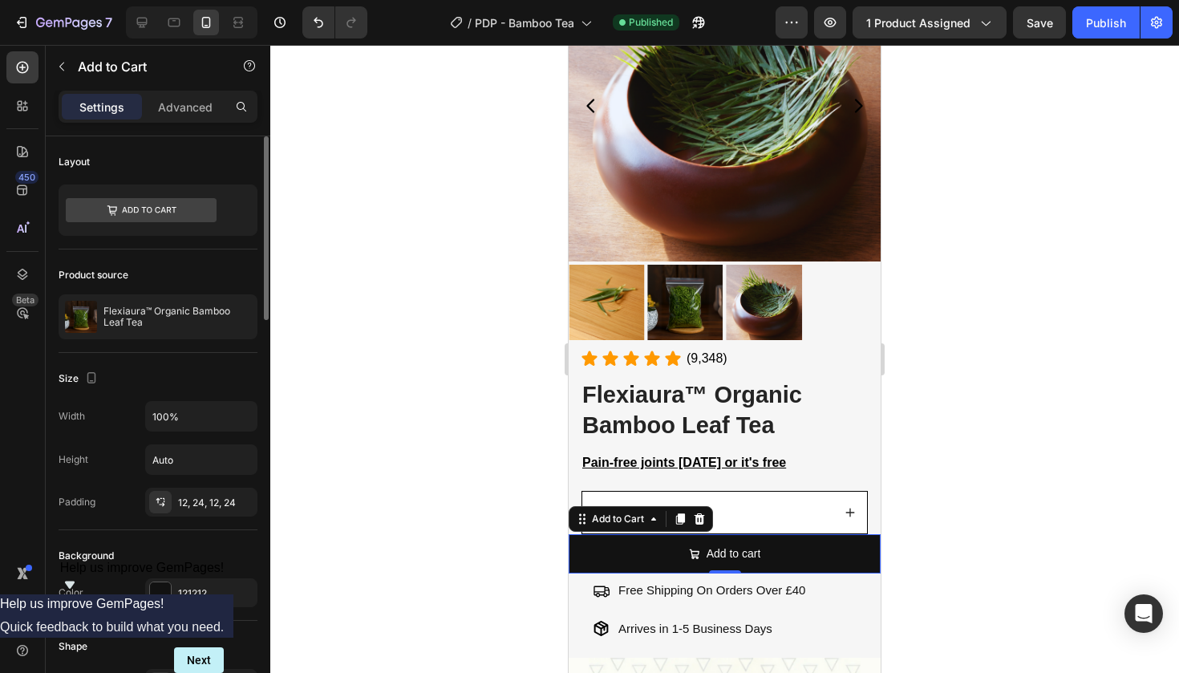
click at [440, 138] on div at bounding box center [724, 359] width 909 height 628
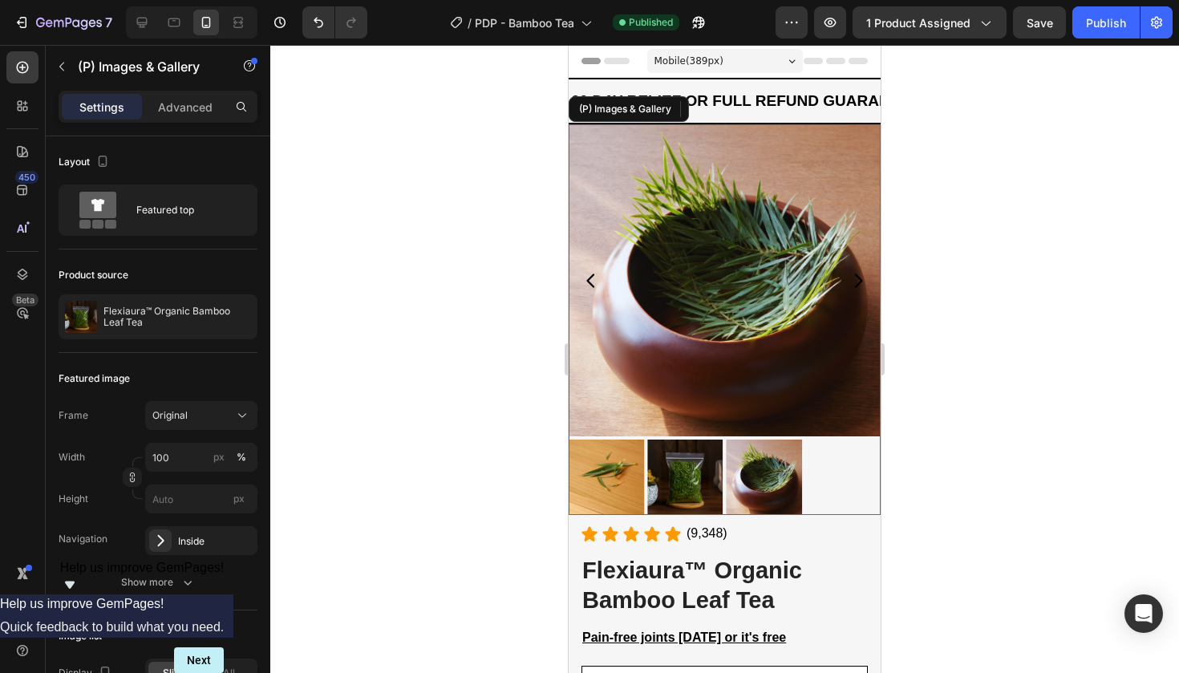
click at [692, 440] on img at bounding box center [684, 477] width 75 height 75
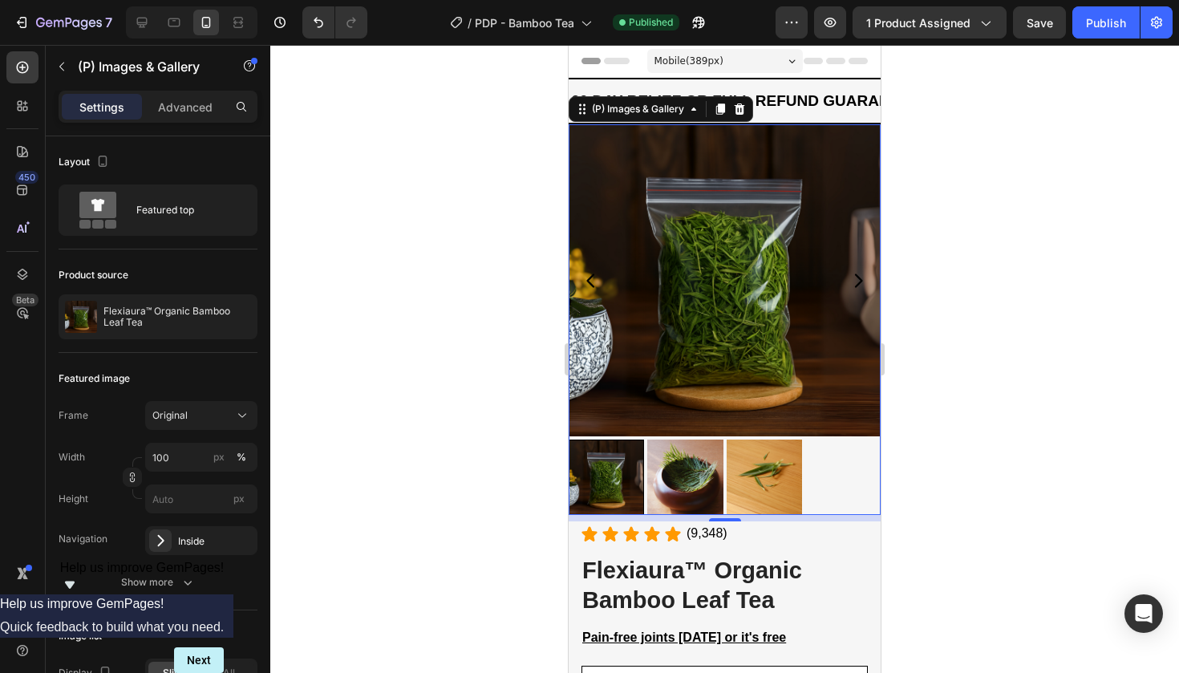
click at [488, 318] on div at bounding box center [724, 359] width 909 height 628
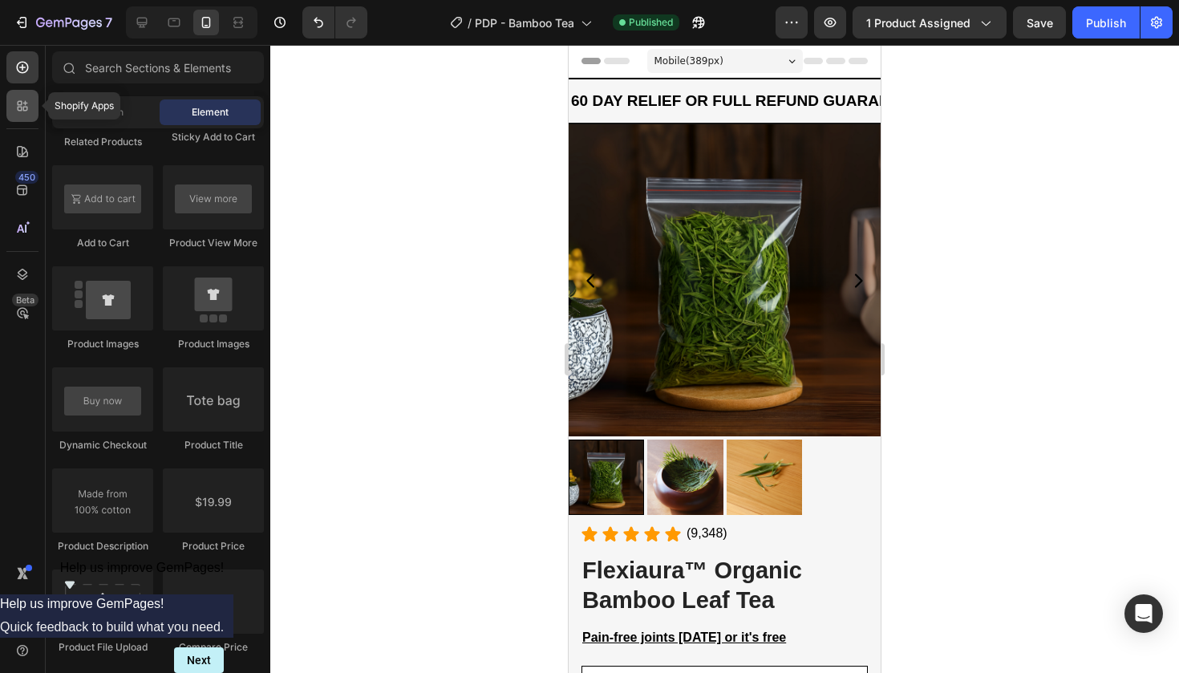
click at [22, 108] on icon at bounding box center [22, 106] width 16 height 16
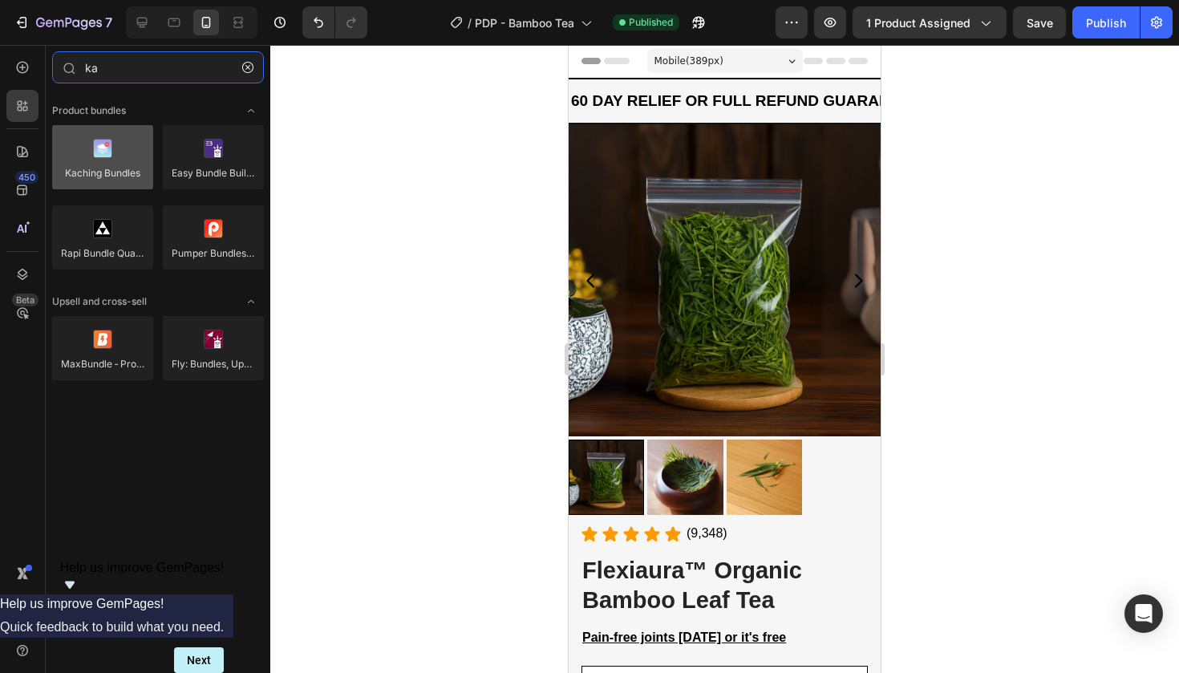
type input "ka"
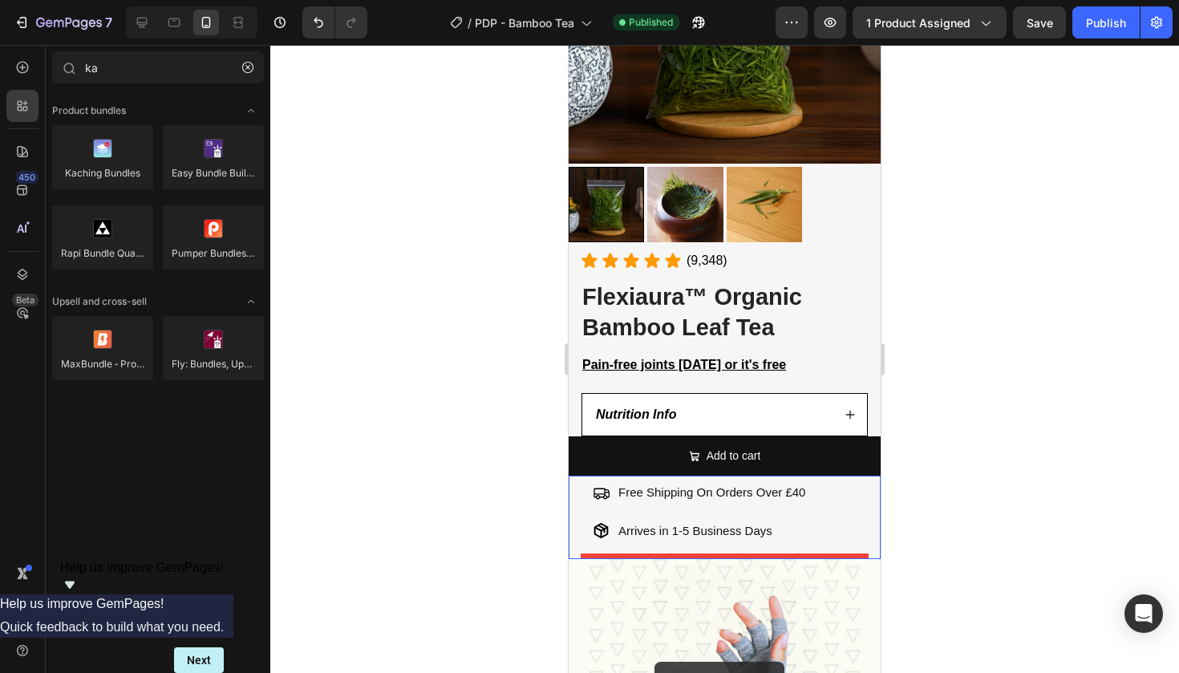
scroll to position [290, 0]
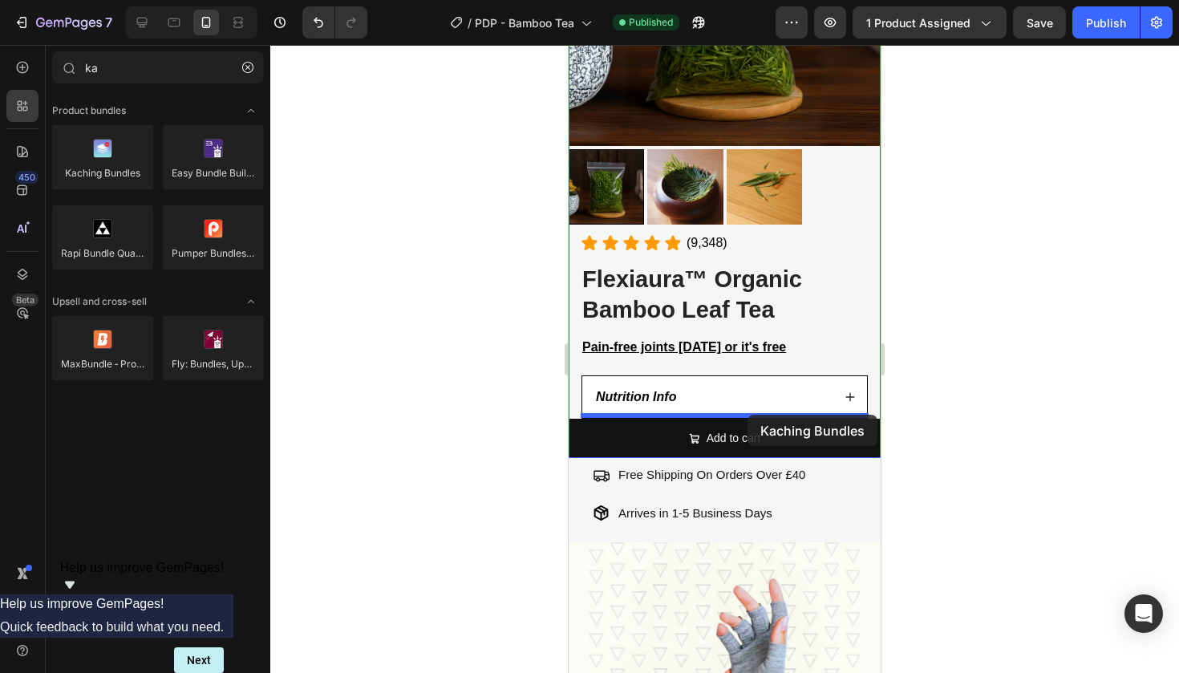
drag, startPoint x: 711, startPoint y: 186, endPoint x: 748, endPoint y: 415, distance: 231.6
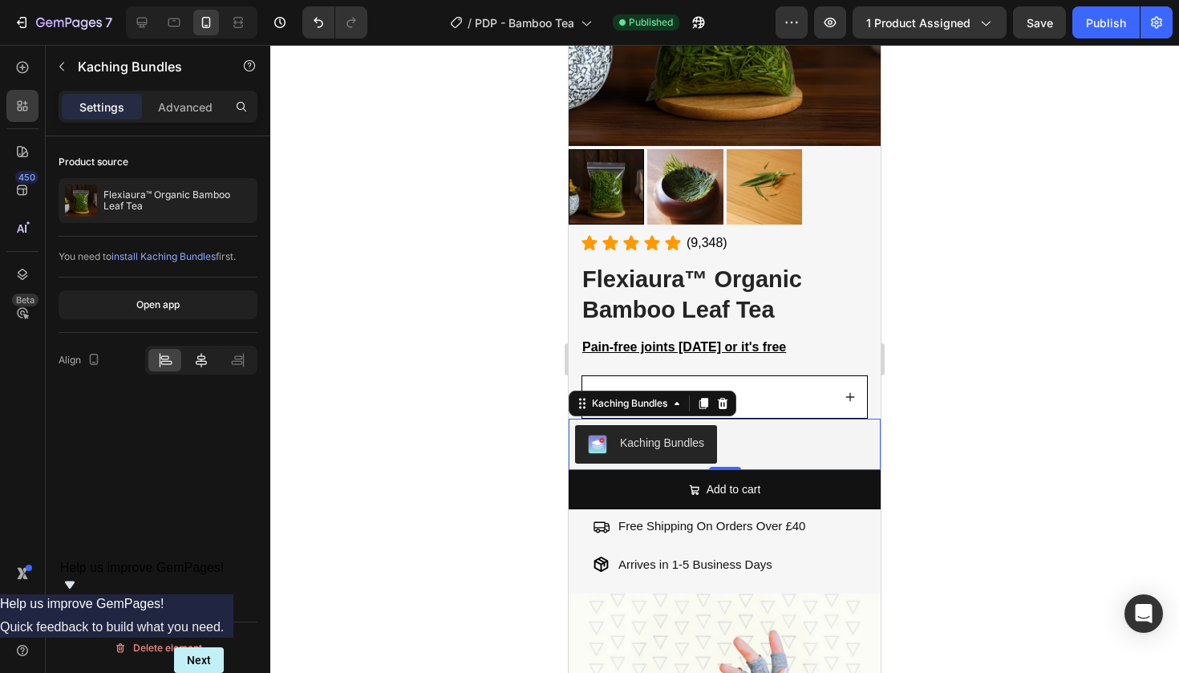
click at [196, 357] on icon at bounding box center [201, 360] width 16 height 16
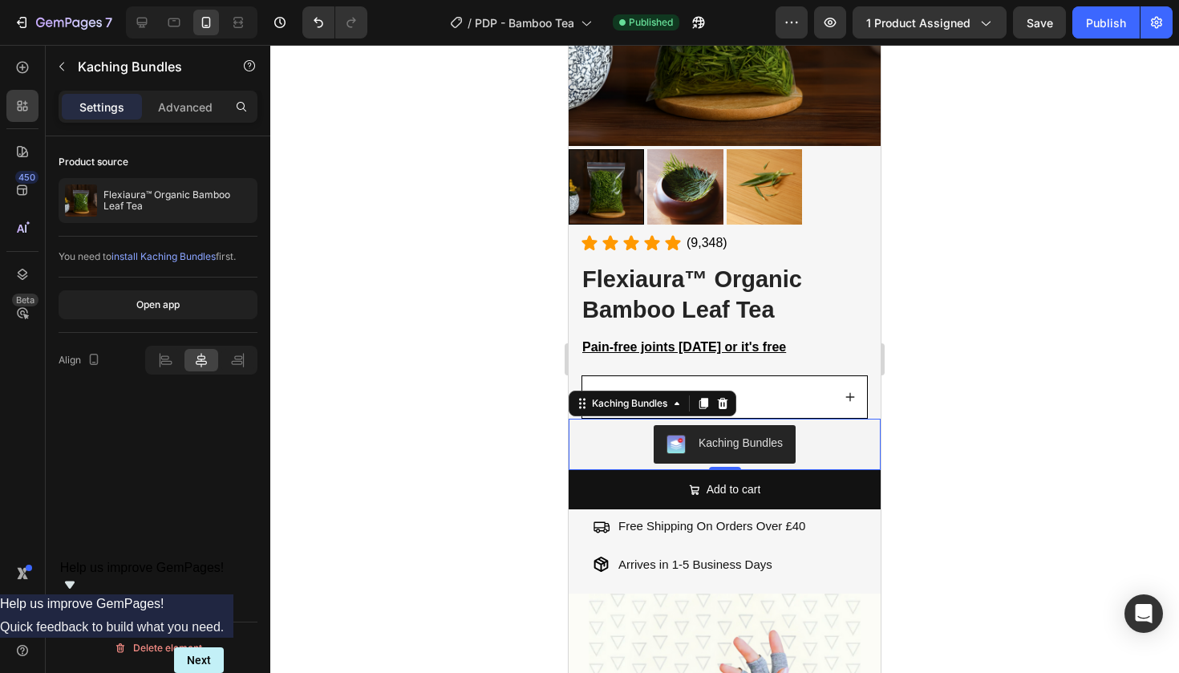
click at [1010, 310] on div at bounding box center [724, 359] width 909 height 628
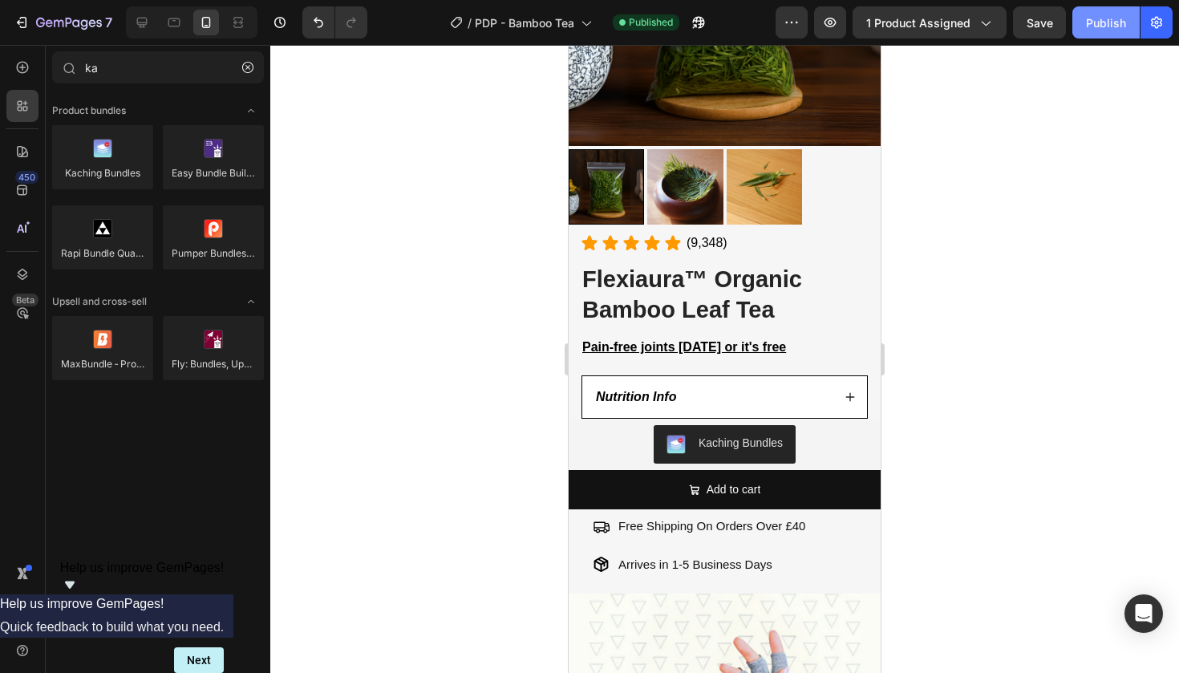
click at [1117, 18] on div "Publish" at bounding box center [1106, 22] width 40 height 17
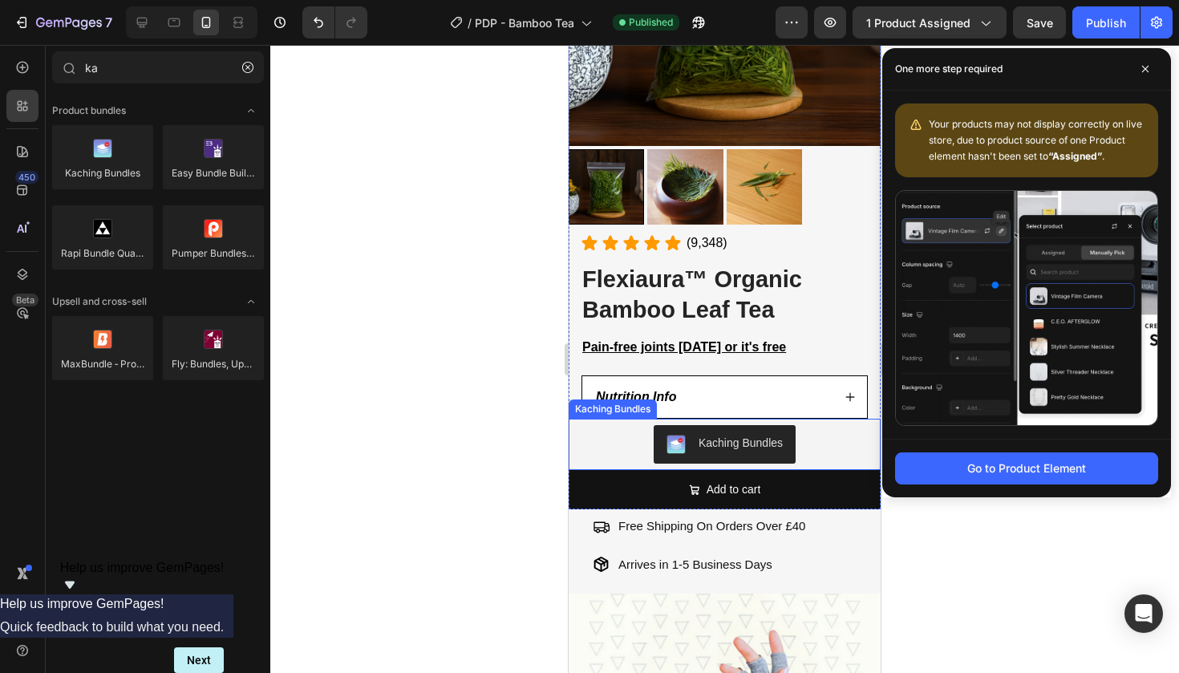
click at [623, 437] on div "Kaching Bundles" at bounding box center [724, 444] width 299 height 39
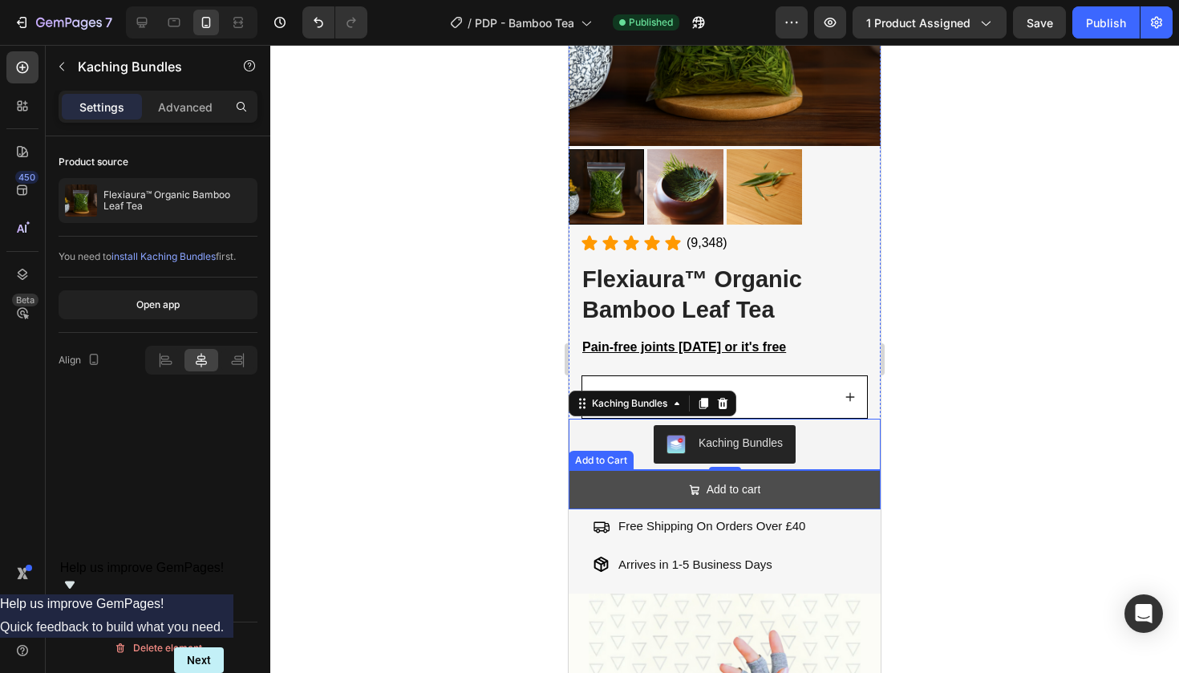
click at [582, 471] on button "Add to cart" at bounding box center [725, 489] width 312 height 39
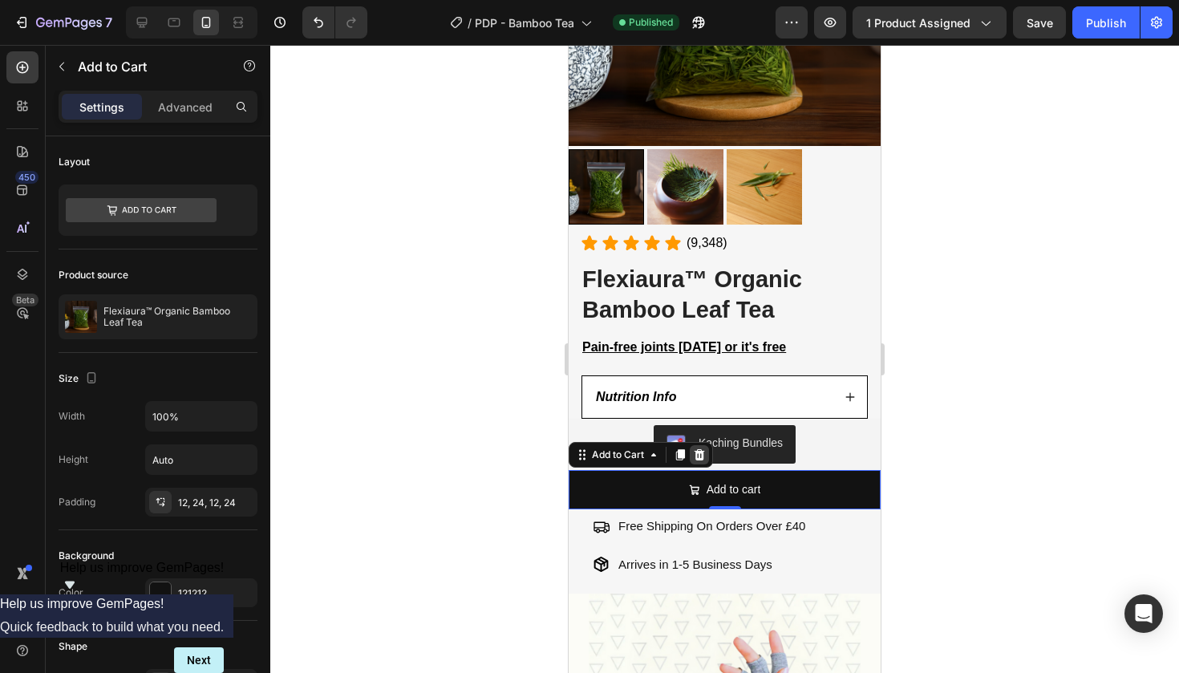
click at [702, 449] on icon at bounding box center [700, 454] width 10 height 11
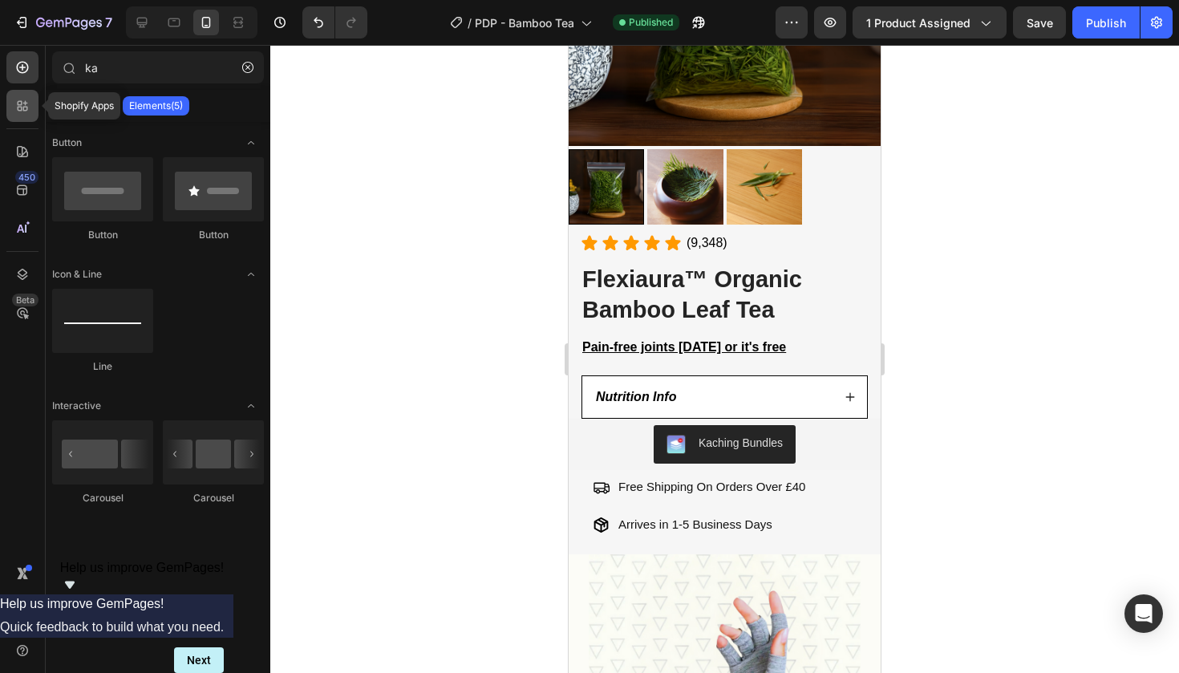
click at [22, 102] on icon at bounding box center [22, 106] width 16 height 16
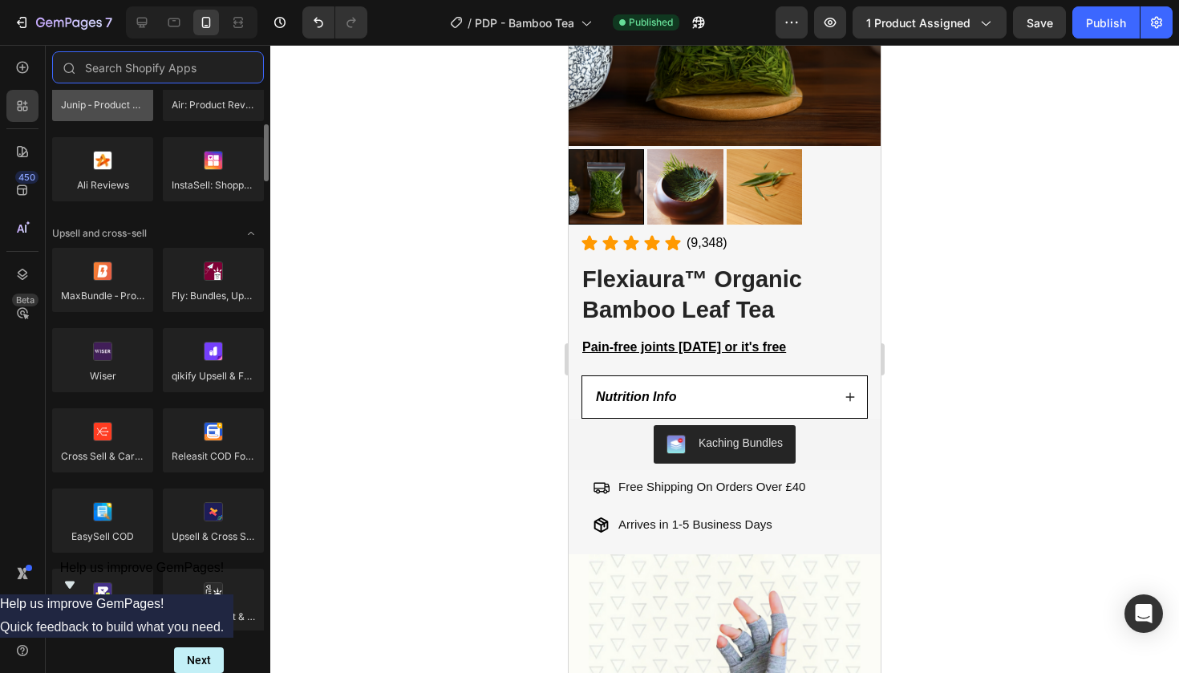
scroll to position [564, 0]
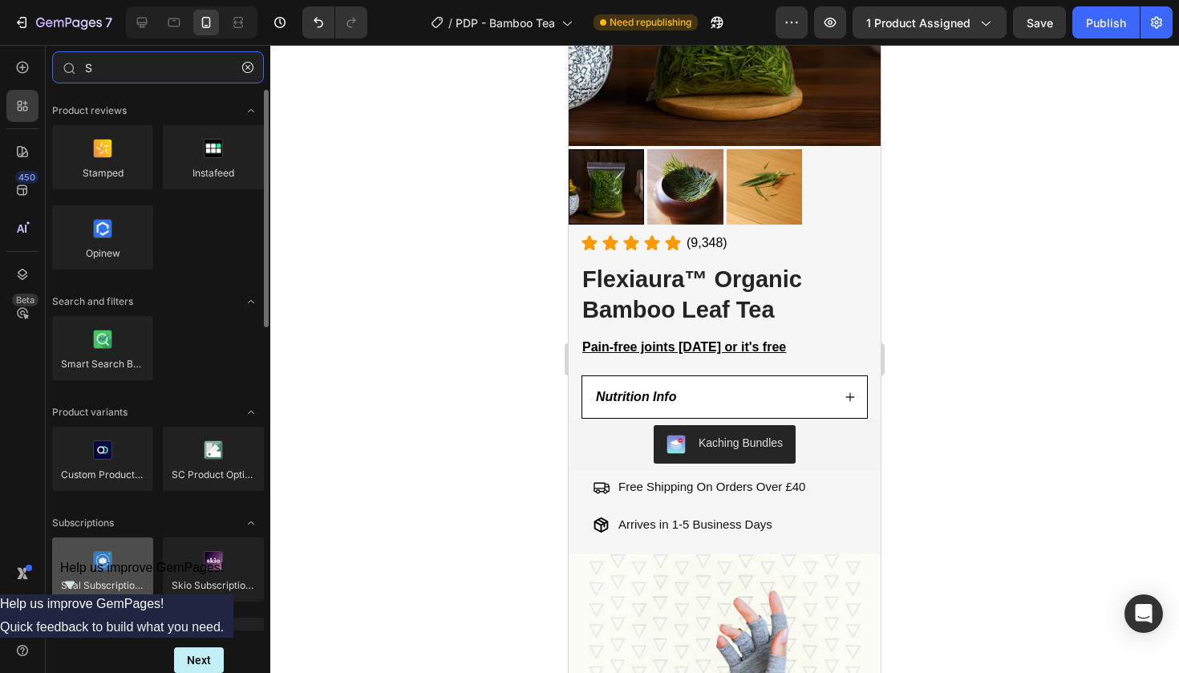
type input "S"
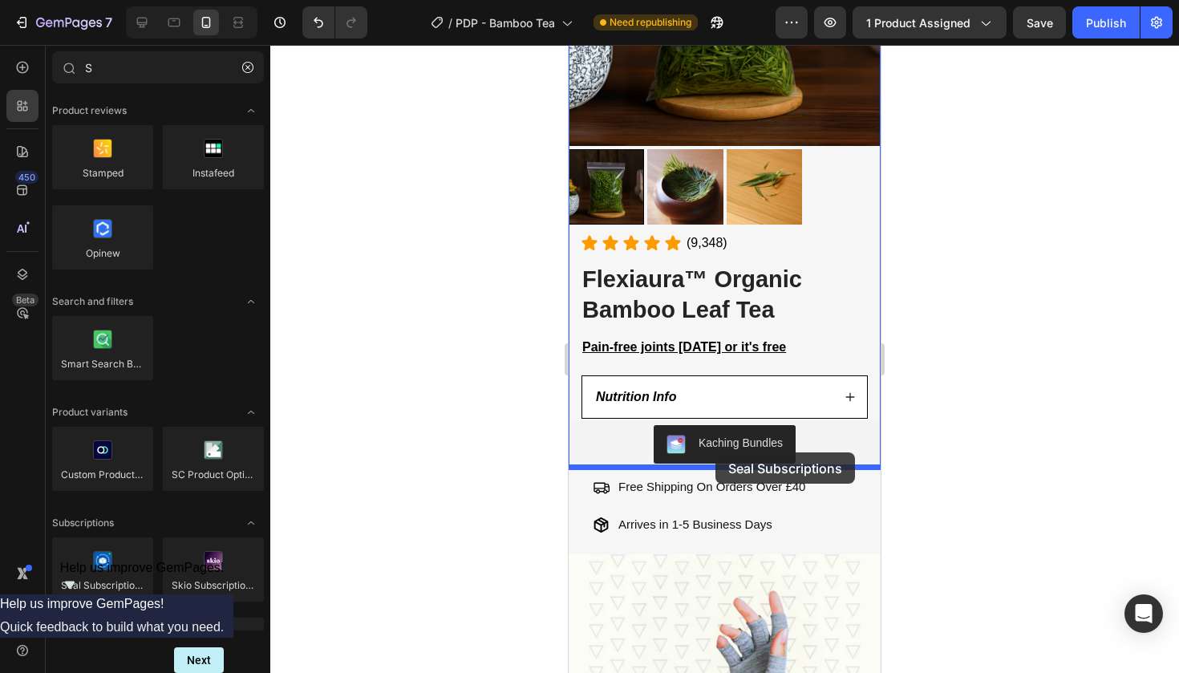
drag, startPoint x: 657, startPoint y: 585, endPoint x: 716, endPoint y: 452, distance: 144.8
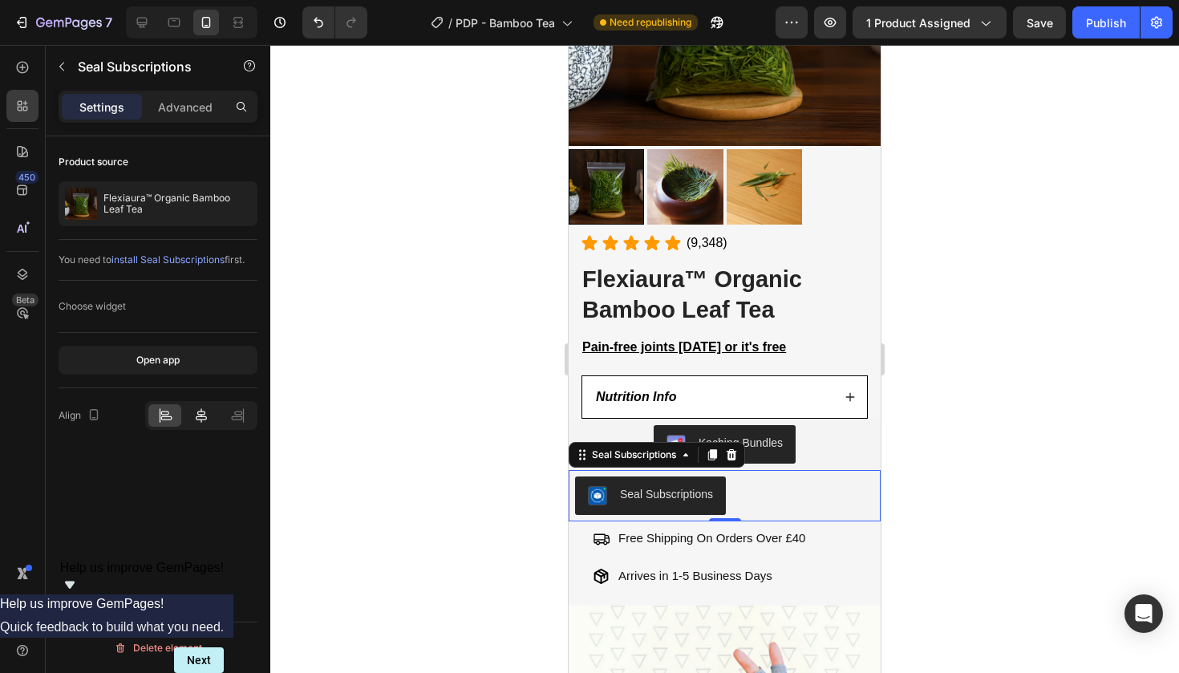
click at [205, 413] on icon at bounding box center [201, 415] width 11 height 14
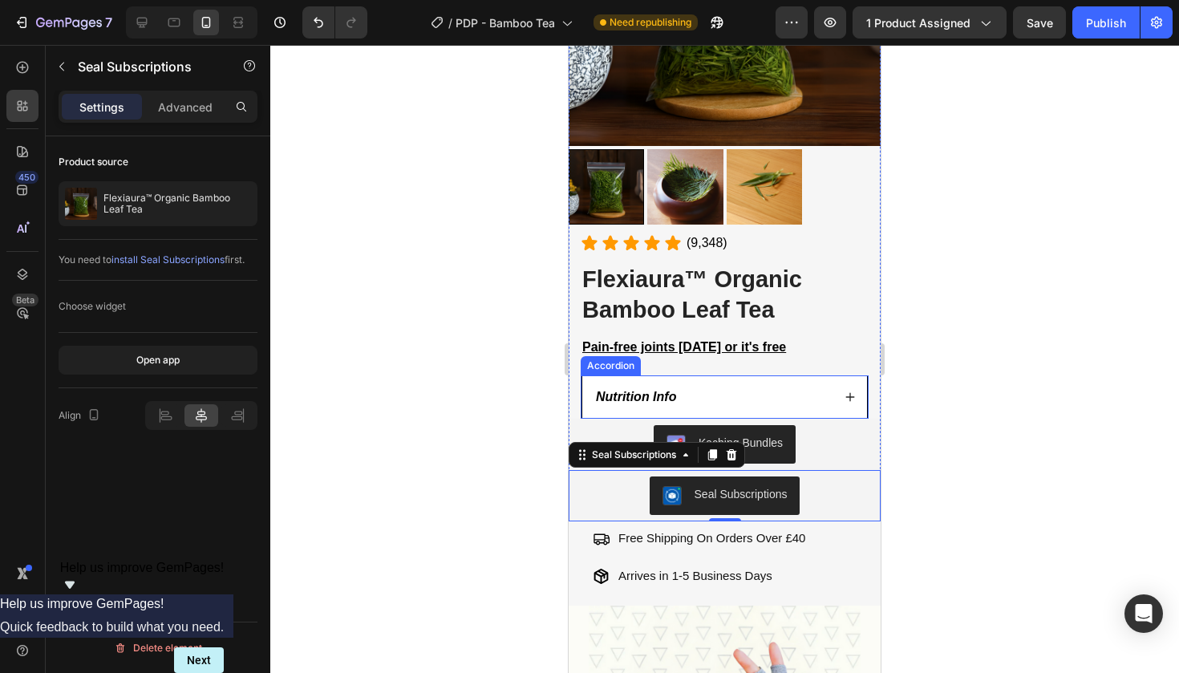
click at [1035, 303] on div at bounding box center [724, 359] width 909 height 628
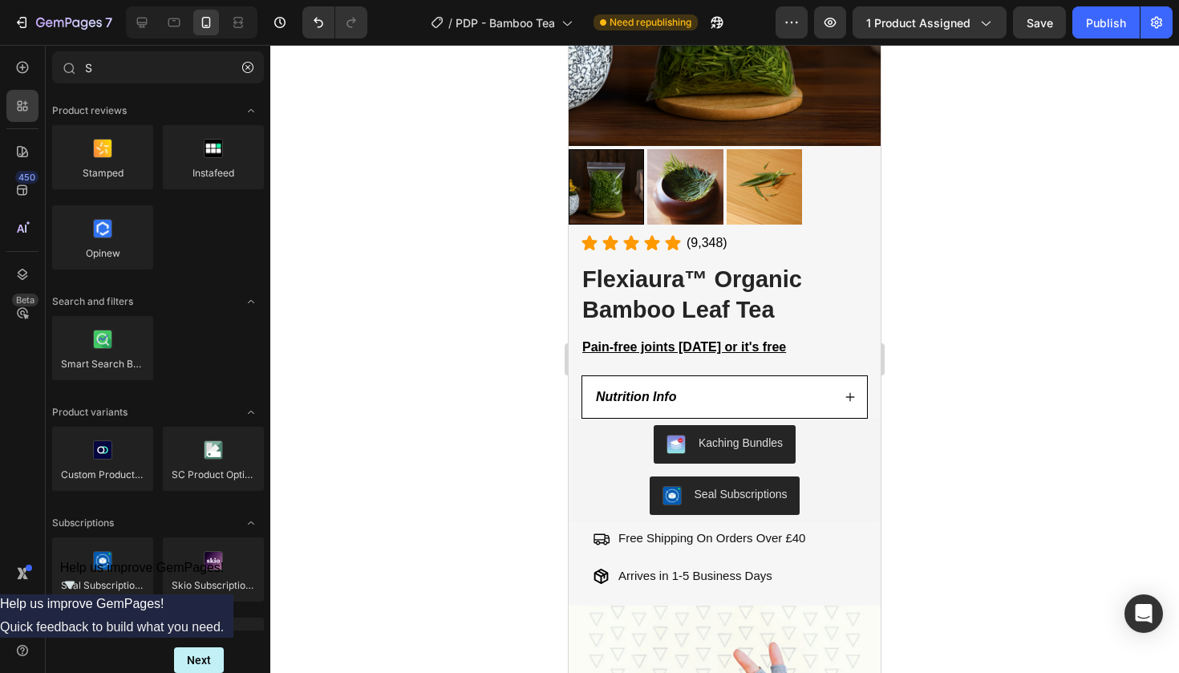
click at [1124, 42] on div "7 Version history / PDP - Bamboo Tea Need republishing Preview 1 product assign…" at bounding box center [589, 23] width 1179 height 46
click at [1121, 33] on button "Publish" at bounding box center [1106, 22] width 67 height 32
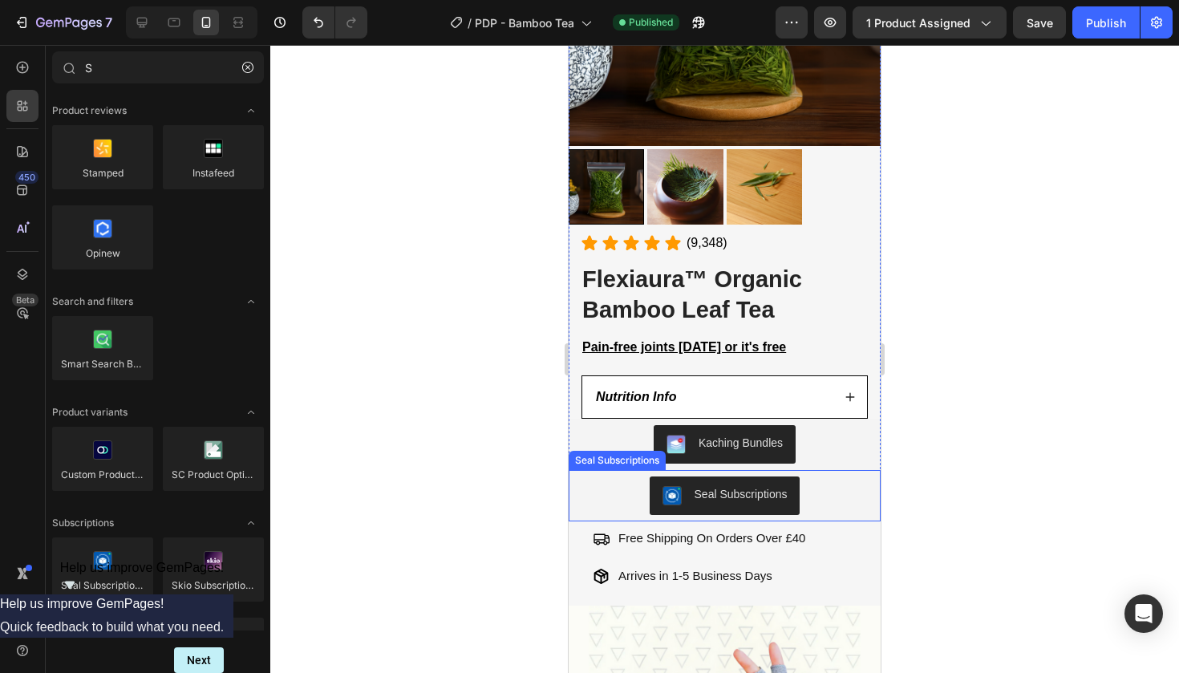
click at [603, 505] on div "Seal Subscriptions" at bounding box center [724, 496] width 299 height 39
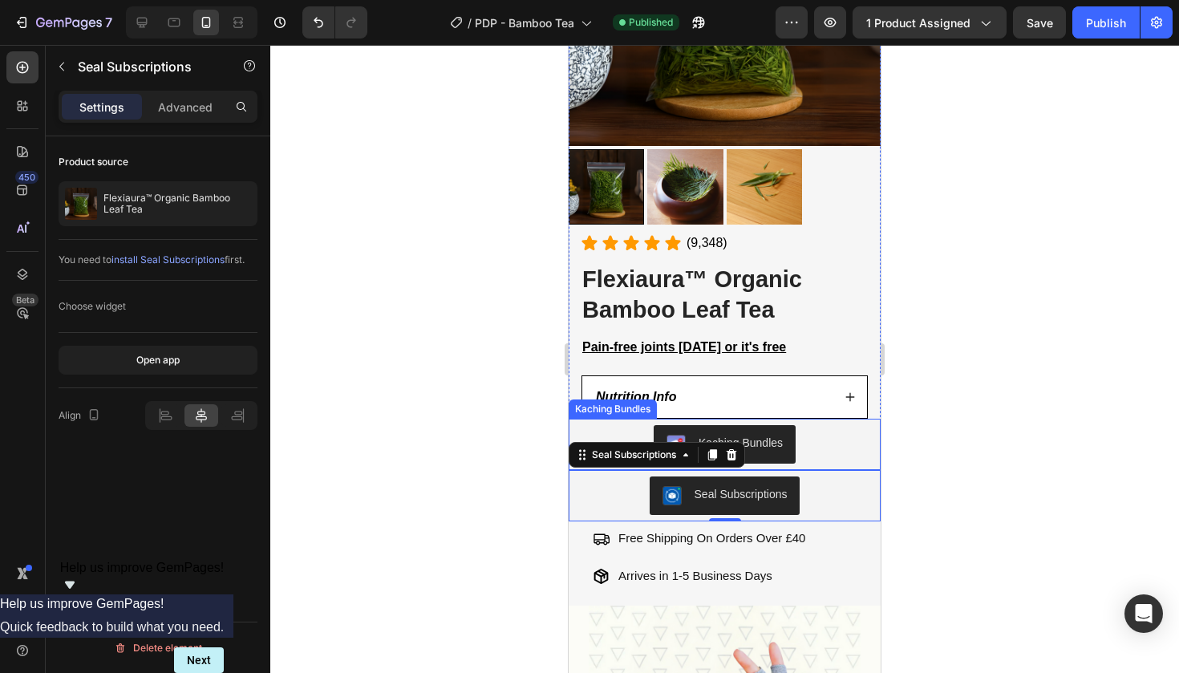
click at [600, 436] on div "Kaching Bundles" at bounding box center [724, 444] width 299 height 39
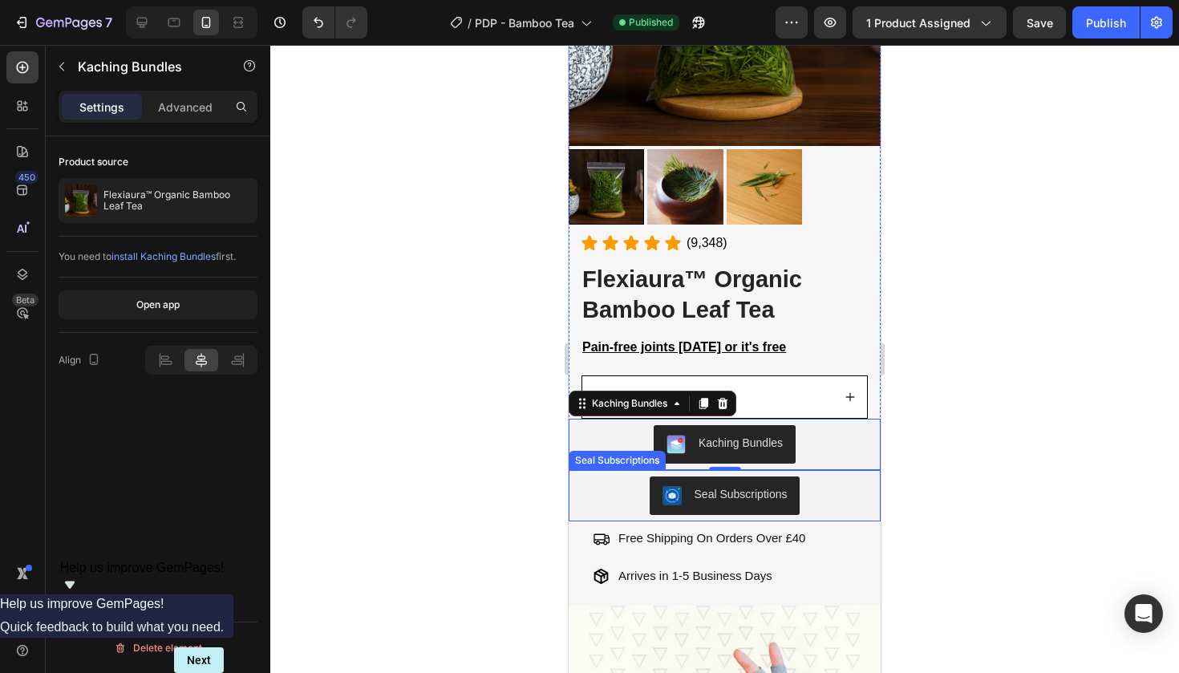
click at [620, 470] on div "Seal Subscriptions" at bounding box center [725, 495] width 312 height 51
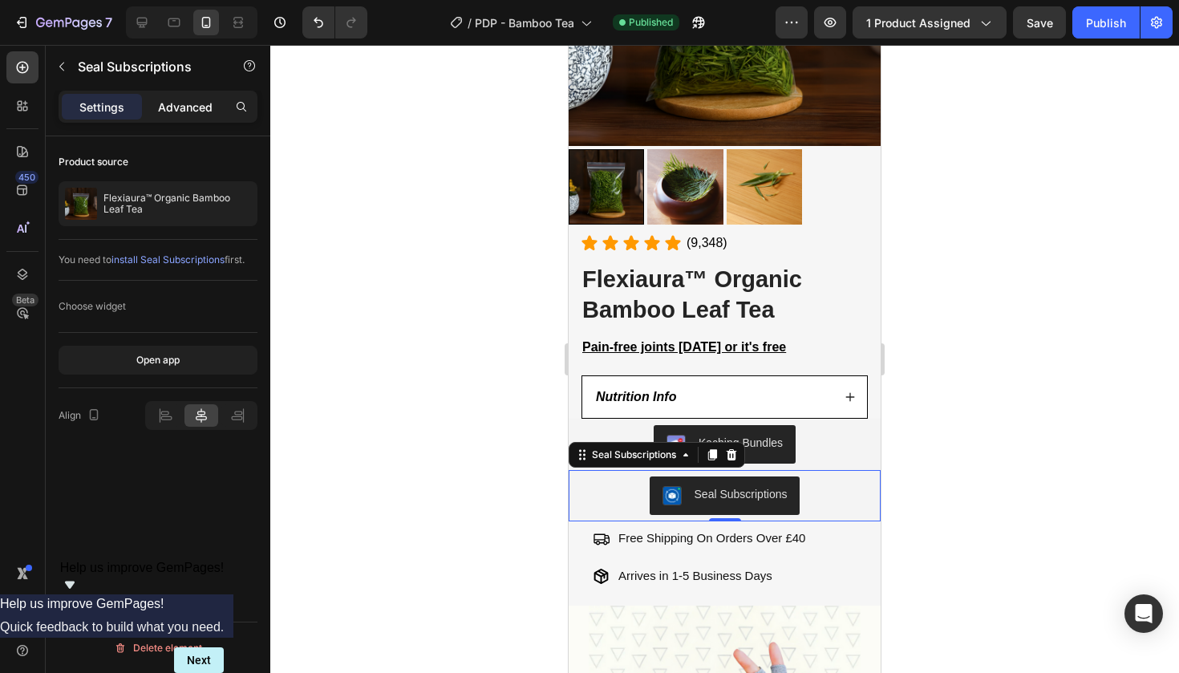
click at [185, 113] on p "Advanced" at bounding box center [185, 107] width 55 height 17
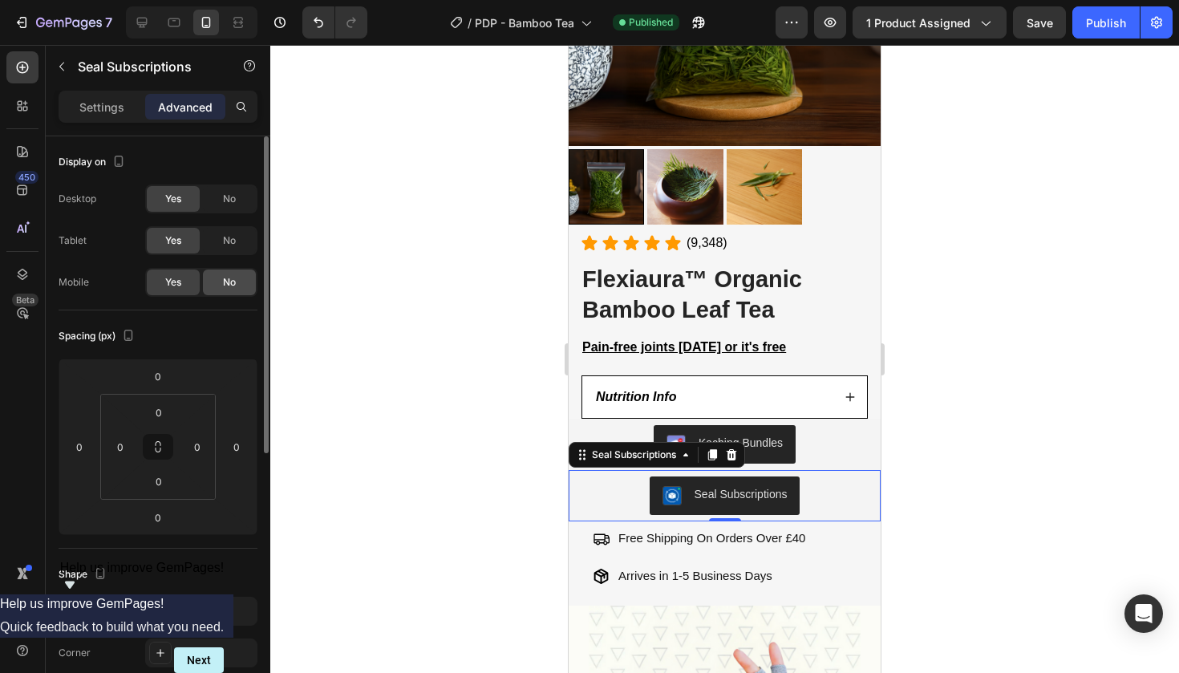
click at [230, 277] on span "No" at bounding box center [229, 282] width 13 height 14
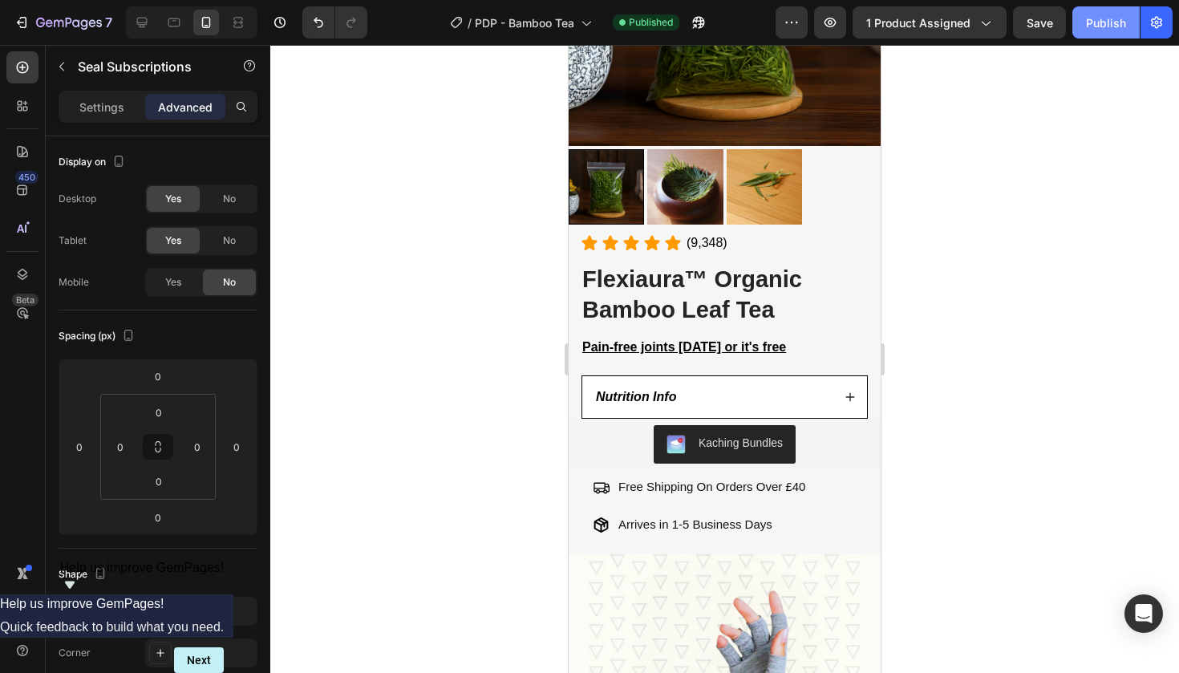
click at [1087, 14] on div "Publish" at bounding box center [1106, 22] width 40 height 17
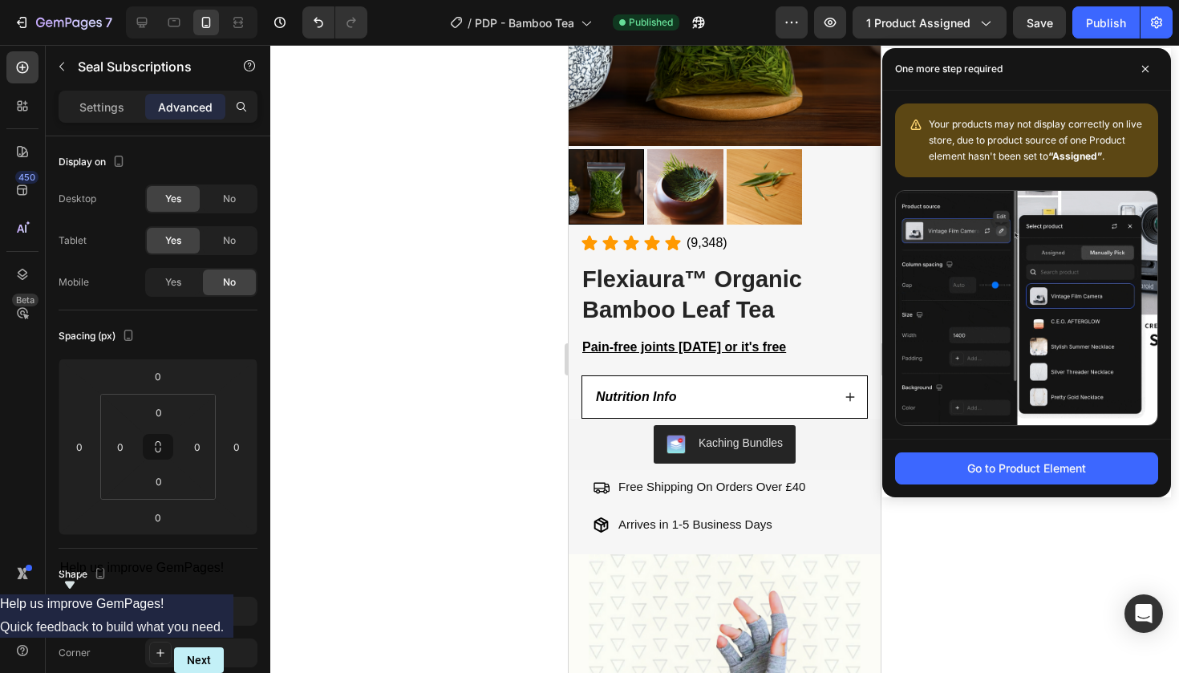
click at [524, 154] on div at bounding box center [724, 359] width 909 height 628
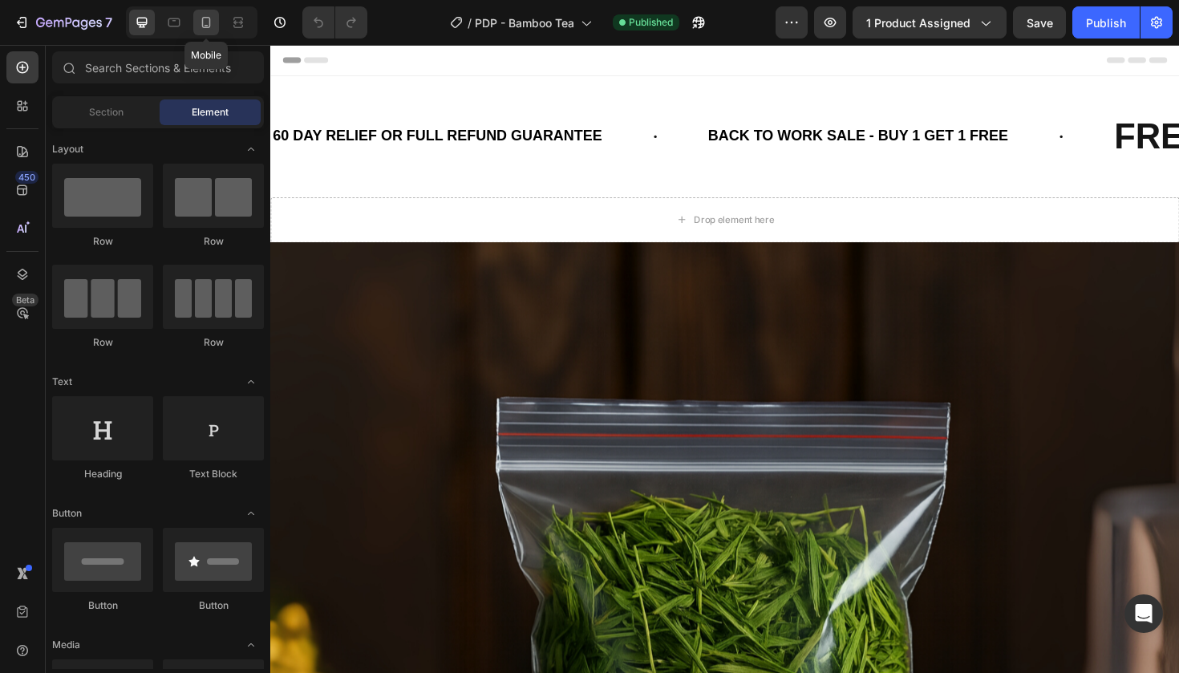
click at [213, 26] on icon at bounding box center [206, 22] width 16 height 16
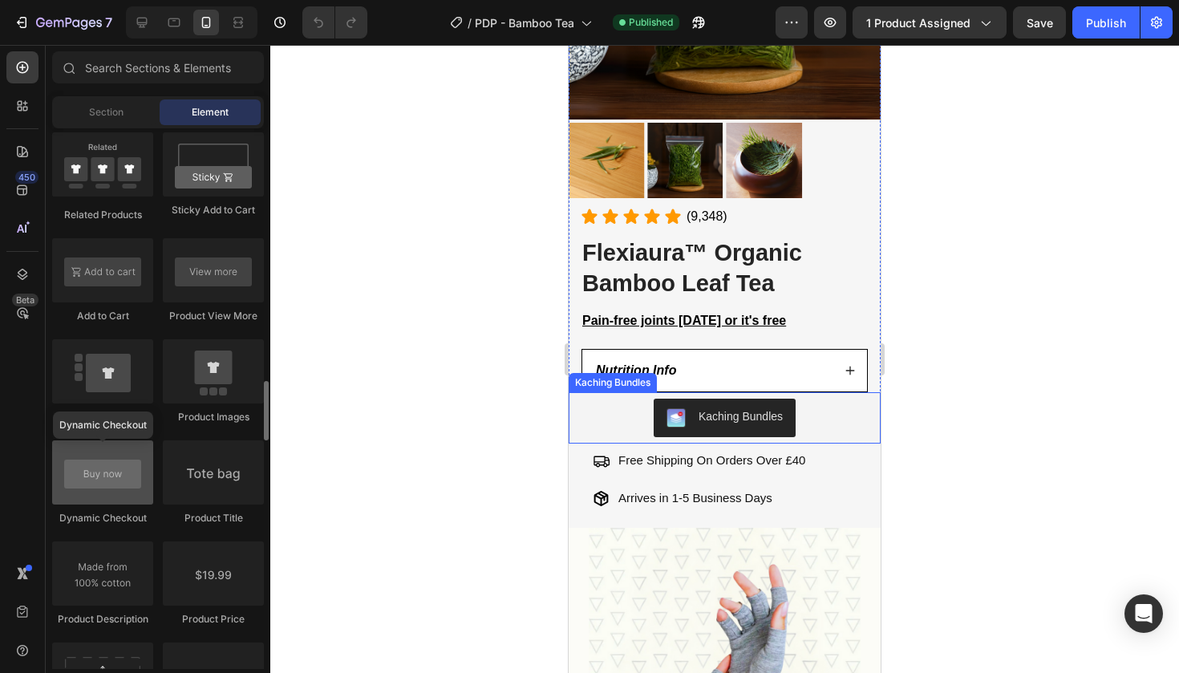
scroll to position [2281, 0]
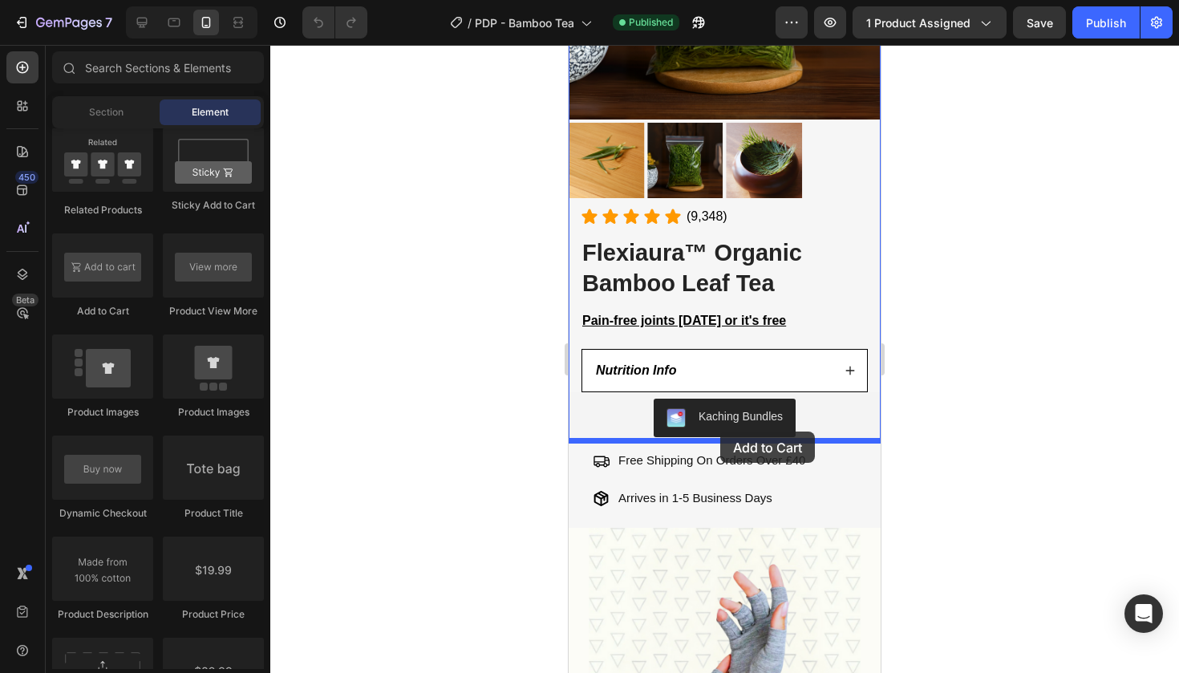
drag, startPoint x: 684, startPoint y: 319, endPoint x: 720, endPoint y: 432, distance: 118.7
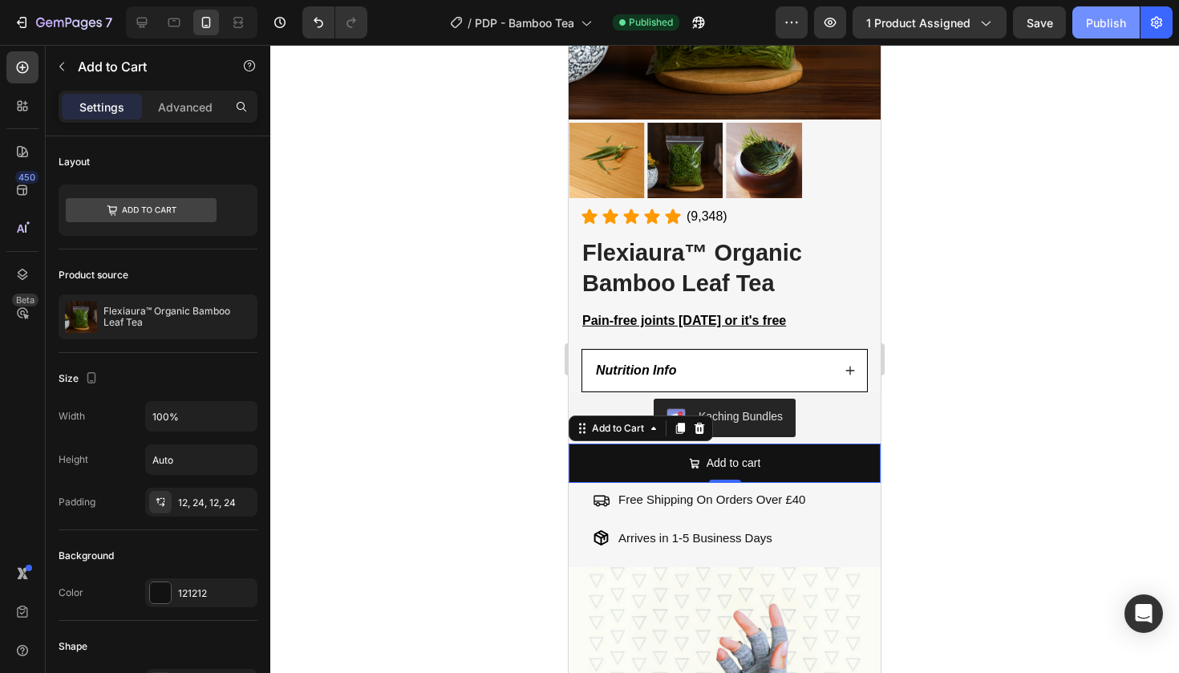
click at [1105, 33] on button "Publish" at bounding box center [1106, 22] width 67 height 32
click at [429, 134] on div at bounding box center [724, 359] width 909 height 628
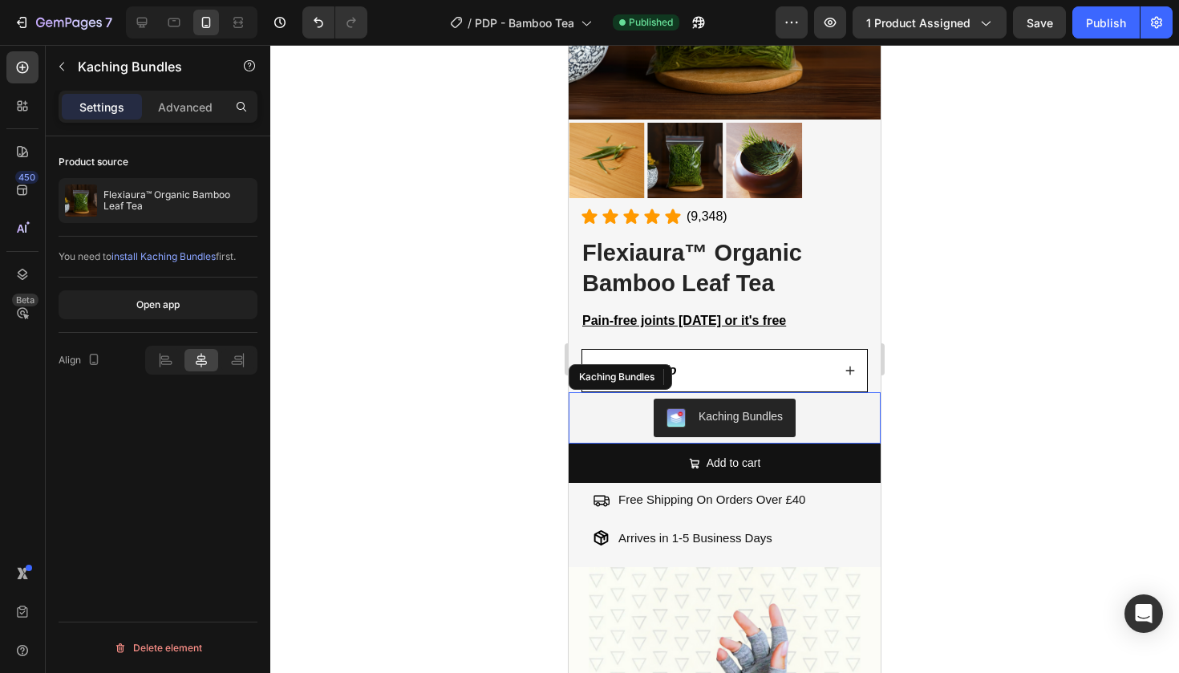
click at [595, 408] on div "Kaching Bundles" at bounding box center [724, 418] width 299 height 39
click at [193, 114] on p "Advanced" at bounding box center [185, 107] width 55 height 17
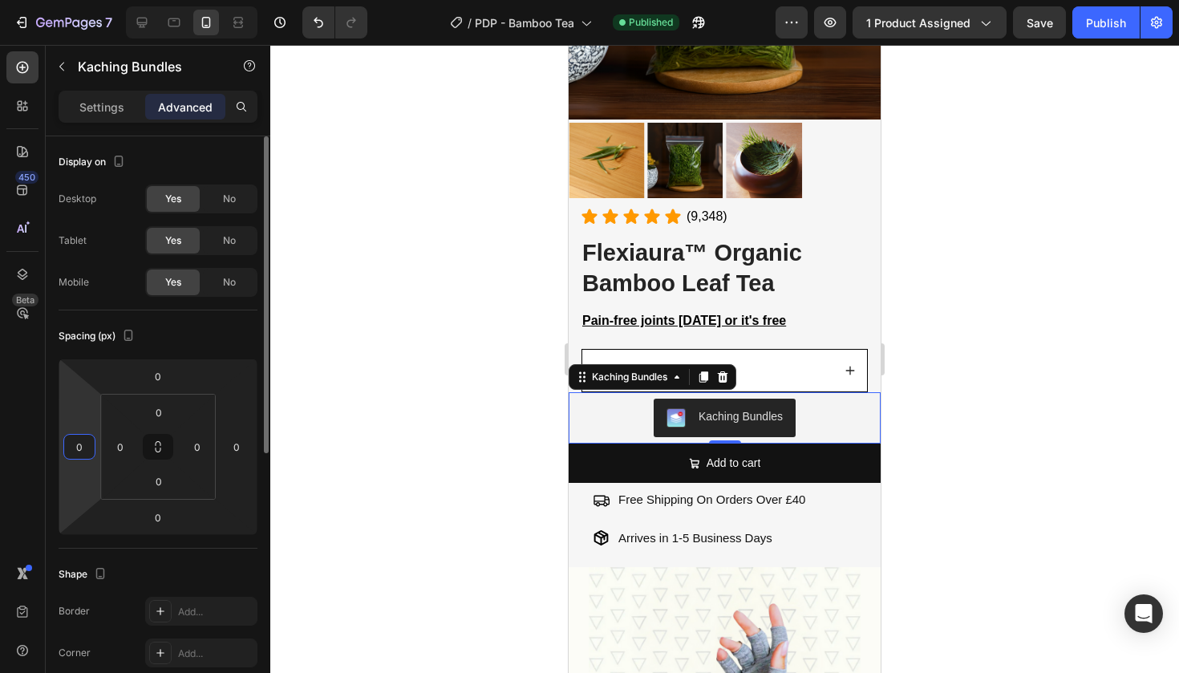
click at [90, 448] on input "0" at bounding box center [79, 447] width 24 height 24
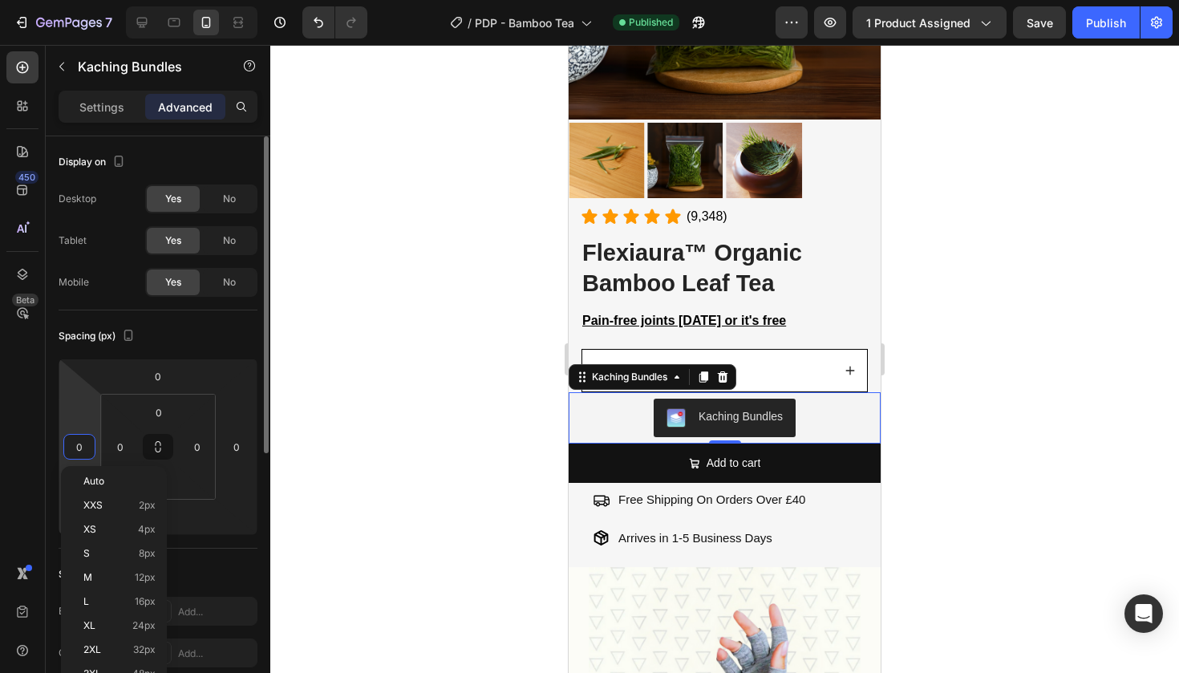
type input "5"
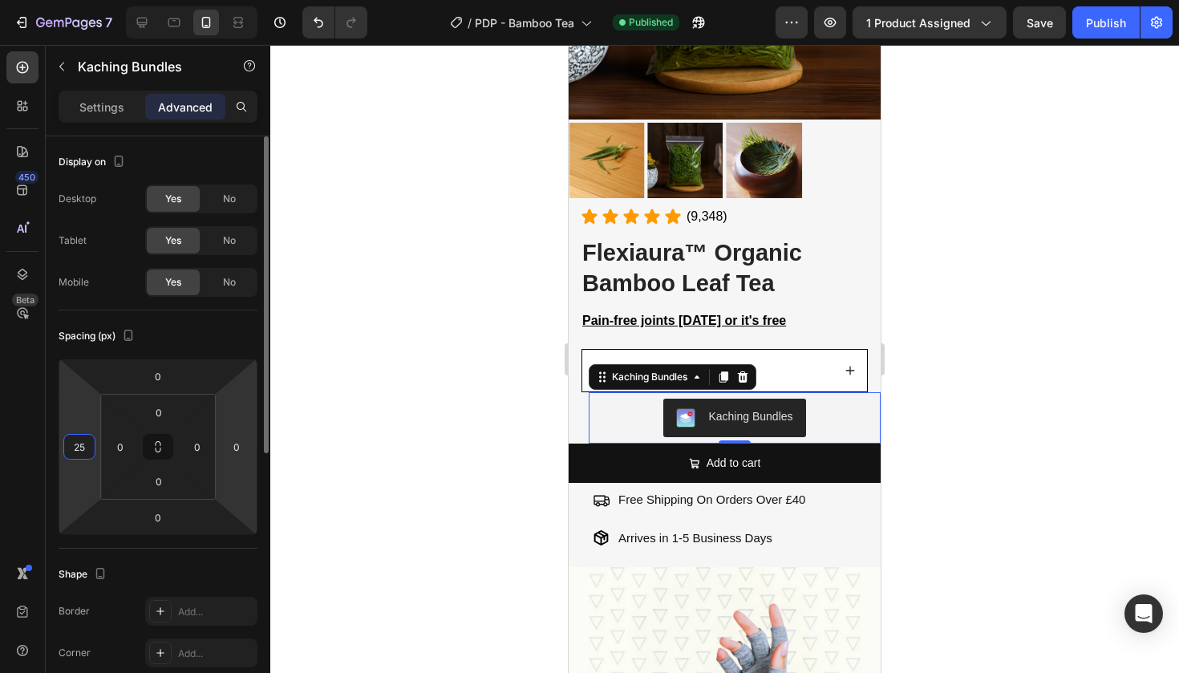
type input "25"
click at [251, 0] on html "7 Version history / PDP - Bamboo Tea Published Preview 1 product assigned Save …" at bounding box center [589, 0] width 1179 height 0
type input "25"
click at [89, 441] on input "25" at bounding box center [79, 447] width 24 height 24
type input "15"
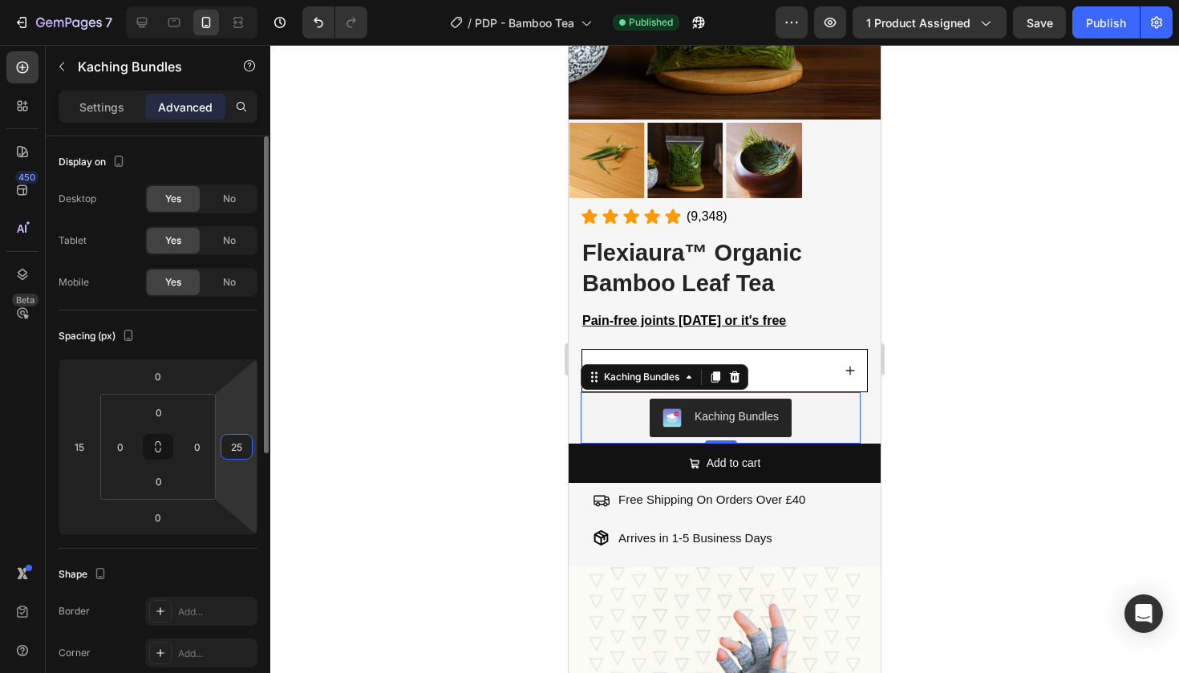
click at [237, 0] on html "7 Version history / PDP - Bamboo Tea Published Preview 1 product assigned Save …" at bounding box center [589, 0] width 1179 height 0
type input "15"
click at [1163, 278] on div at bounding box center [724, 359] width 909 height 628
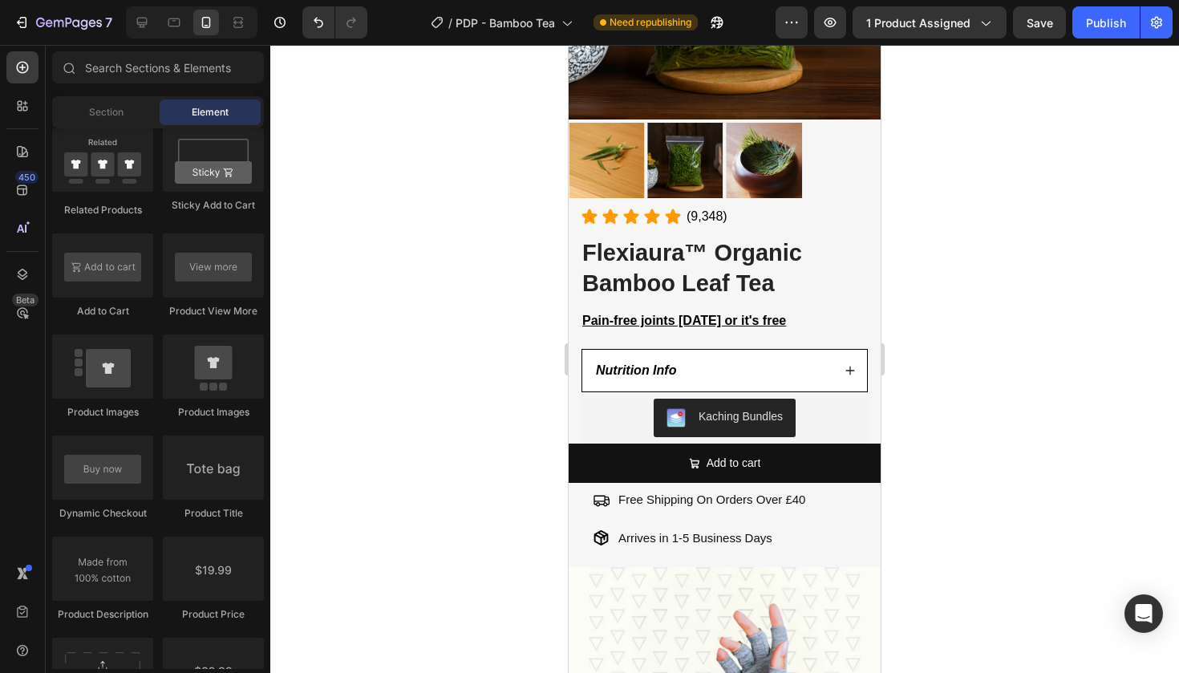
click at [1112, 43] on div "7 Version history / PDP - Bamboo Tea Need republishing Preview 1 product assign…" at bounding box center [589, 23] width 1179 height 46
click at [1107, 36] on button "Publish" at bounding box center [1106, 22] width 67 height 32
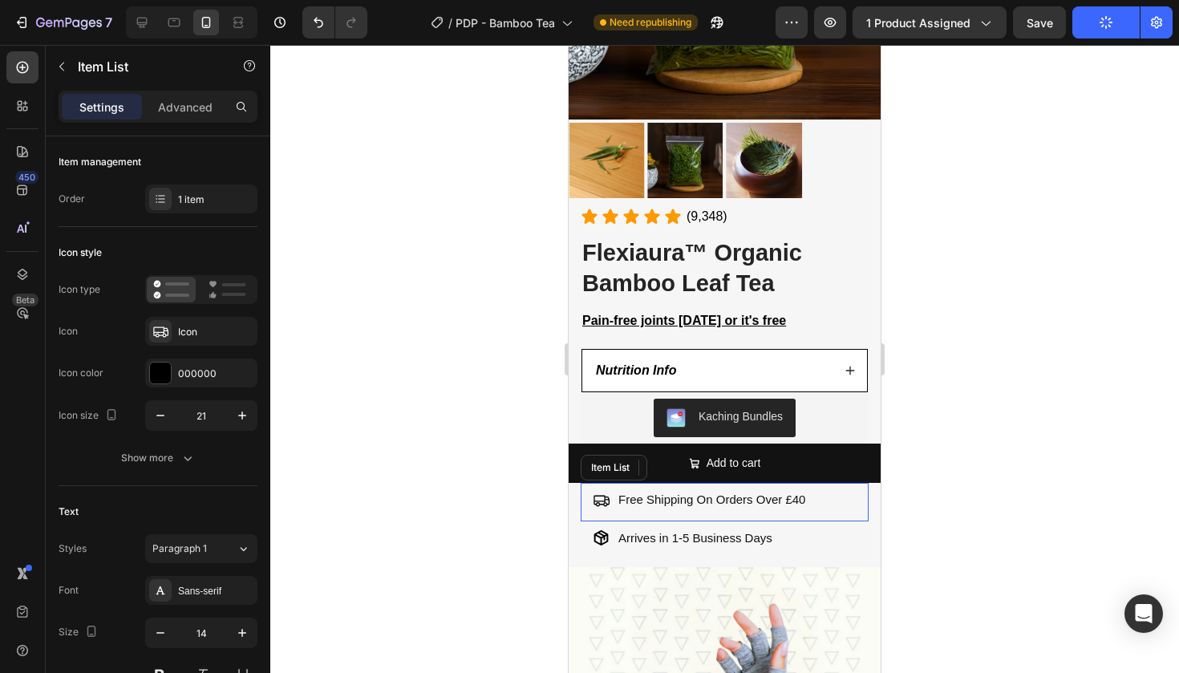
click at [615, 483] on div "Free Shipping On Orders Over £40 Item List" at bounding box center [725, 502] width 288 height 38
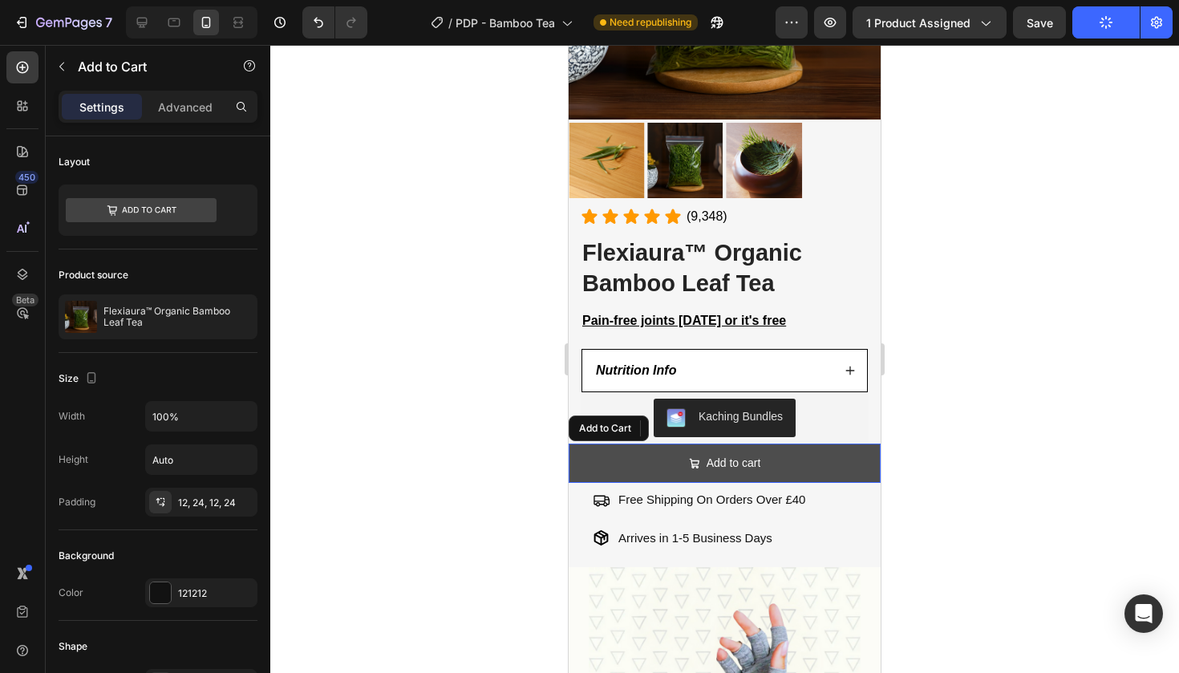
click at [573, 452] on button "Add to cart" at bounding box center [725, 463] width 312 height 39
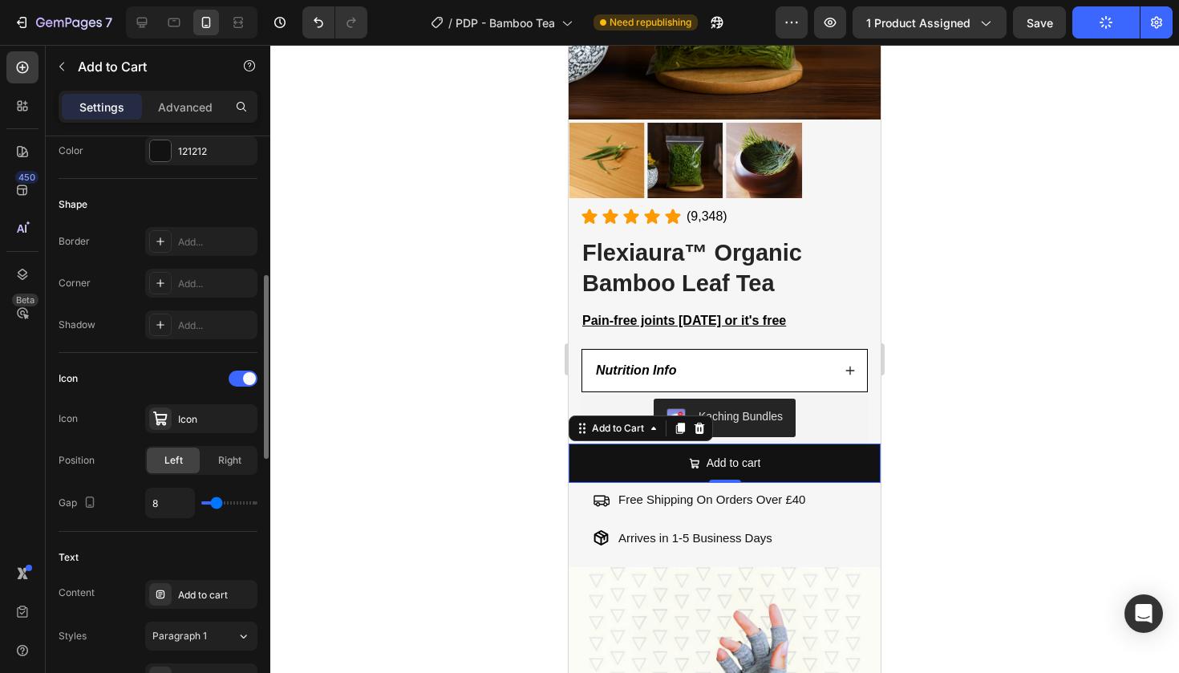
scroll to position [452, 0]
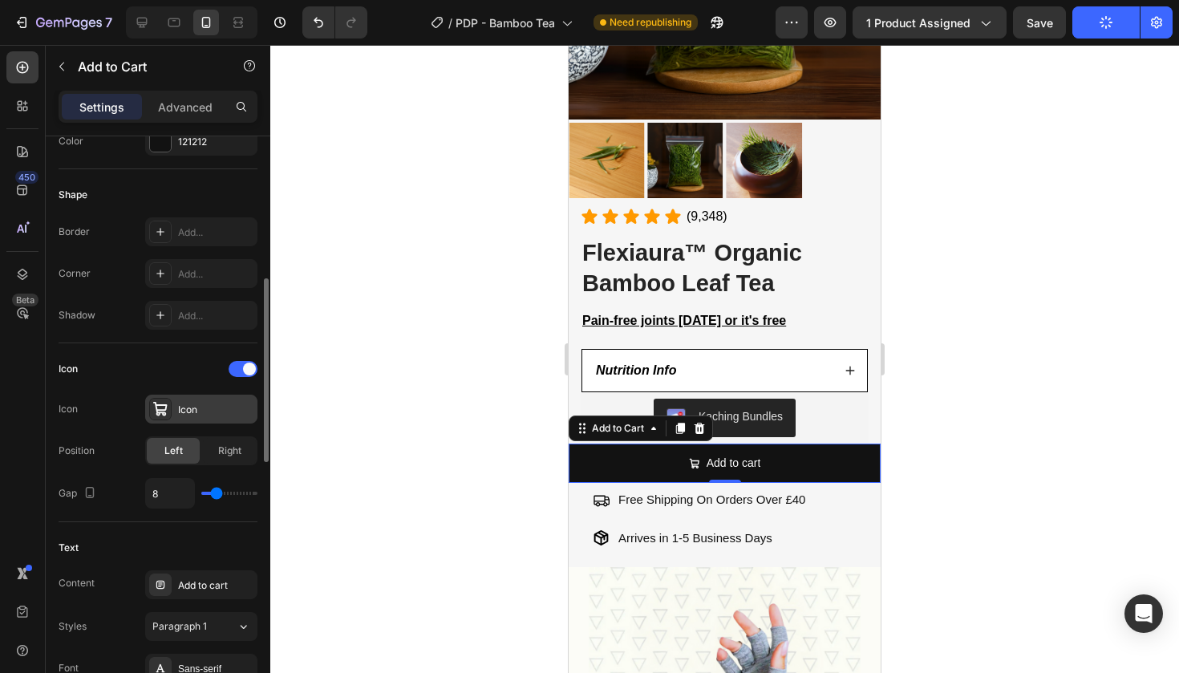
click at [177, 421] on div "Icon" at bounding box center [201, 409] width 112 height 29
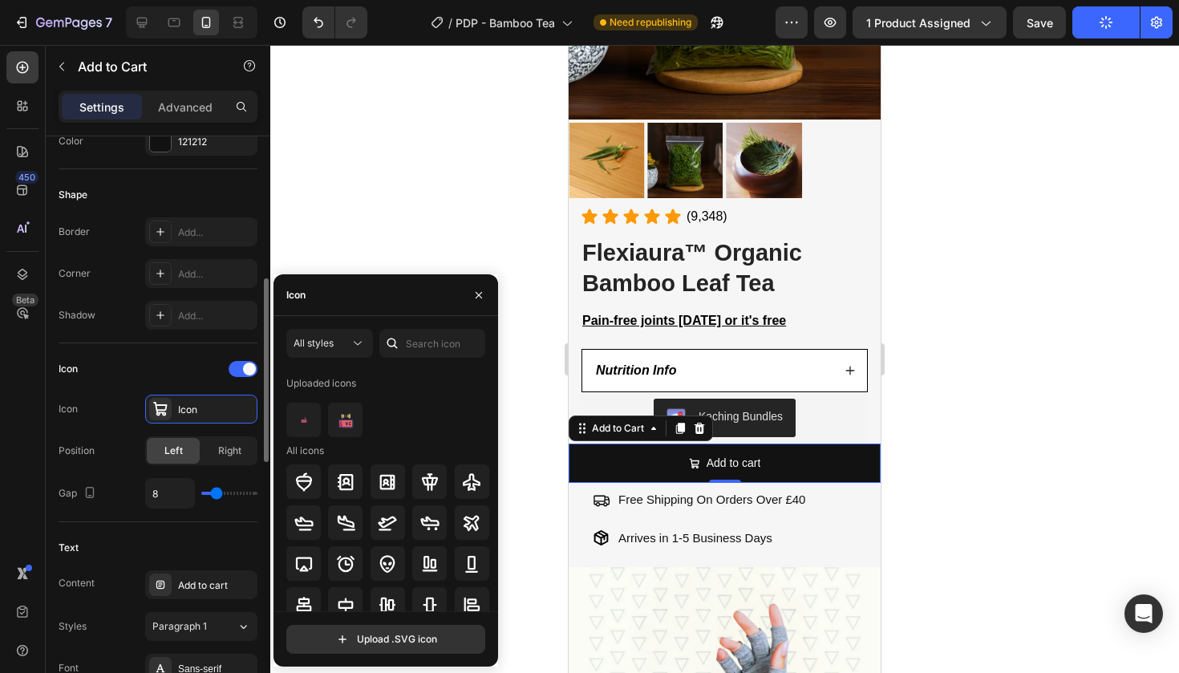
click at [235, 378] on div "Icon" at bounding box center [158, 369] width 199 height 26
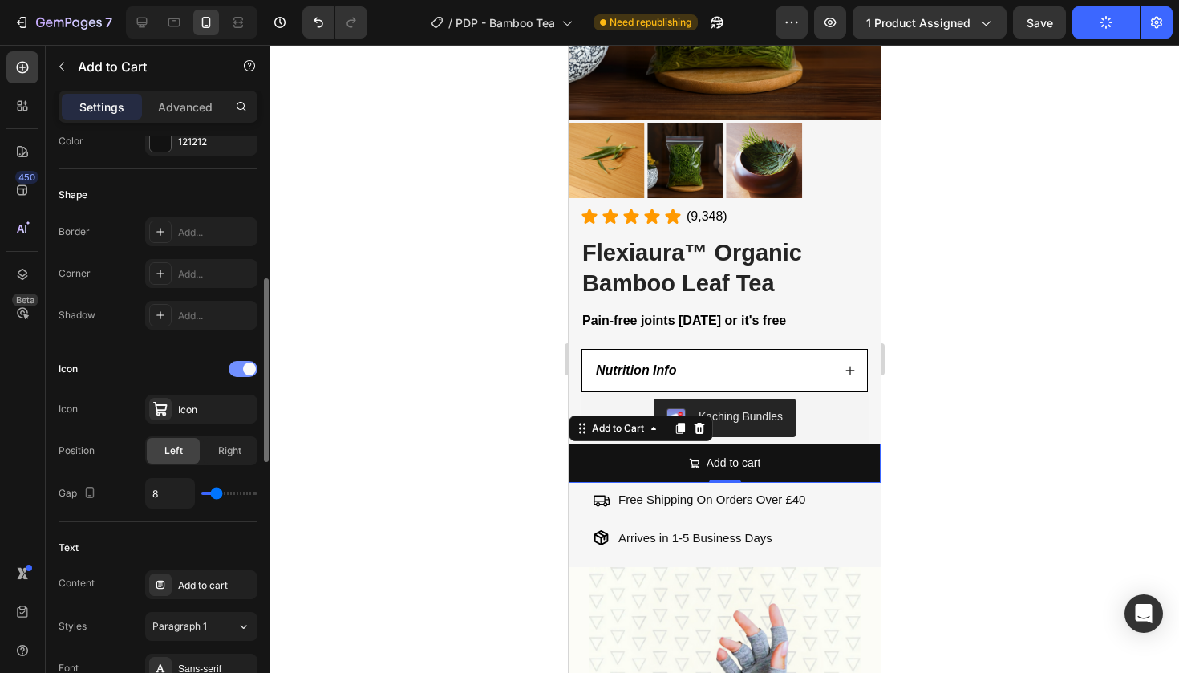
click at [241, 366] on div at bounding box center [243, 369] width 29 height 16
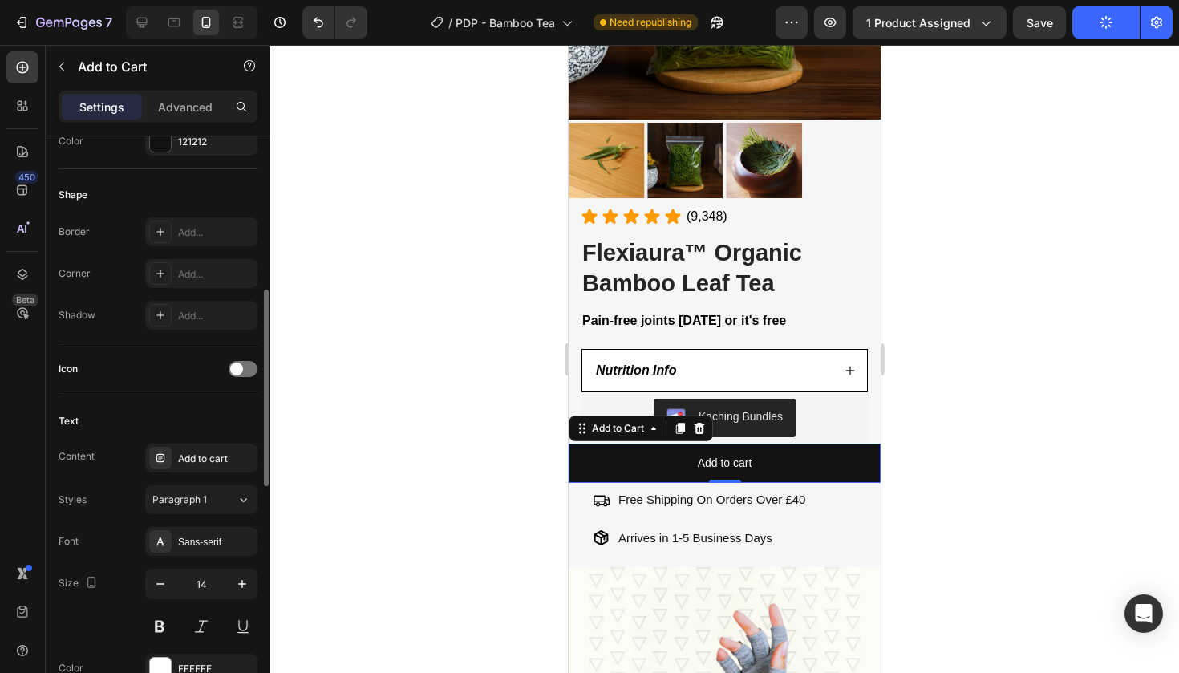
scroll to position [665, 0]
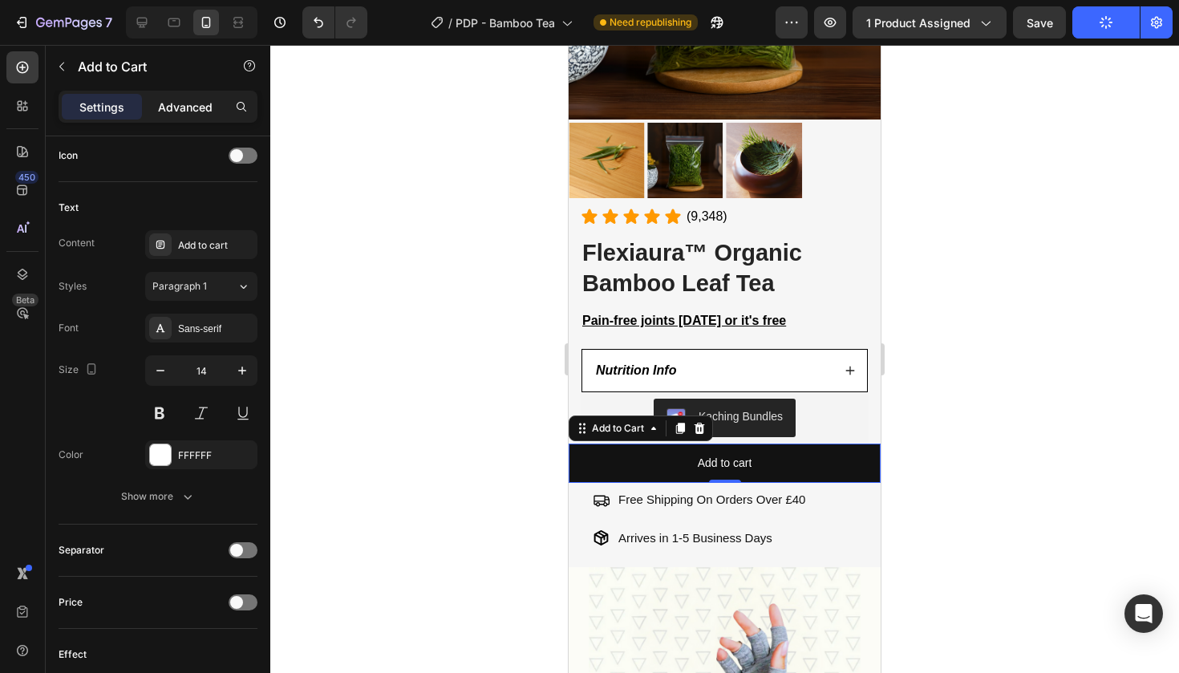
click at [188, 116] on div "Advanced" at bounding box center [185, 107] width 80 height 26
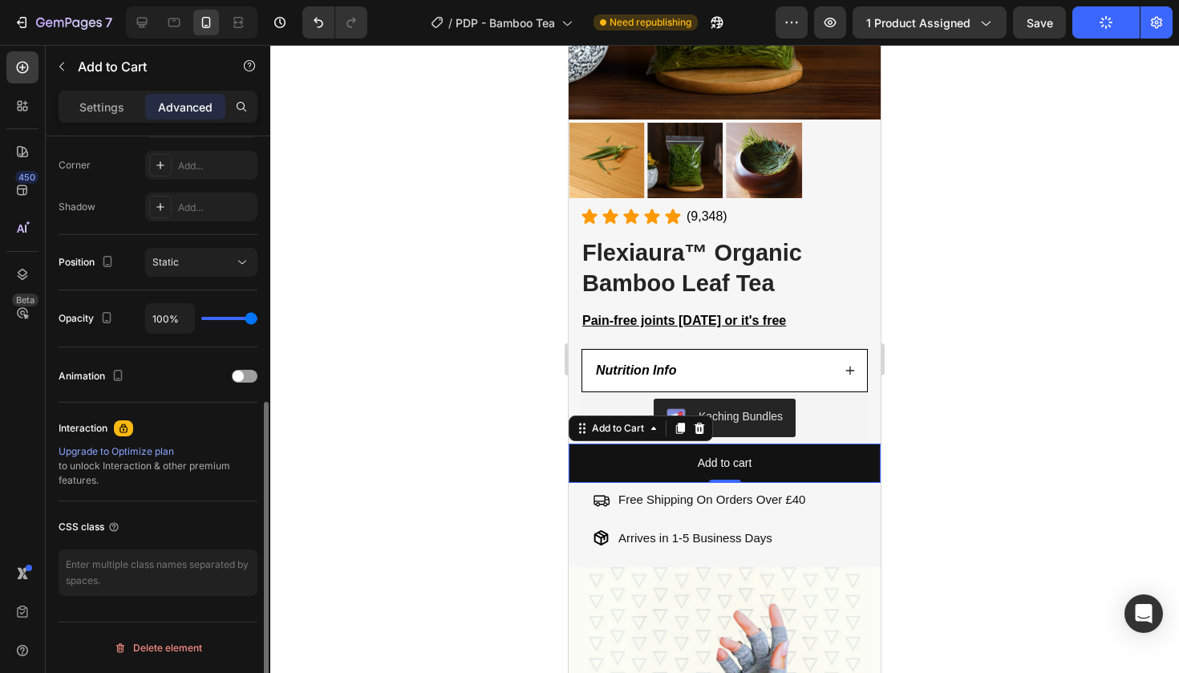
scroll to position [488, 0]
click at [109, 99] on p "Settings" at bounding box center [101, 107] width 45 height 17
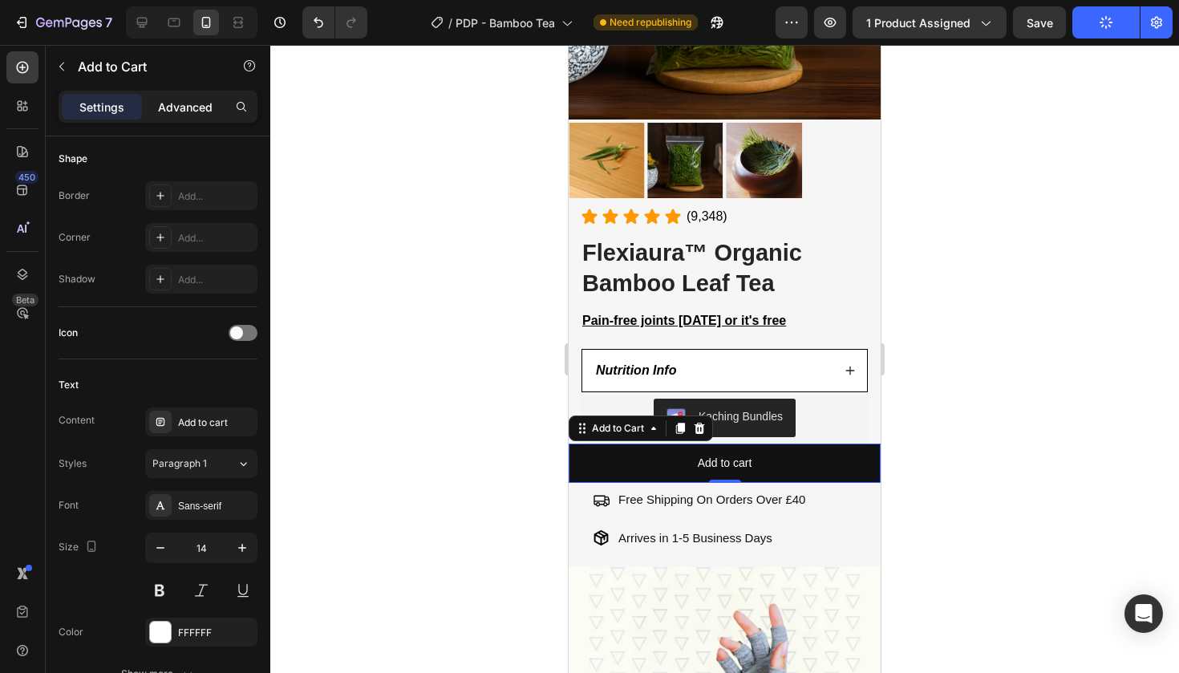
click at [207, 99] on p "Advanced" at bounding box center [185, 107] width 55 height 17
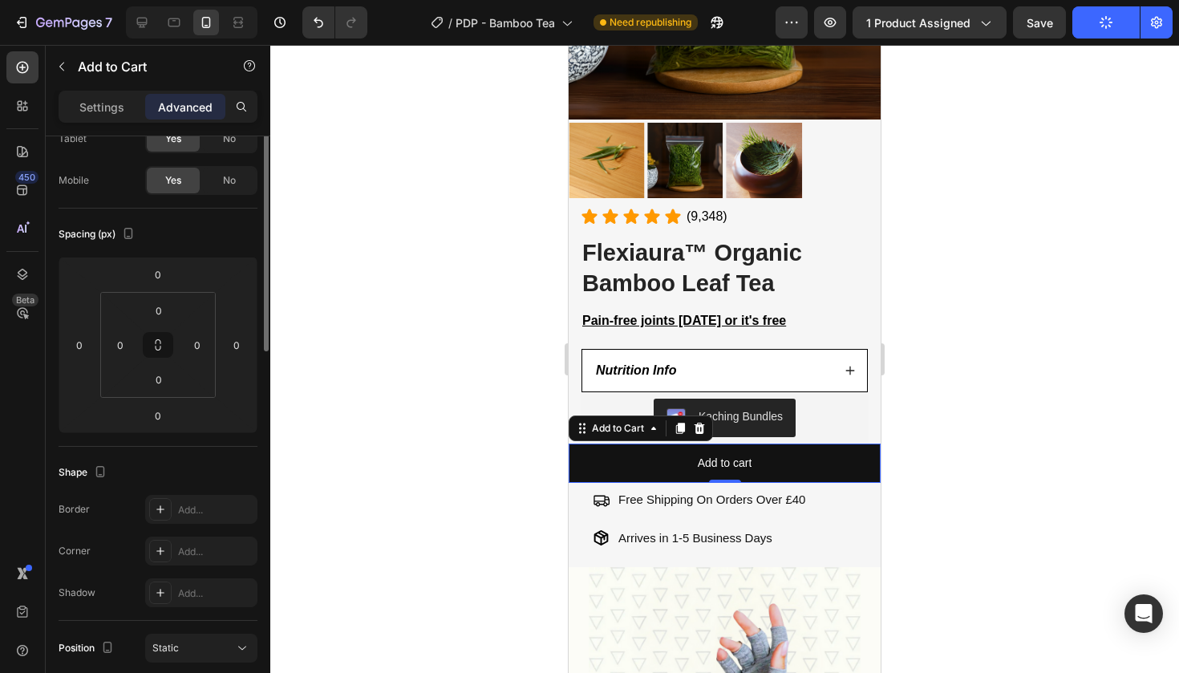
scroll to position [0, 0]
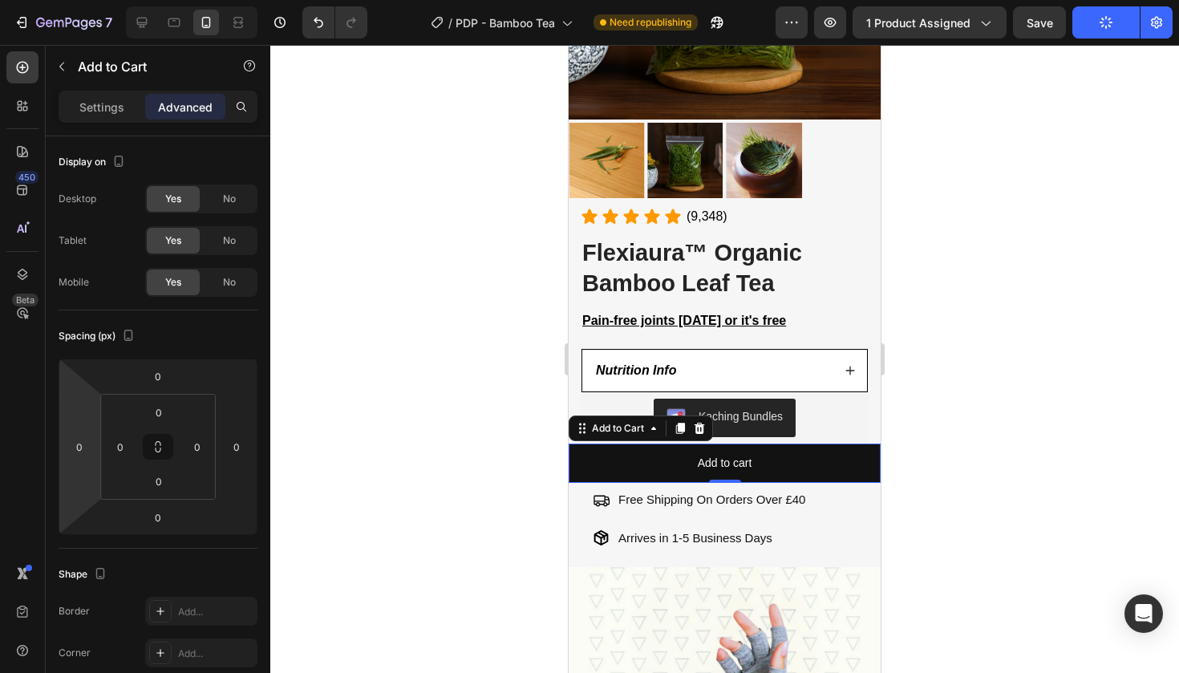
click at [86, 0] on html "7 Version history / PDP - Bamboo Tea Need republishing Preview 1 product assign…" at bounding box center [589, 0] width 1179 height 0
click at [68, 0] on html "7 Version history / PDP - Bamboo Tea Need republishing Preview 1 product assign…" at bounding box center [589, 0] width 1179 height 0
click at [63, 0] on html "7 Version history / PDP - Bamboo Tea Need republishing Preview 1 product assign…" at bounding box center [589, 0] width 1179 height 0
click at [79, 448] on input "0" at bounding box center [79, 447] width 24 height 24
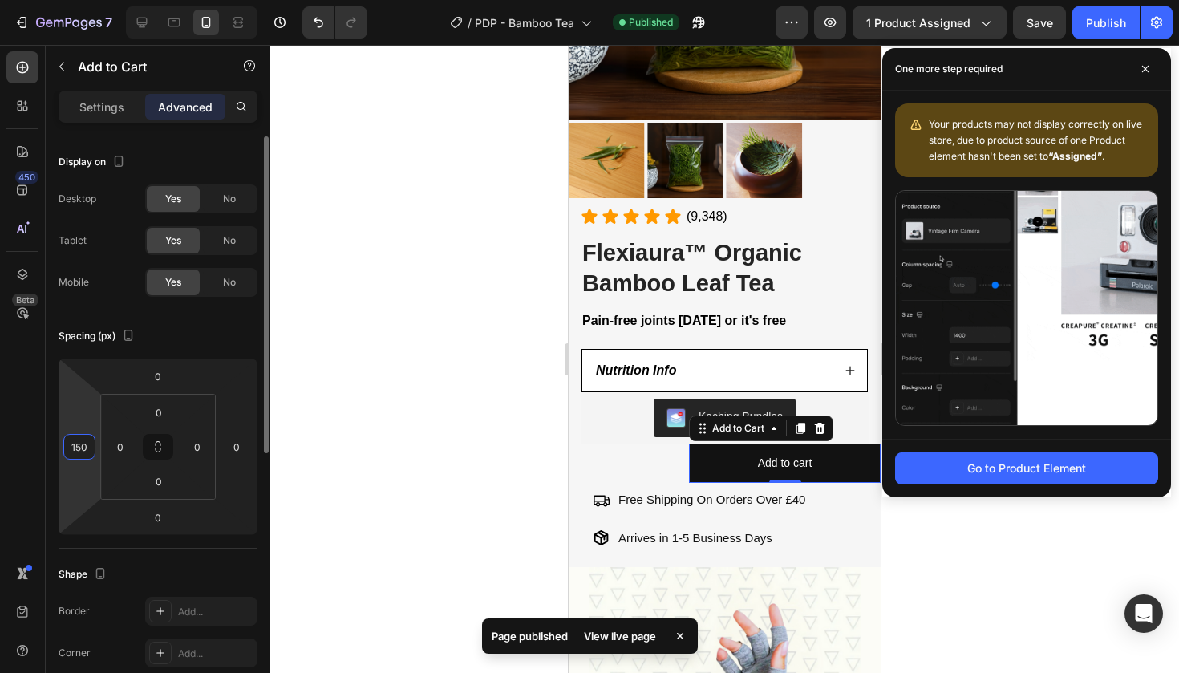
click at [80, 447] on input "150" at bounding box center [79, 447] width 24 height 24
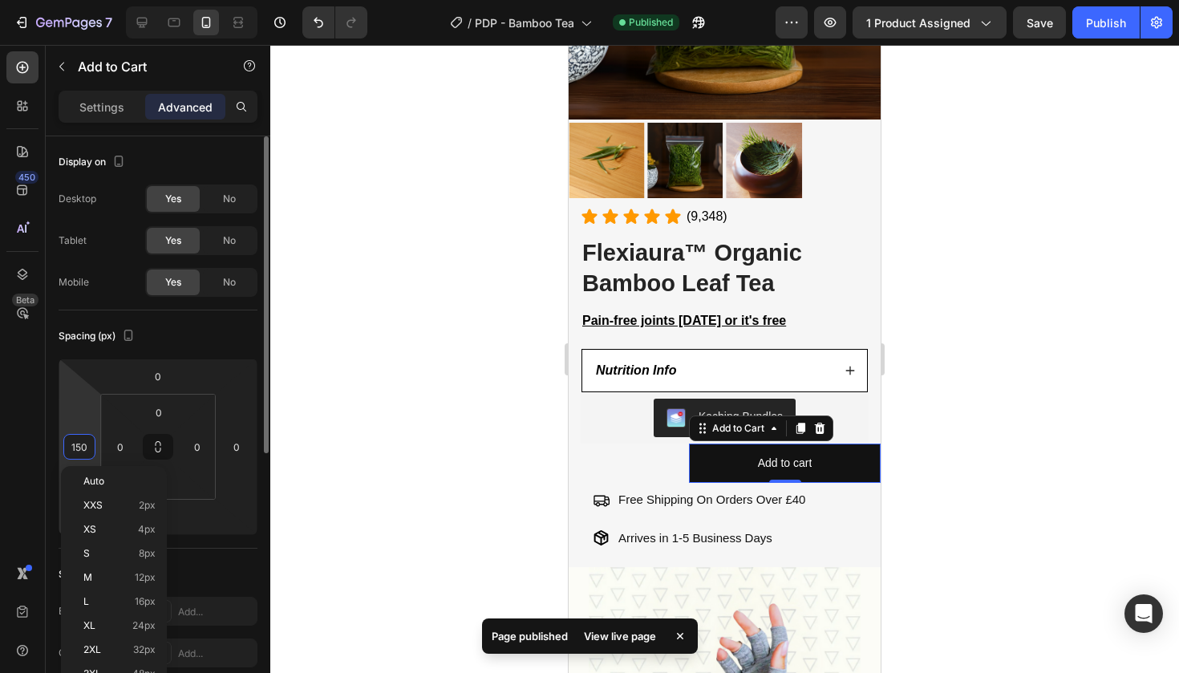
click at [80, 447] on input "150" at bounding box center [79, 447] width 24 height 24
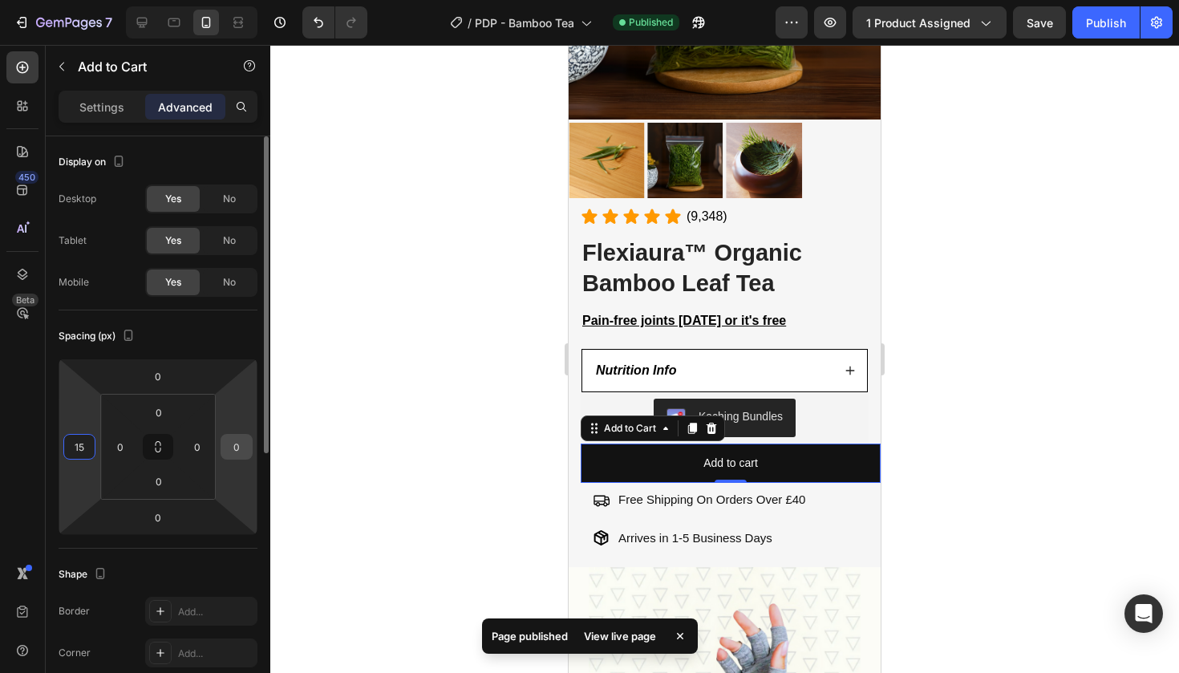
type input "15"
click at [223, 440] on div "0" at bounding box center [237, 447] width 32 height 26
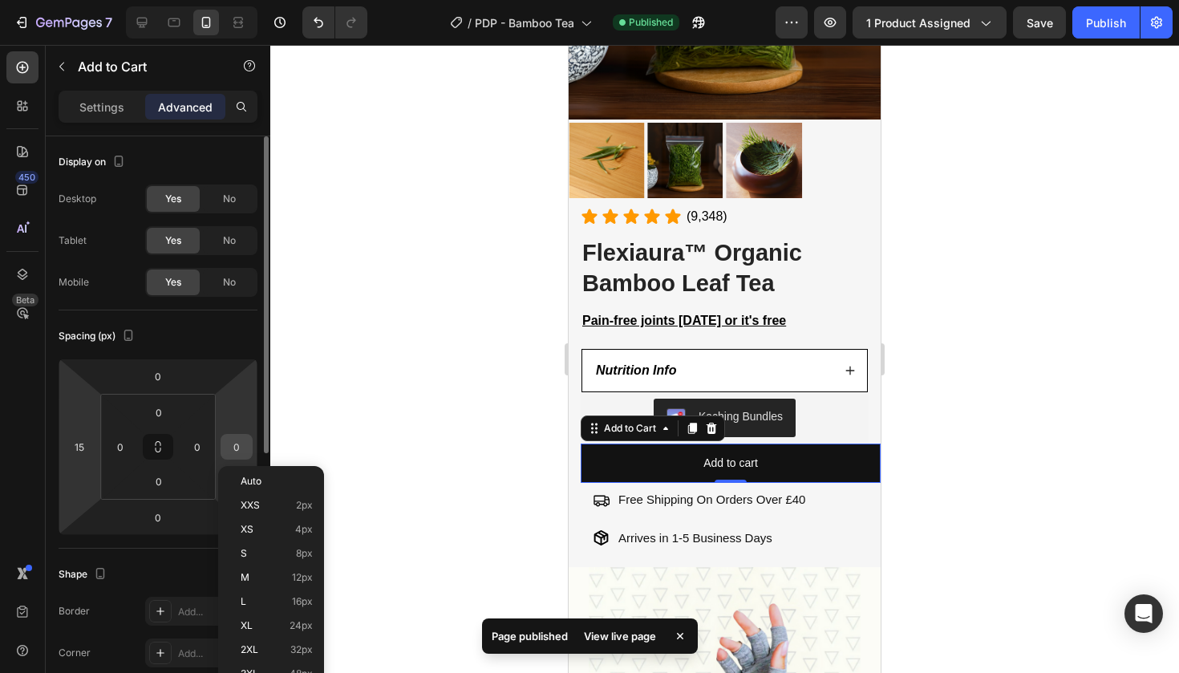
click at [223, 440] on div "0" at bounding box center [237, 447] width 32 height 26
click at [237, 444] on input "0" at bounding box center [237, 447] width 24 height 24
click at [237, 444] on input "1" at bounding box center [237, 447] width 24 height 24
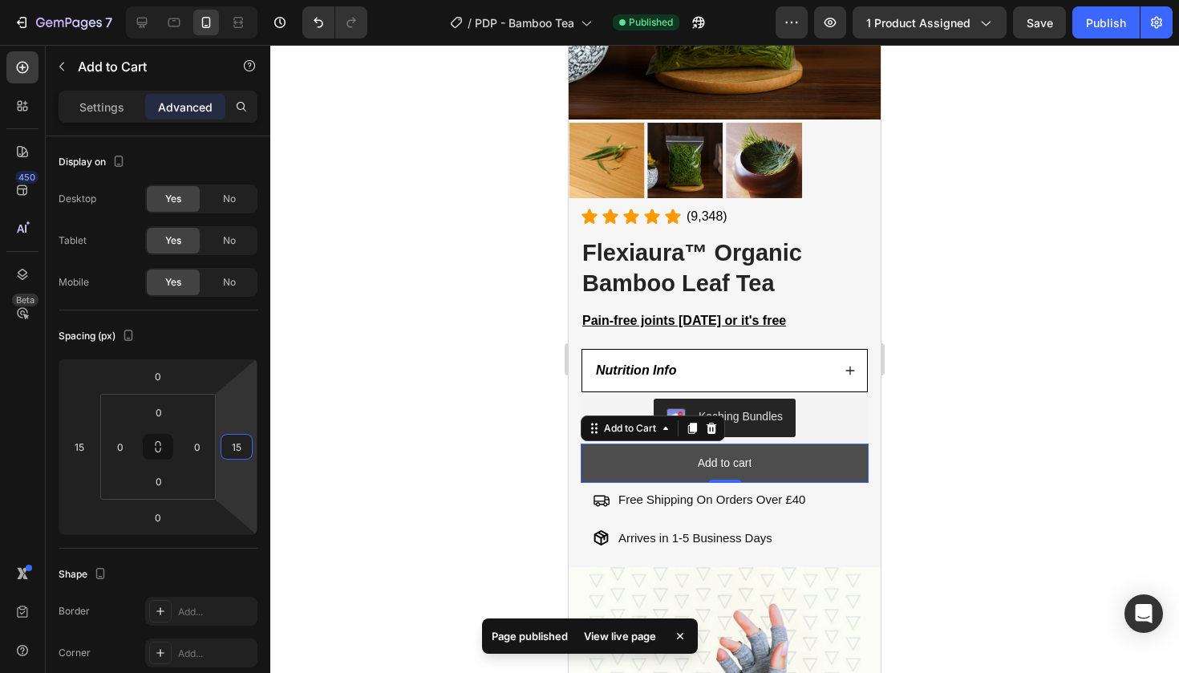
type input "15"
click at [696, 460] on button "Add to cart" at bounding box center [725, 463] width 288 height 39
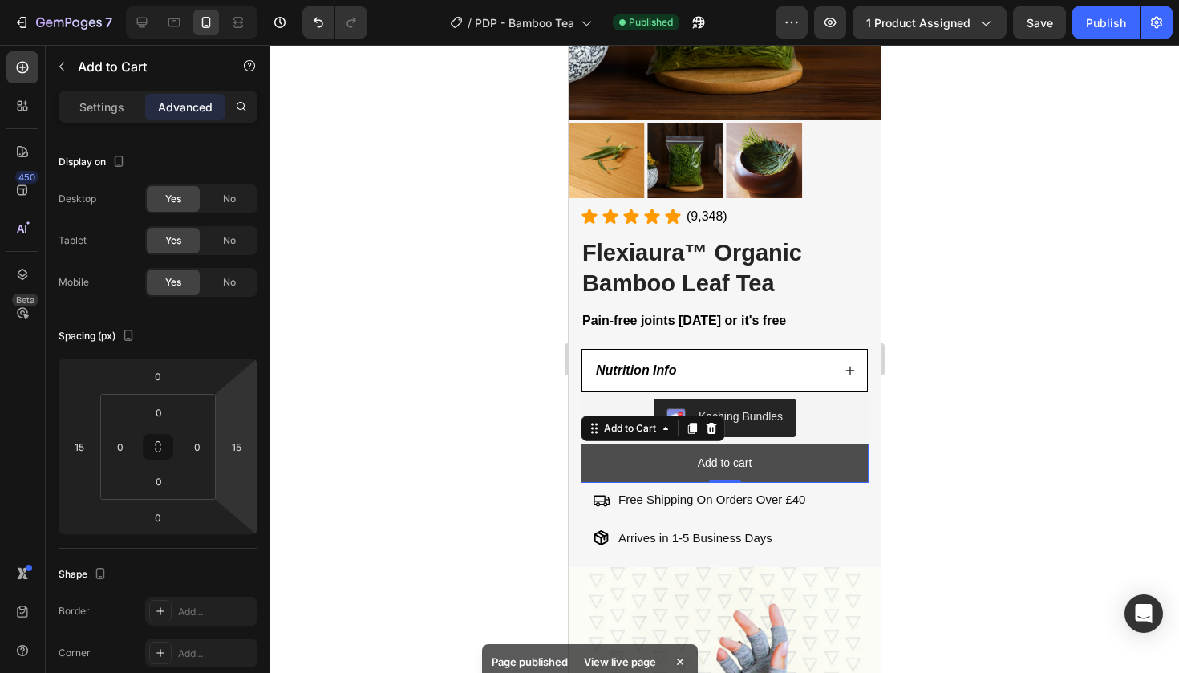
click at [696, 460] on button "Add to cart" at bounding box center [725, 463] width 288 height 39
click at [713, 457] on p "Add to cart" at bounding box center [725, 463] width 55 height 20
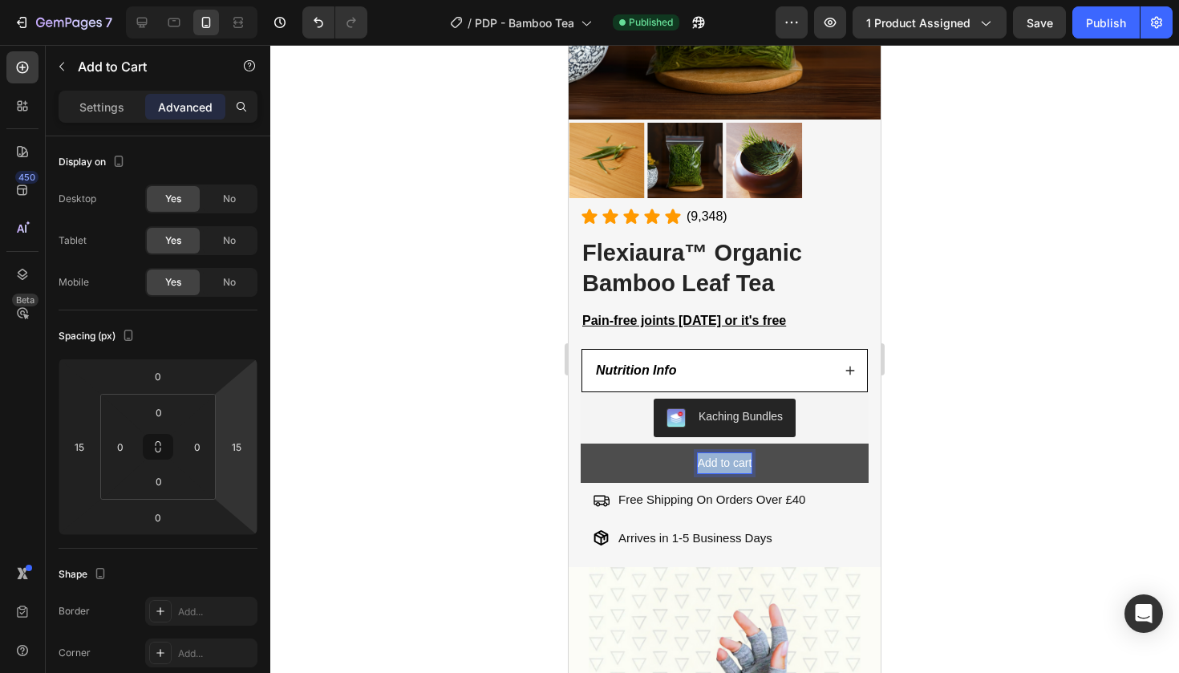
click at [713, 457] on p "Add to cart" at bounding box center [725, 463] width 55 height 20
click at [724, 460] on button "A" at bounding box center [725, 463] width 288 height 39
click at [724, 460] on button "AD D" at bounding box center [725, 463] width 288 height 39
click at [724, 460] on button "AD" at bounding box center [725, 463] width 288 height 39
click at [724, 460] on button "ADD TO" at bounding box center [725, 463] width 288 height 39
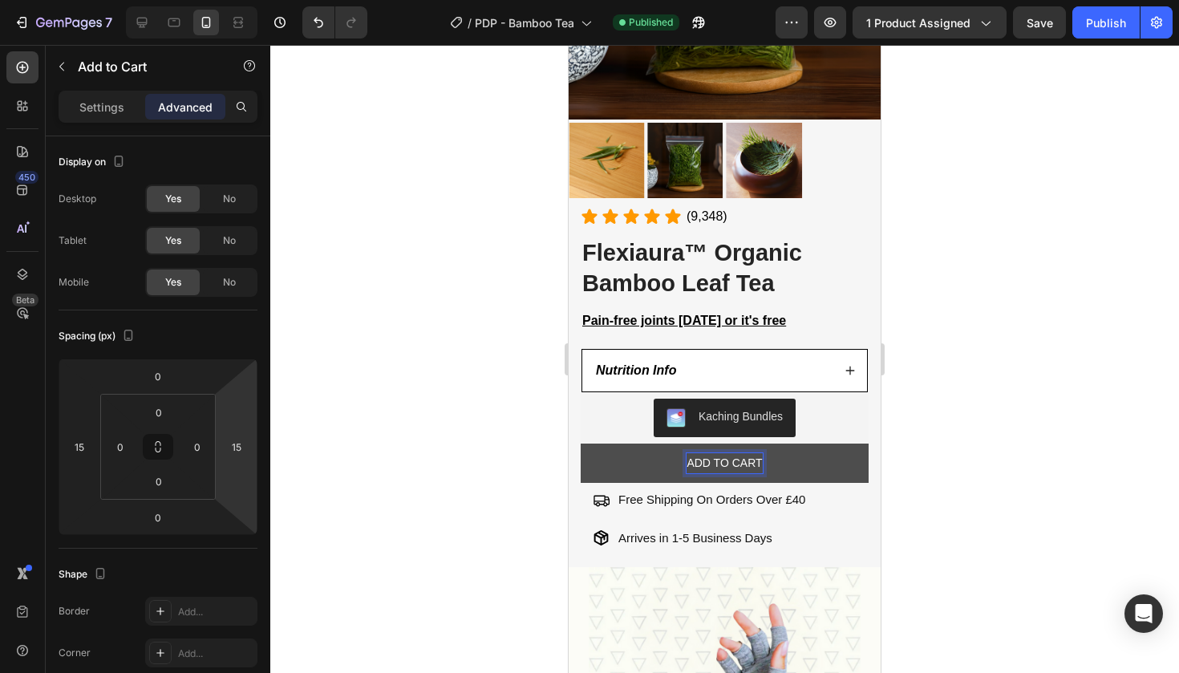
click at [750, 471] on button "ADD TO CART" at bounding box center [725, 463] width 288 height 39
click at [736, 469] on p "ADD TO CART" at bounding box center [724, 463] width 75 height 20
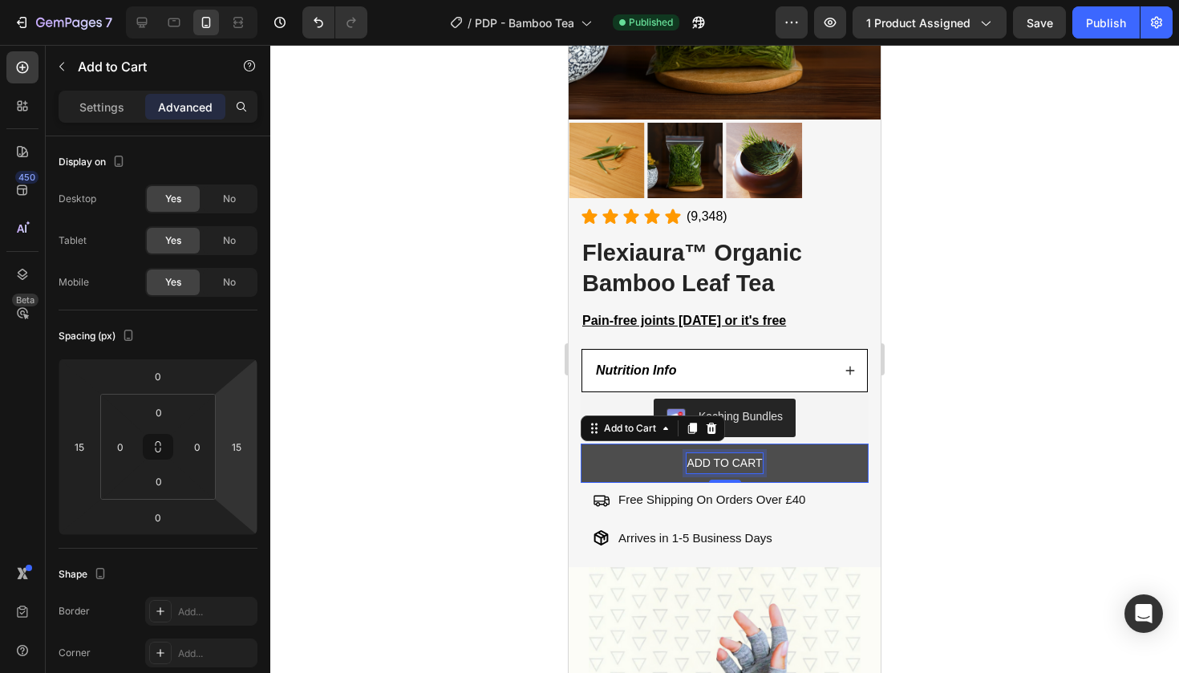
click at [736, 469] on p "ADD TO CART" at bounding box center [724, 463] width 75 height 20
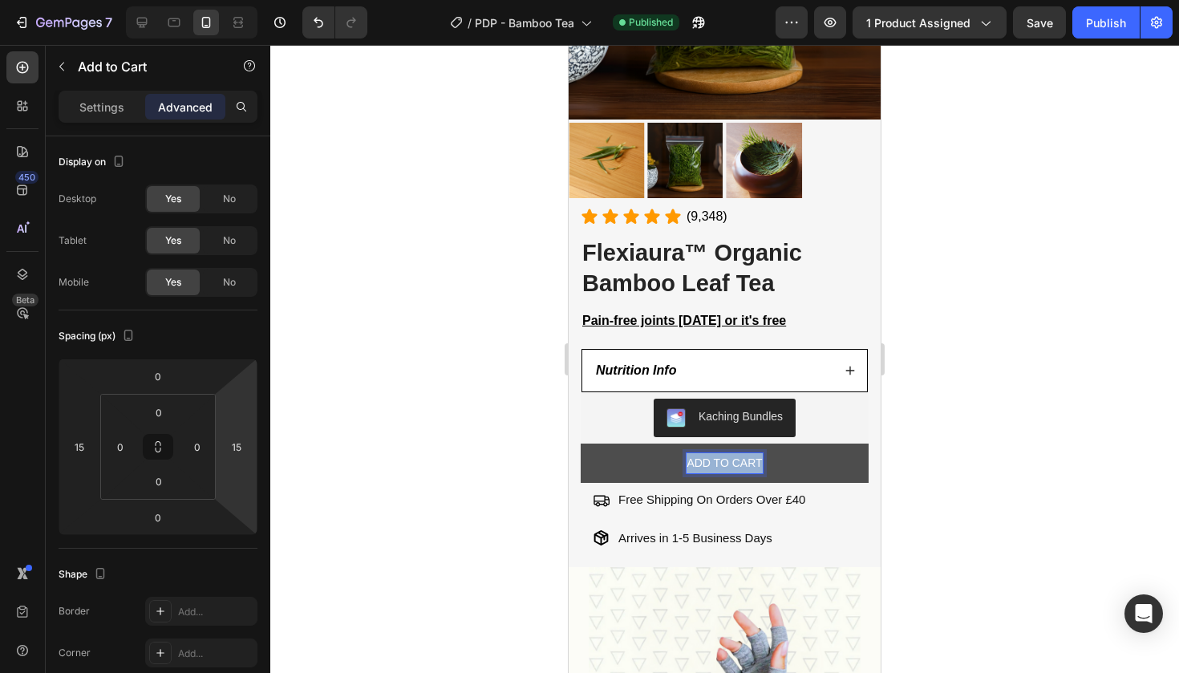
click at [736, 469] on p "ADD TO CART" at bounding box center [724, 463] width 75 height 20
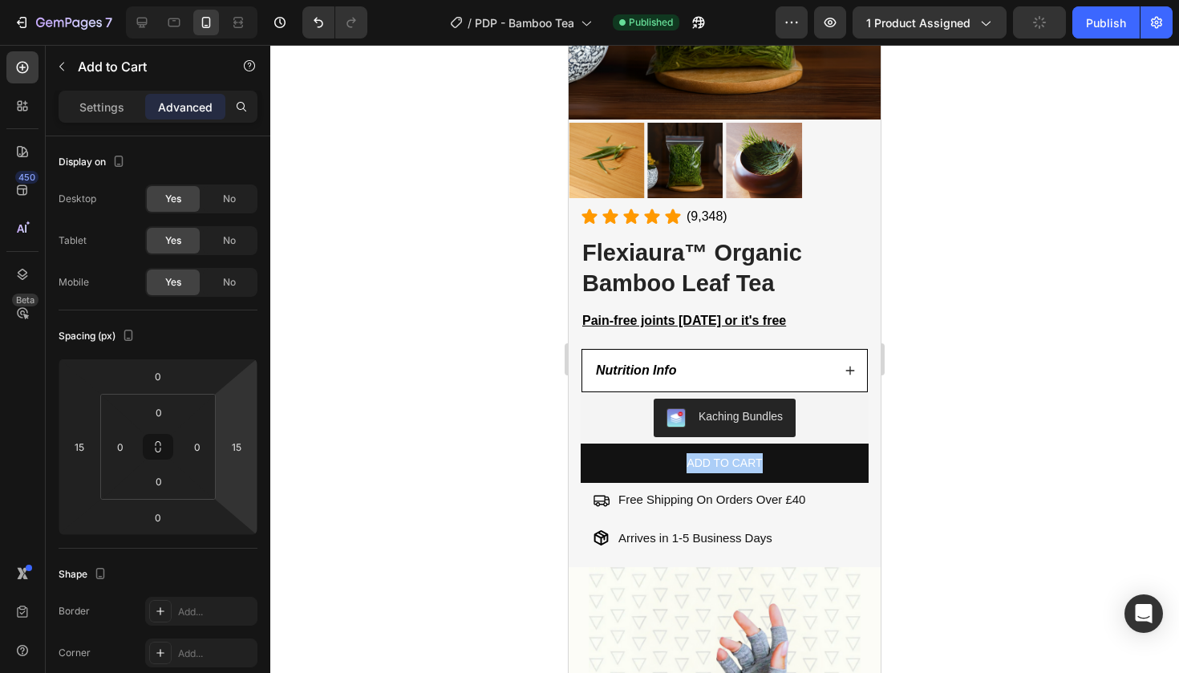
click at [430, 415] on div at bounding box center [724, 359] width 909 height 628
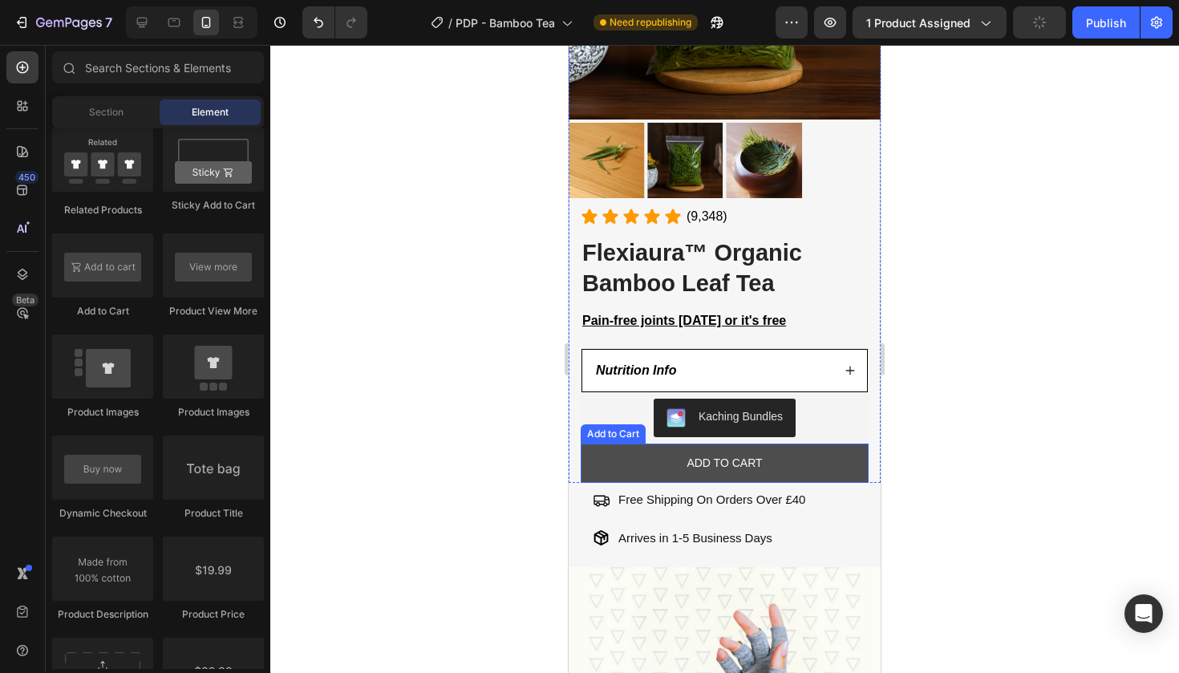
click at [652, 468] on button "ADD TO CART" at bounding box center [725, 463] width 288 height 39
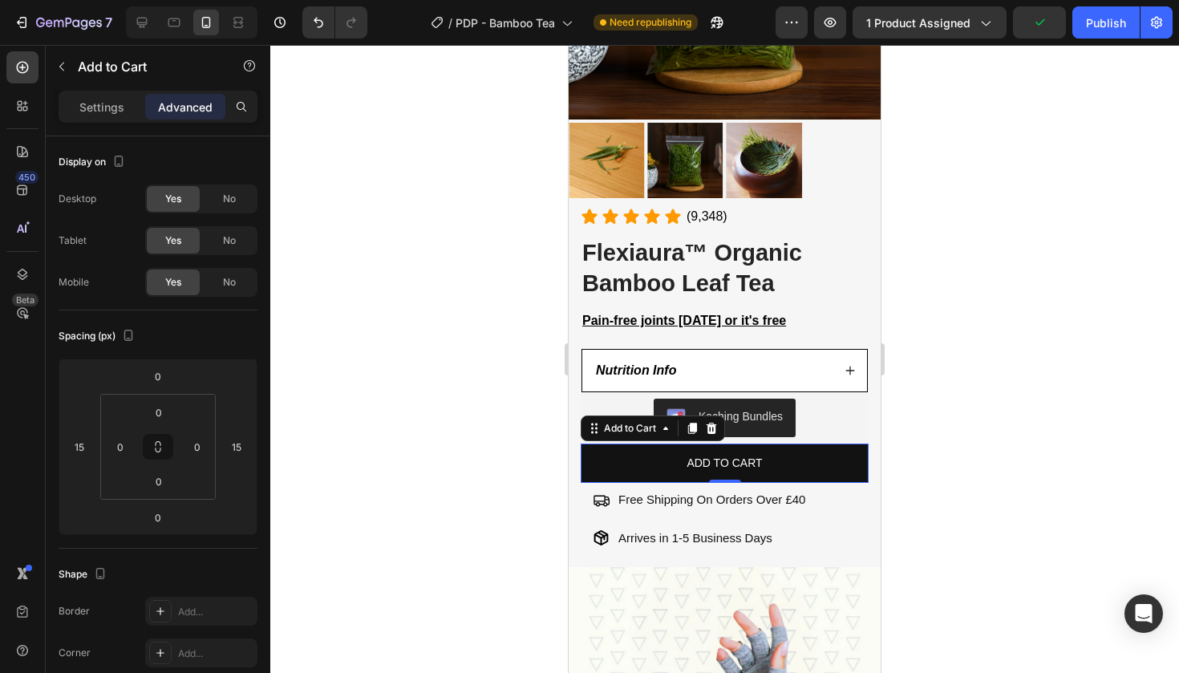
click at [82, 92] on div "Settings Advanced" at bounding box center [158, 107] width 199 height 32
click at [88, 109] on p "Settings" at bounding box center [101, 107] width 45 height 17
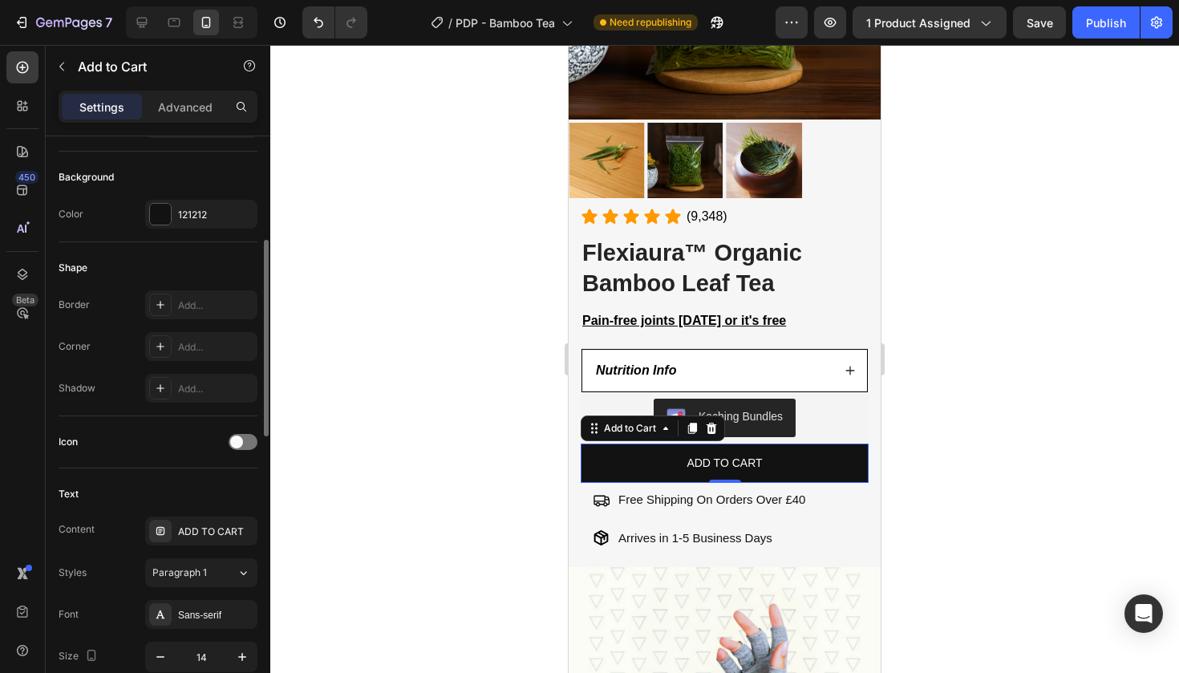
scroll to position [359, 0]
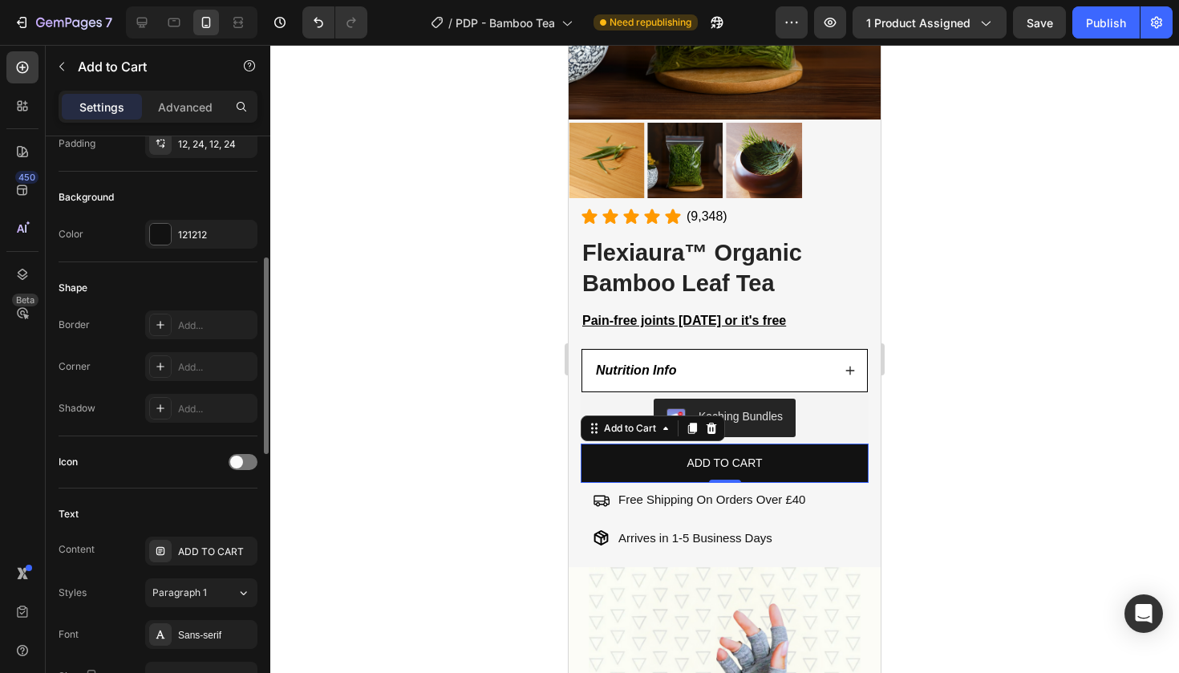
click at [178, 249] on div "Background Color 121212" at bounding box center [158, 217] width 199 height 91
click at [191, 237] on div "121212" at bounding box center [201, 235] width 47 height 14
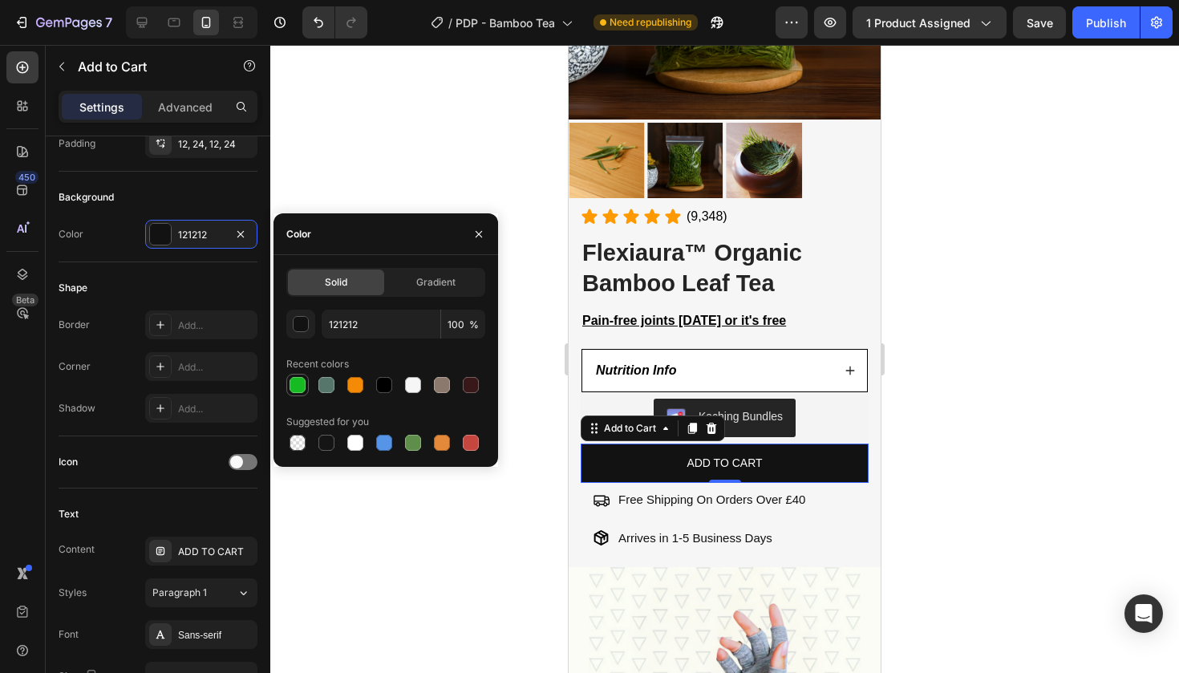
click at [308, 388] on div at bounding box center [297, 385] width 22 height 22
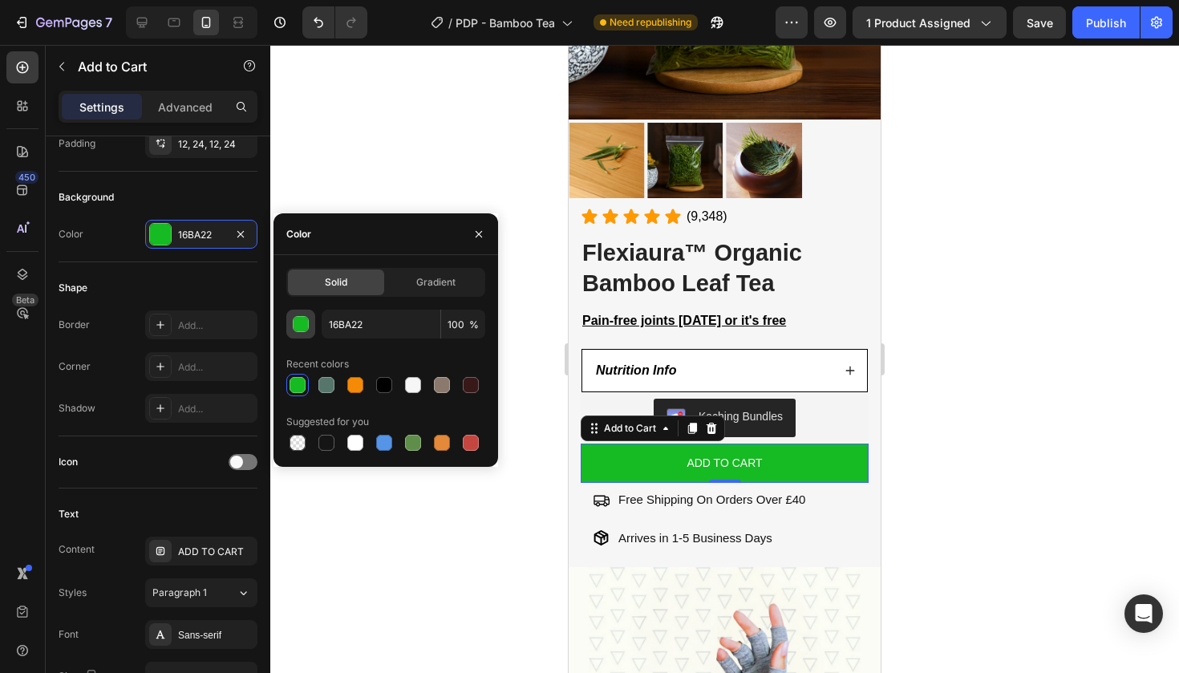
click at [302, 334] on button "button" at bounding box center [300, 324] width 29 height 29
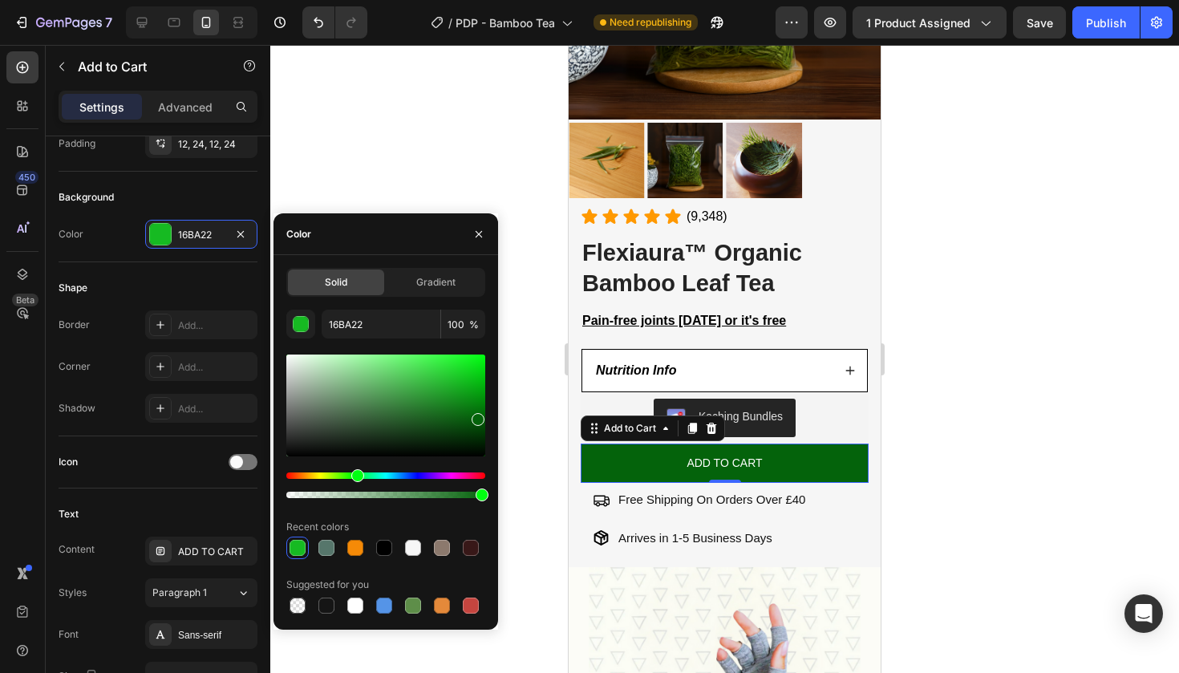
click at [477, 416] on div at bounding box center [385, 406] width 199 height 102
type input "04630B"
click at [712, 460] on p "ADD TO CART" at bounding box center [724, 463] width 75 height 20
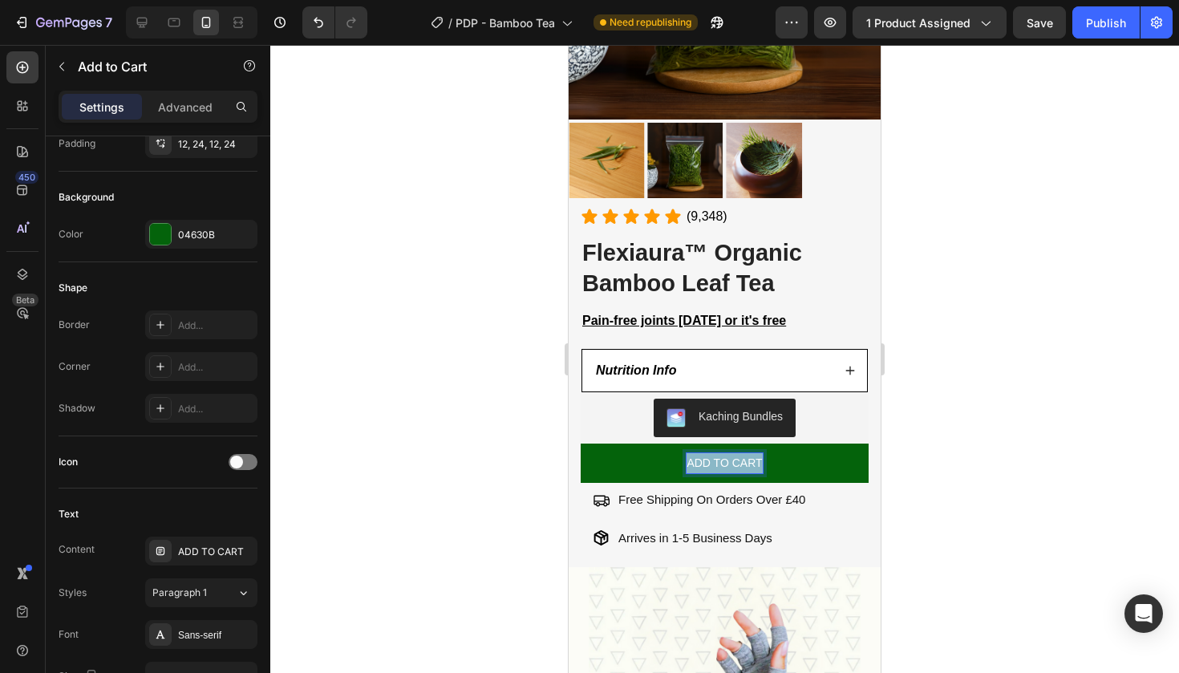
click at [712, 460] on p "ADD TO CART" at bounding box center [724, 463] width 75 height 20
click at [474, 408] on div at bounding box center [724, 359] width 909 height 628
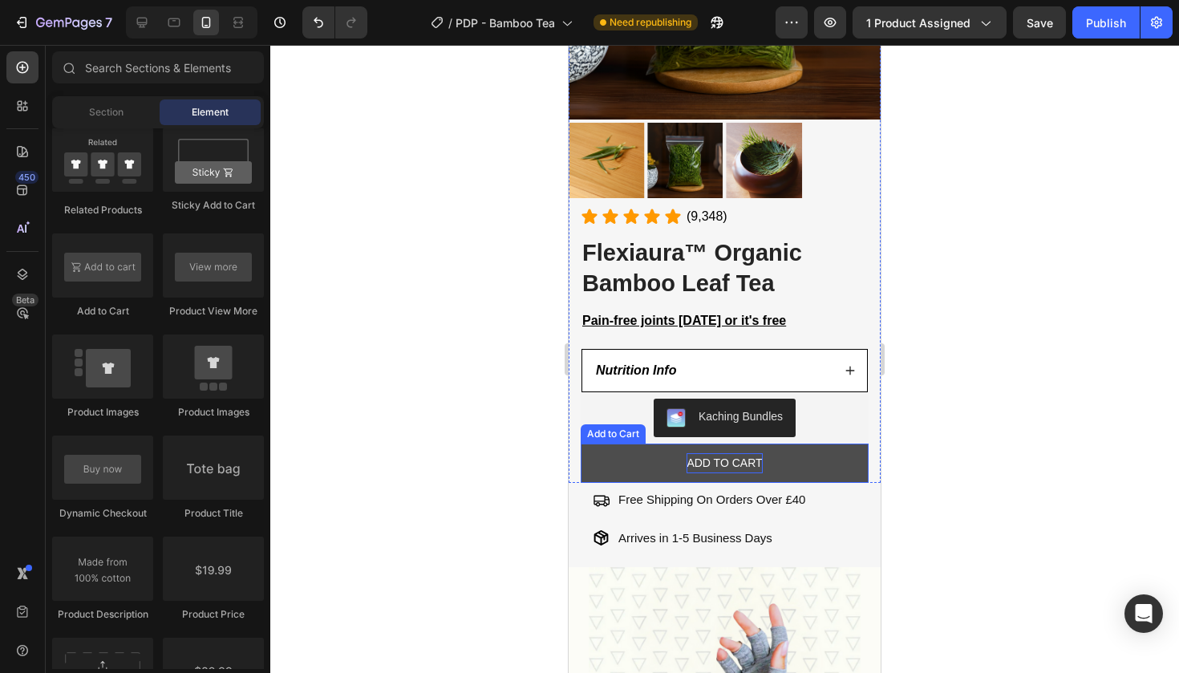
click at [731, 459] on p "ADD TO CART" at bounding box center [724, 463] width 75 height 20
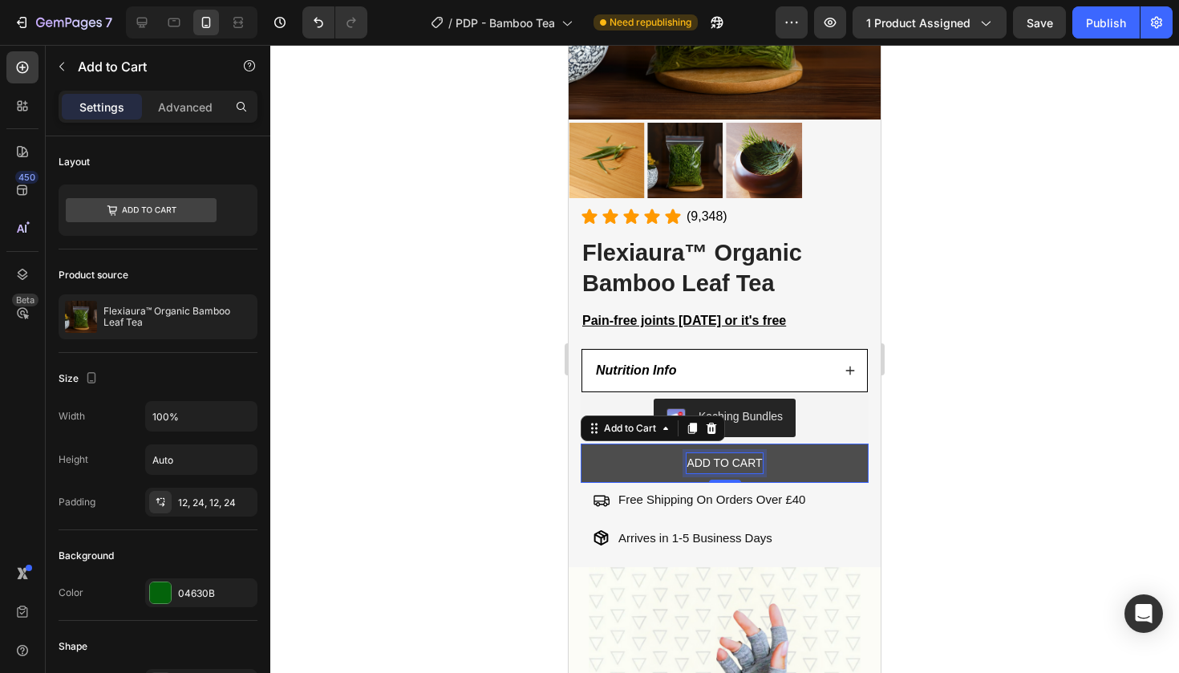
click at [731, 459] on p "ADD TO CART" at bounding box center [724, 463] width 75 height 20
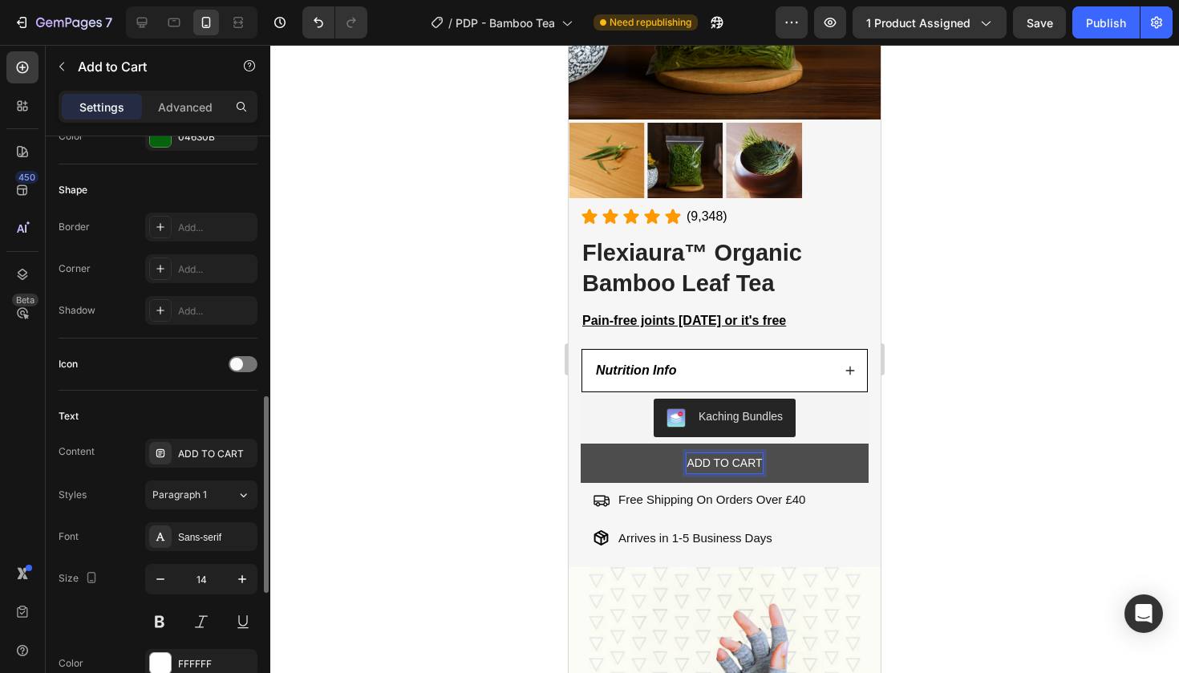
scroll to position [565, 0]
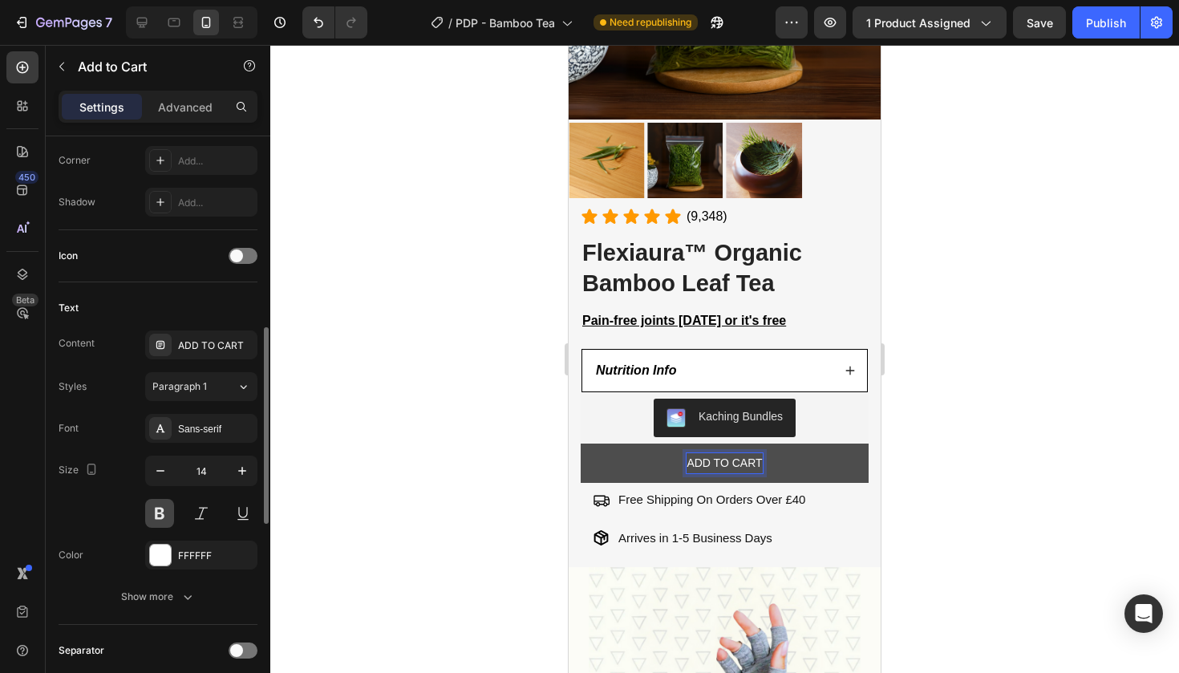
click at [161, 508] on button at bounding box center [159, 513] width 29 height 29
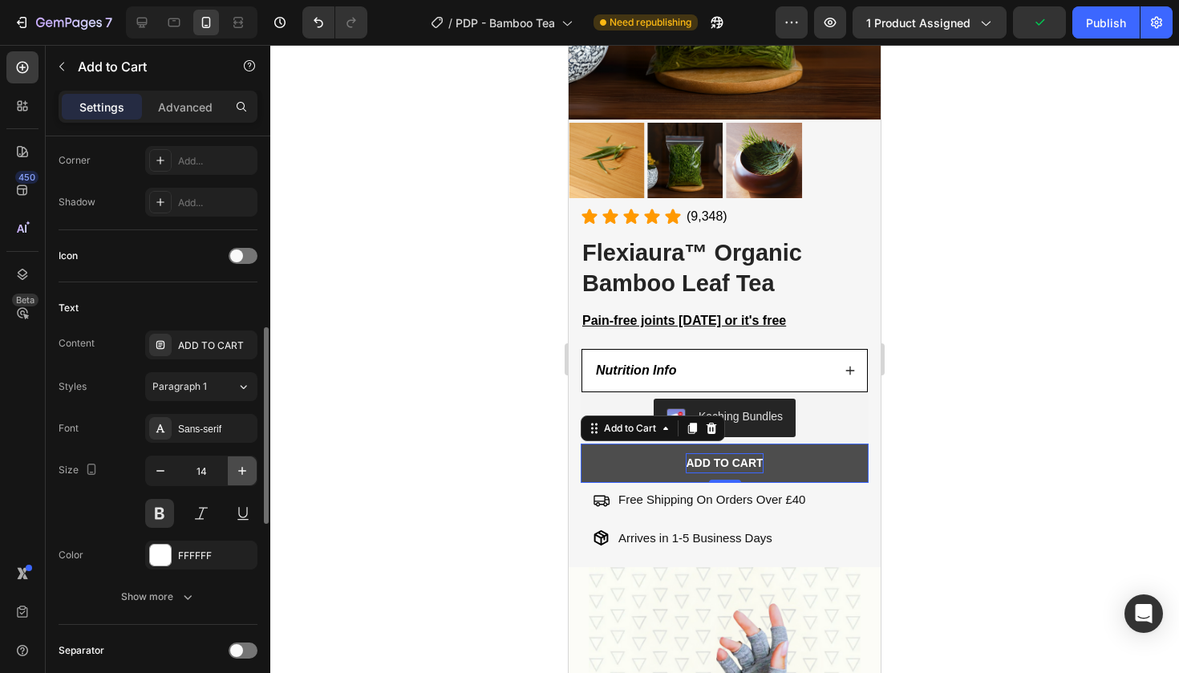
click at [237, 473] on icon "button" at bounding box center [242, 471] width 16 height 16
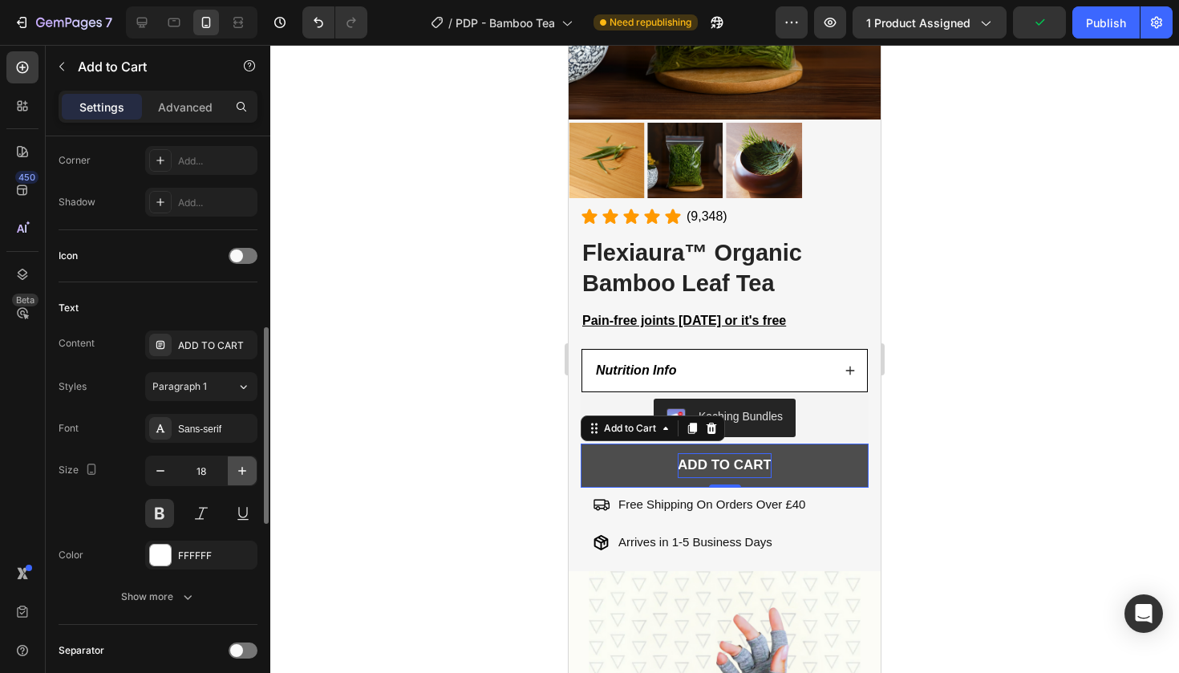
click at [237, 473] on icon "button" at bounding box center [242, 471] width 16 height 16
type input "19"
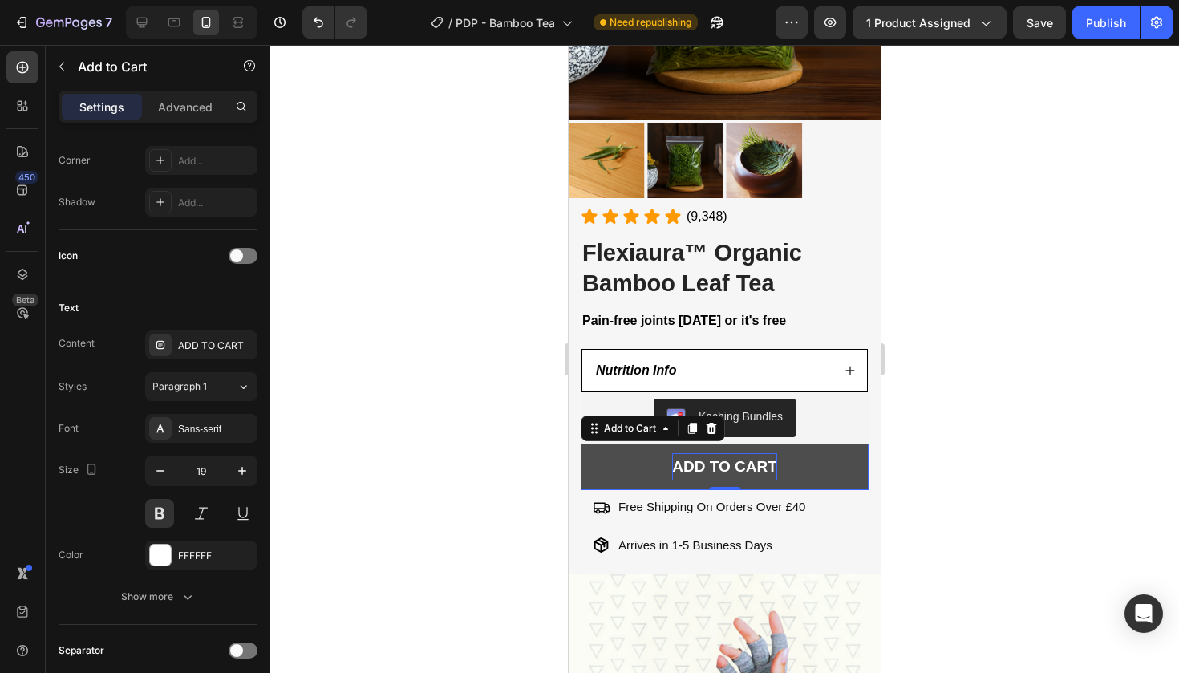
click at [919, 321] on div at bounding box center [724, 359] width 909 height 628
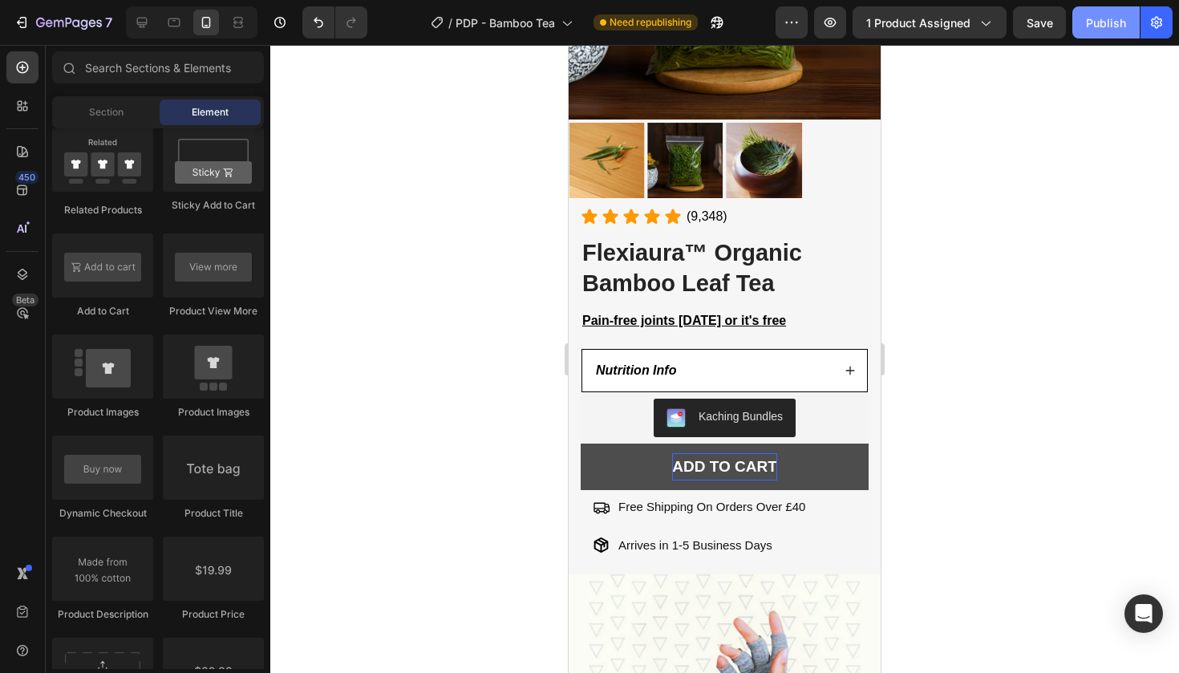
click at [1118, 28] on div "Publish" at bounding box center [1106, 22] width 40 height 17
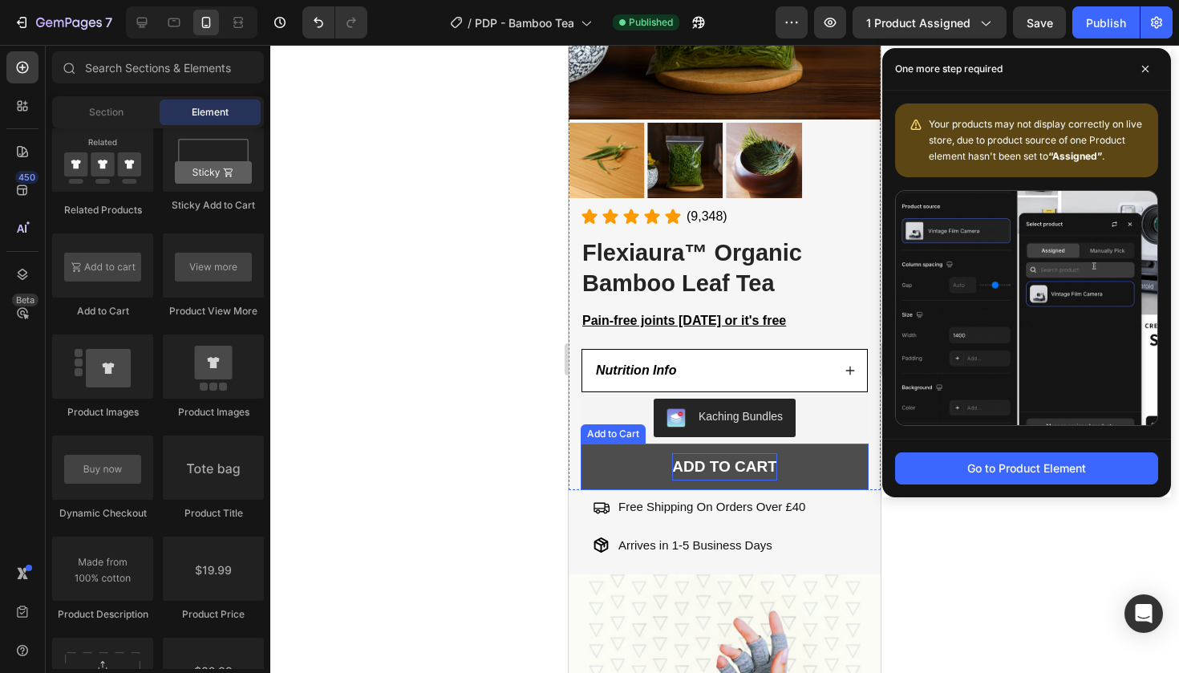
click at [673, 476] on p "ADD TO CART" at bounding box center [724, 466] width 105 height 27
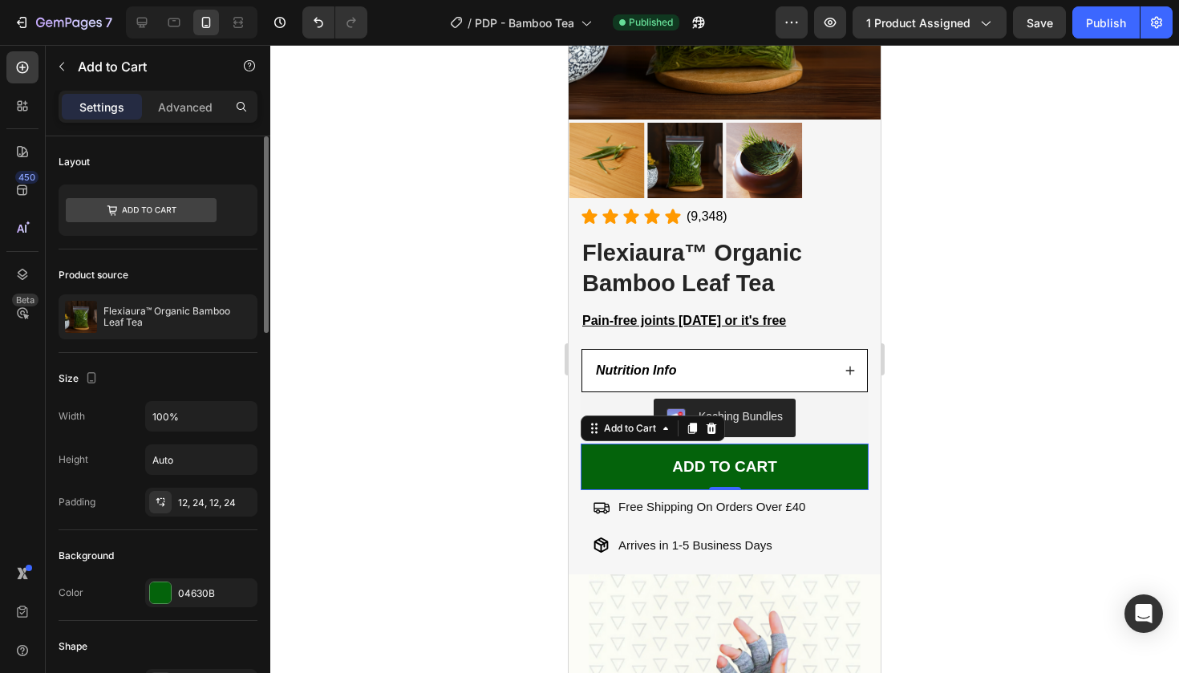
click at [219, 487] on div "Width 100% Height Auto Padding 12, 24, 12, 24" at bounding box center [158, 459] width 199 height 116
click at [194, 509] on div "12, 24, 12, 24" at bounding box center [201, 503] width 47 height 14
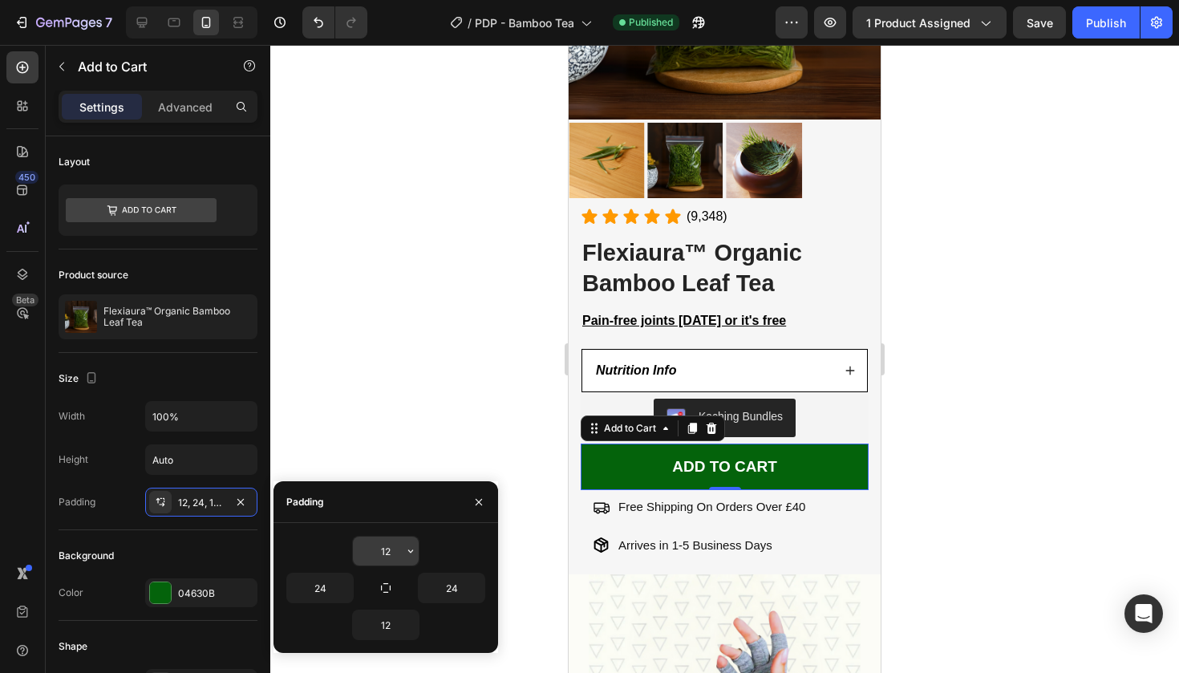
click at [384, 543] on input "12" at bounding box center [386, 551] width 66 height 29
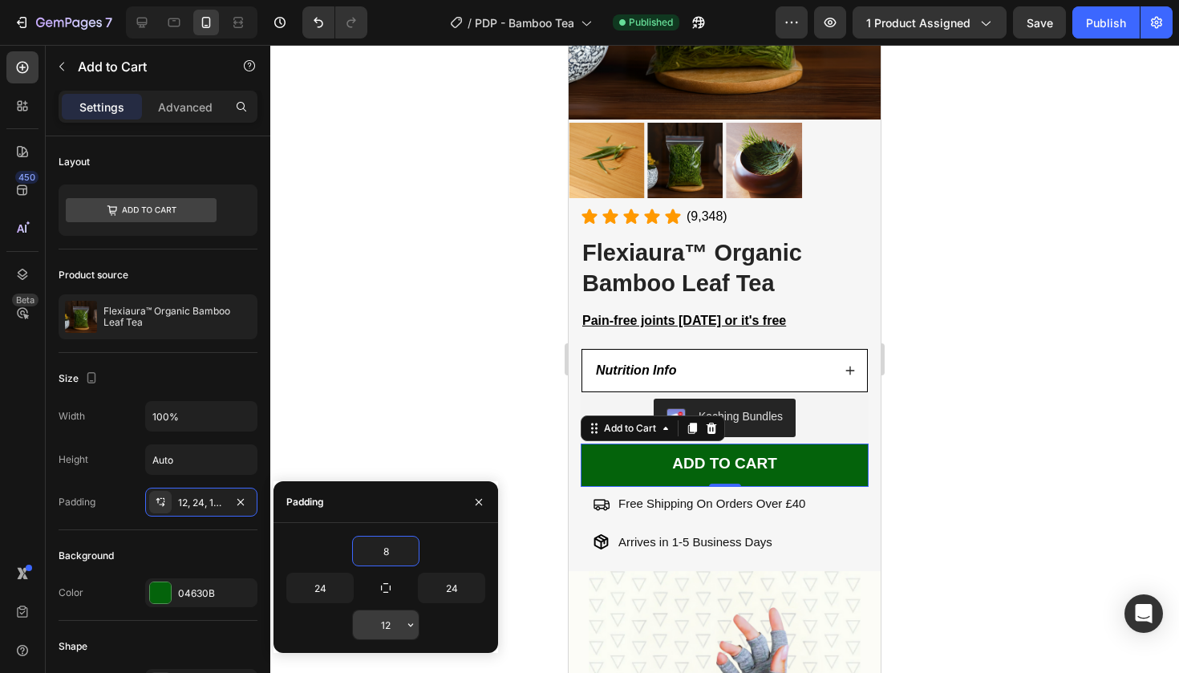
type input "8"
click at [388, 619] on input "12" at bounding box center [386, 625] width 66 height 29
type input "8"
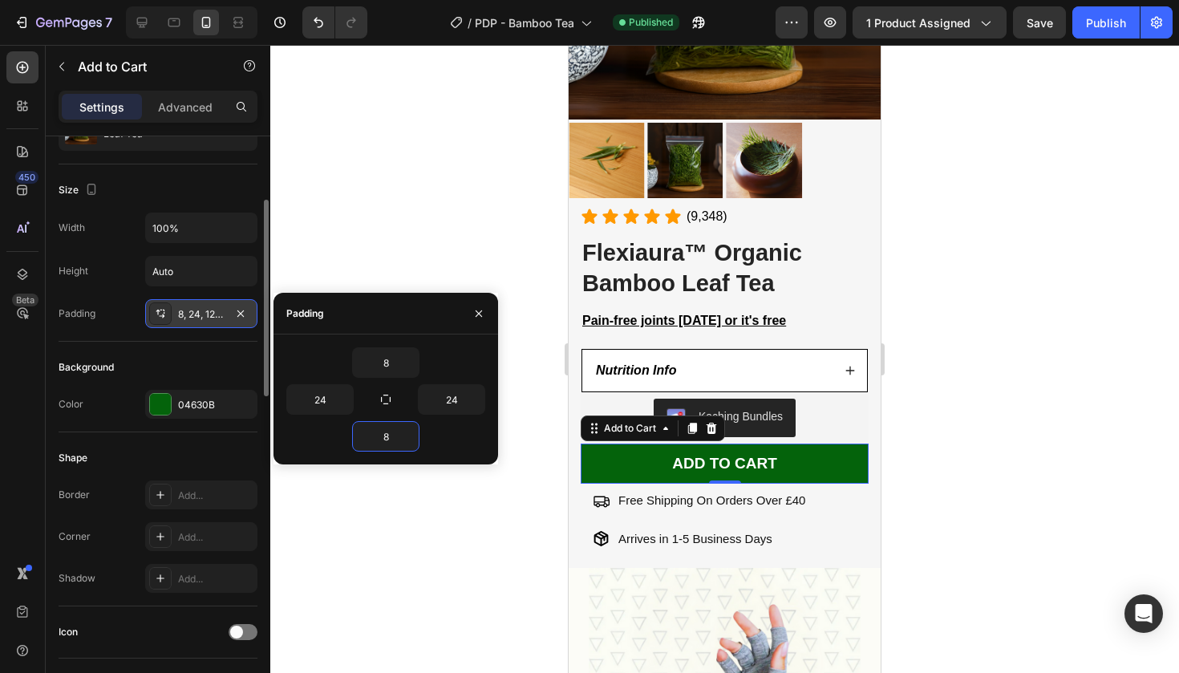
scroll to position [189, 0]
click at [183, 495] on div "Add..." at bounding box center [215, 496] width 75 height 14
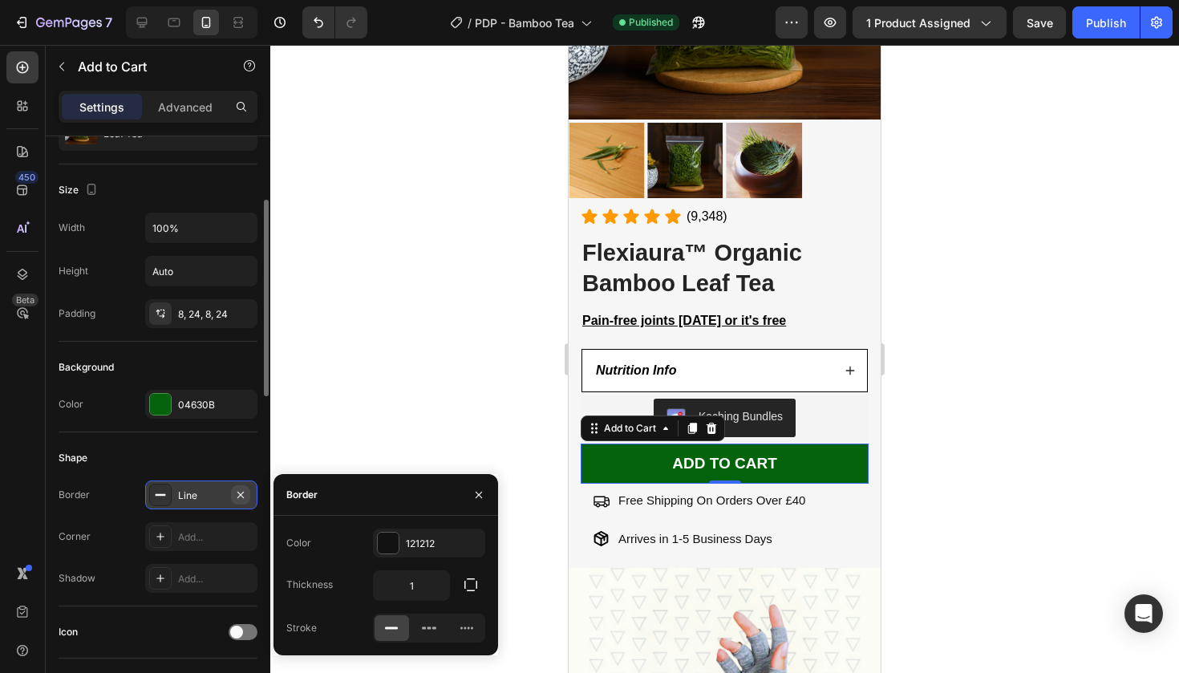
click at [242, 489] on icon "button" at bounding box center [240, 495] width 13 height 13
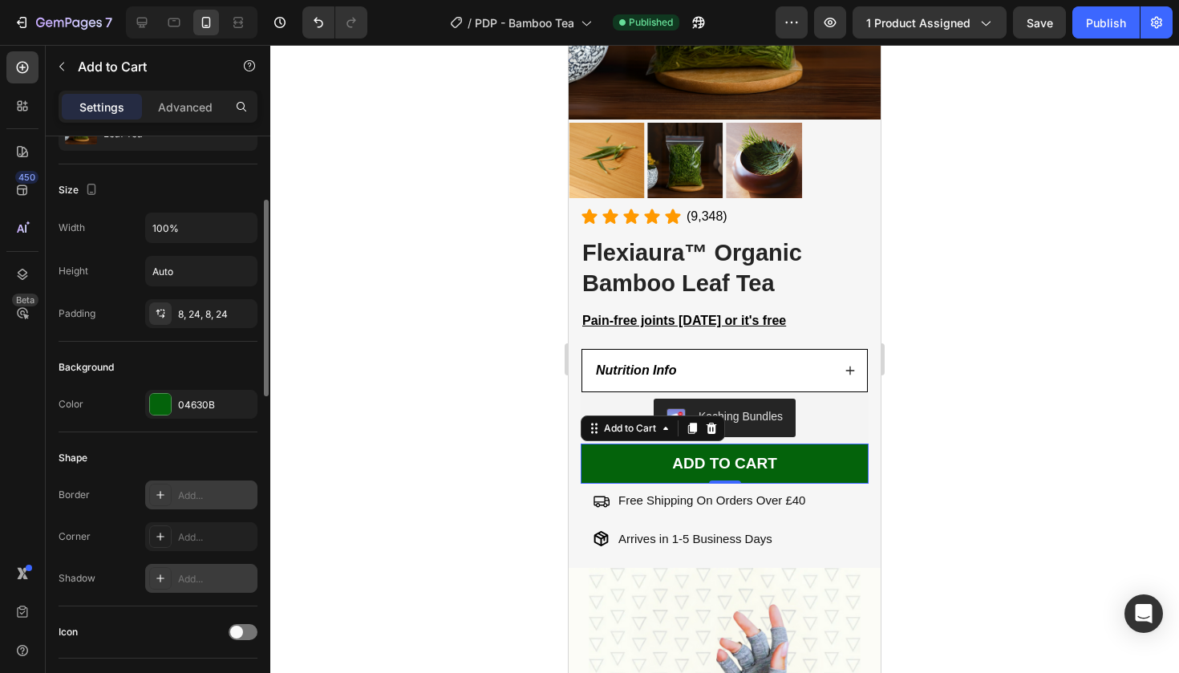
click at [179, 569] on div "Add..." at bounding box center [201, 578] width 112 height 29
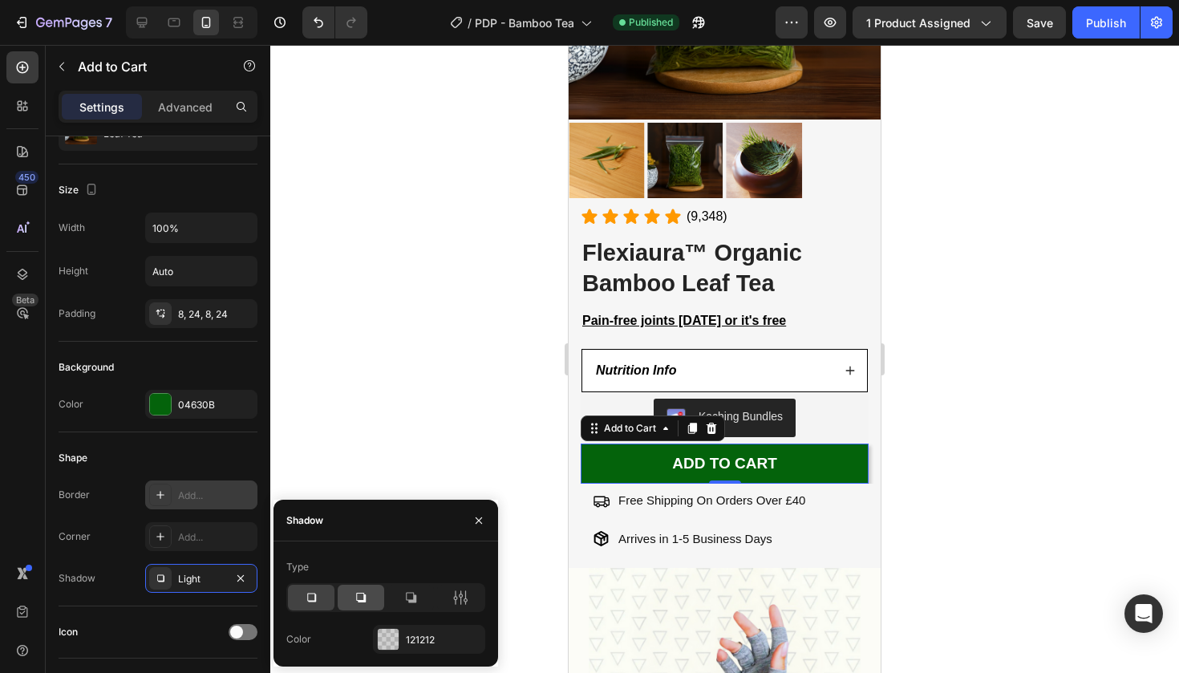
click at [349, 590] on div at bounding box center [361, 598] width 47 height 26
click at [453, 651] on div "121212" at bounding box center [429, 639] width 112 height 29
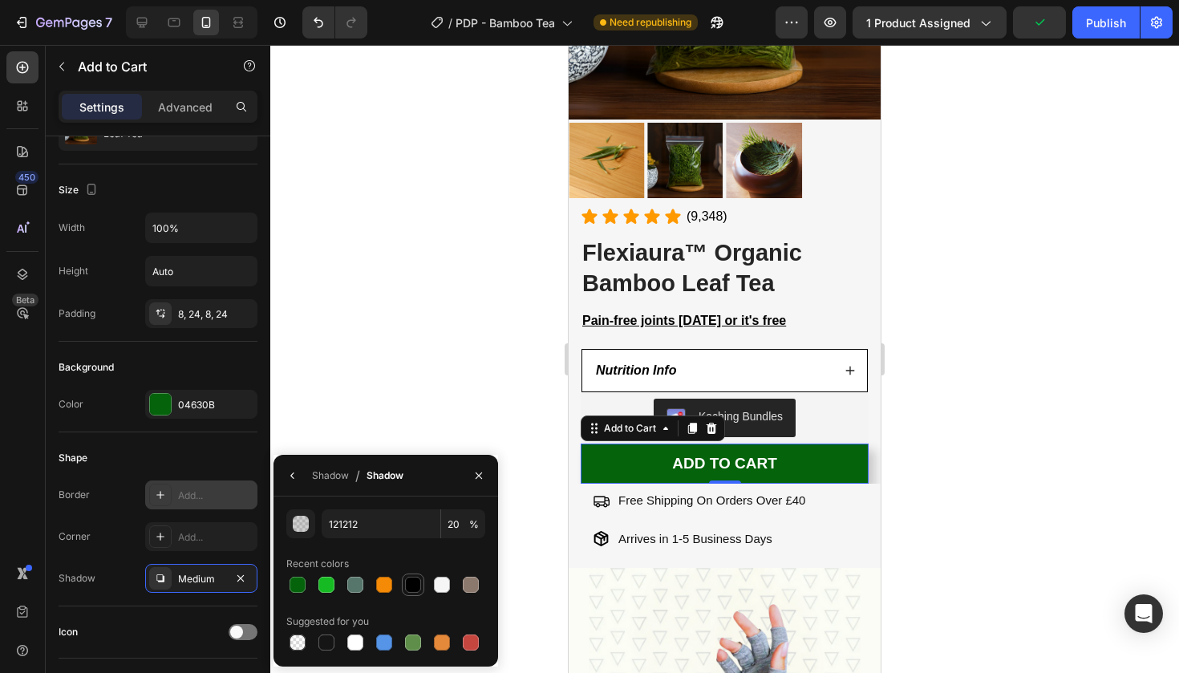
click at [411, 583] on div at bounding box center [413, 585] width 16 height 16
type input "000000"
type input "100"
click at [482, 474] on icon "button" at bounding box center [479, 475] width 13 height 13
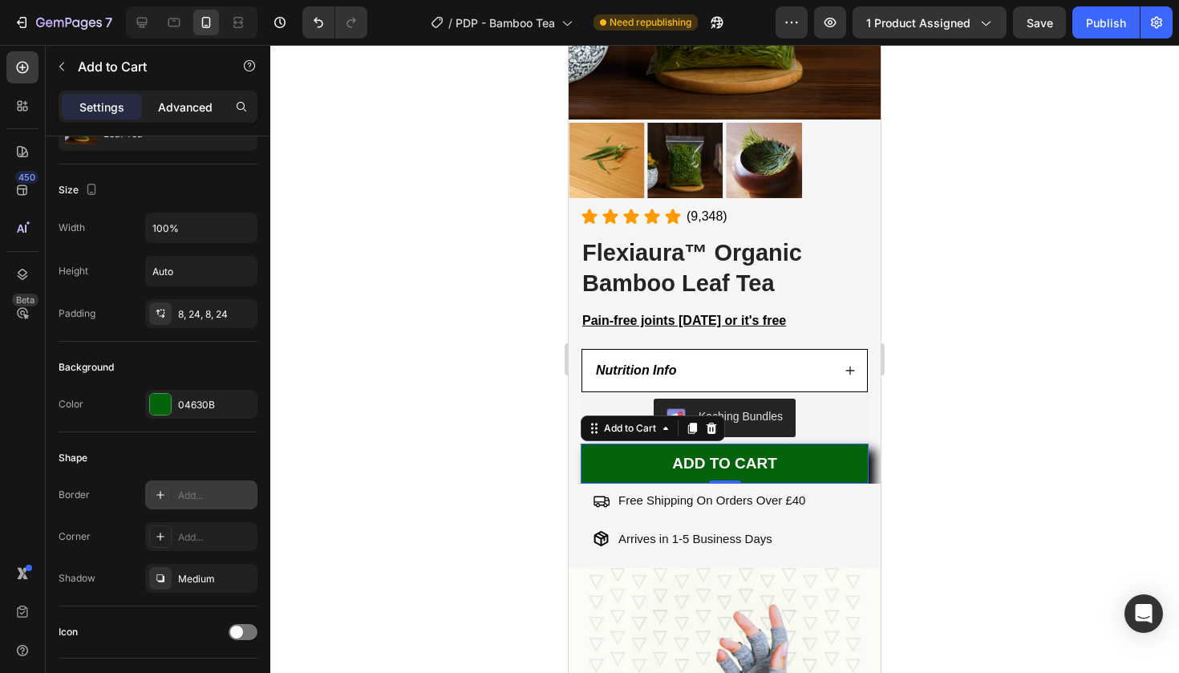
click at [205, 113] on p "Advanced" at bounding box center [185, 107] width 55 height 17
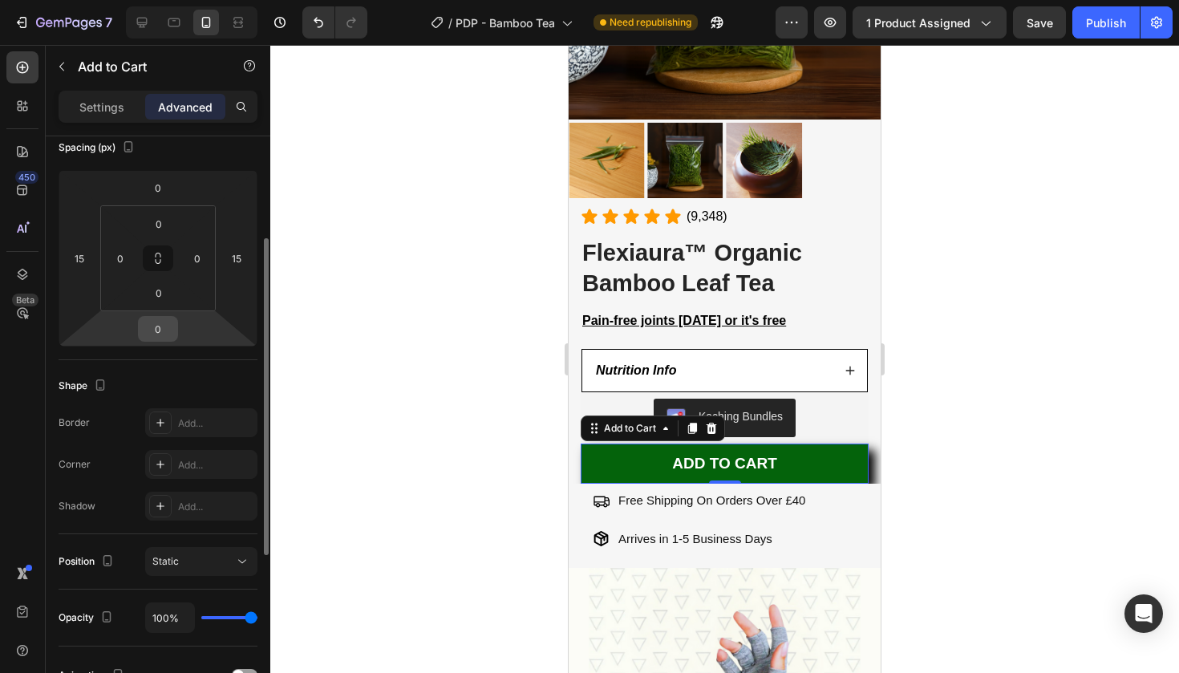
click at [150, 330] on input "0" at bounding box center [158, 329] width 32 height 24
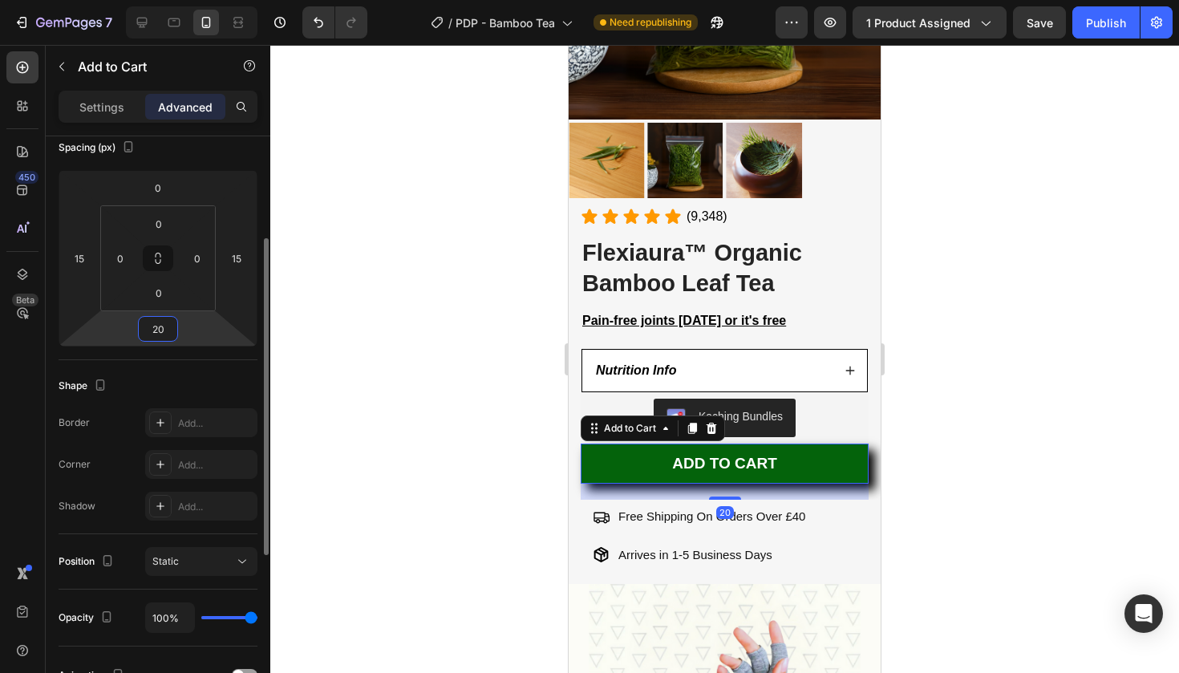
click at [150, 330] on input "20" at bounding box center [158, 329] width 32 height 24
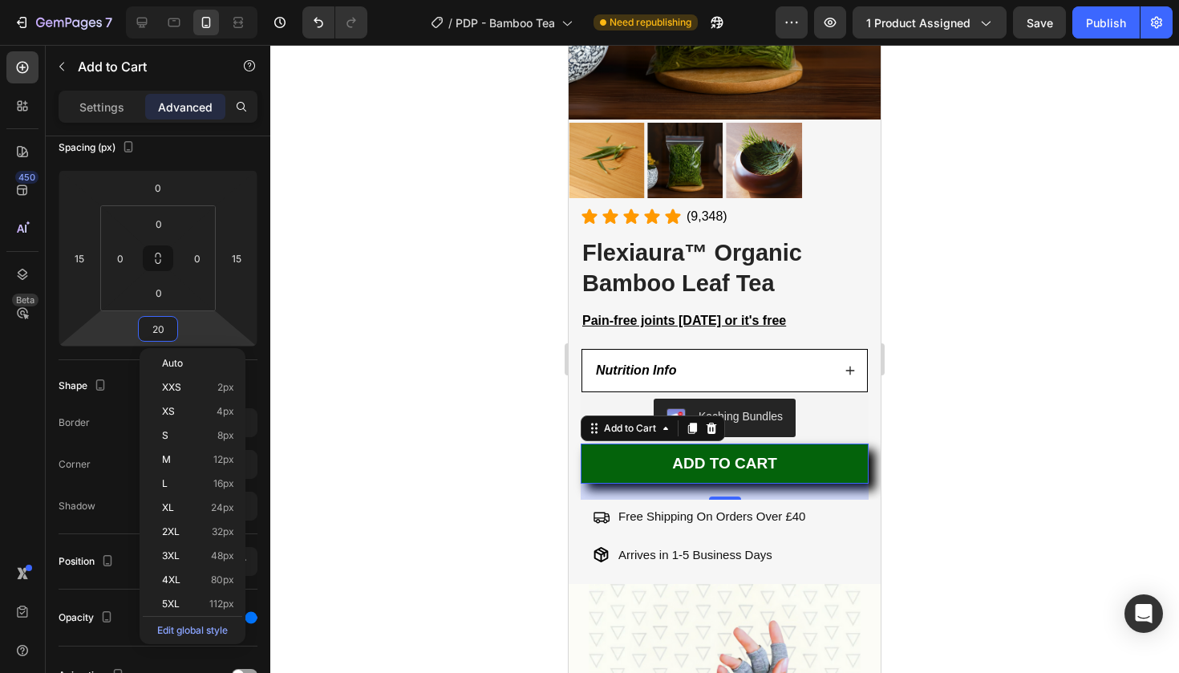
type input "20"
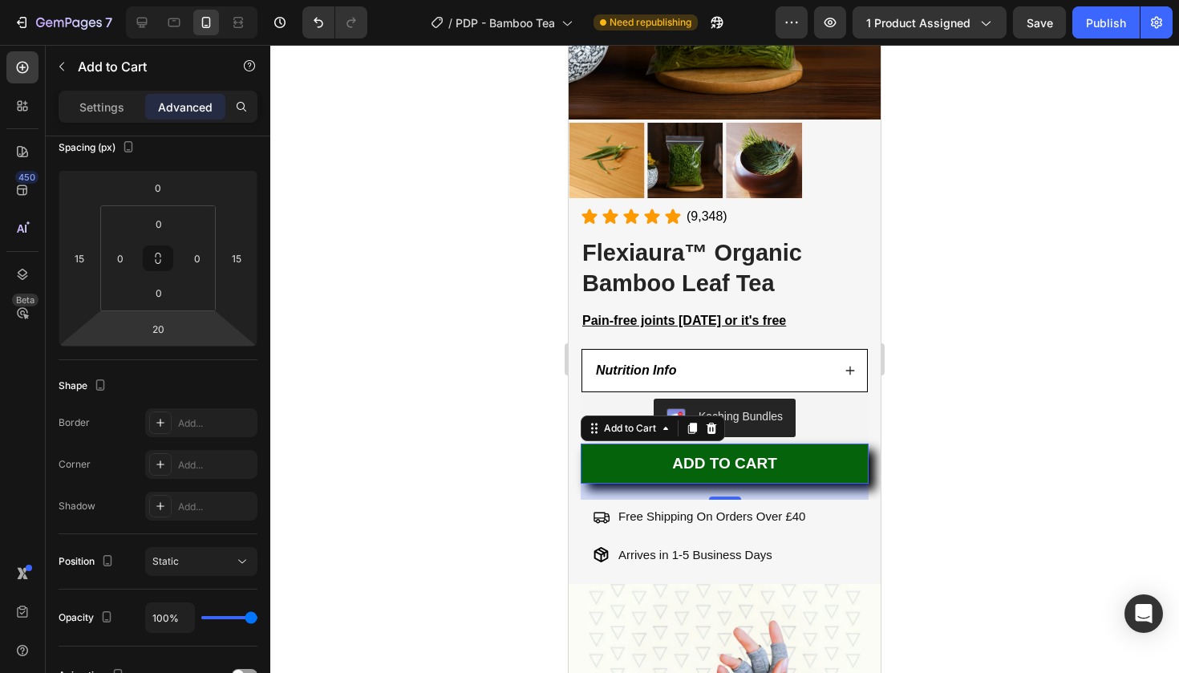
click at [1065, 490] on div at bounding box center [724, 359] width 909 height 628
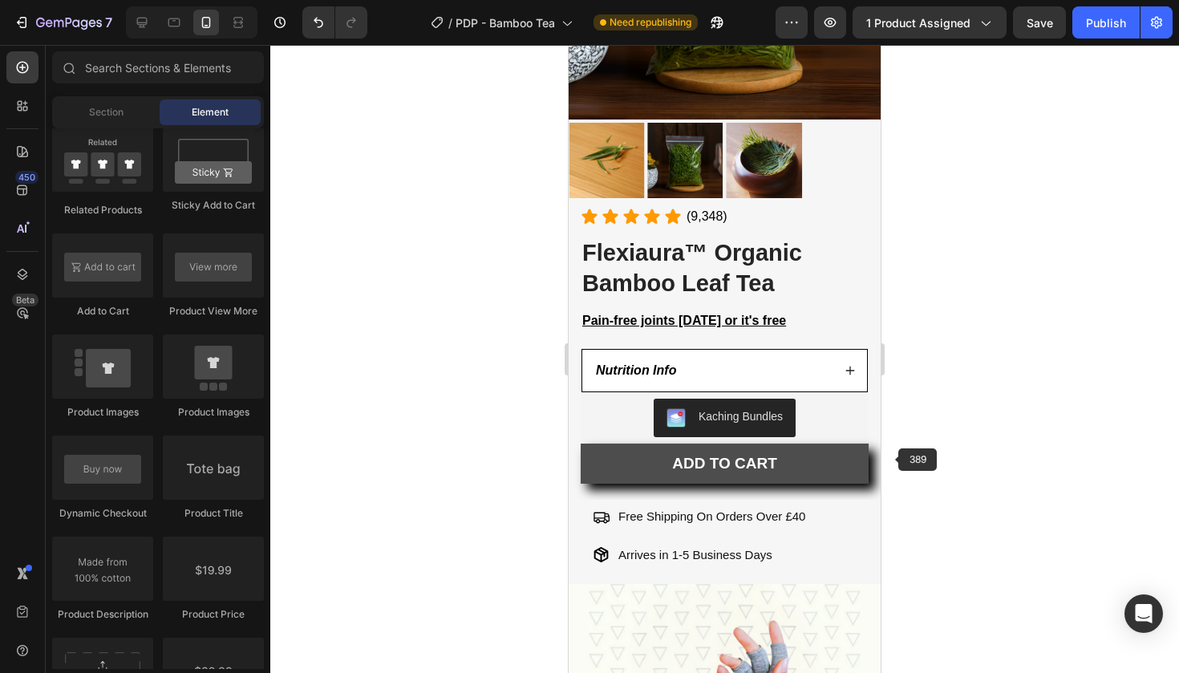
click at [856, 452] on button "ADD TO CART" at bounding box center [725, 464] width 288 height 40
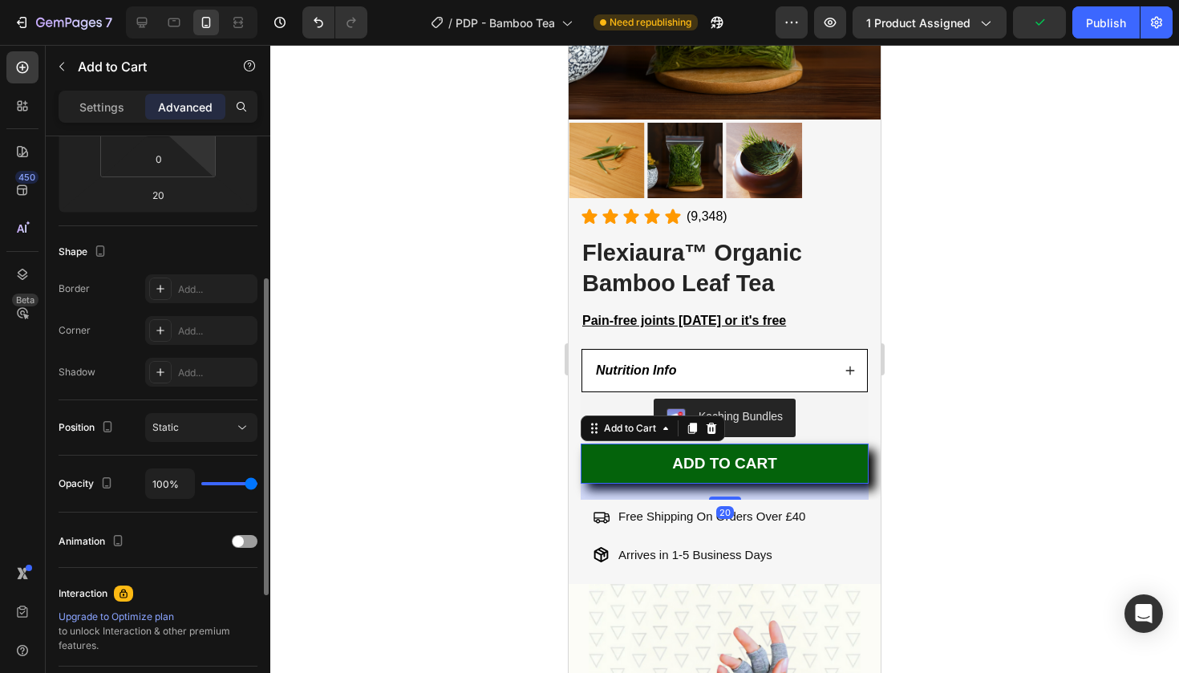
scroll to position [357, 0]
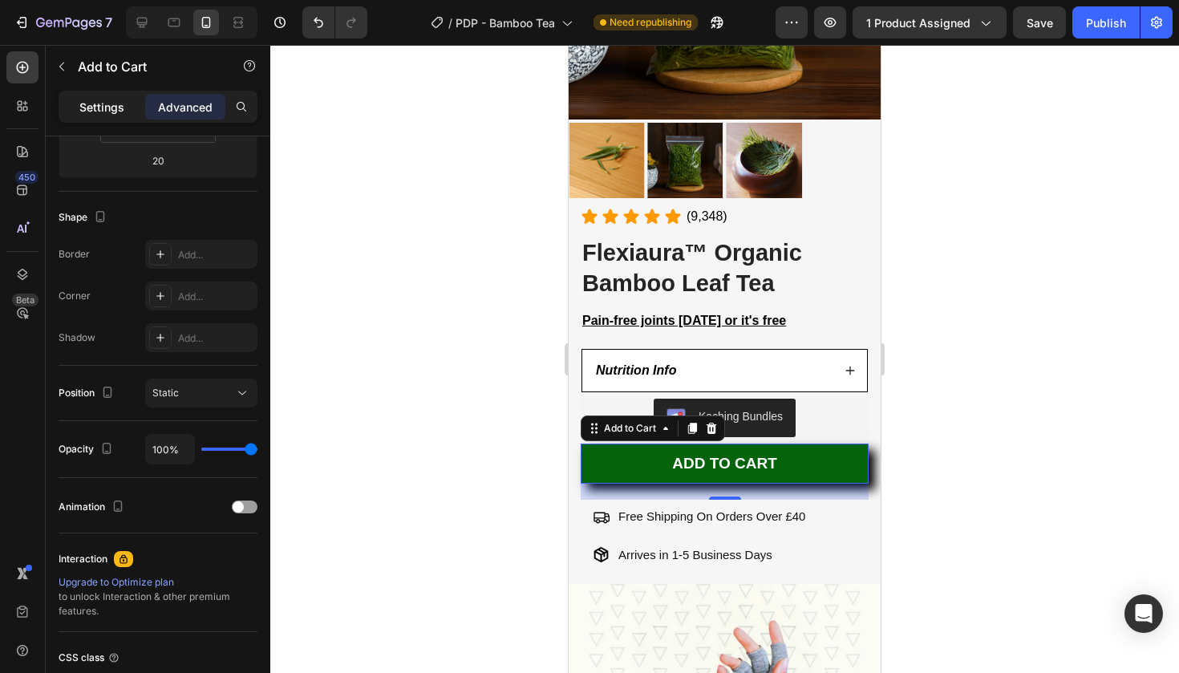
click at [118, 95] on div "Settings" at bounding box center [102, 107] width 80 height 26
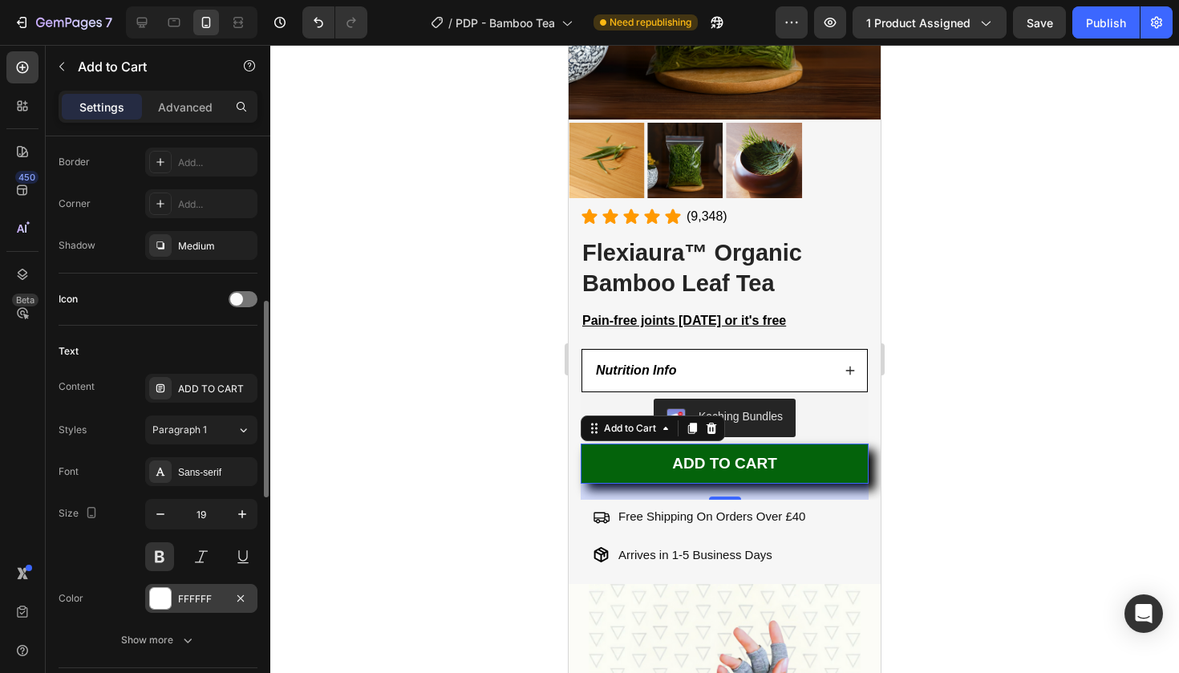
scroll to position [513, 0]
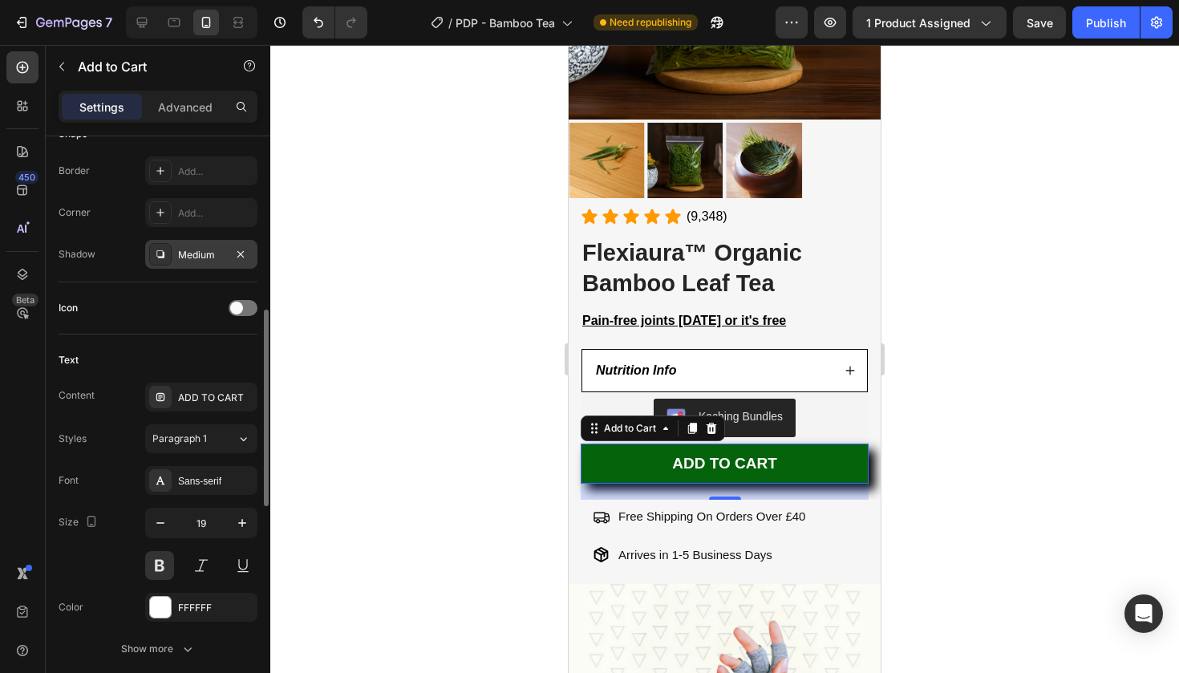
click at [217, 256] on div "Medium" at bounding box center [201, 255] width 47 height 14
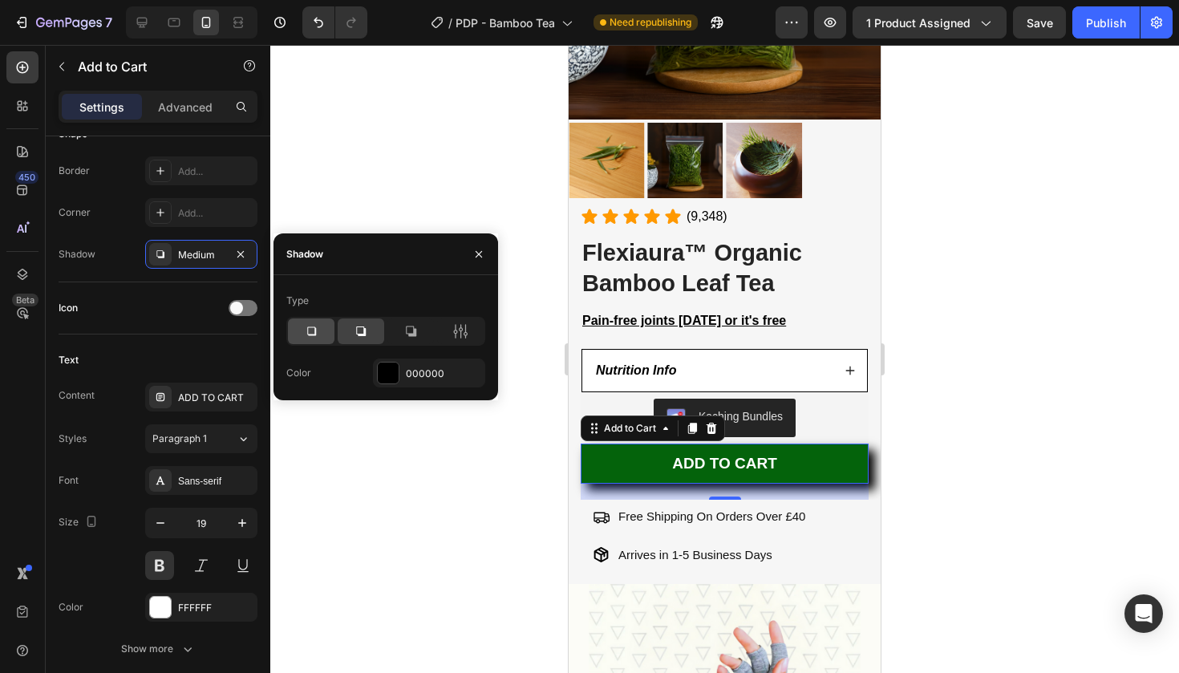
click at [309, 330] on icon at bounding box center [311, 331] width 16 height 16
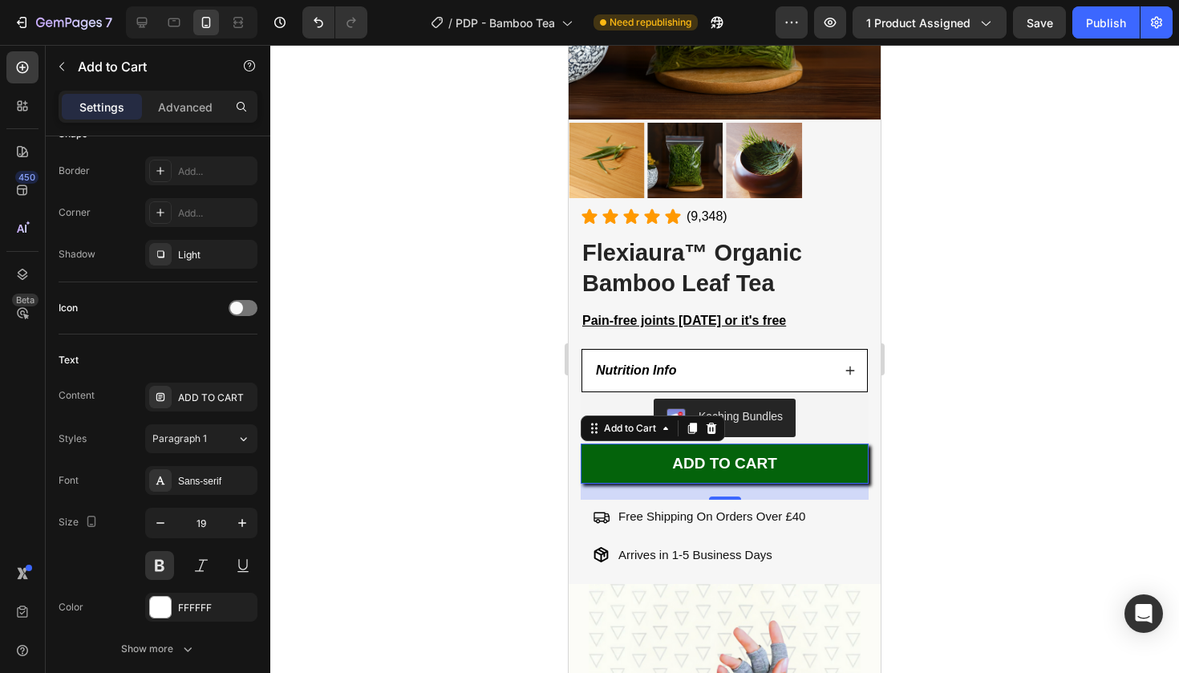
click at [375, 492] on div at bounding box center [724, 359] width 909 height 628
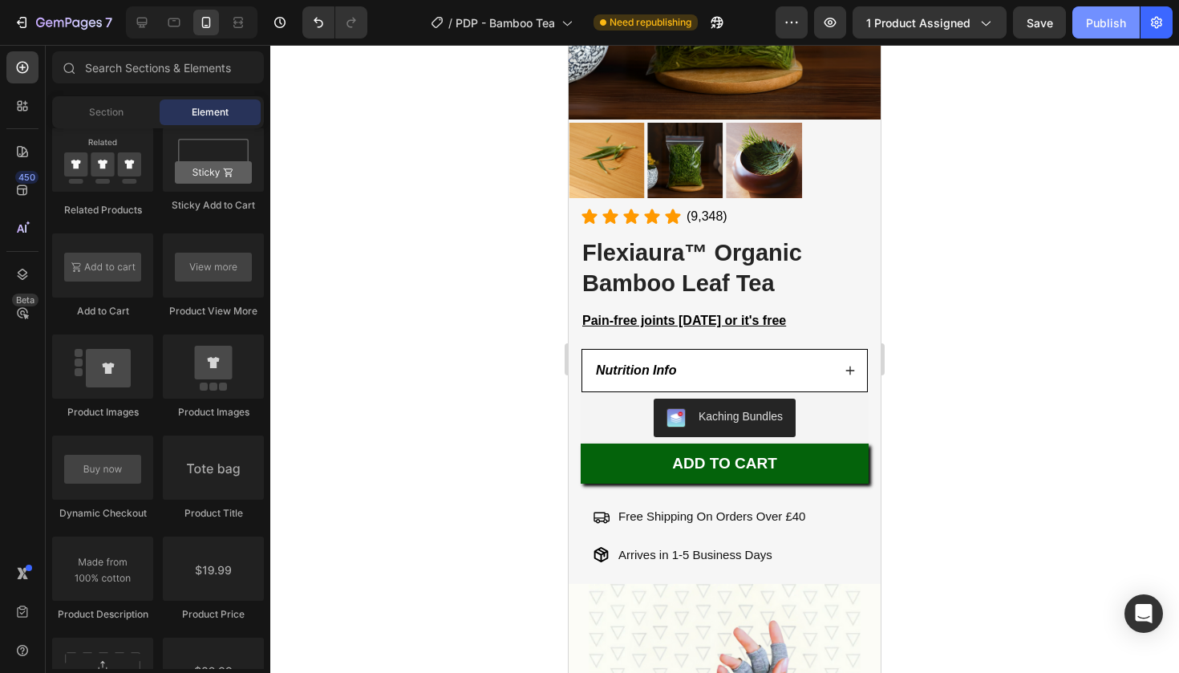
click at [1100, 26] on div "Publish" at bounding box center [1106, 22] width 40 height 17
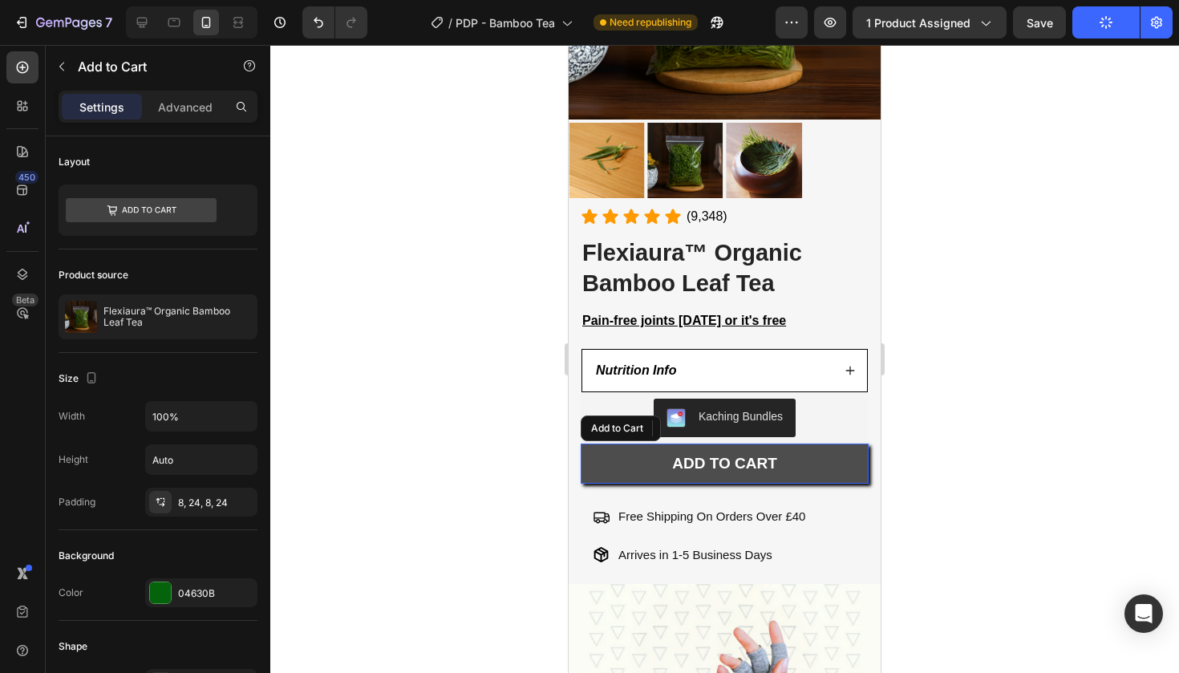
click at [818, 444] on button "ADD TO CART" at bounding box center [725, 464] width 288 height 40
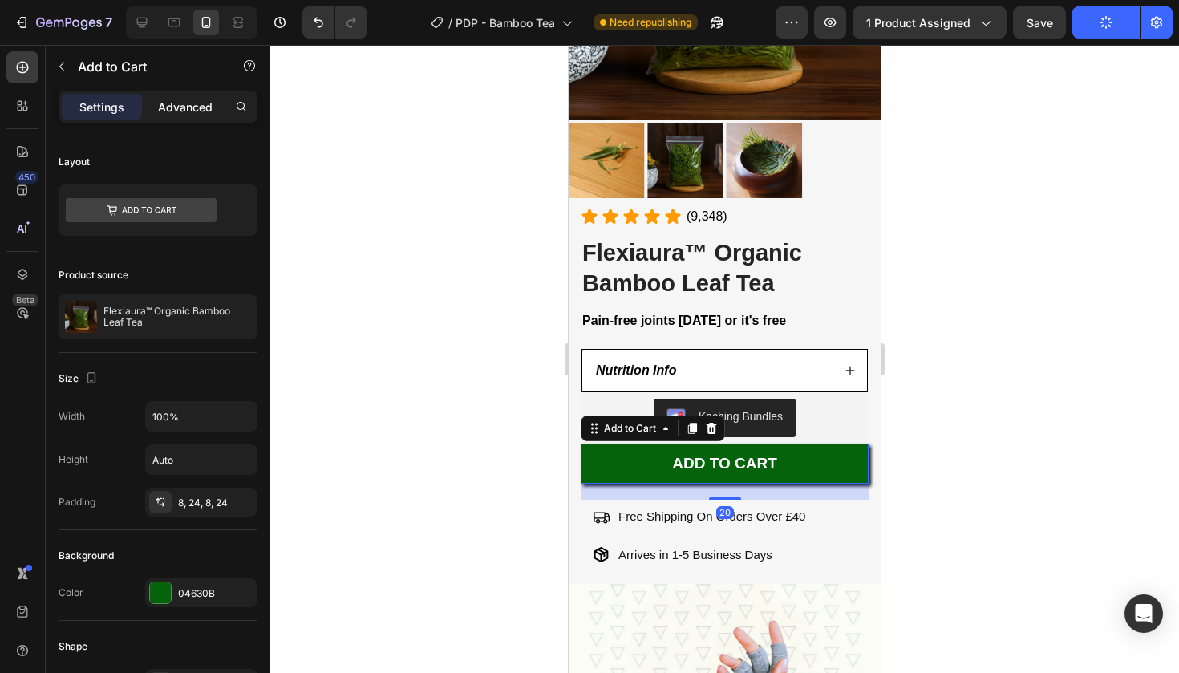
click at [205, 116] on div "Advanced" at bounding box center [185, 107] width 80 height 26
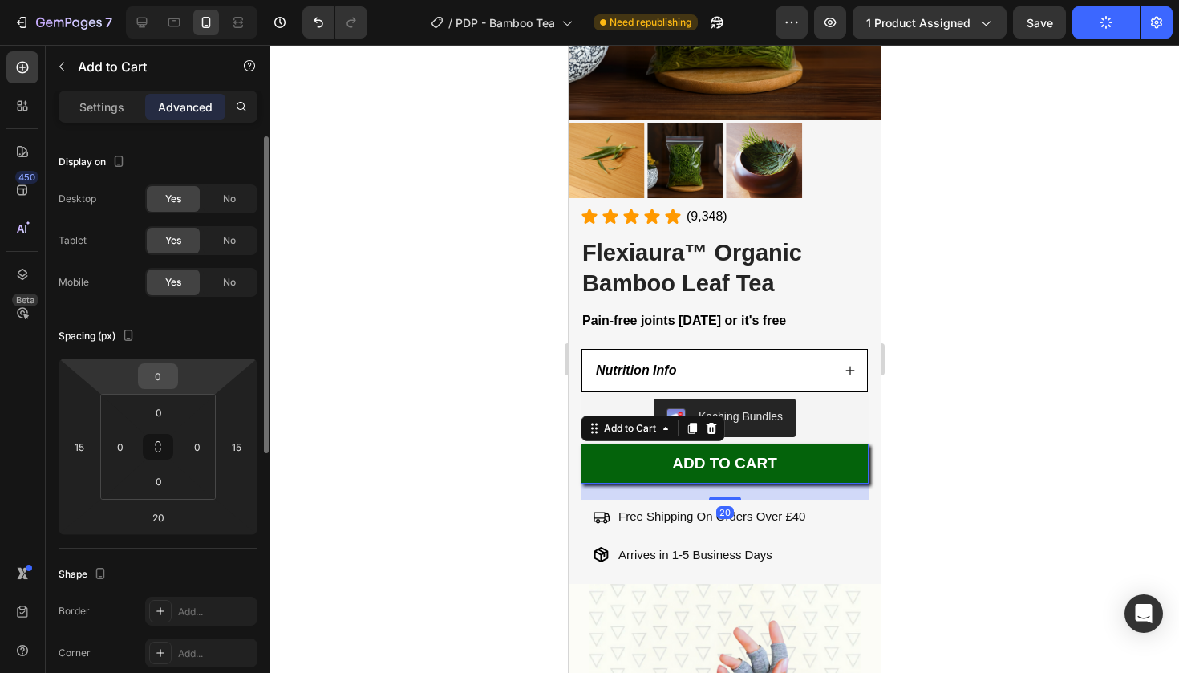
click at [163, 384] on input "0" at bounding box center [158, 376] width 32 height 24
type input "10"
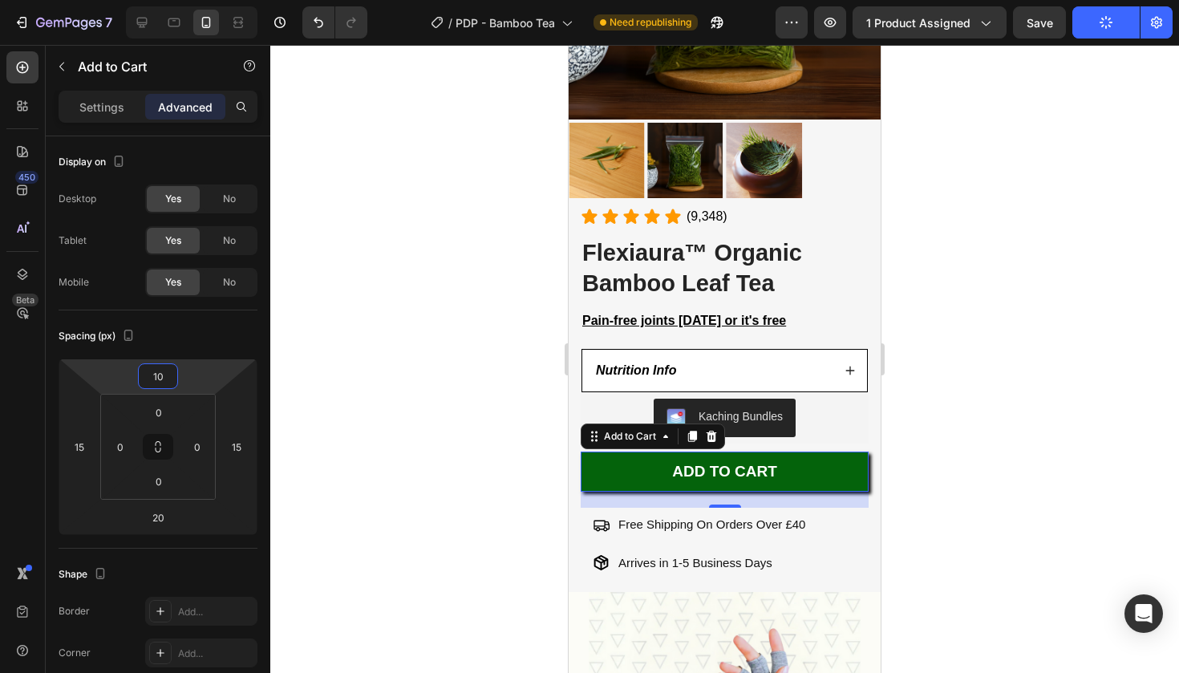
click at [1179, 262] on div at bounding box center [724, 359] width 909 height 628
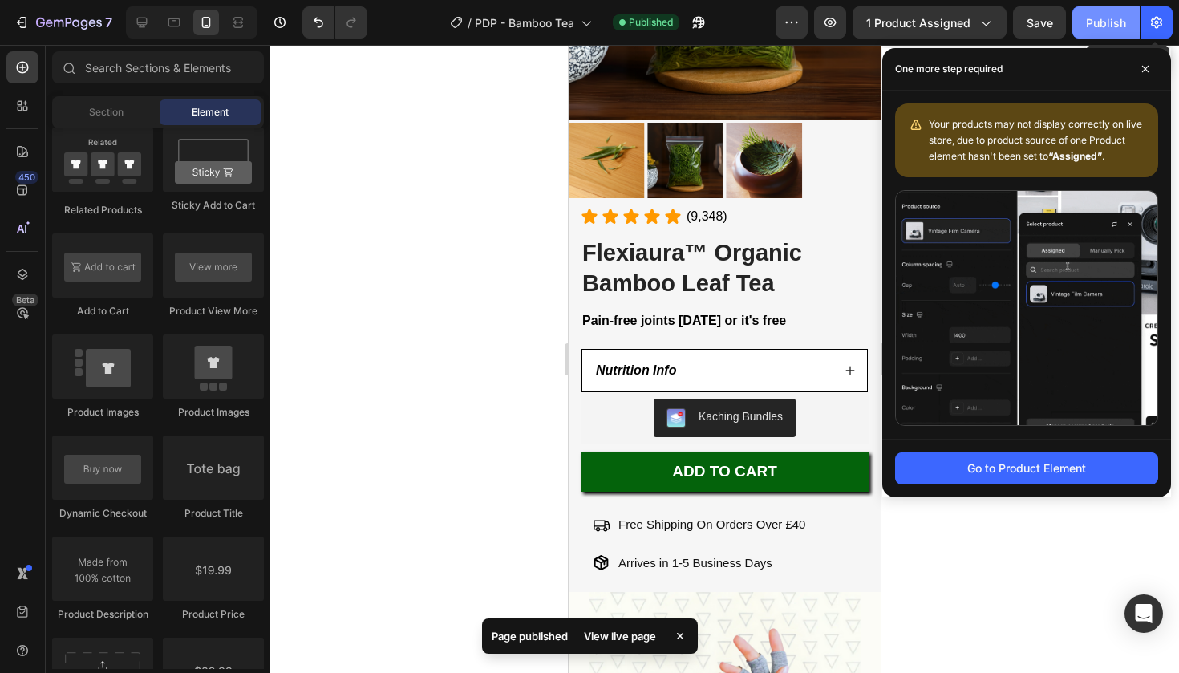
click at [1130, 20] on button "Publish" at bounding box center [1106, 22] width 67 height 32
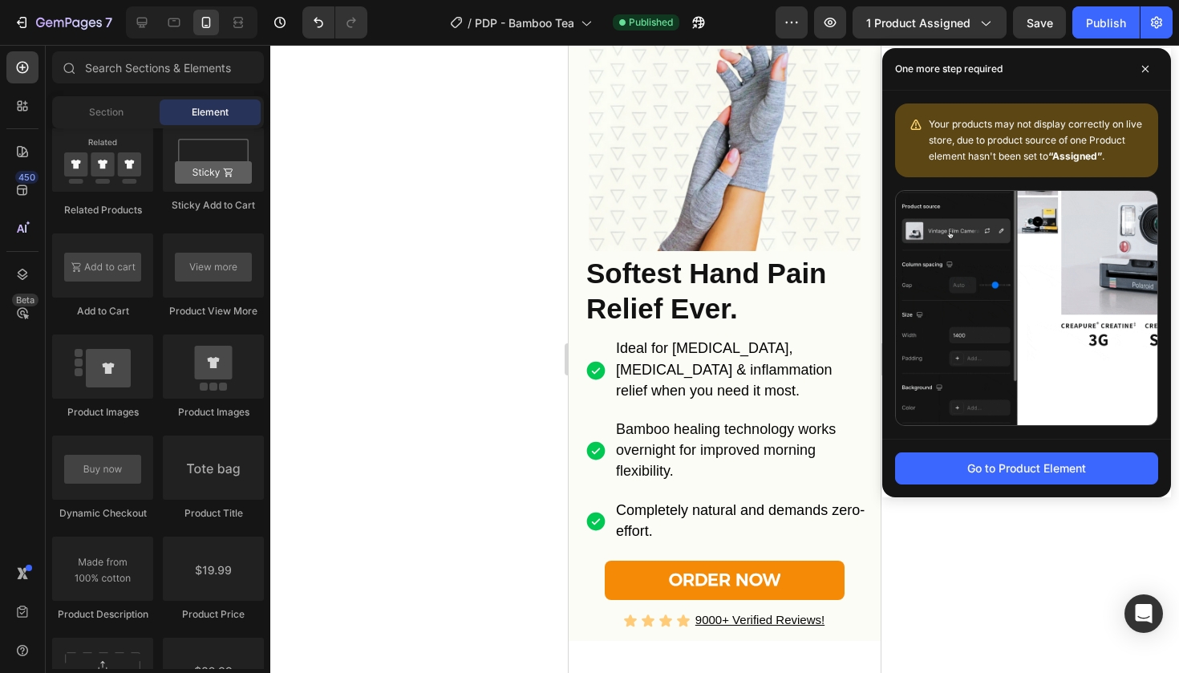
scroll to position [944, 0]
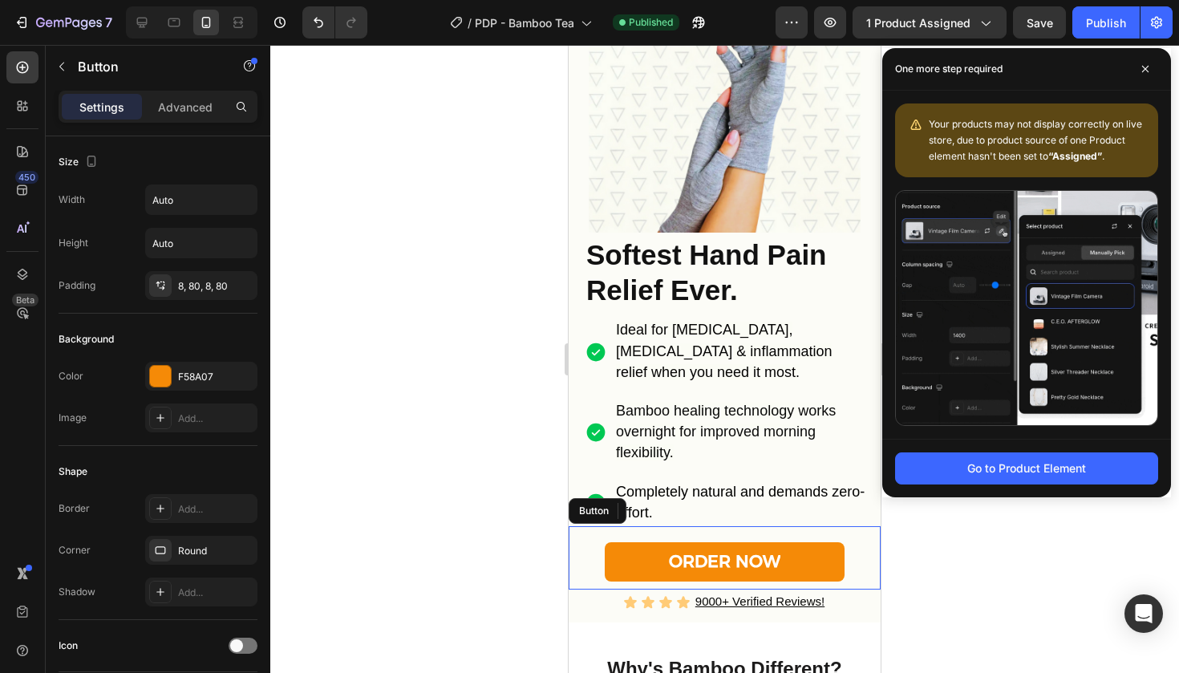
click at [611, 553] on button "ORDER NOW" at bounding box center [725, 561] width 240 height 39
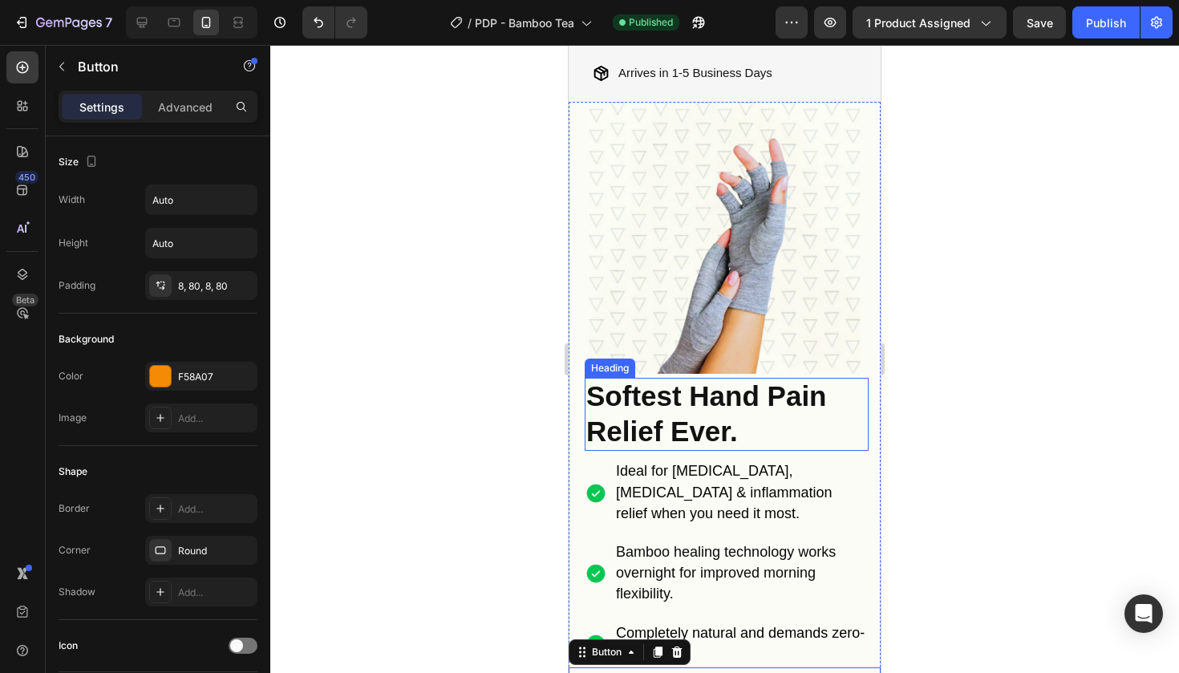
scroll to position [334, 0]
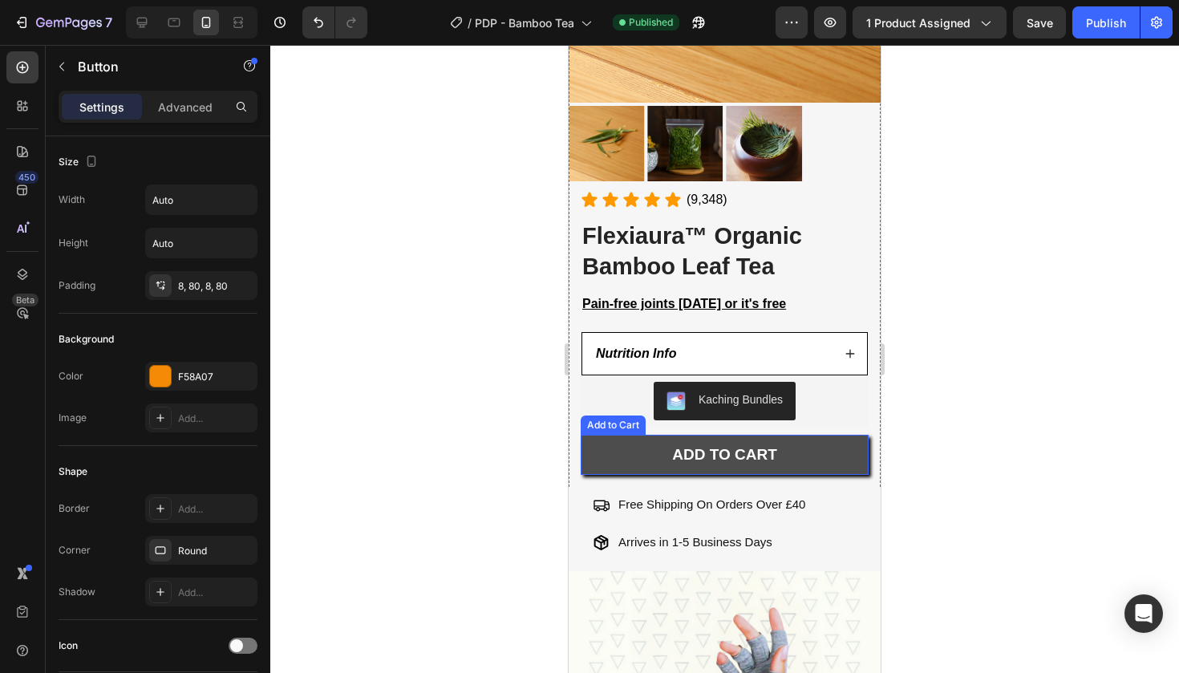
click at [604, 443] on button "ADD TO CART" at bounding box center [725, 455] width 288 height 40
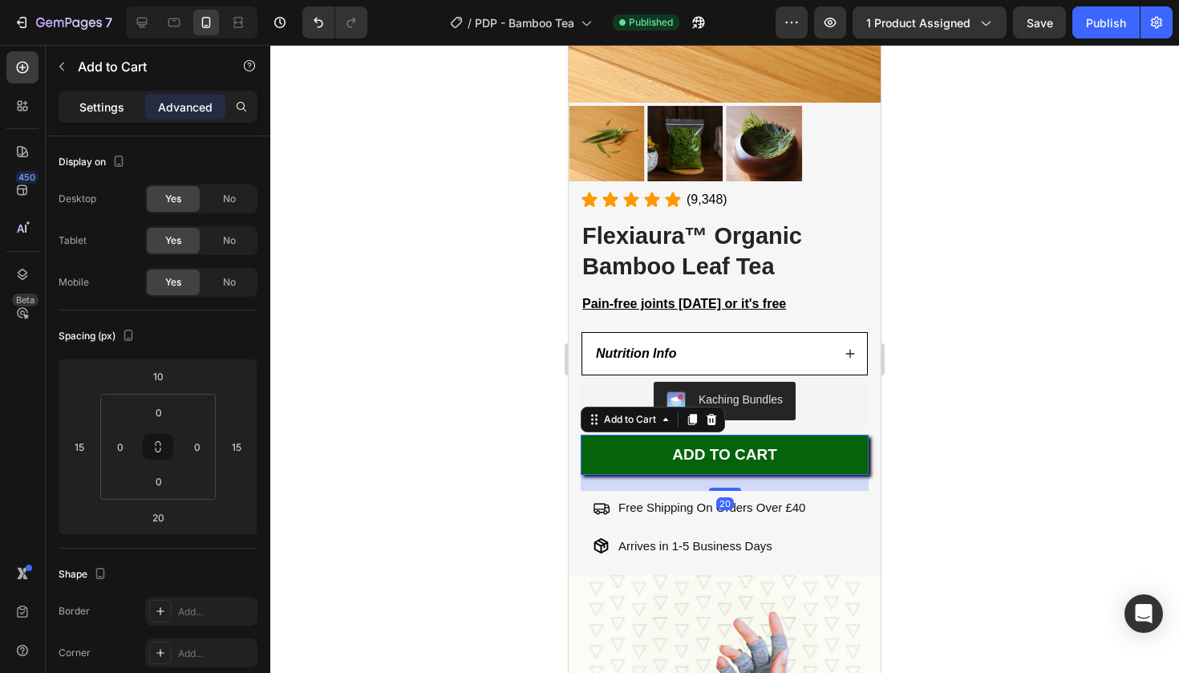
click at [124, 108] on p "Settings" at bounding box center [101, 107] width 45 height 17
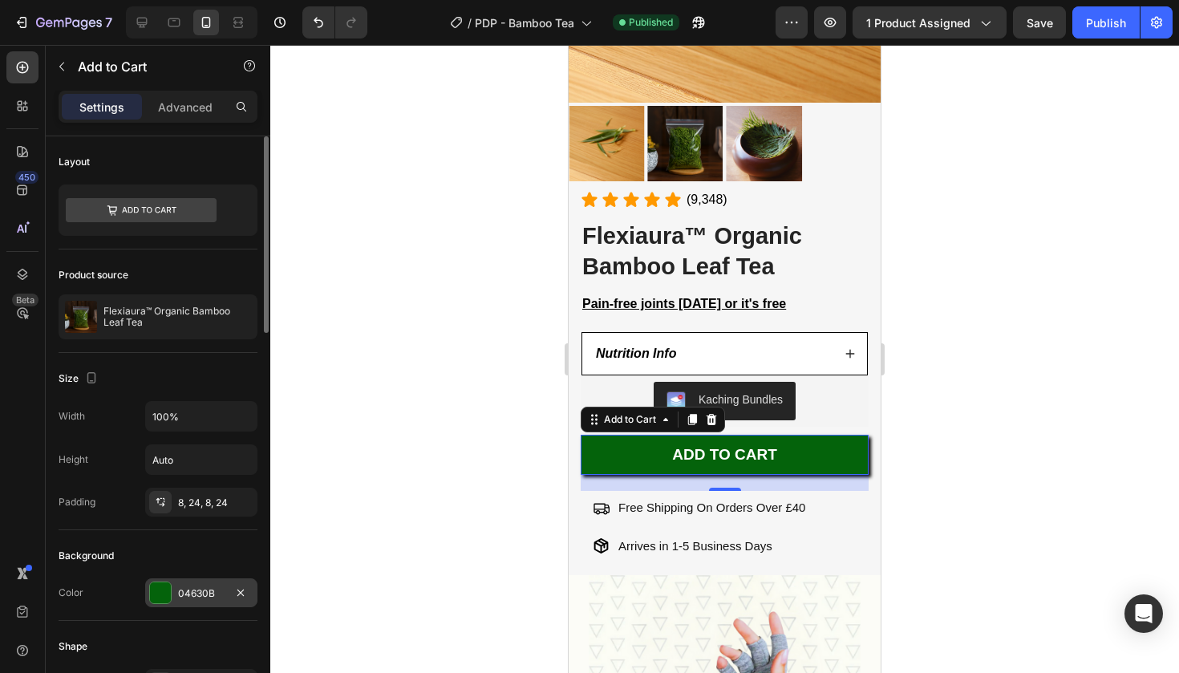
click at [189, 583] on div "04630B" at bounding box center [201, 592] width 112 height 29
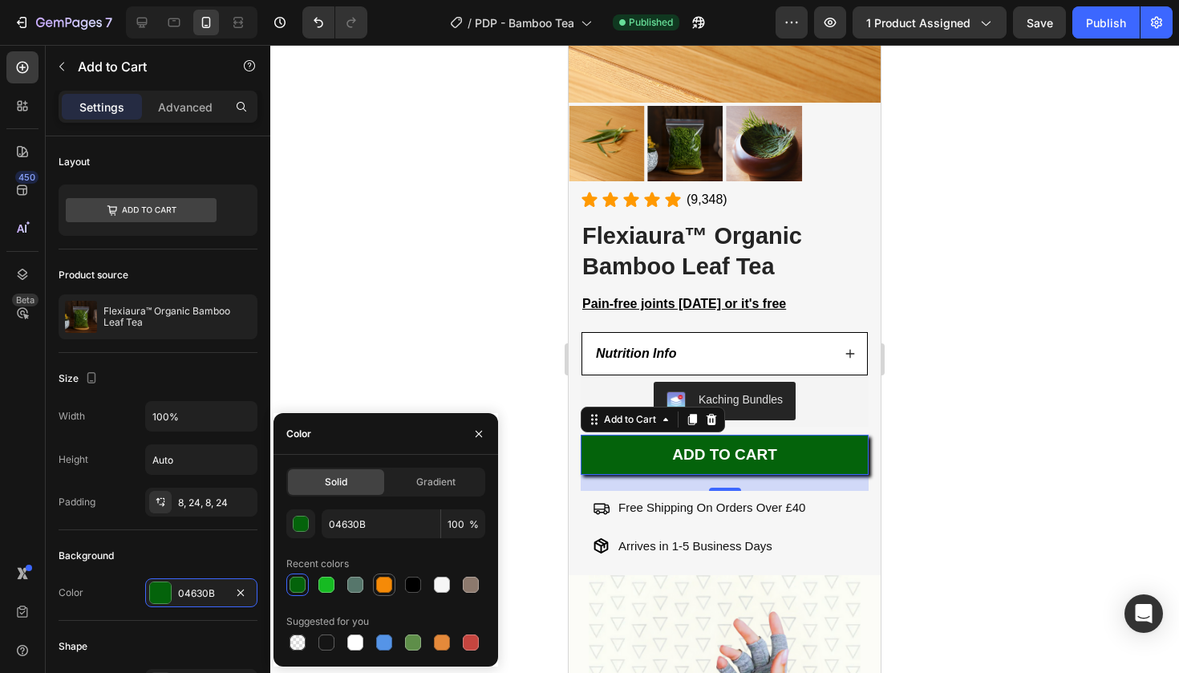
click at [386, 574] on div at bounding box center [384, 585] width 22 height 22
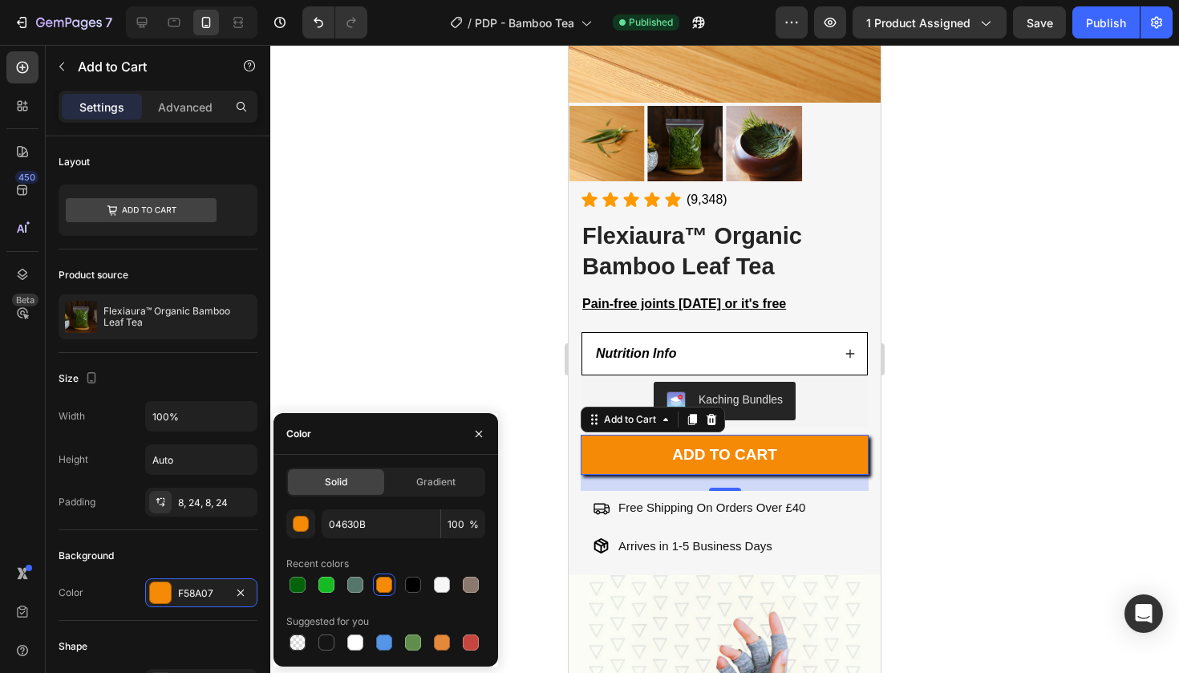
type input "F58A07"
click at [909, 385] on div at bounding box center [724, 359] width 909 height 628
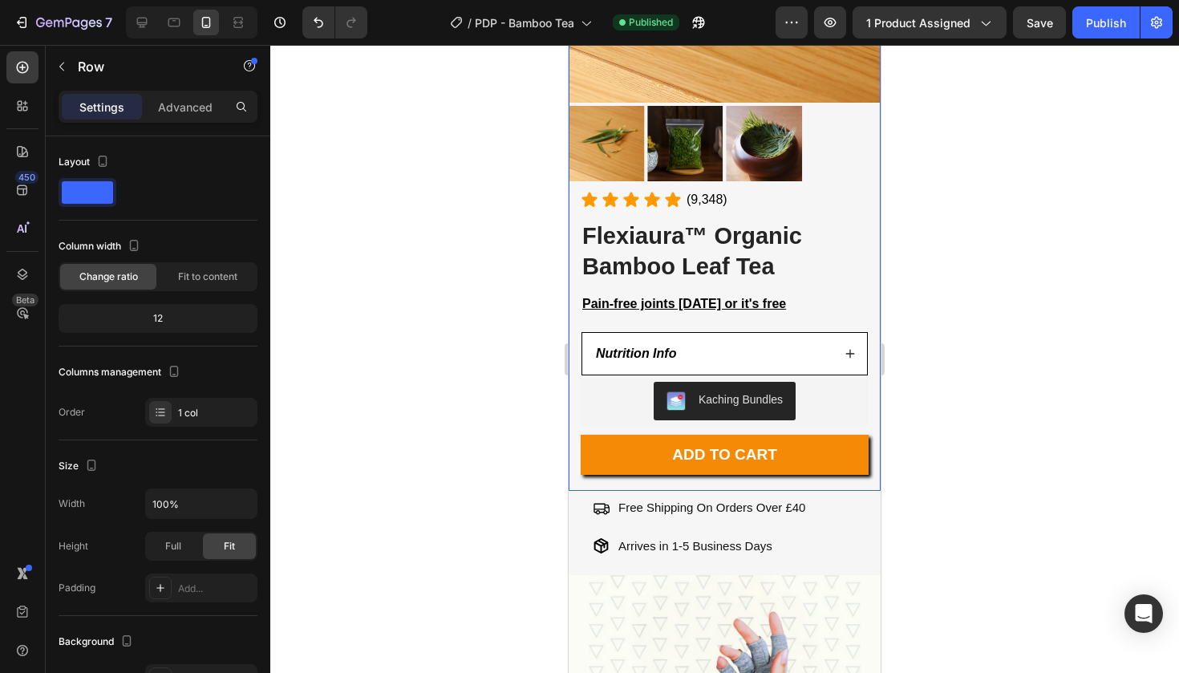
click at [871, 440] on div "ADD TO CART Add to Cart" at bounding box center [725, 459] width 312 height 64
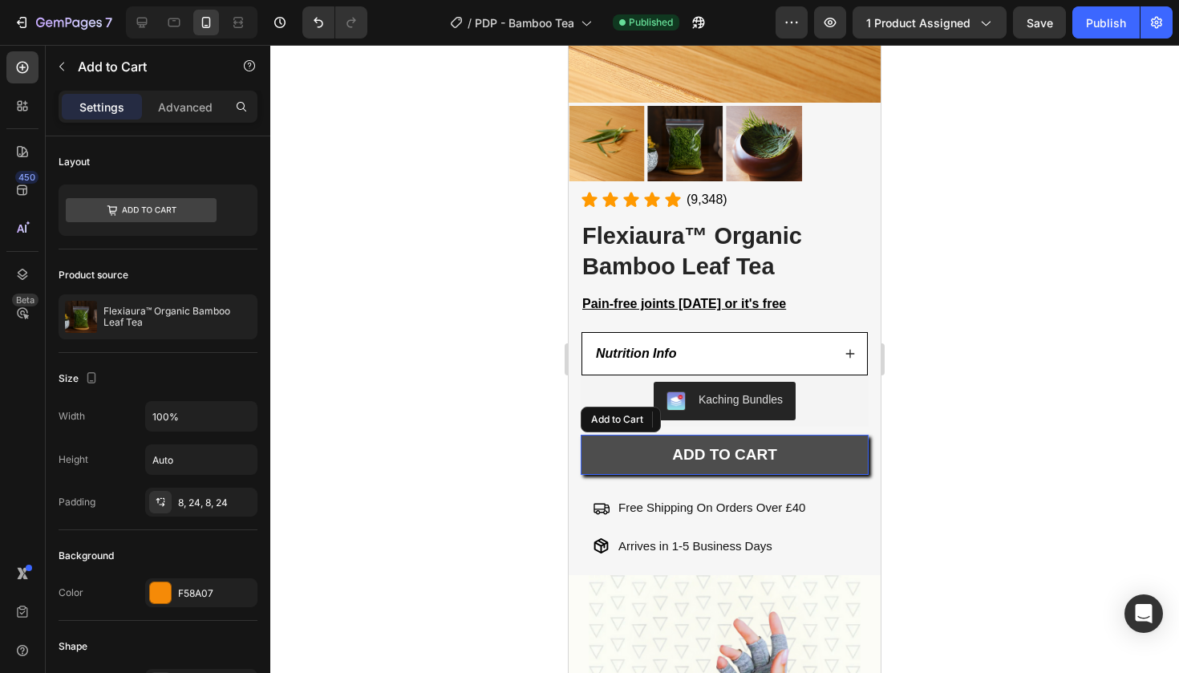
click at [850, 452] on button "ADD TO CART" at bounding box center [725, 455] width 288 height 40
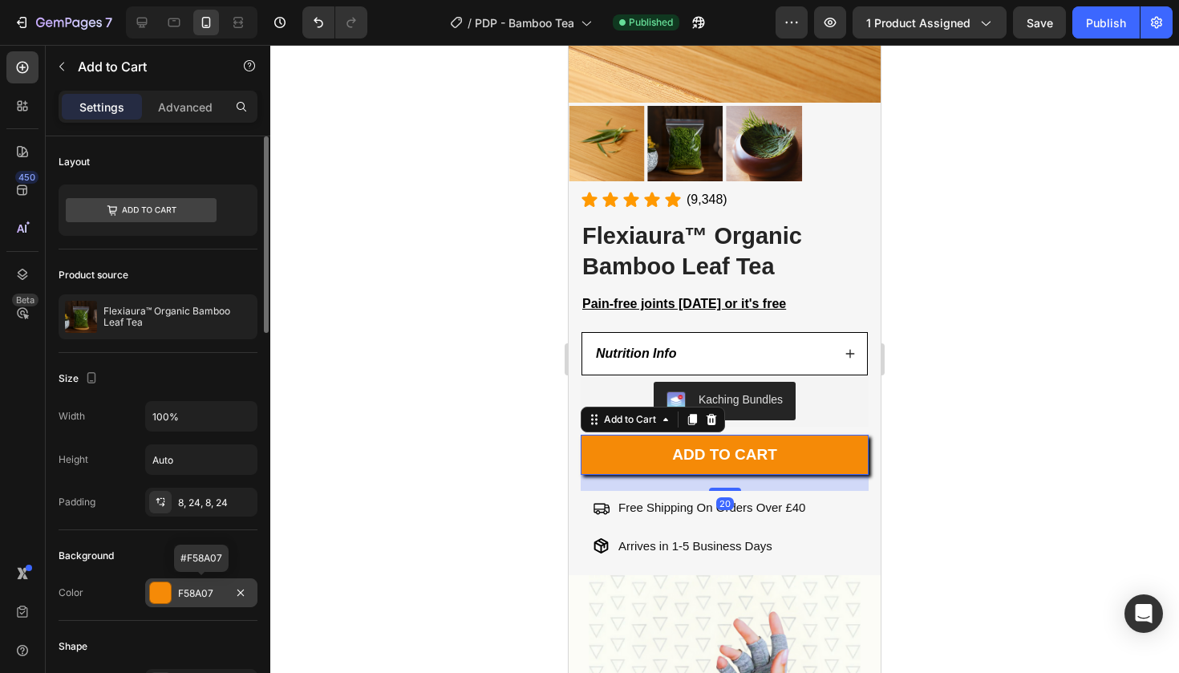
click at [163, 590] on div at bounding box center [160, 592] width 21 height 21
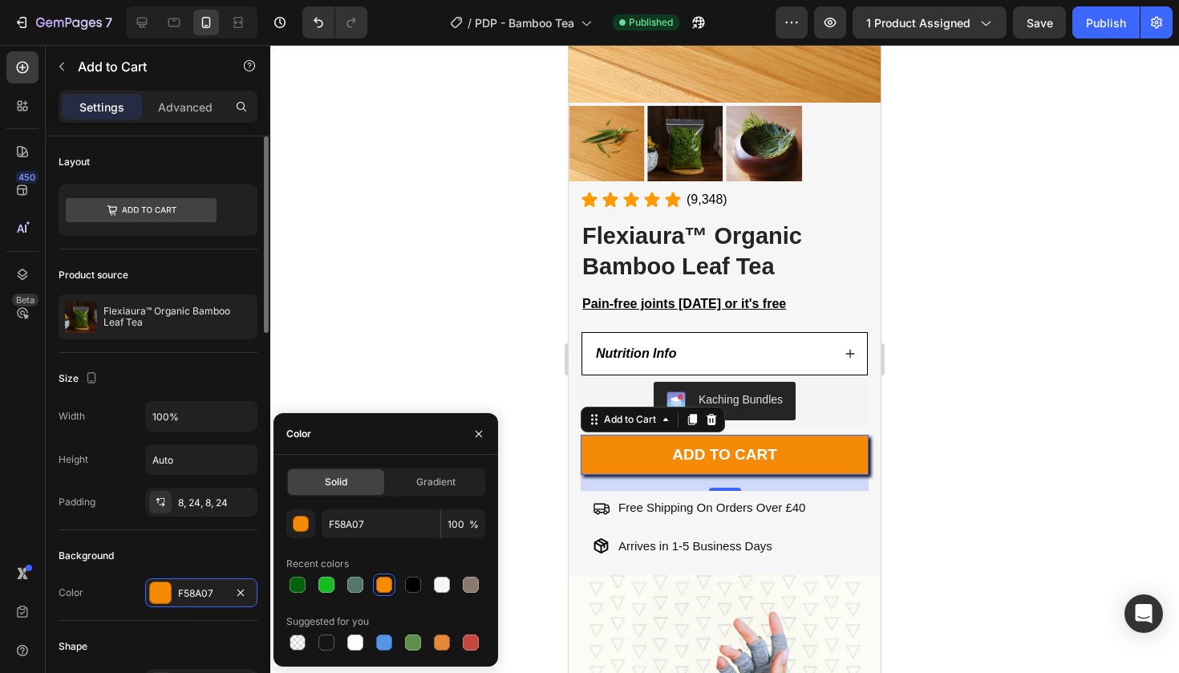
click at [129, 530] on div "Background Color F58A07" at bounding box center [158, 575] width 199 height 91
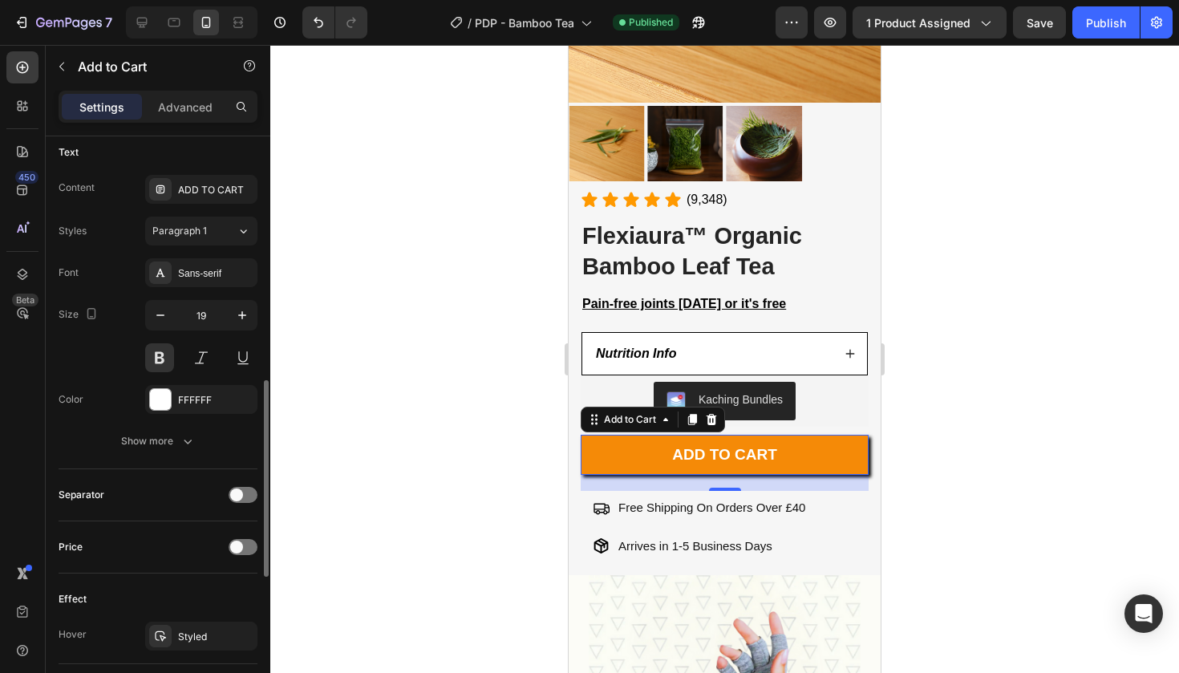
scroll to position [586, 0]
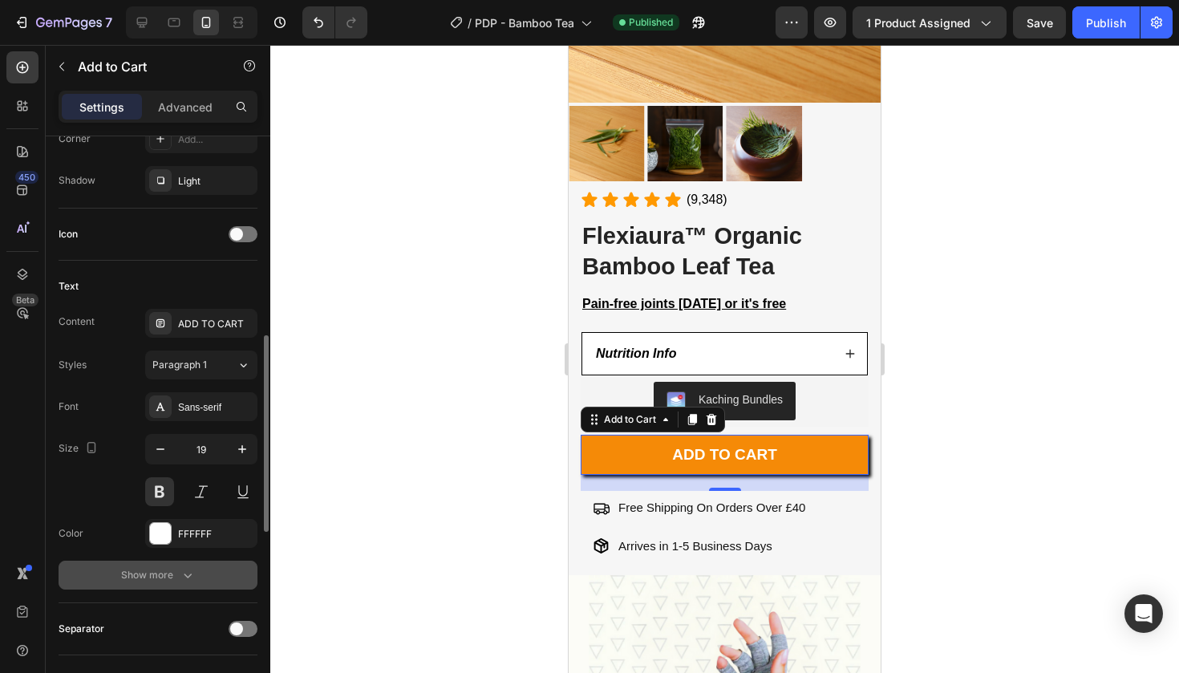
click at [163, 572] on div "Show more" at bounding box center [158, 575] width 75 height 16
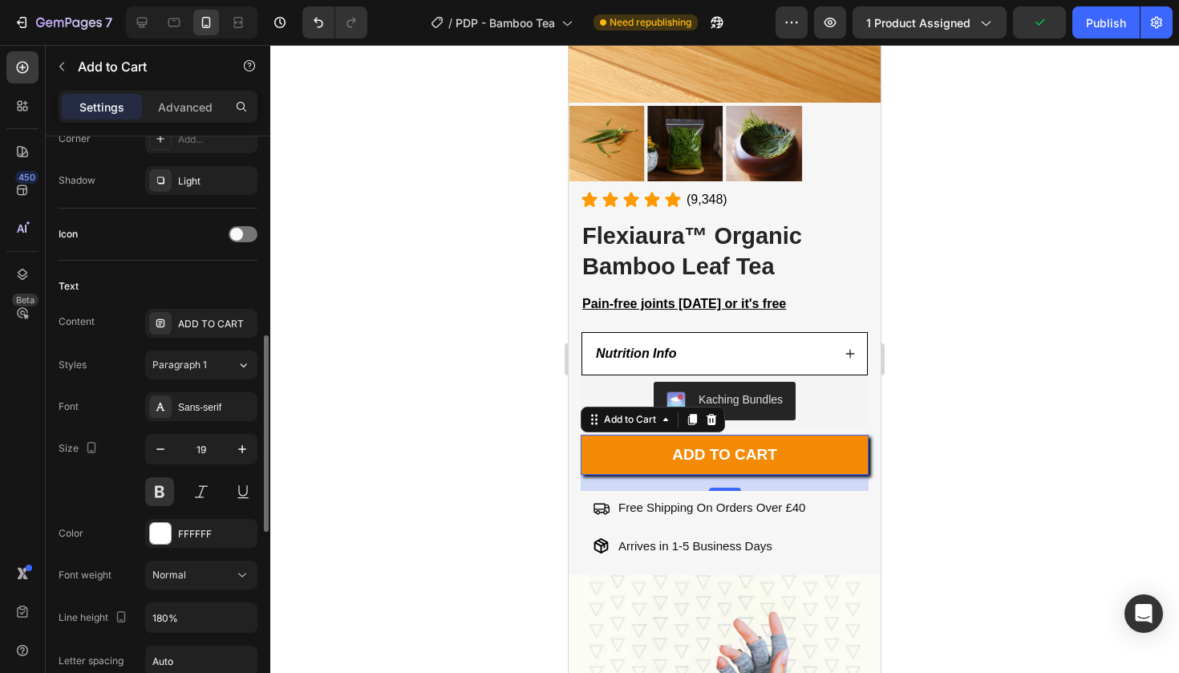
scroll to position [433, 0]
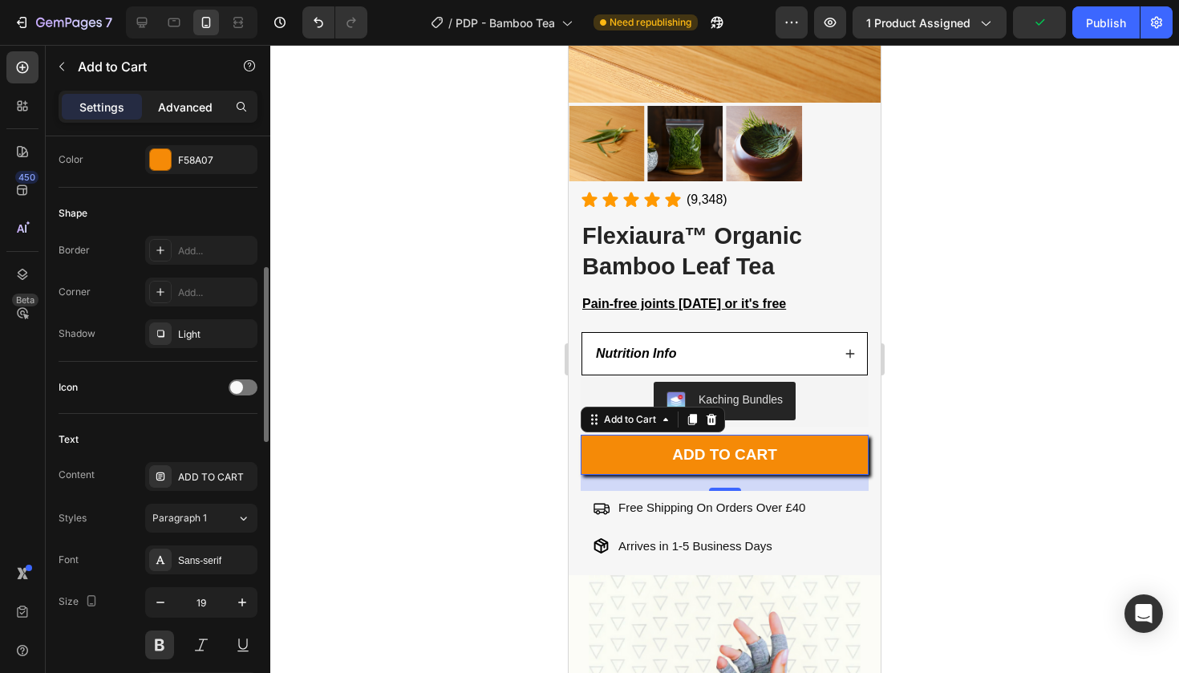
click at [181, 104] on p "Advanced" at bounding box center [185, 107] width 55 height 17
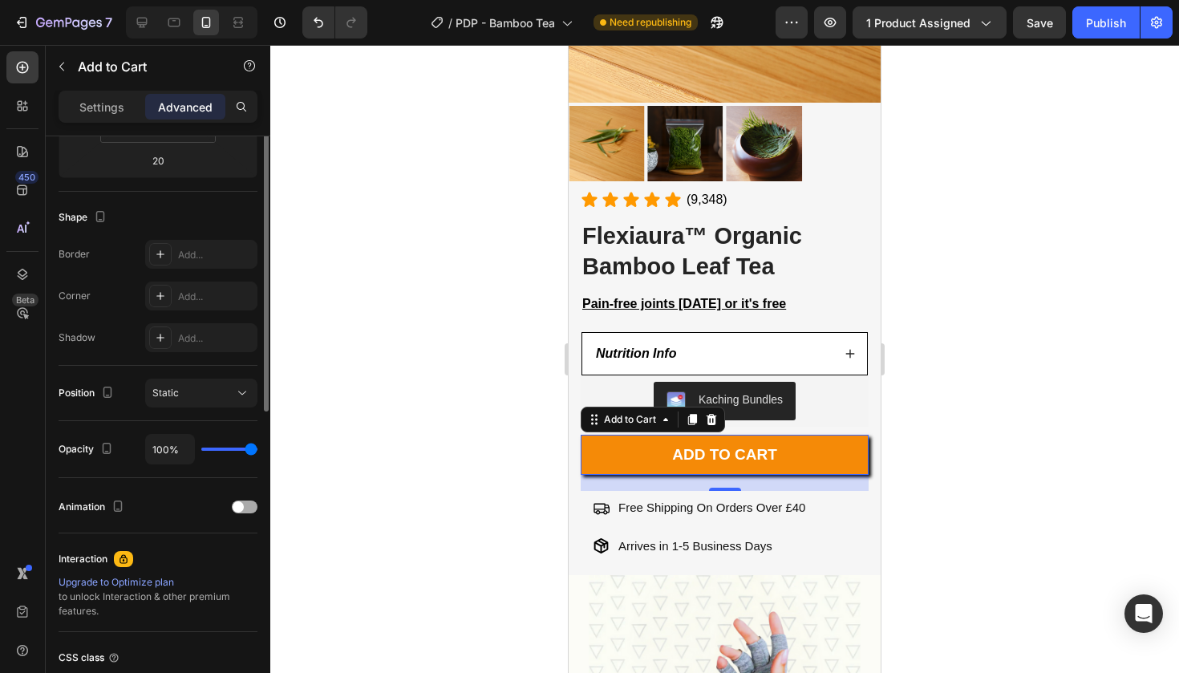
scroll to position [116, 0]
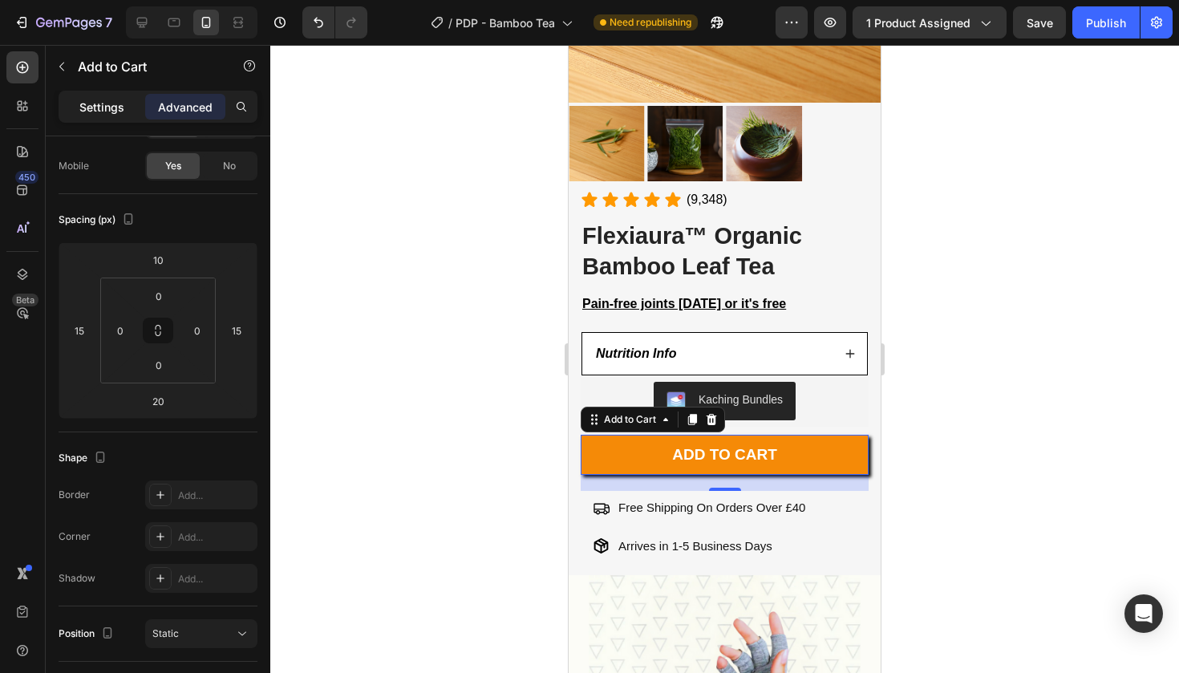
click at [116, 108] on p "Settings" at bounding box center [101, 107] width 45 height 17
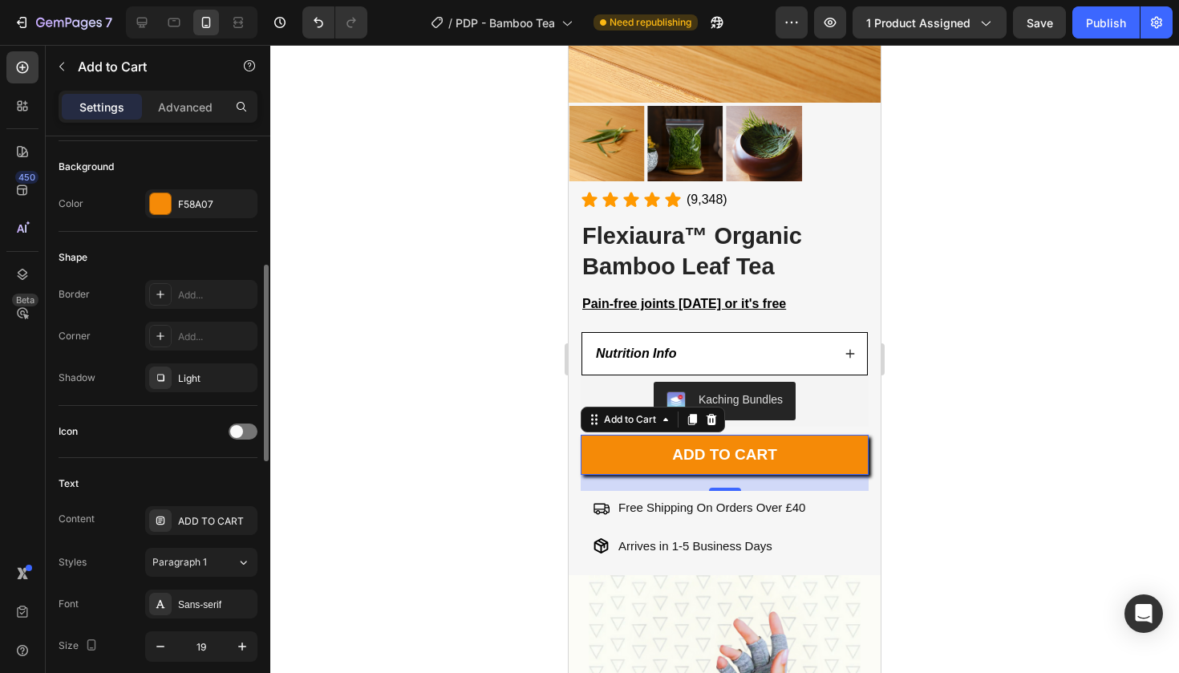
scroll to position [391, 0]
click at [197, 386] on div "Light" at bounding box center [201, 376] width 112 height 29
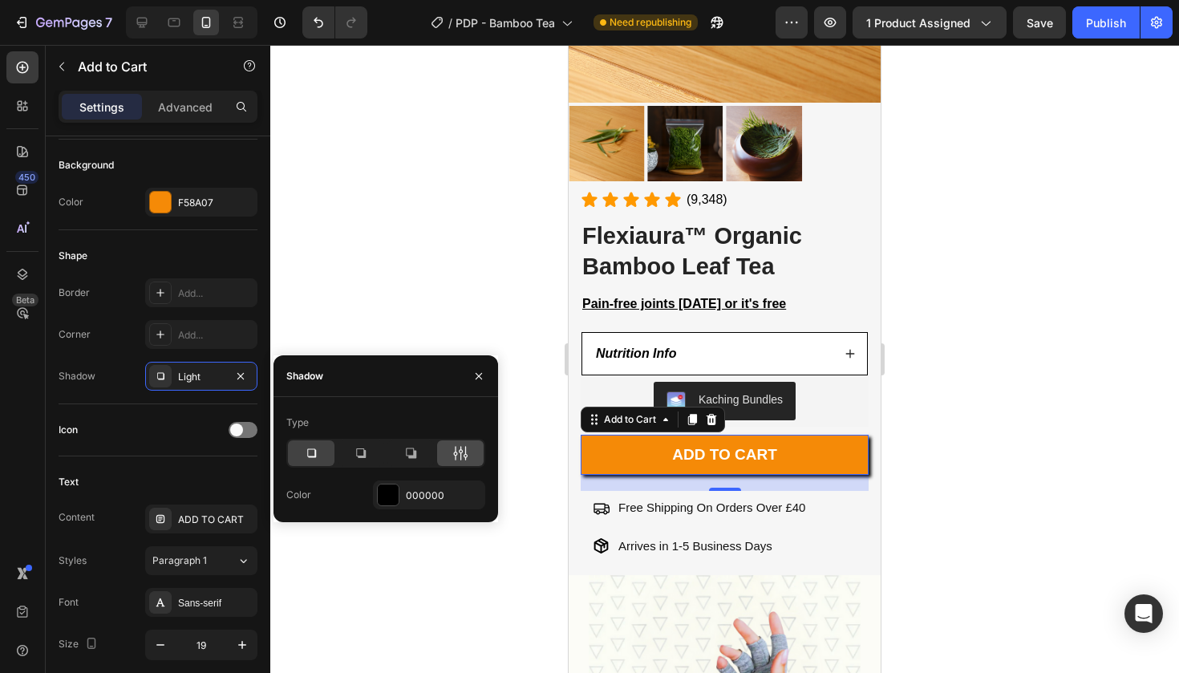
click at [458, 452] on icon at bounding box center [460, 453] width 16 height 16
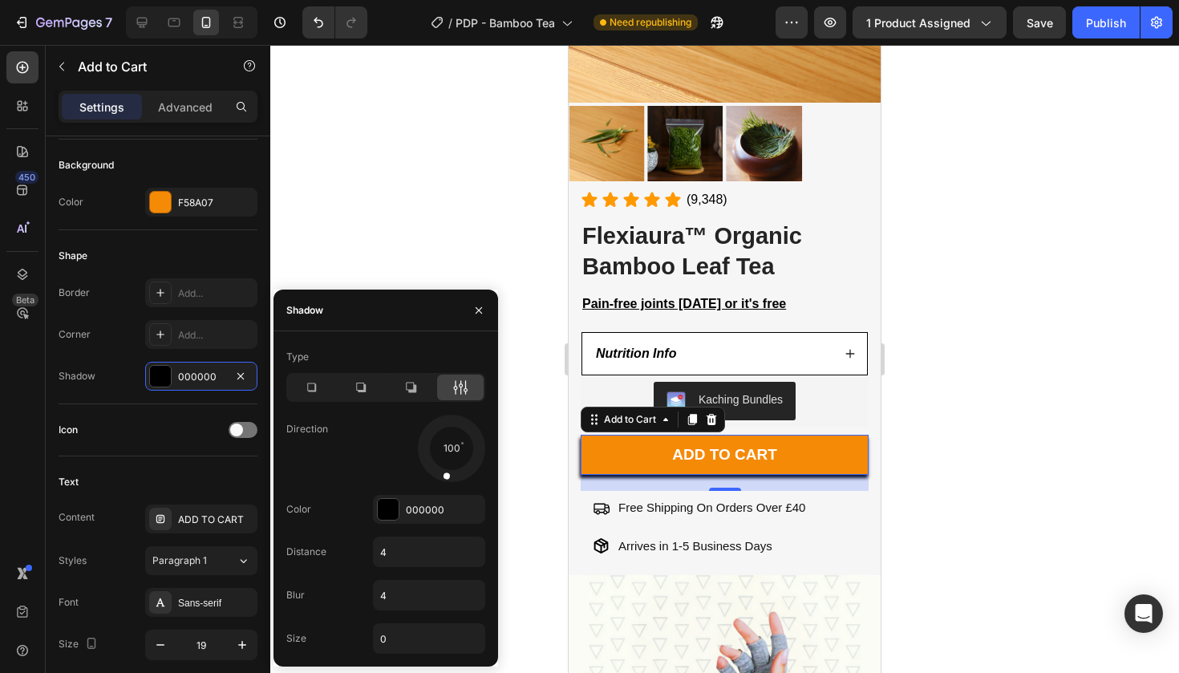
drag, startPoint x: 471, startPoint y: 472, endPoint x: 444, endPoint y: 472, distance: 26.5
click at [444, 472] on div at bounding box center [448, 465] width 16 height 37
click at [436, 519] on div "000000" at bounding box center [429, 509] width 112 height 29
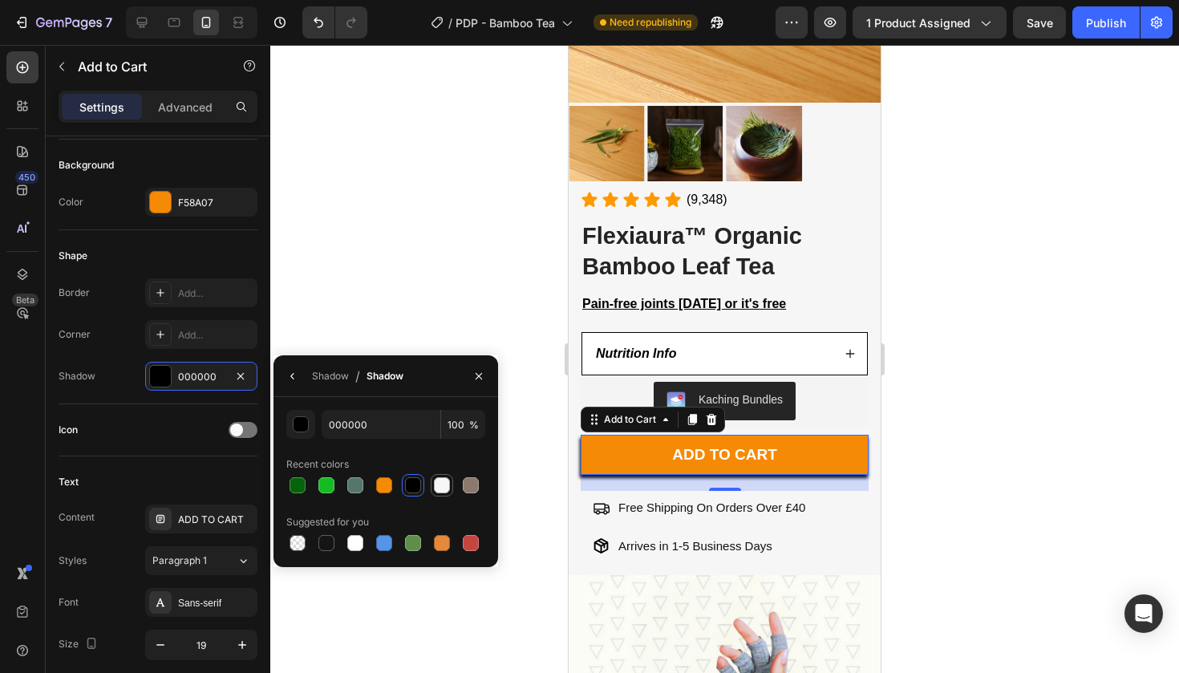
click at [439, 492] on div at bounding box center [442, 485] width 16 height 16
click at [315, 489] on div at bounding box center [326, 485] width 22 height 22
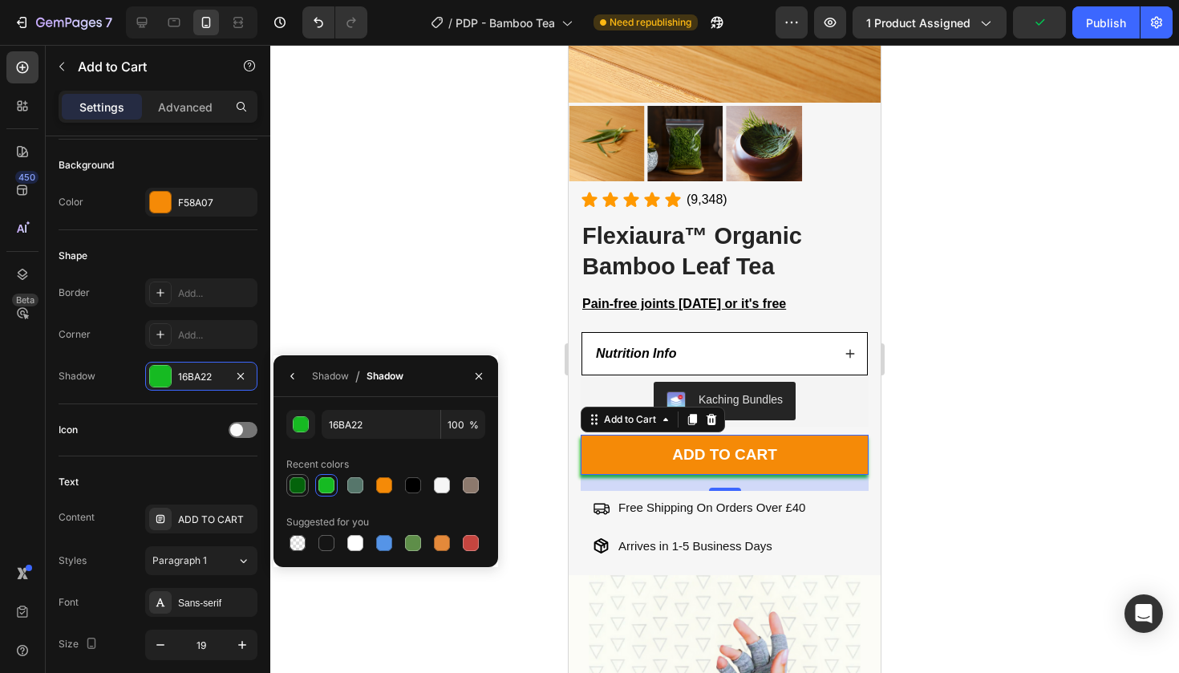
click at [298, 482] on div at bounding box center [298, 485] width 16 height 16
click at [325, 548] on div at bounding box center [327, 543] width 16 height 16
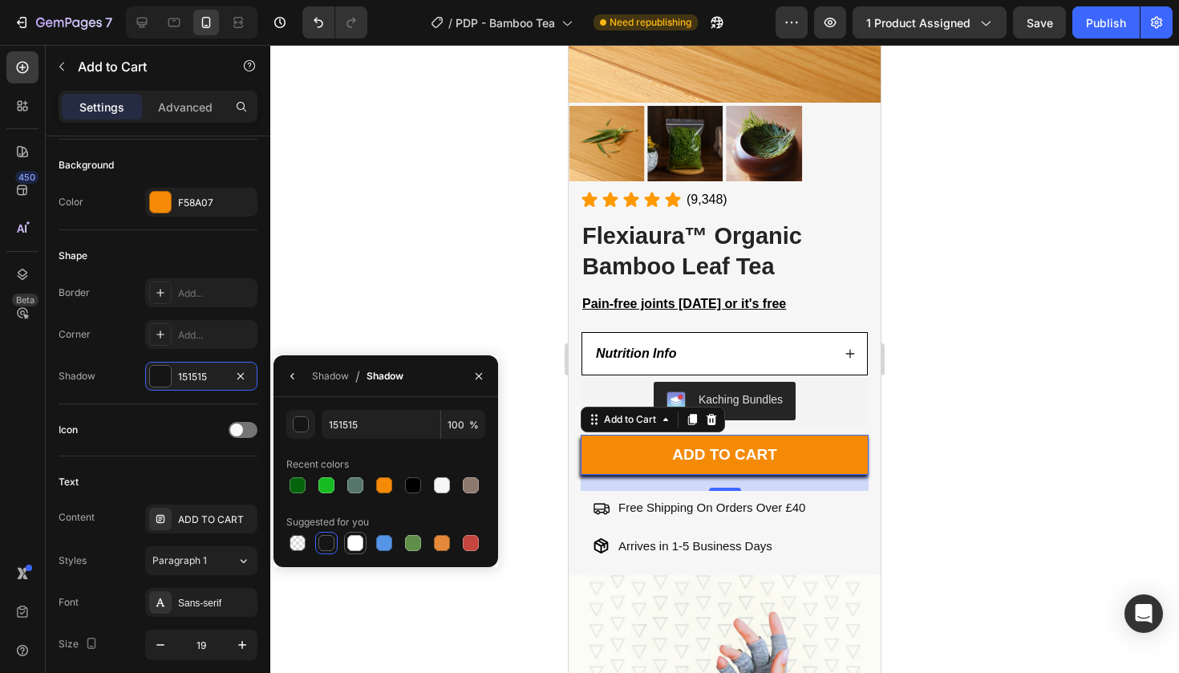
click at [353, 546] on div at bounding box center [355, 543] width 16 height 16
click at [331, 543] on div at bounding box center [327, 543] width 16 height 16
click at [408, 493] on div at bounding box center [413, 485] width 19 height 19
type input "000000"
click at [469, 378] on button "button" at bounding box center [479, 376] width 26 height 26
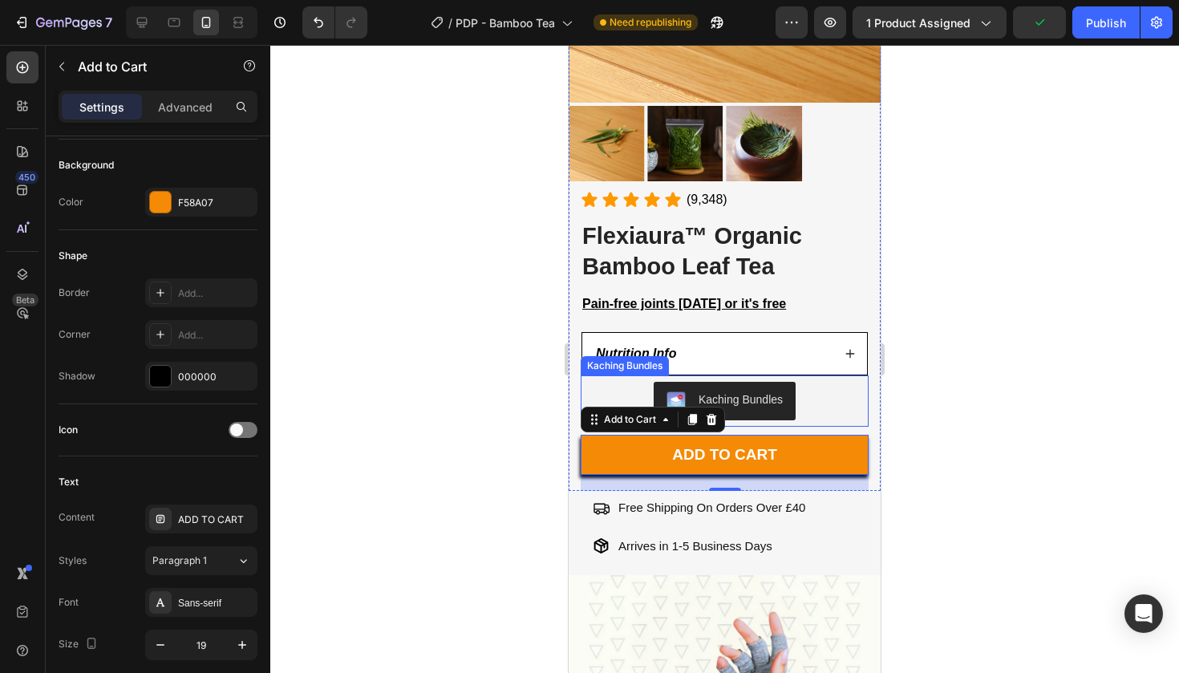
click at [1062, 388] on div at bounding box center [724, 359] width 909 height 628
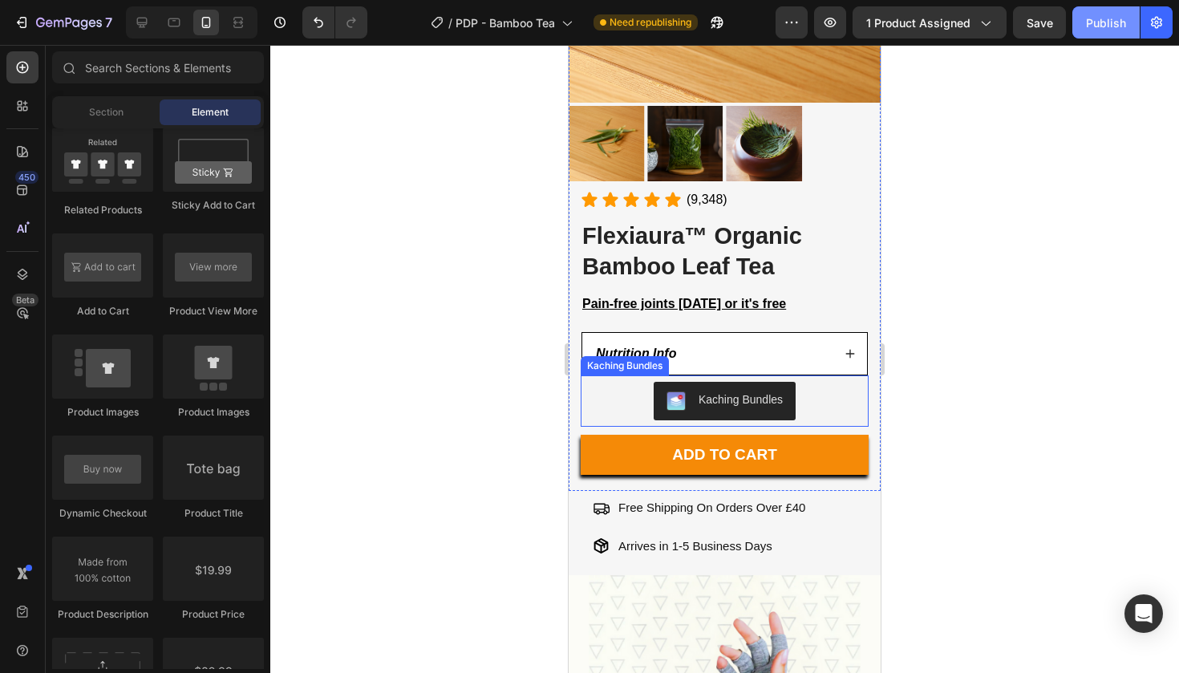
click at [1082, 10] on button "Publish" at bounding box center [1106, 22] width 67 height 32
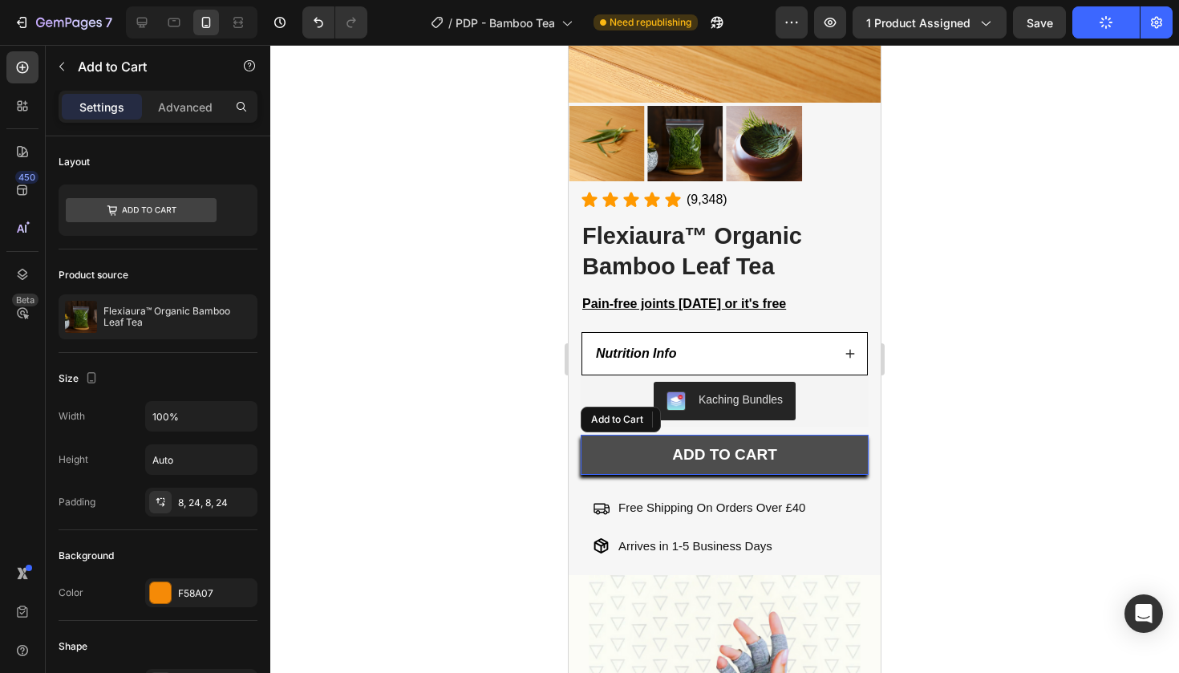
click at [615, 452] on button "ADD TO CART" at bounding box center [725, 455] width 288 height 40
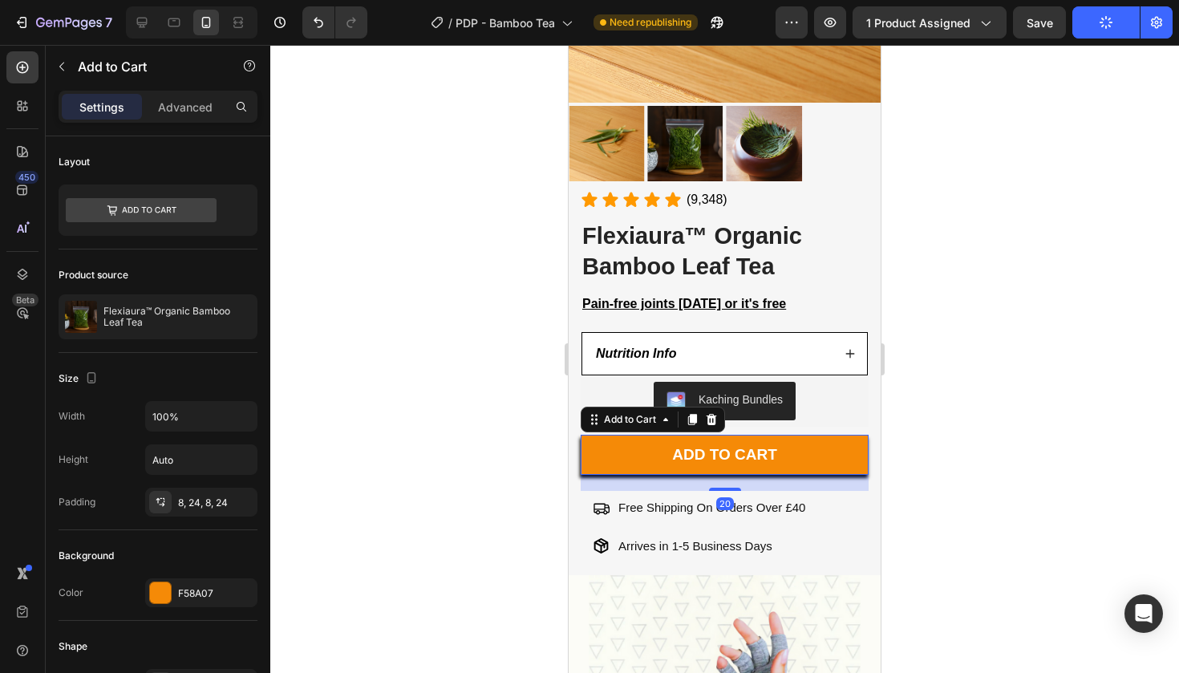
click at [1057, 311] on div at bounding box center [724, 359] width 909 height 628
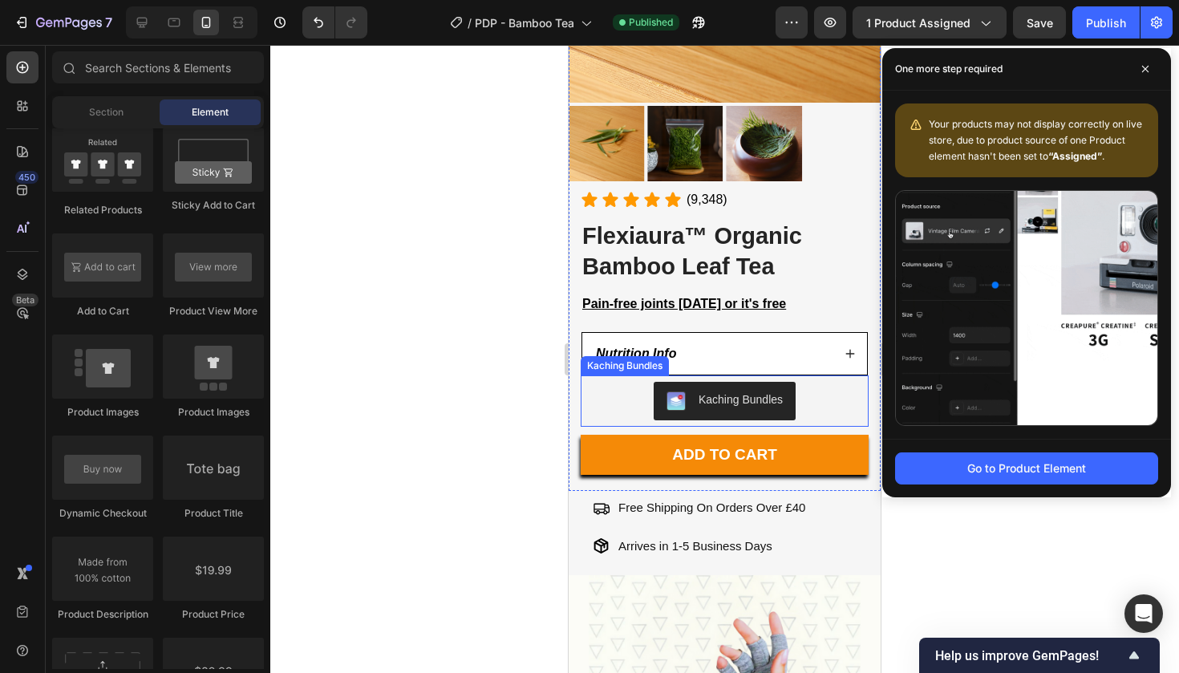
click at [592, 387] on div "Kaching Bundles" at bounding box center [724, 401] width 275 height 39
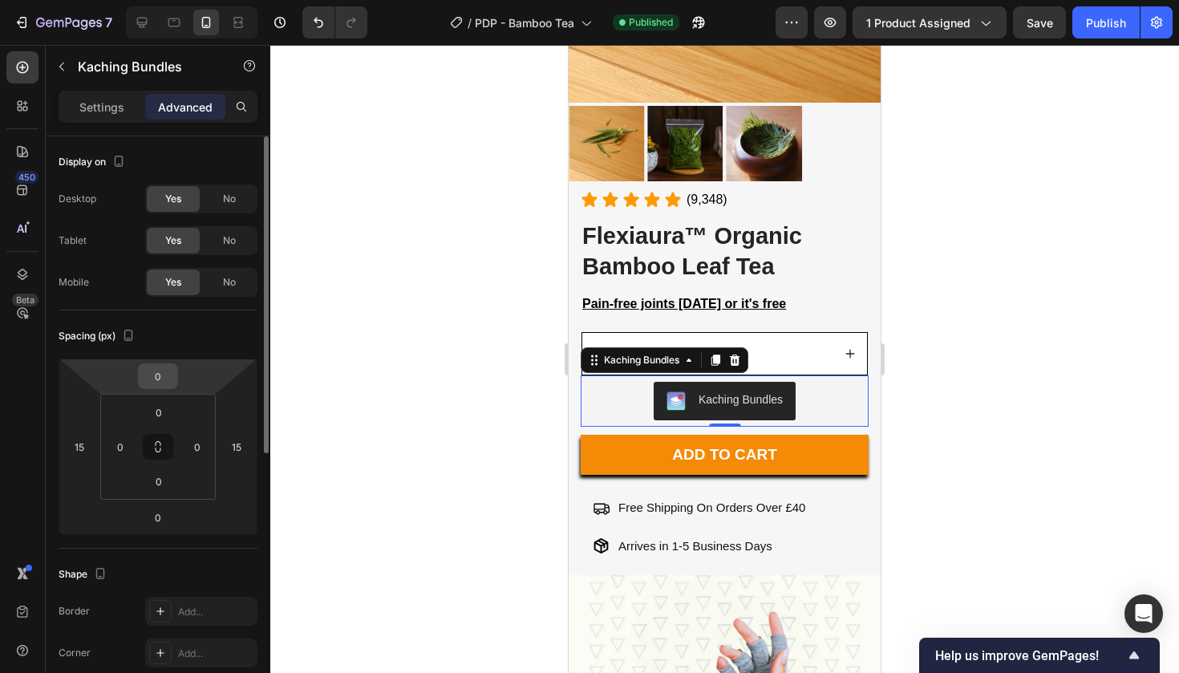
click at [160, 376] on input "0" at bounding box center [158, 376] width 32 height 24
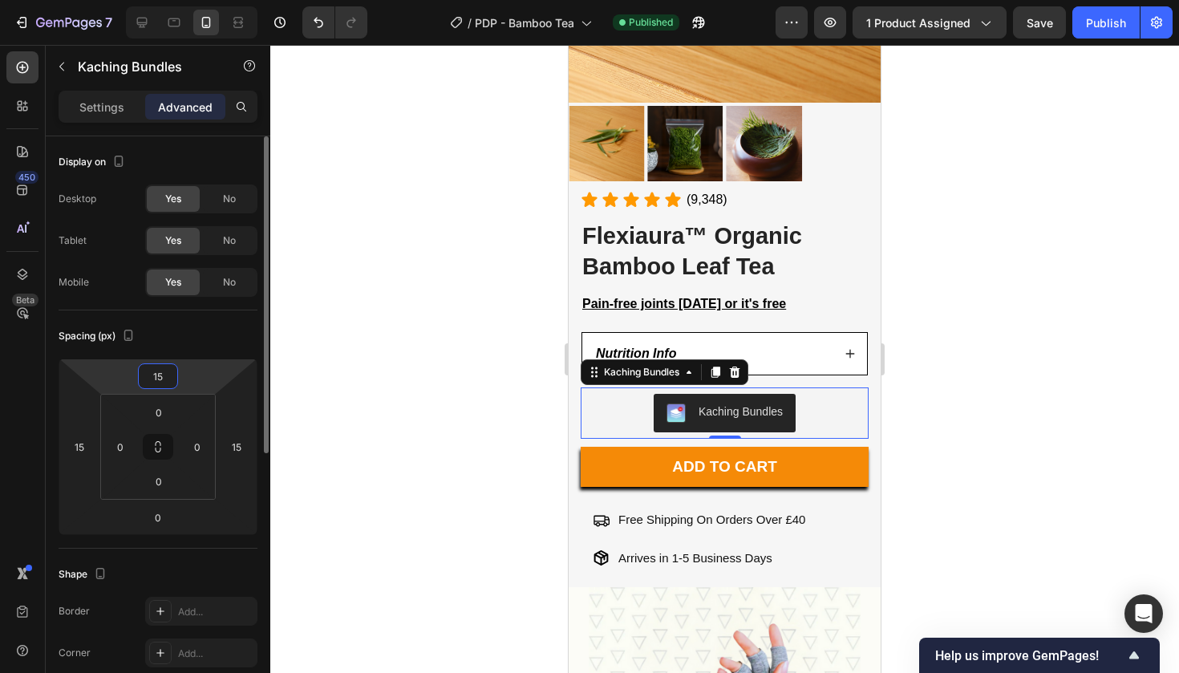
click at [143, 369] on input "15" at bounding box center [158, 376] width 32 height 24
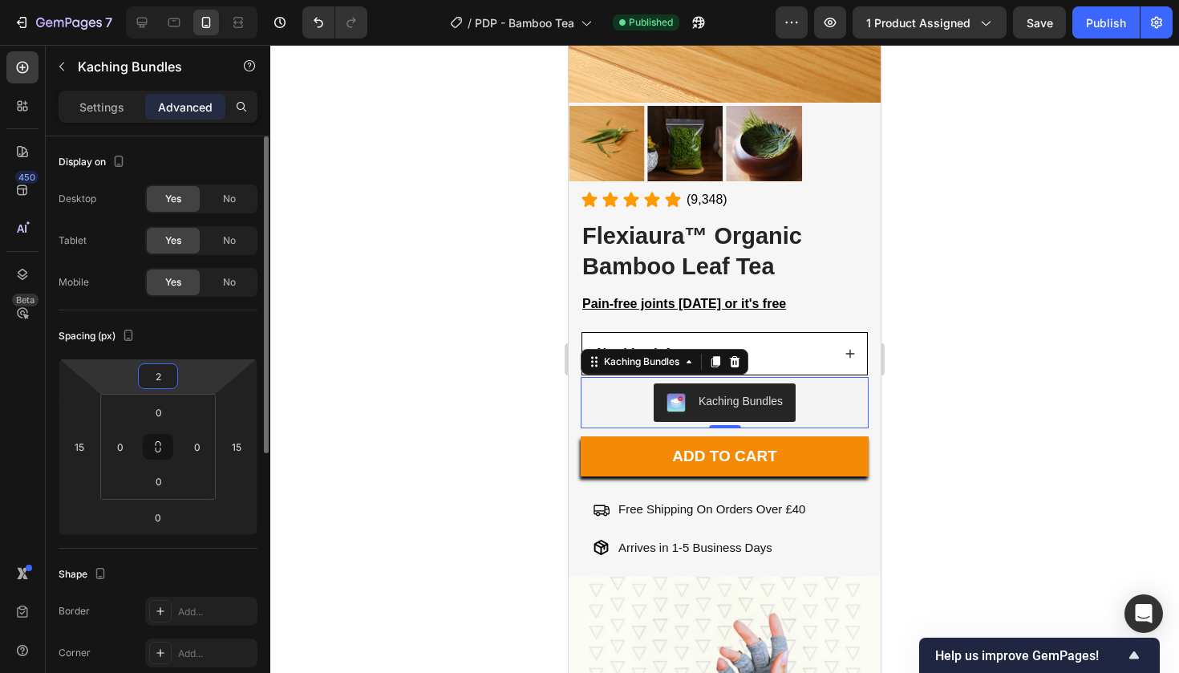
type input "20"
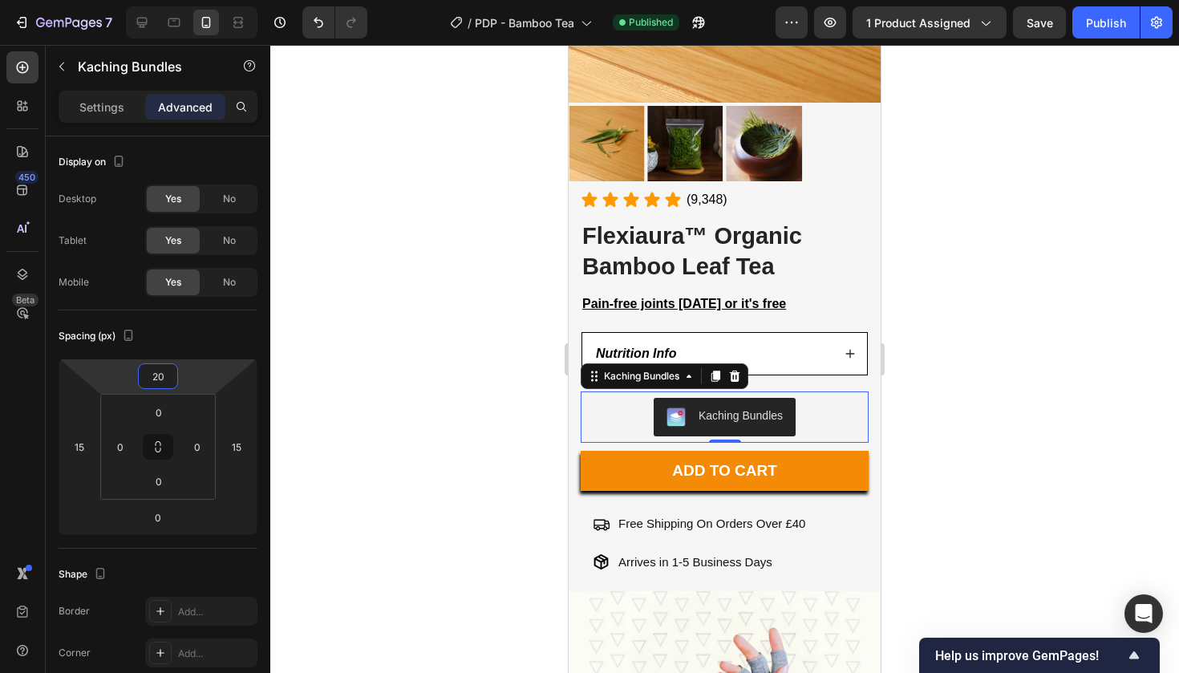
click at [1132, 258] on div at bounding box center [724, 359] width 909 height 628
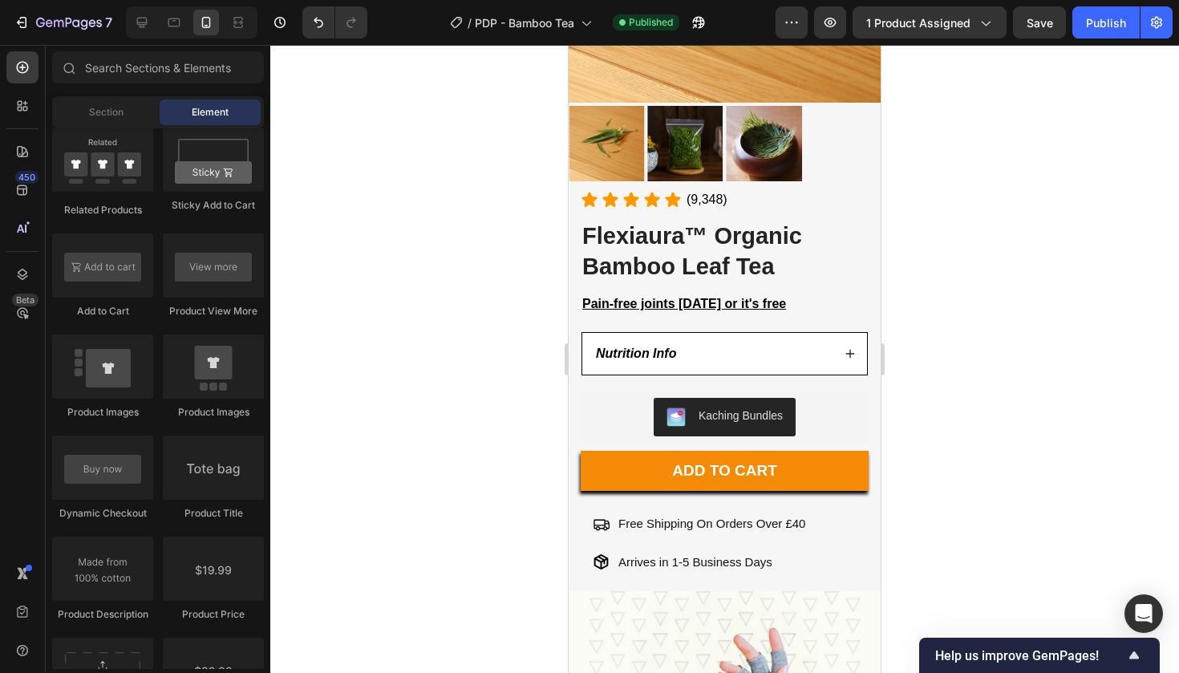
click at [1132, 258] on div at bounding box center [724, 359] width 909 height 628
click at [1098, 50] on div at bounding box center [724, 359] width 909 height 628
click at [1098, 29] on div "Publish" at bounding box center [1106, 22] width 40 height 17
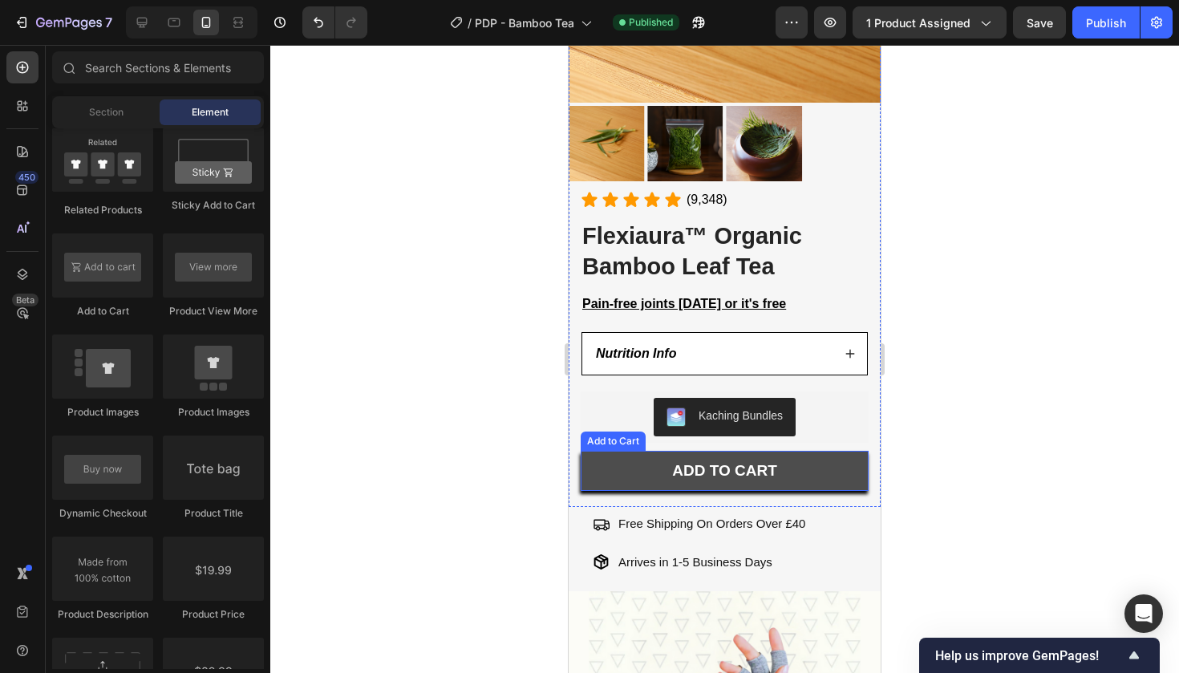
click at [596, 451] on button "ADD TO CART" at bounding box center [725, 471] width 288 height 40
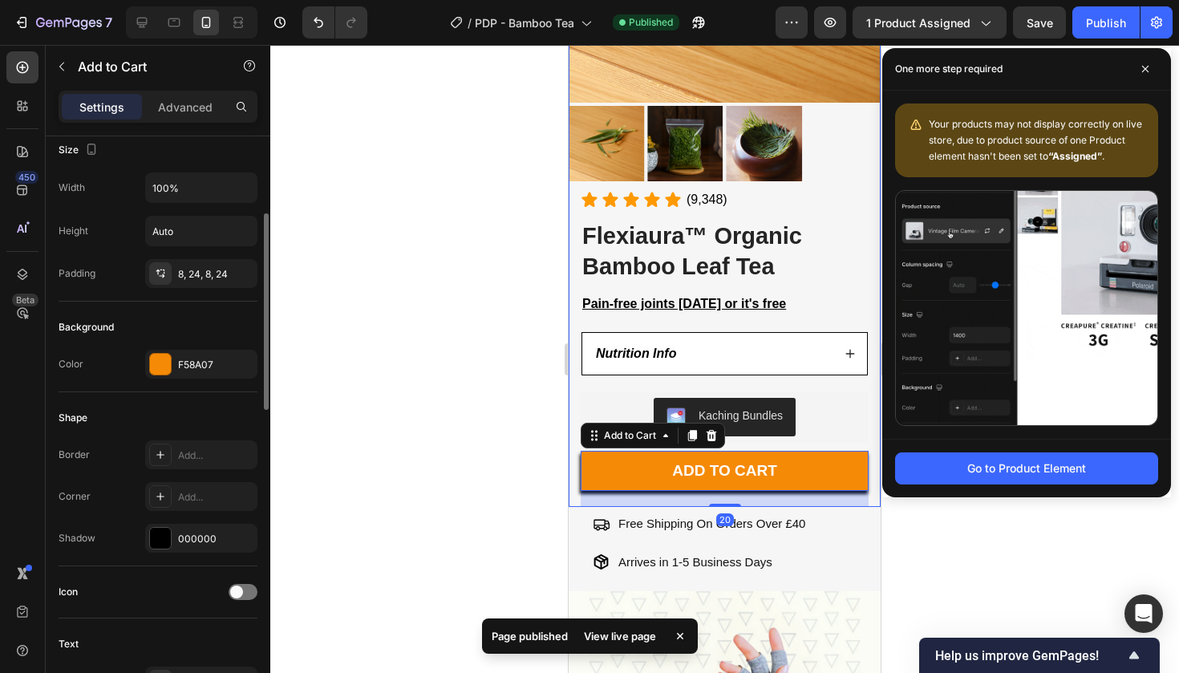
scroll to position [252, 0]
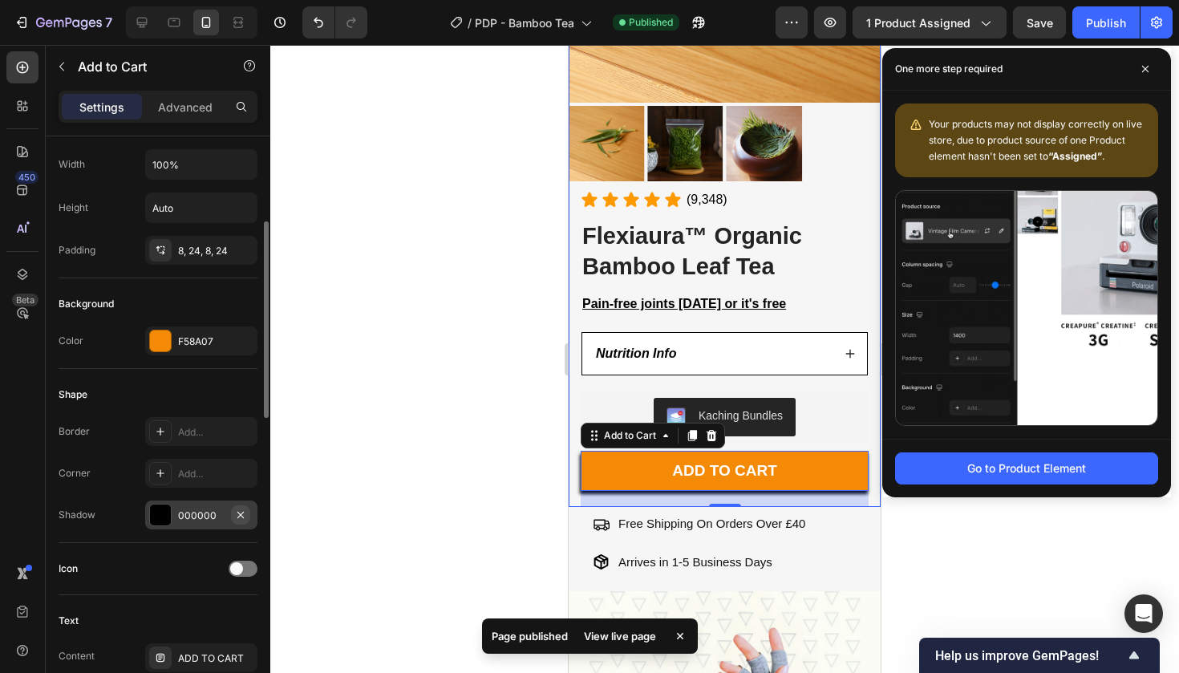
click at [247, 512] on button "button" at bounding box center [240, 514] width 19 height 19
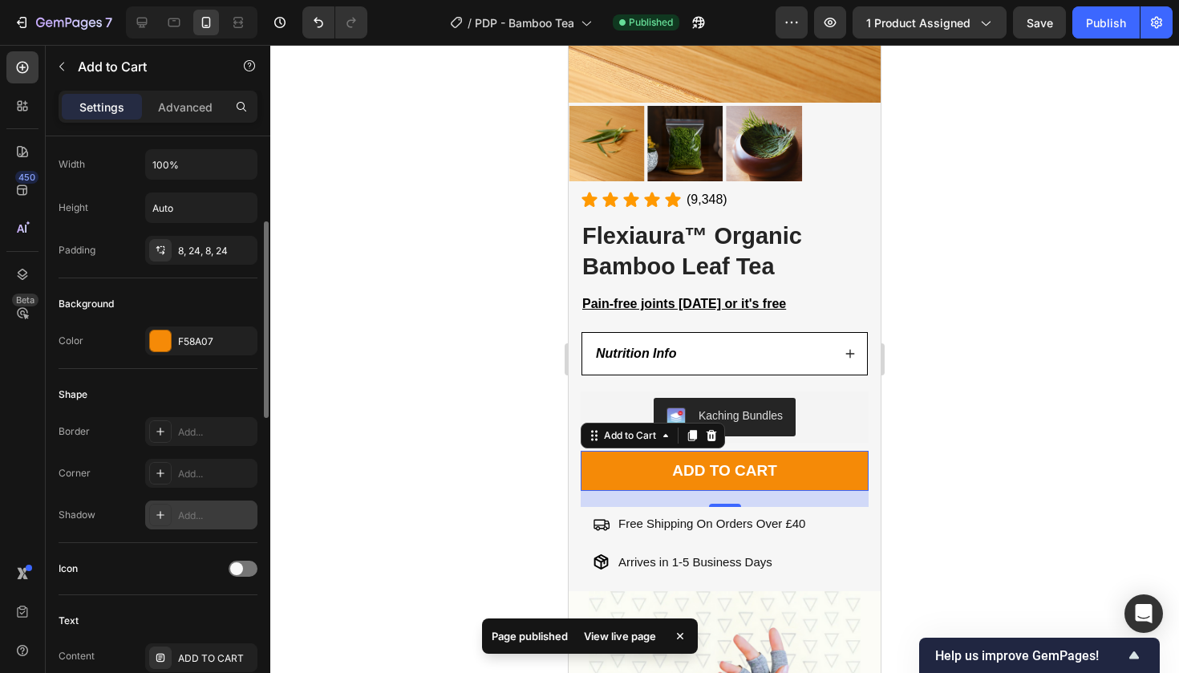
click at [956, 416] on div at bounding box center [724, 359] width 909 height 628
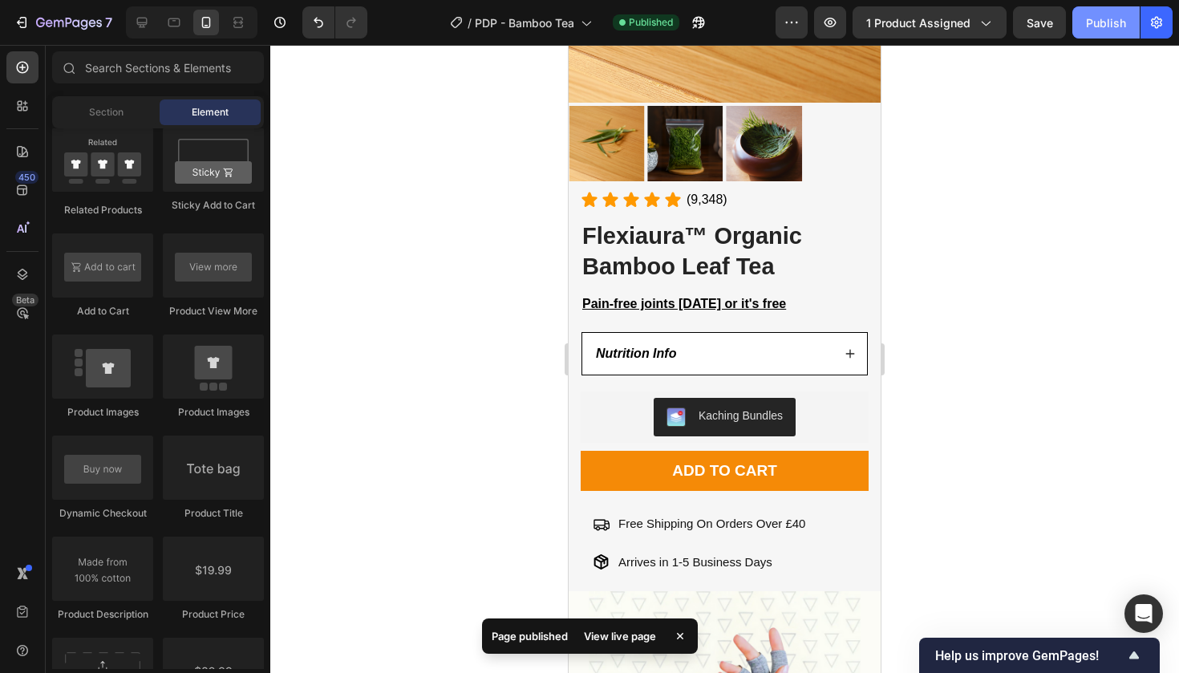
click at [1096, 22] on div "Publish" at bounding box center [1106, 22] width 40 height 17
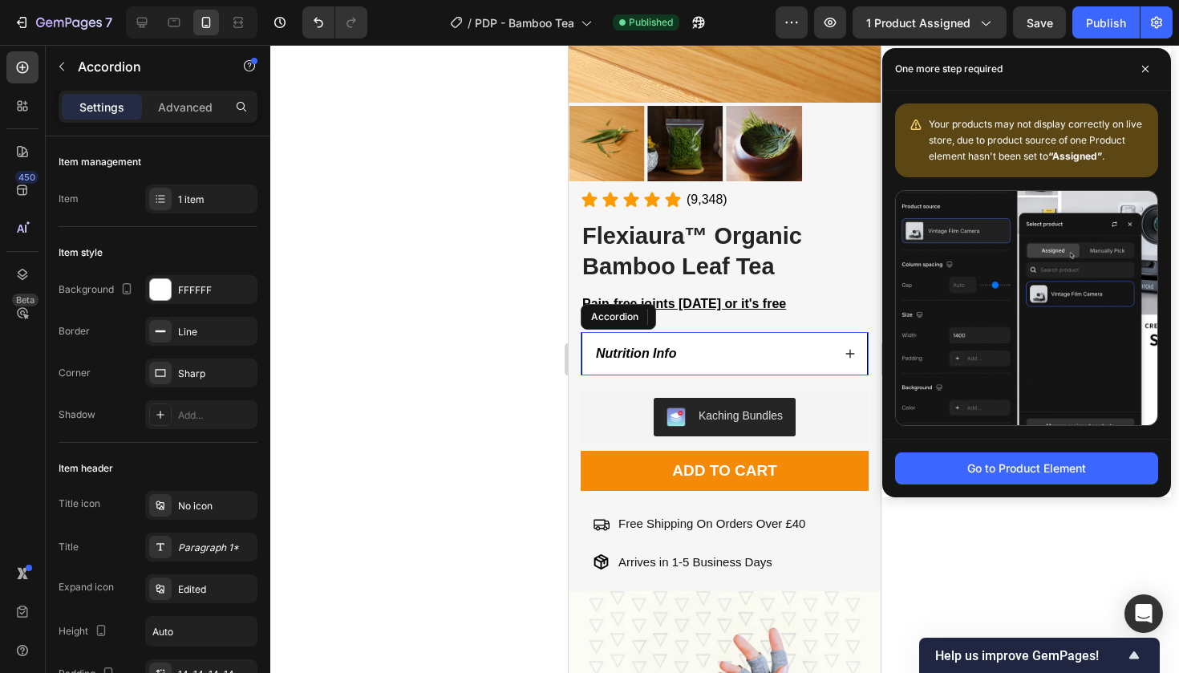
click at [854, 363] on div "Nutrition Info" at bounding box center [724, 354] width 285 height 42
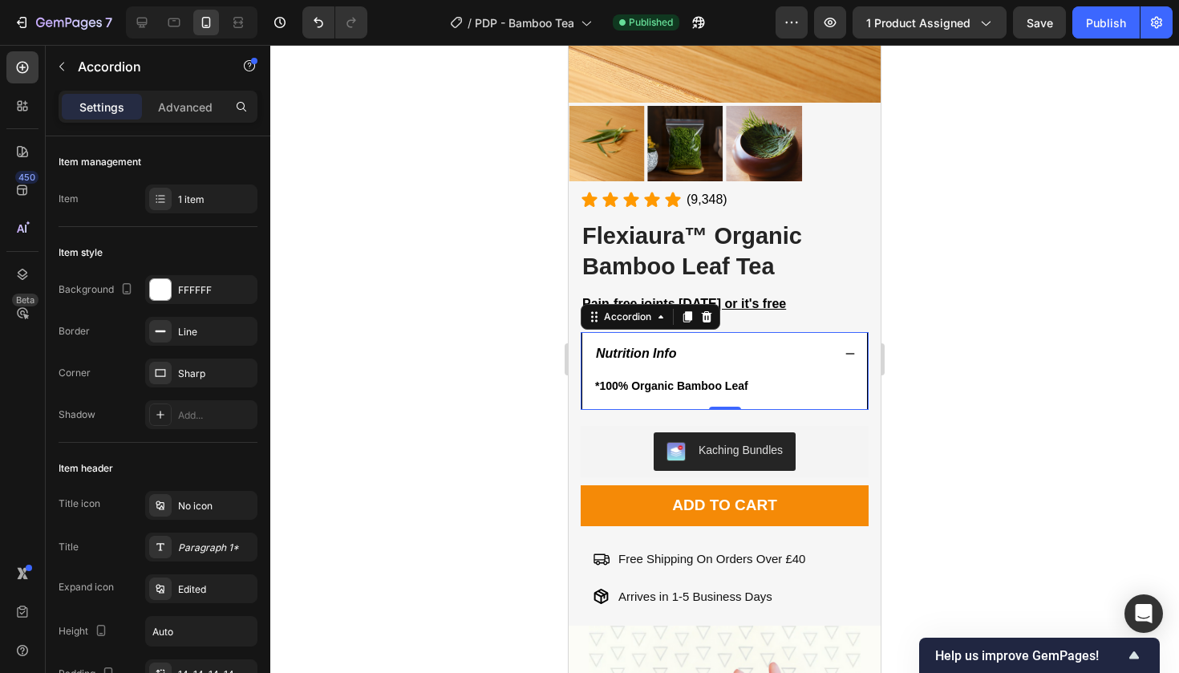
click at [767, 404] on div "*100% Organic Bamboo Leaf Text Block" at bounding box center [724, 392] width 285 height 34
click at [759, 384] on p "*100% Organic Bamboo Leaf" at bounding box center [724, 386] width 259 height 20
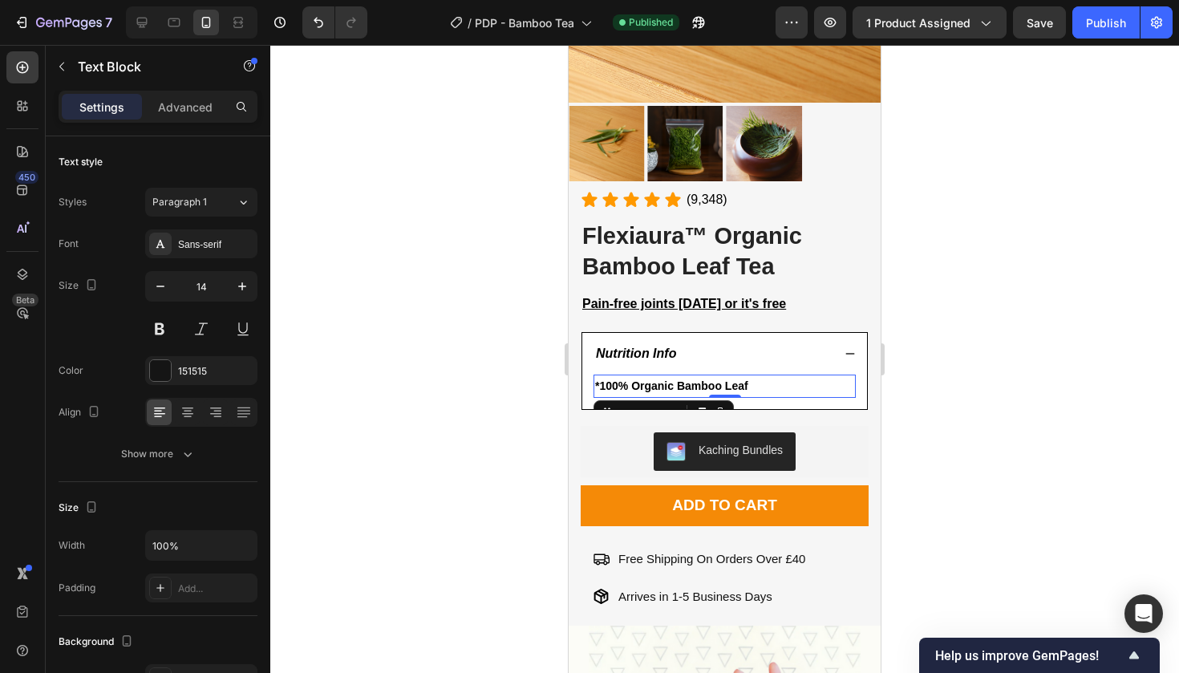
click at [759, 384] on p "*100% Organic Bamboo Leaf" at bounding box center [724, 386] width 259 height 20
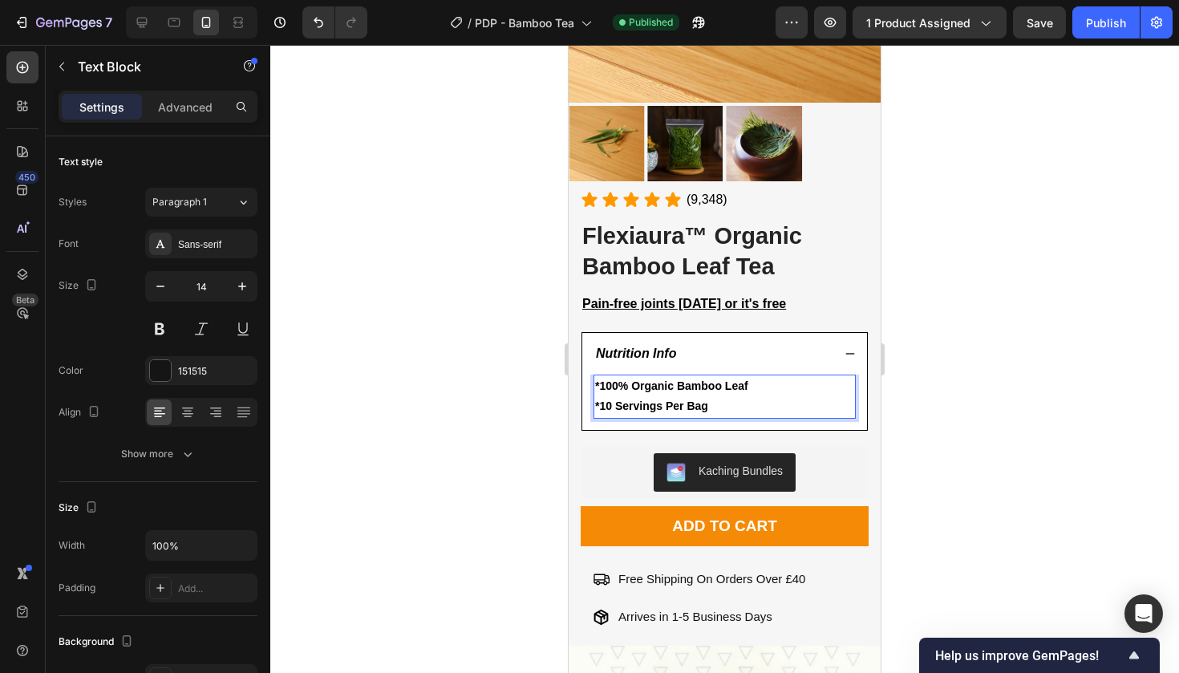
click at [1049, 315] on div at bounding box center [724, 359] width 909 height 628
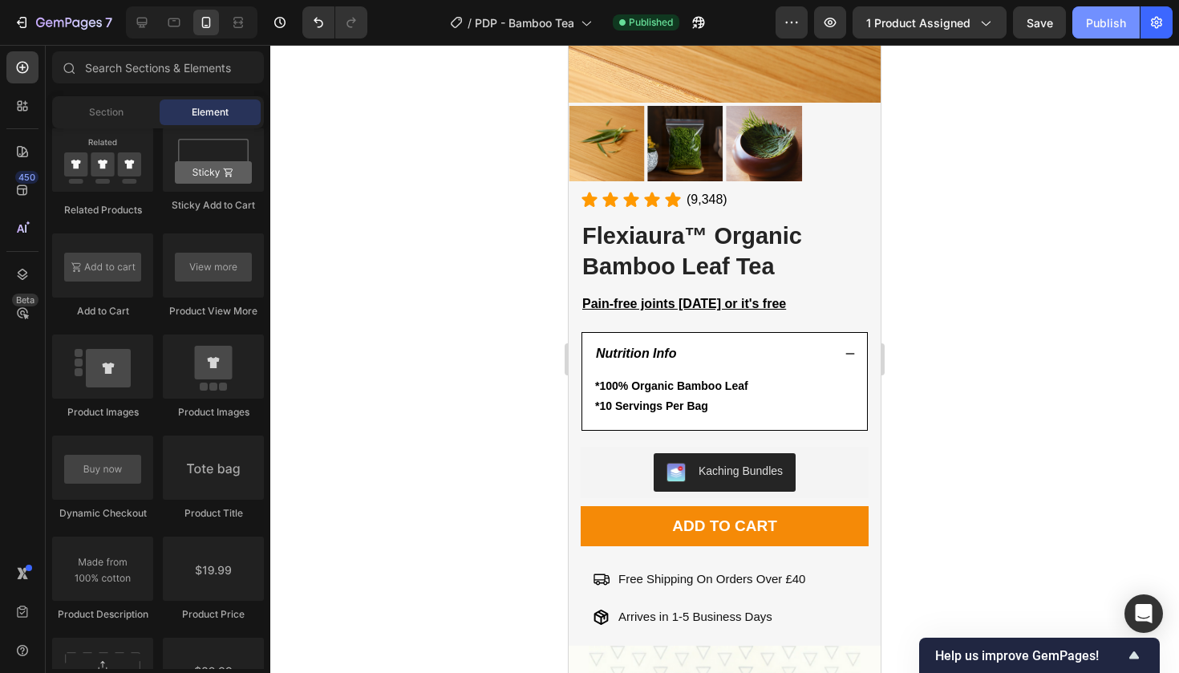
click at [1103, 23] on div "Publish" at bounding box center [1106, 22] width 40 height 17
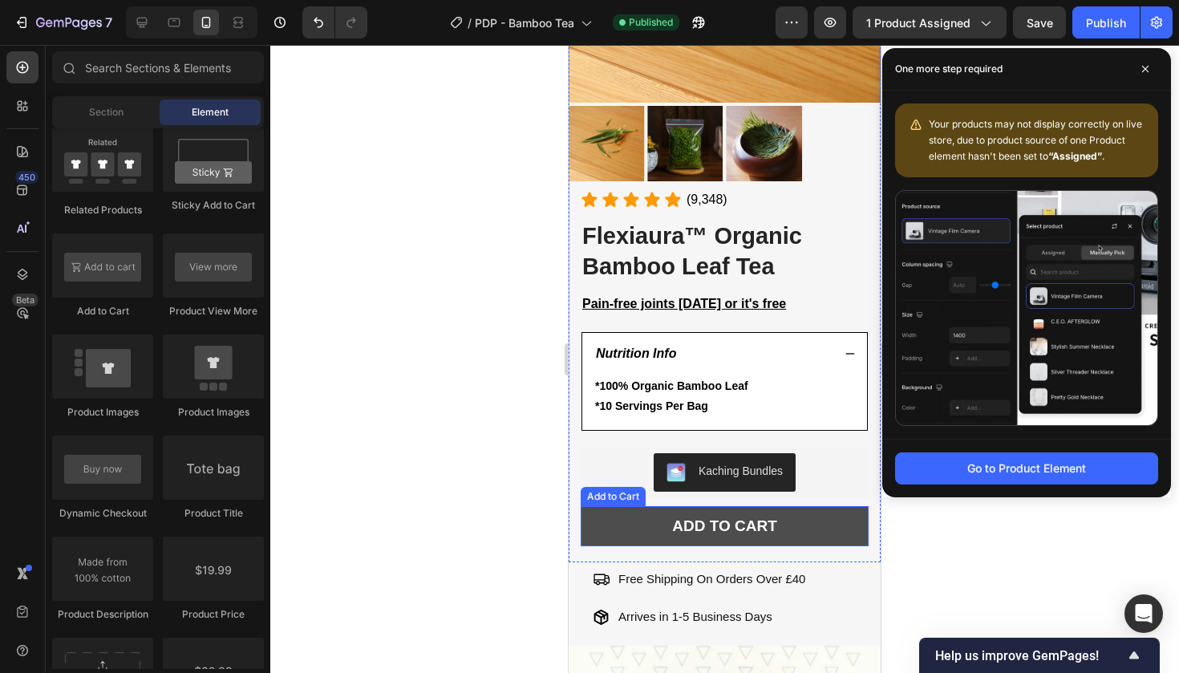
click at [594, 530] on button "ADD TO CART" at bounding box center [725, 526] width 288 height 40
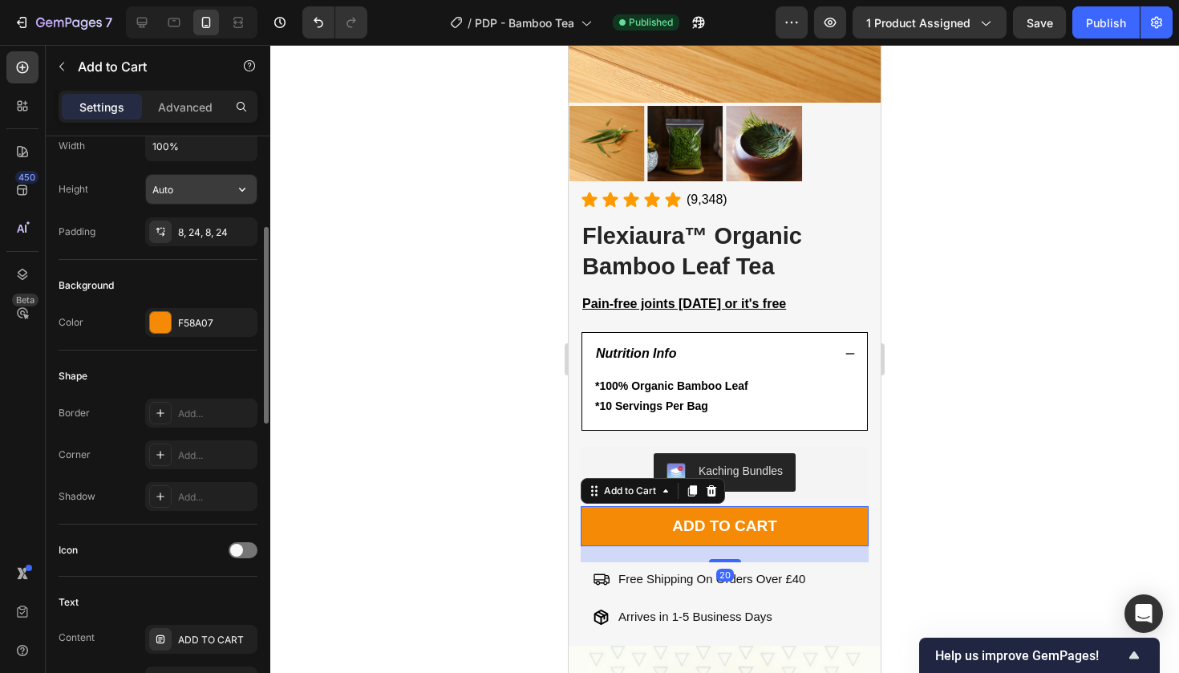
scroll to position [274, 0]
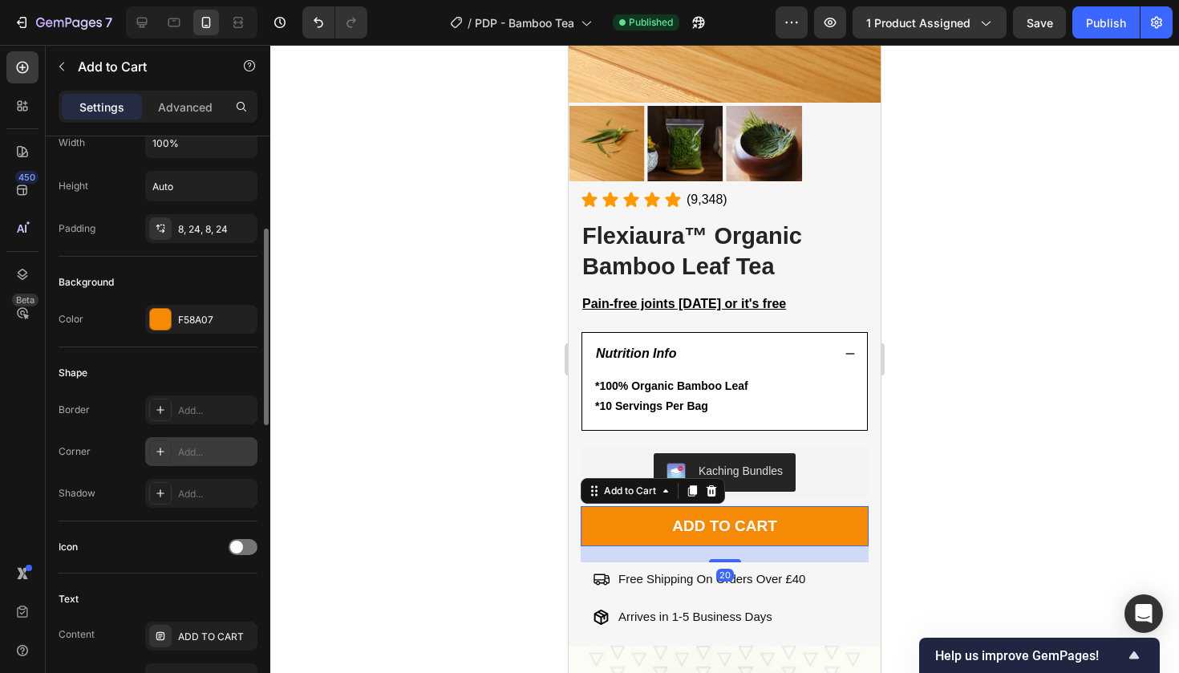
click at [184, 458] on div "Add..." at bounding box center [215, 452] width 75 height 14
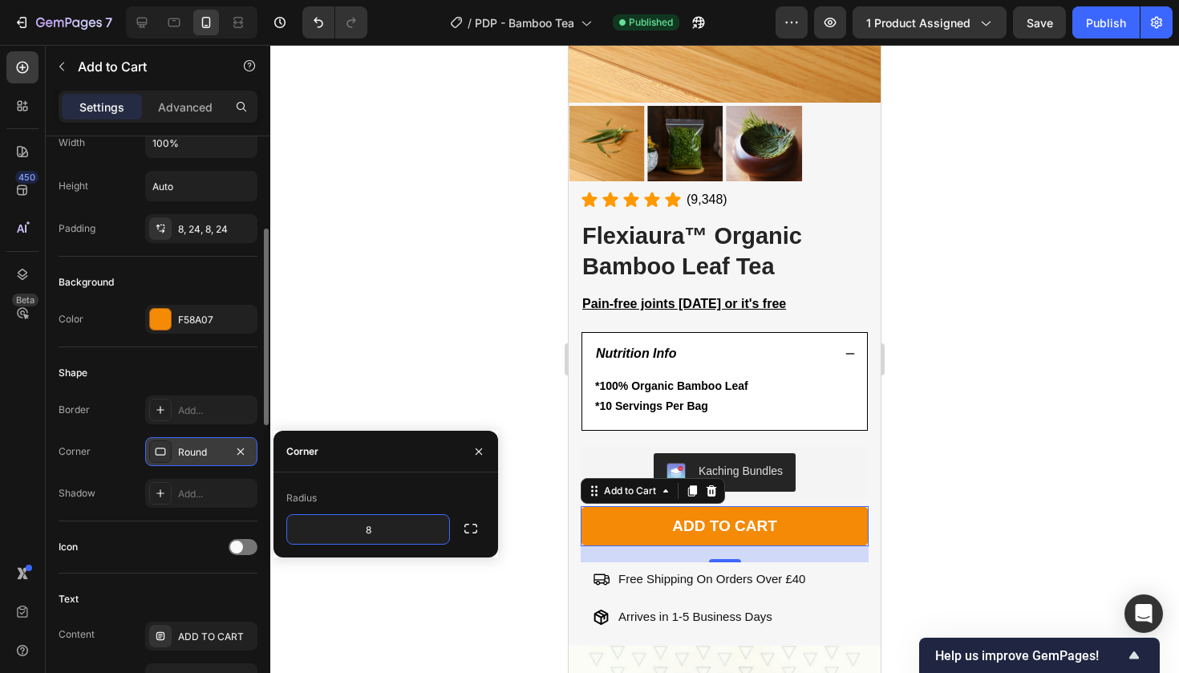
click at [962, 411] on div at bounding box center [724, 359] width 909 height 628
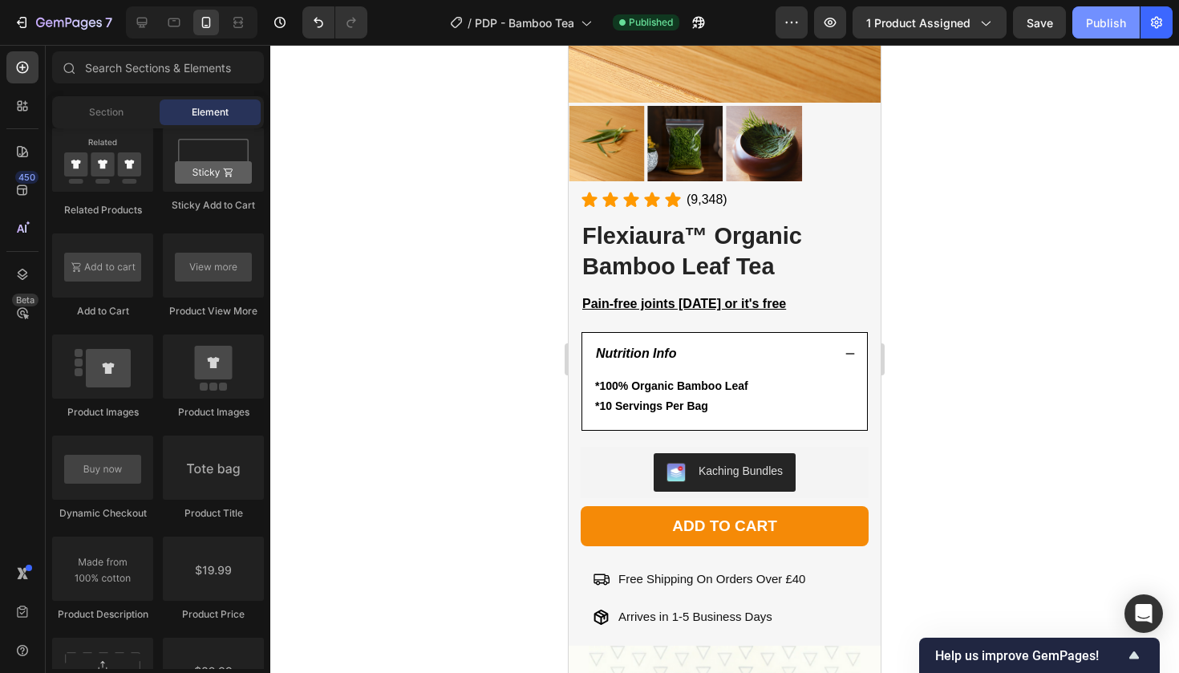
click at [1099, 13] on button "Publish" at bounding box center [1106, 22] width 67 height 32
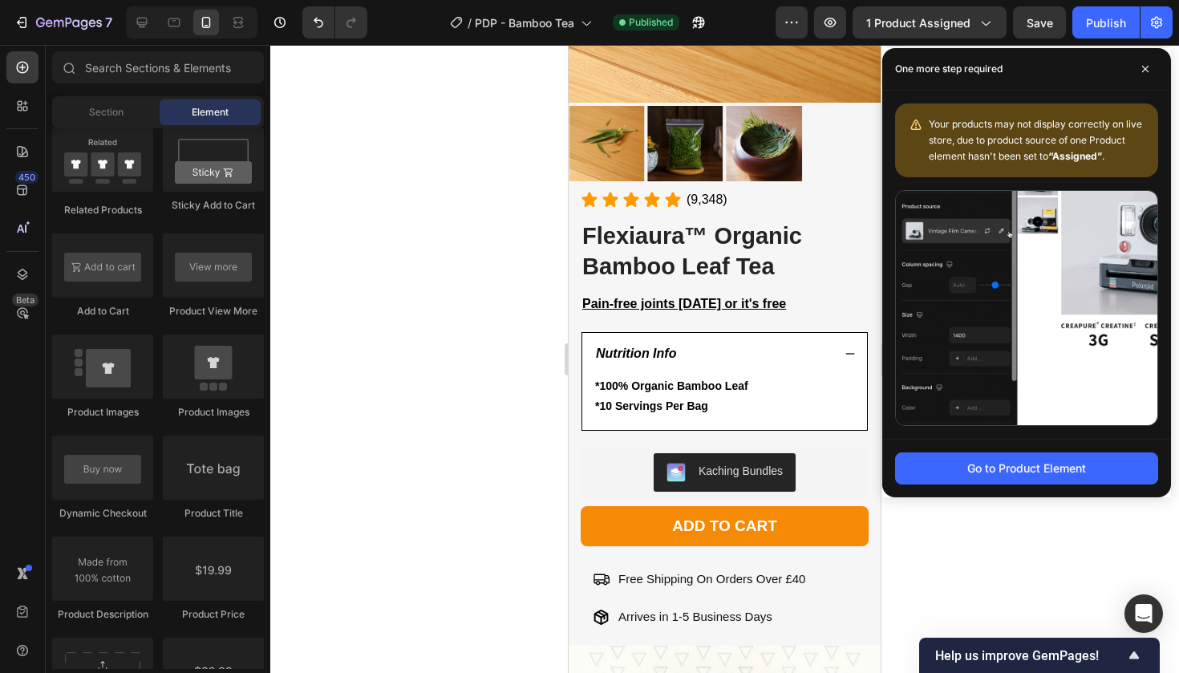
click at [465, 224] on div at bounding box center [724, 359] width 909 height 628
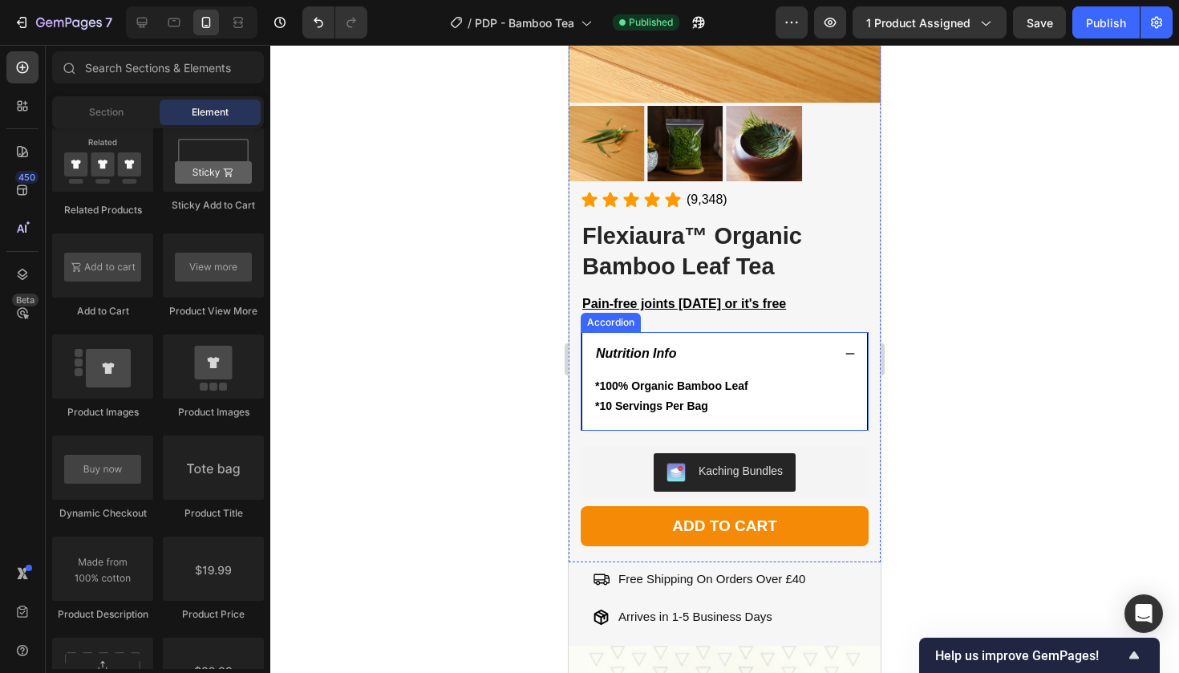
click at [841, 353] on div "Nutrition Info" at bounding box center [724, 354] width 285 height 42
